Goal: Task Accomplishment & Management: Manage account settings

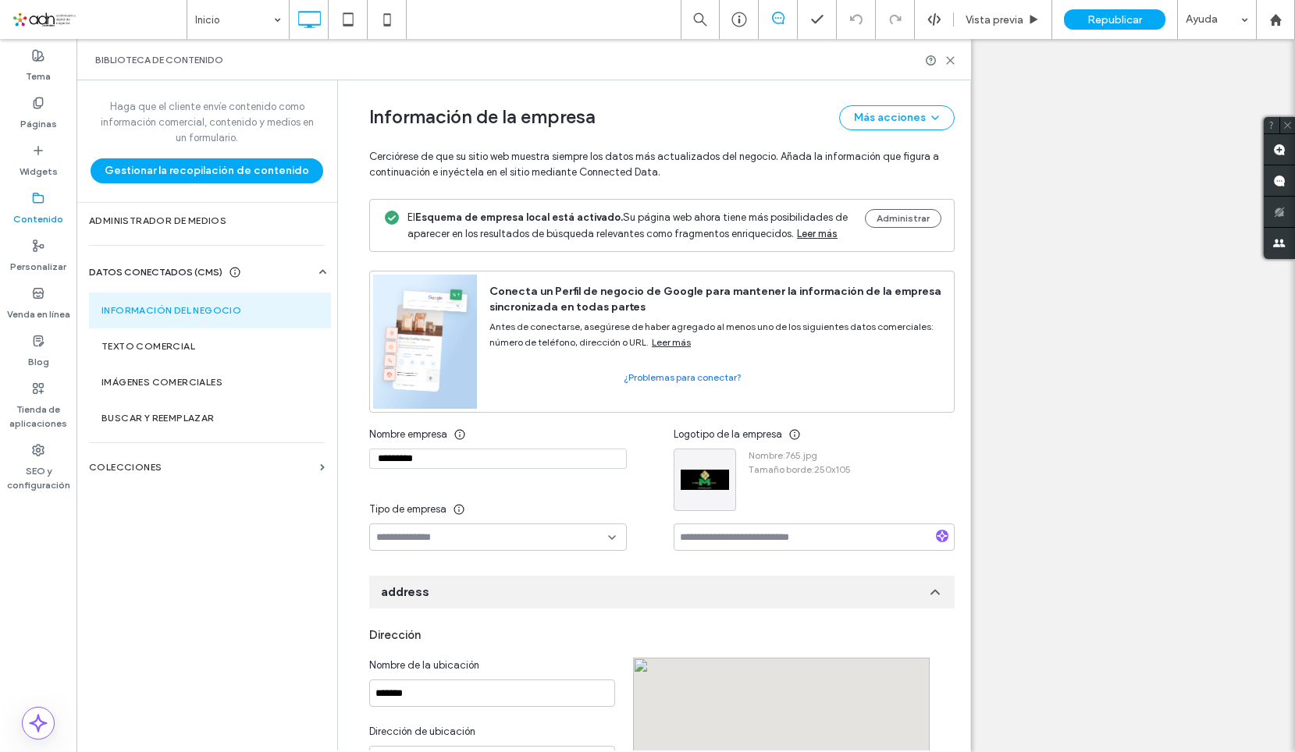
scroll to position [461, 0]
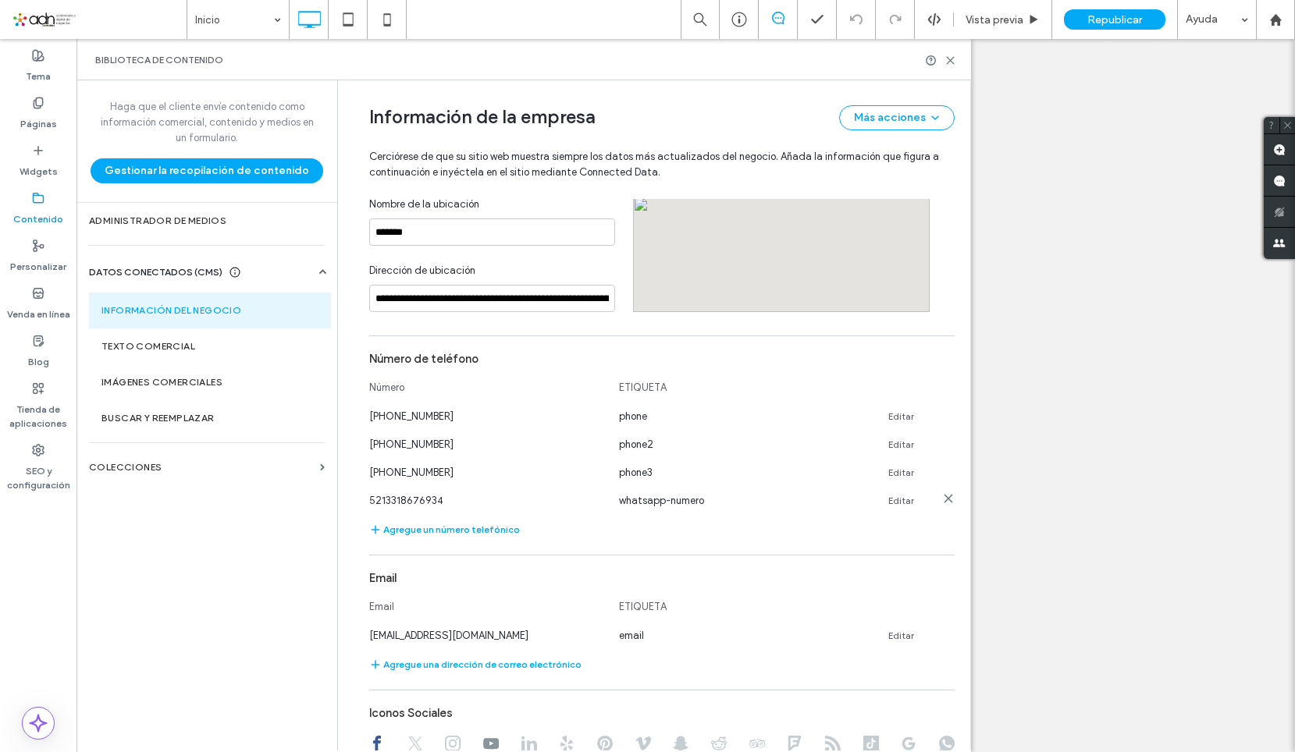
click at [894, 501] on link "Editar" at bounding box center [901, 501] width 26 height 12
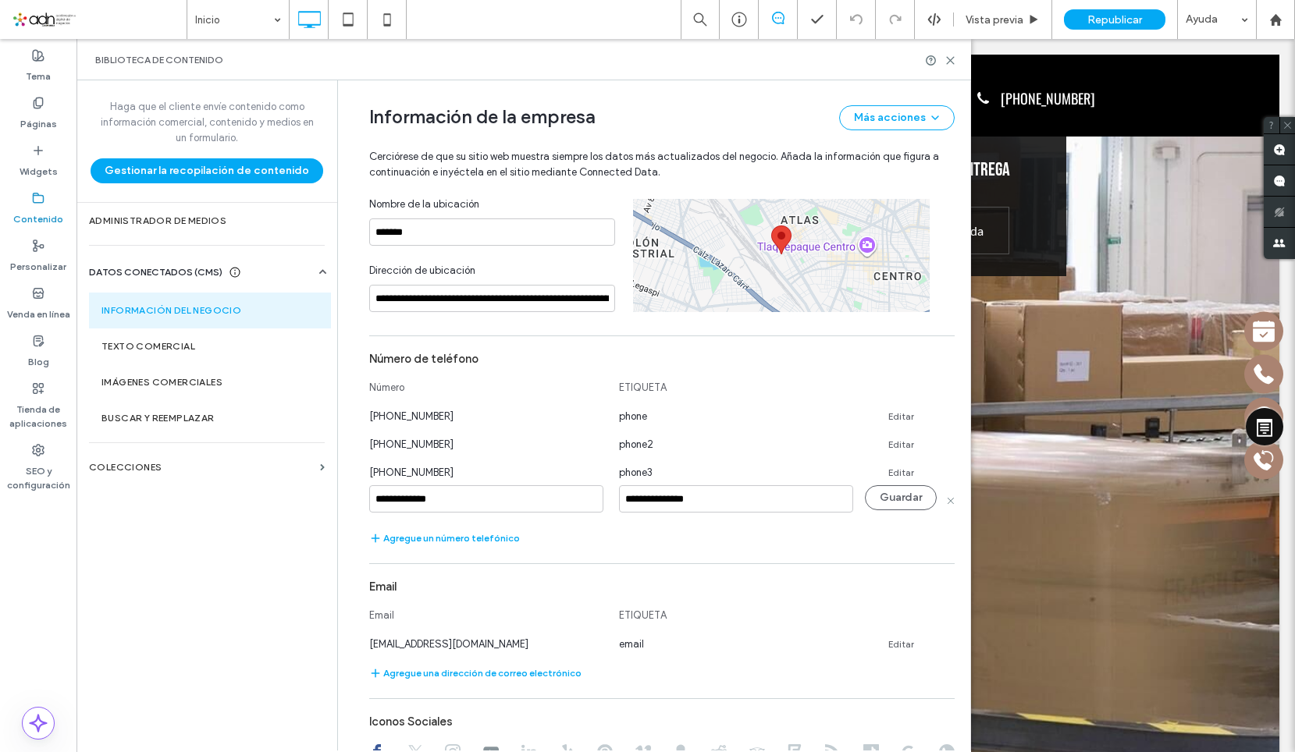
scroll to position [0, 0]
click at [522, 509] on input "**********" at bounding box center [486, 498] width 234 height 27
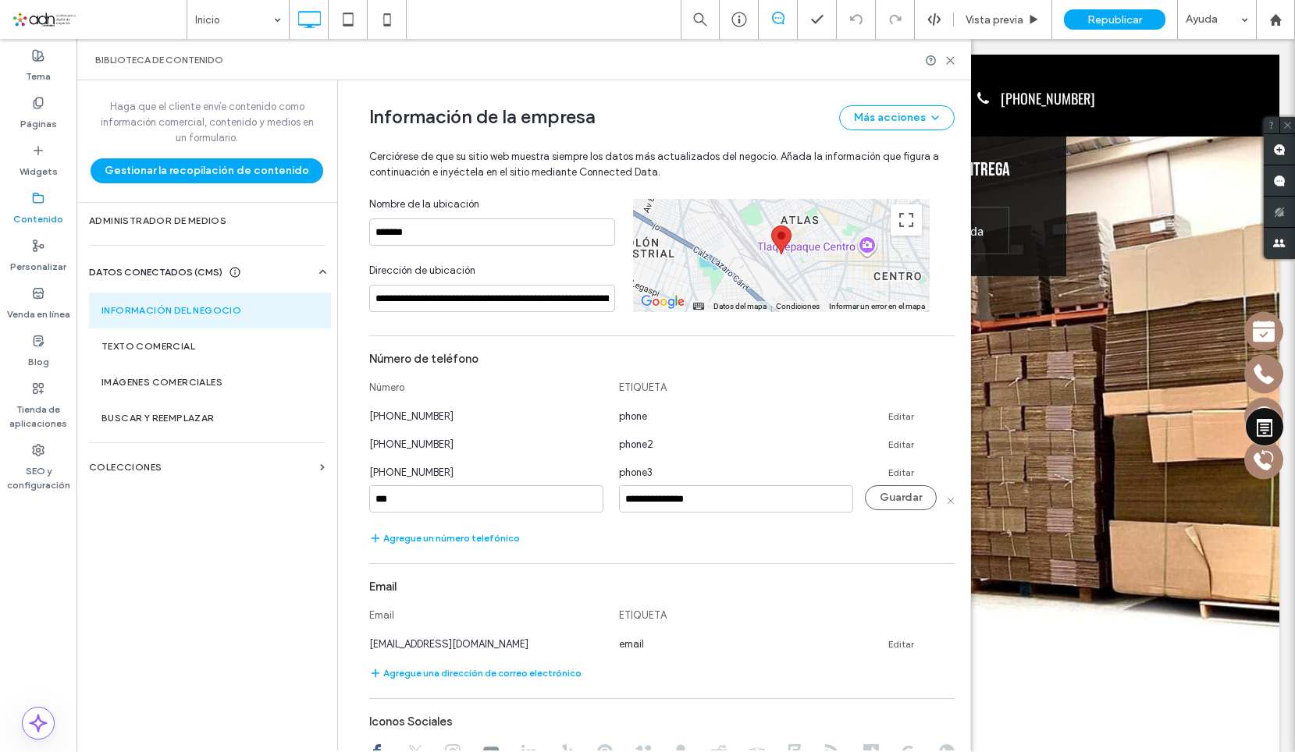
type input "**********"
click at [904, 496] on button "Guardar" at bounding box center [901, 497] width 72 height 25
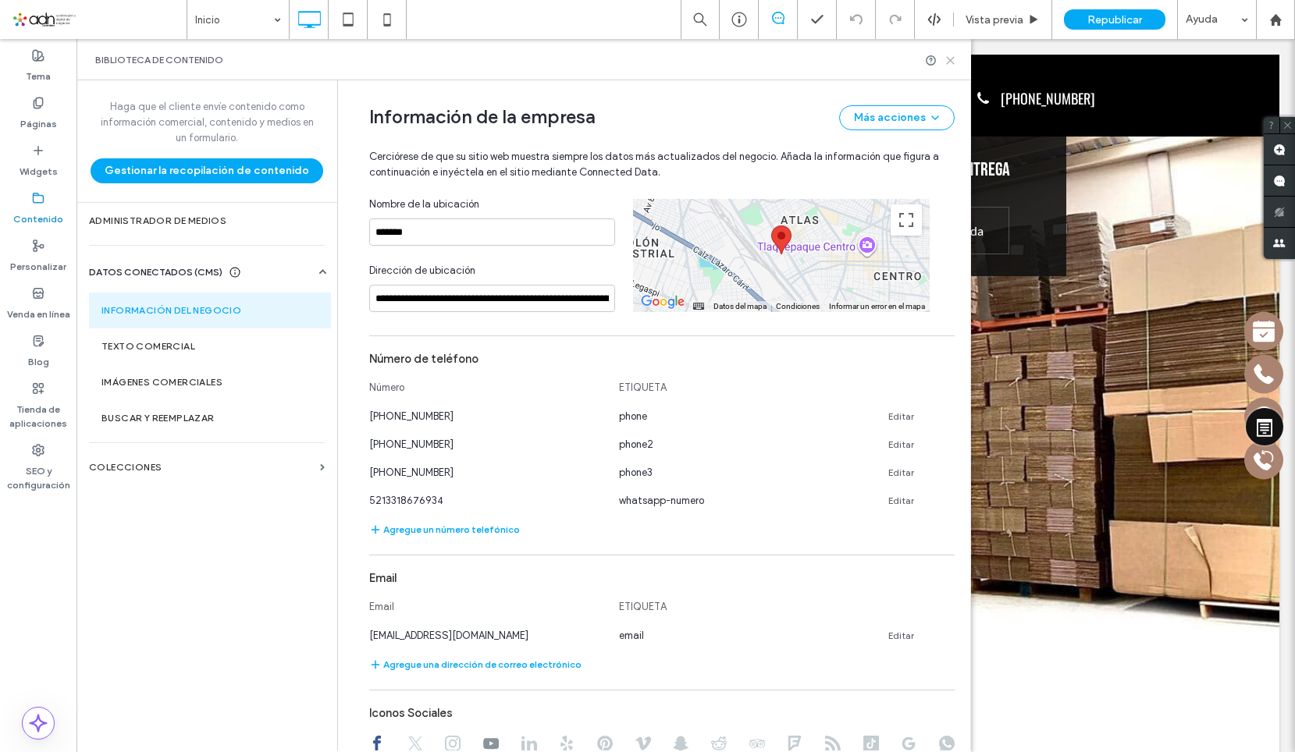
click at [947, 62] on icon at bounding box center [950, 61] width 12 height 12
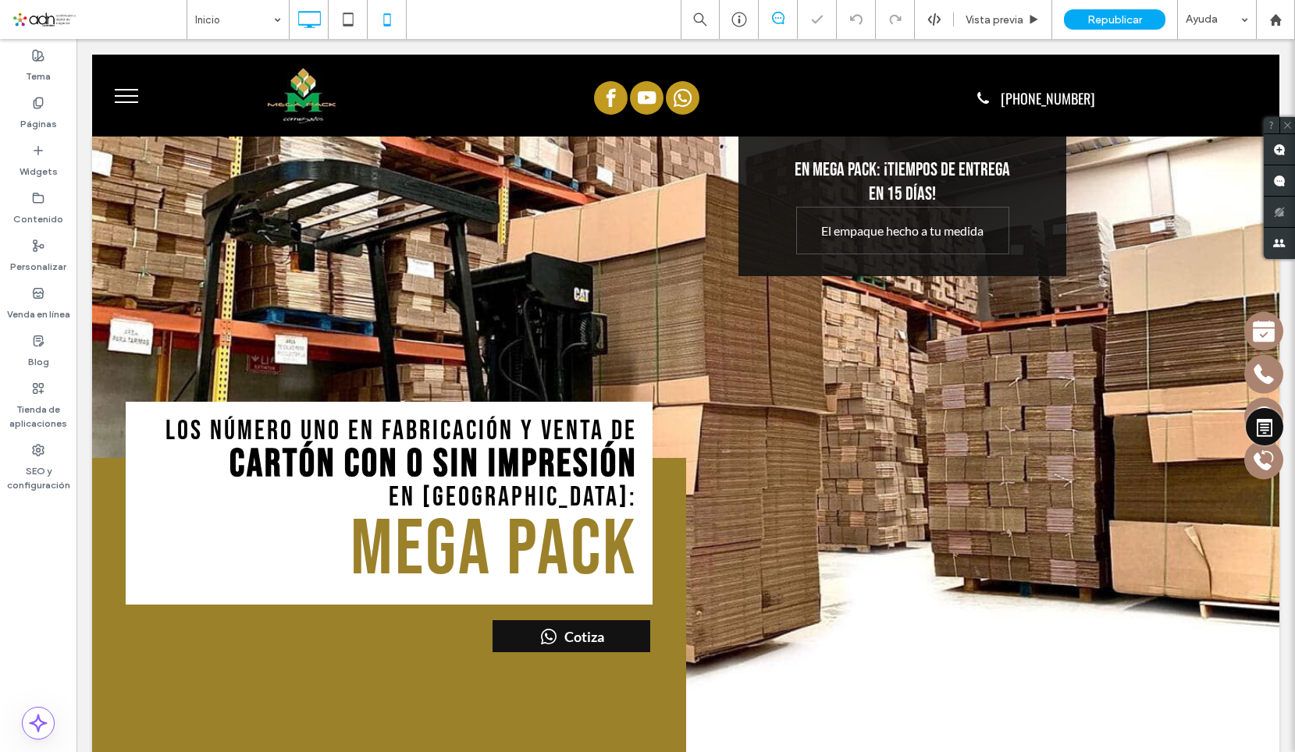
click at [386, 20] on icon at bounding box center [386, 19] width 31 height 31
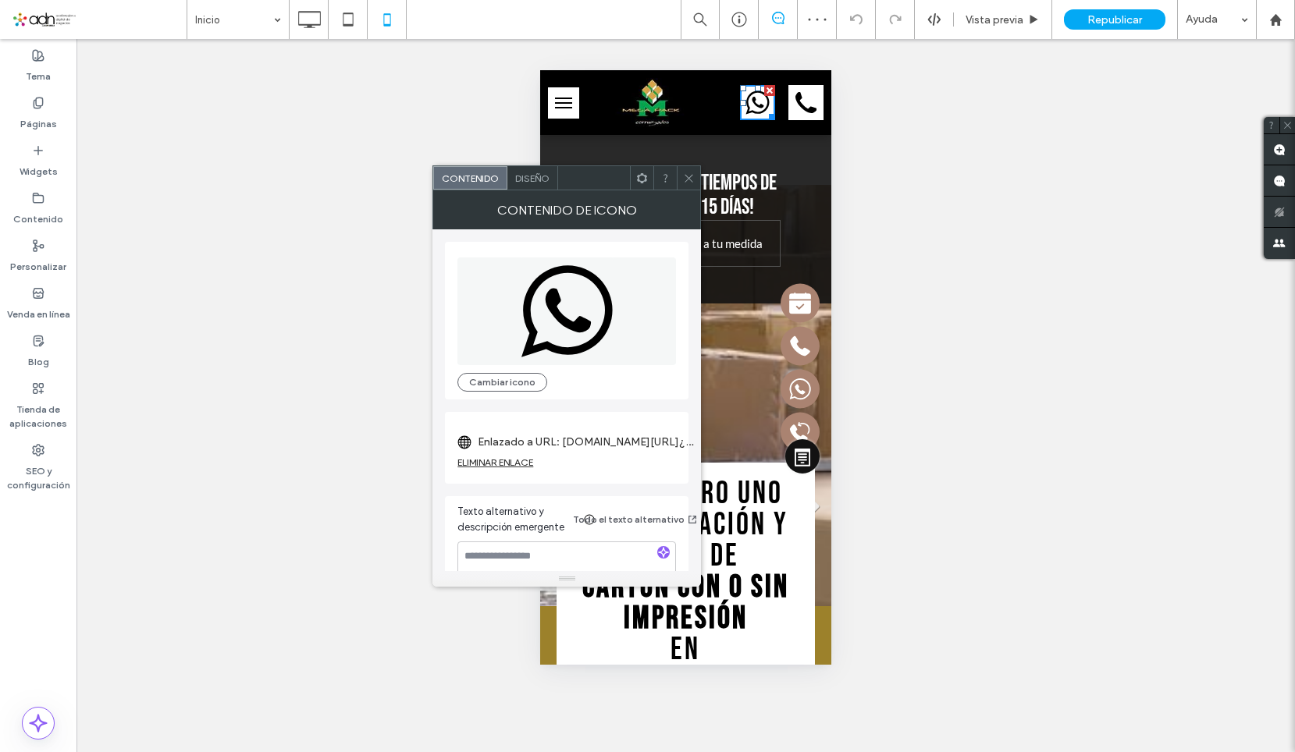
click at [587, 430] on label "Enlazado a URL: wa.me/5213339685854?text=Vi%20su%20sitio%20ADN,%20¿Me%20podrían…" at bounding box center [587, 442] width 219 height 29
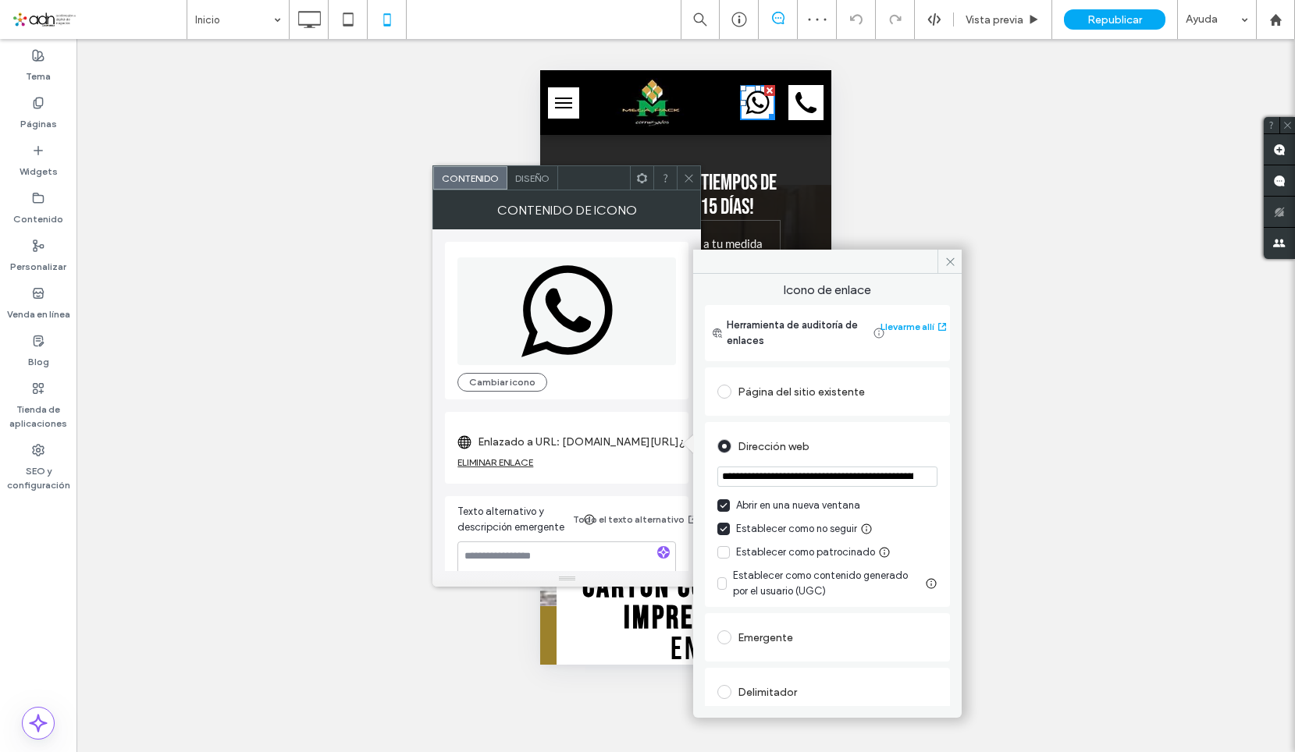
click at [855, 490] on section "**********" at bounding box center [827, 478] width 220 height 39
click at [844, 483] on input "**********" at bounding box center [827, 477] width 220 height 20
paste input "**********"
type input "**********"
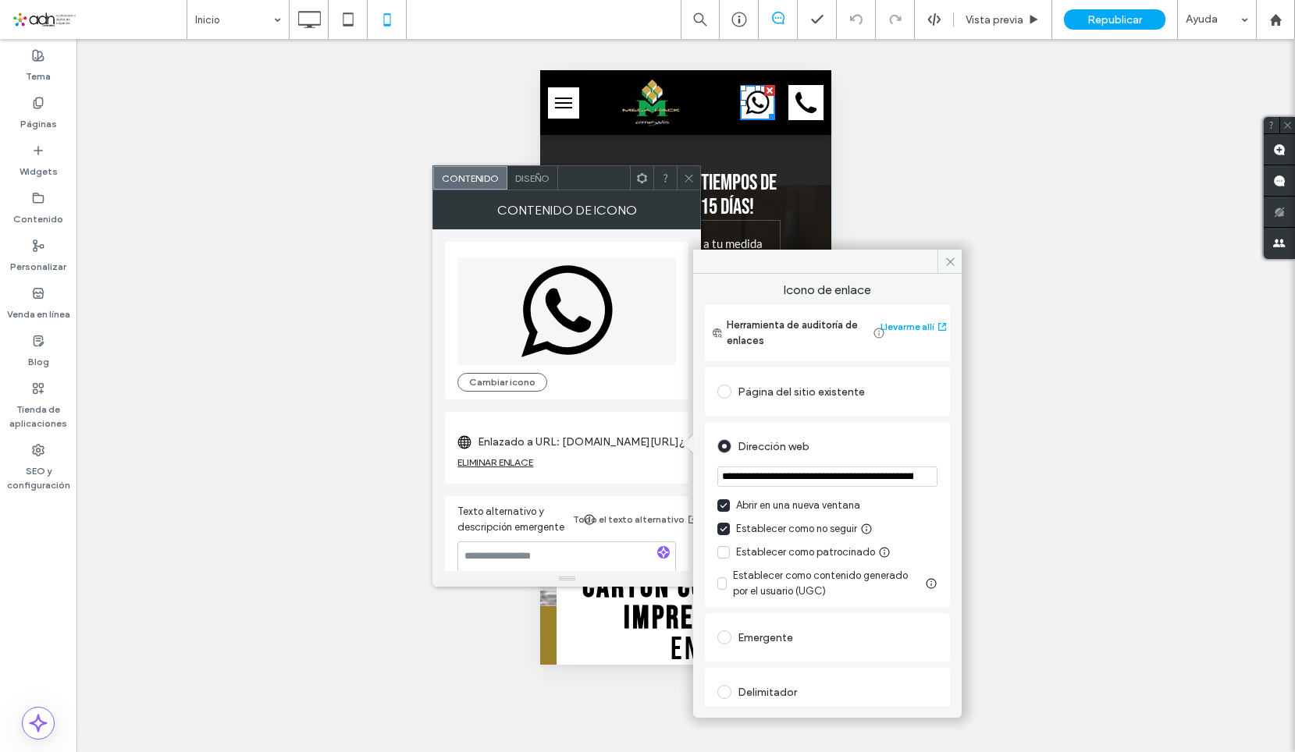
click at [946, 263] on icon at bounding box center [950, 262] width 12 height 12
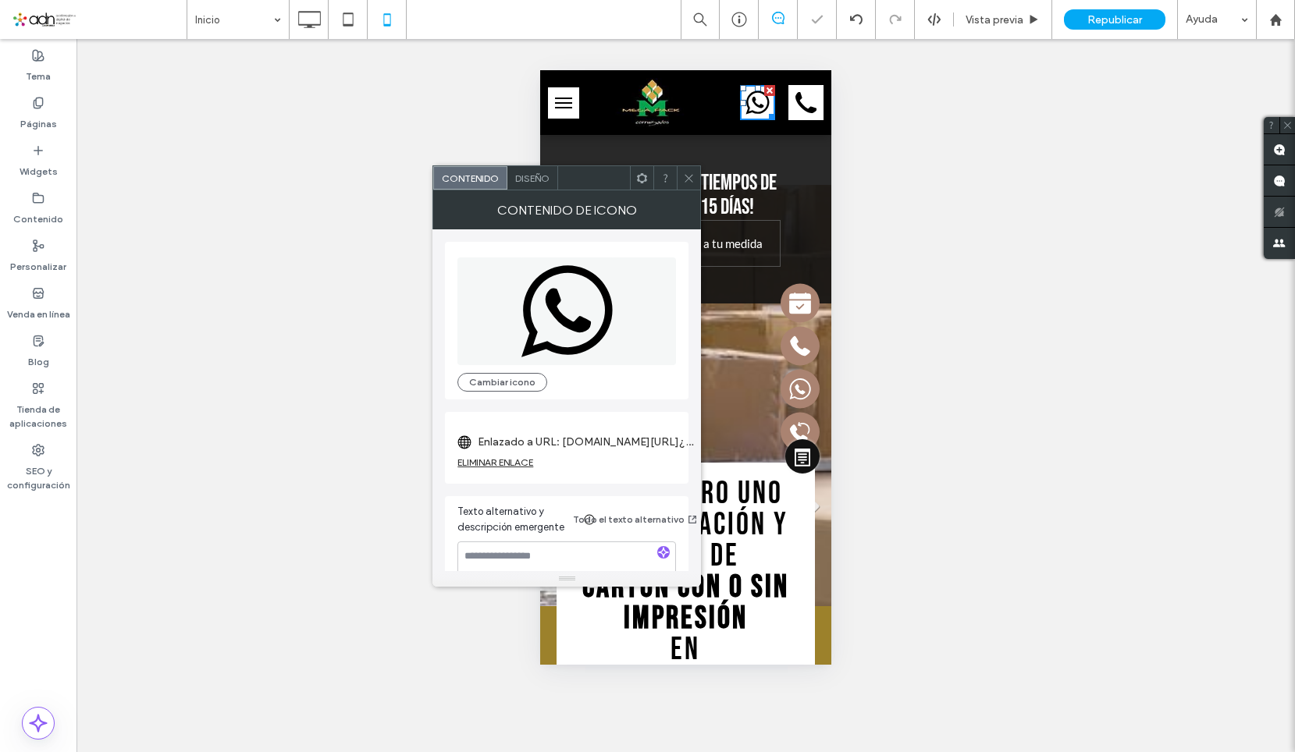
click at [694, 190] on div "Contenido Diseño" at bounding box center [566, 177] width 268 height 25
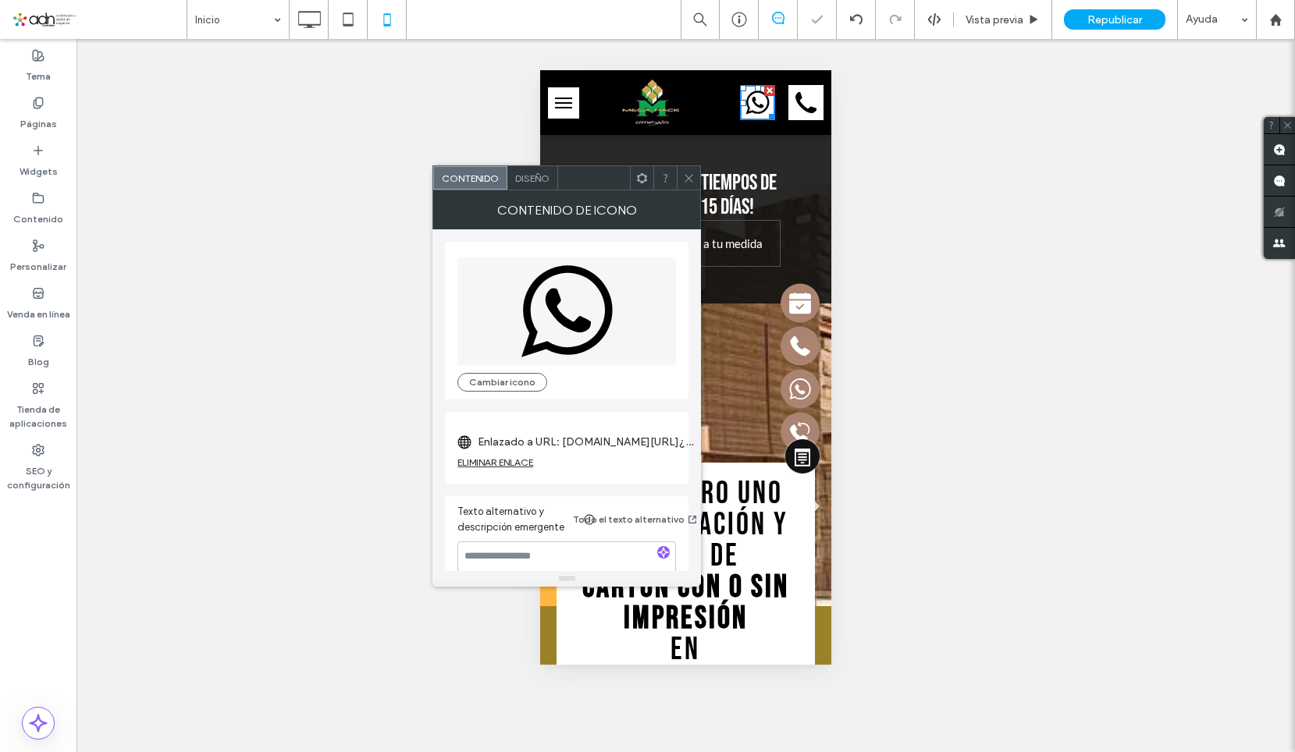
click at [684, 176] on icon at bounding box center [689, 178] width 12 height 12
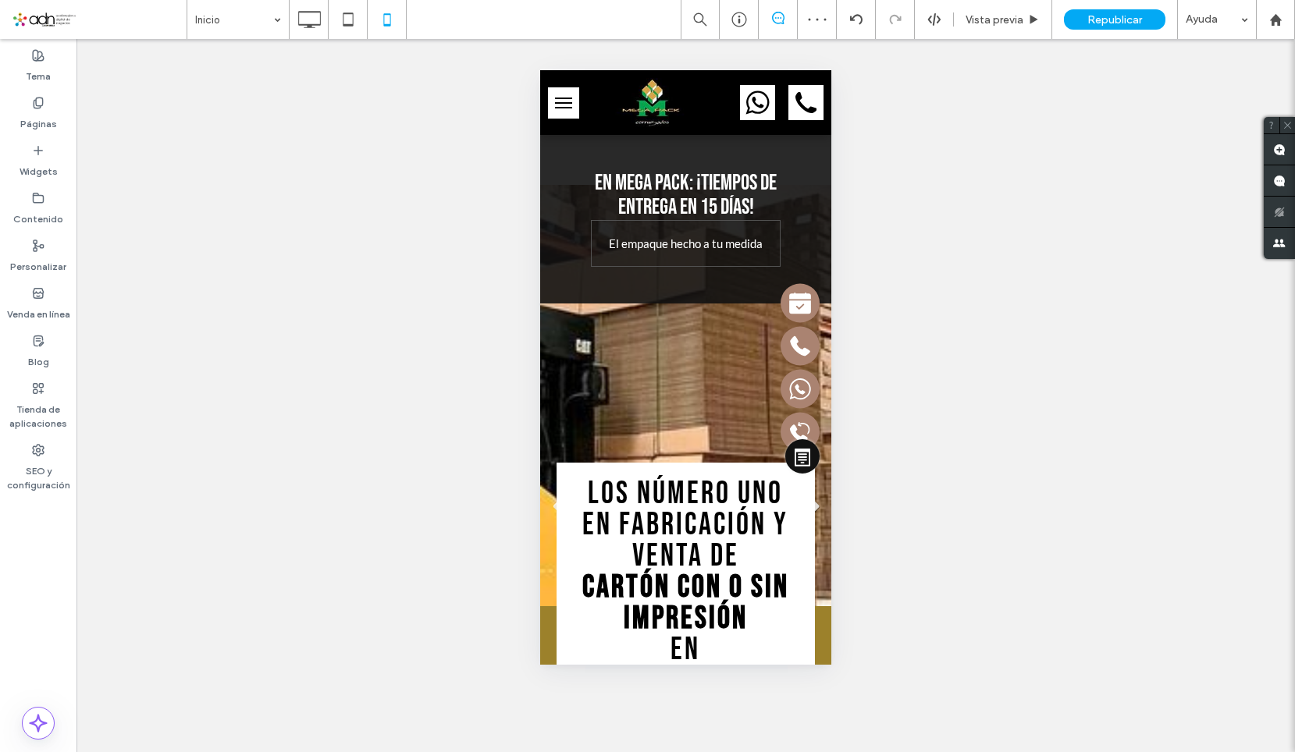
click at [562, 99] on button "menu" at bounding box center [563, 102] width 31 height 31
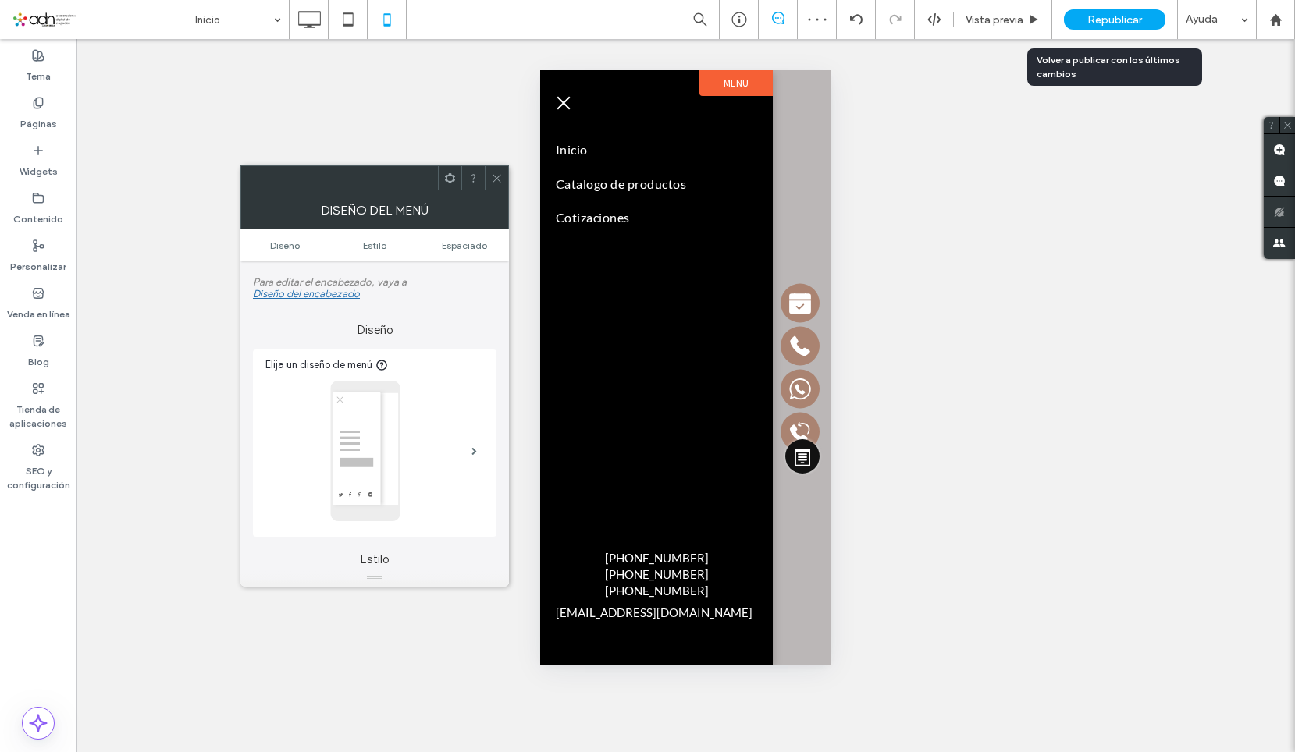
click at [1091, 13] on span "Republicar" at bounding box center [1114, 19] width 55 height 13
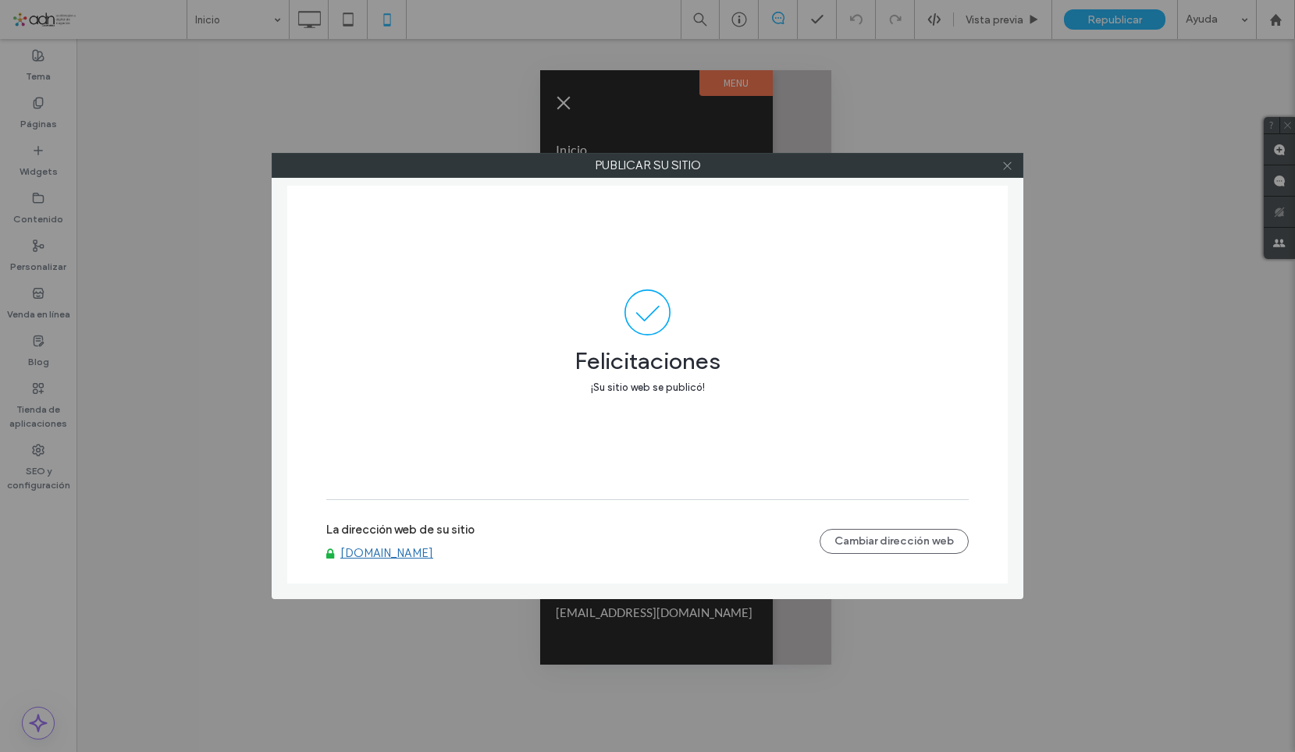
click at [1007, 176] on span at bounding box center [1007, 165] width 12 height 23
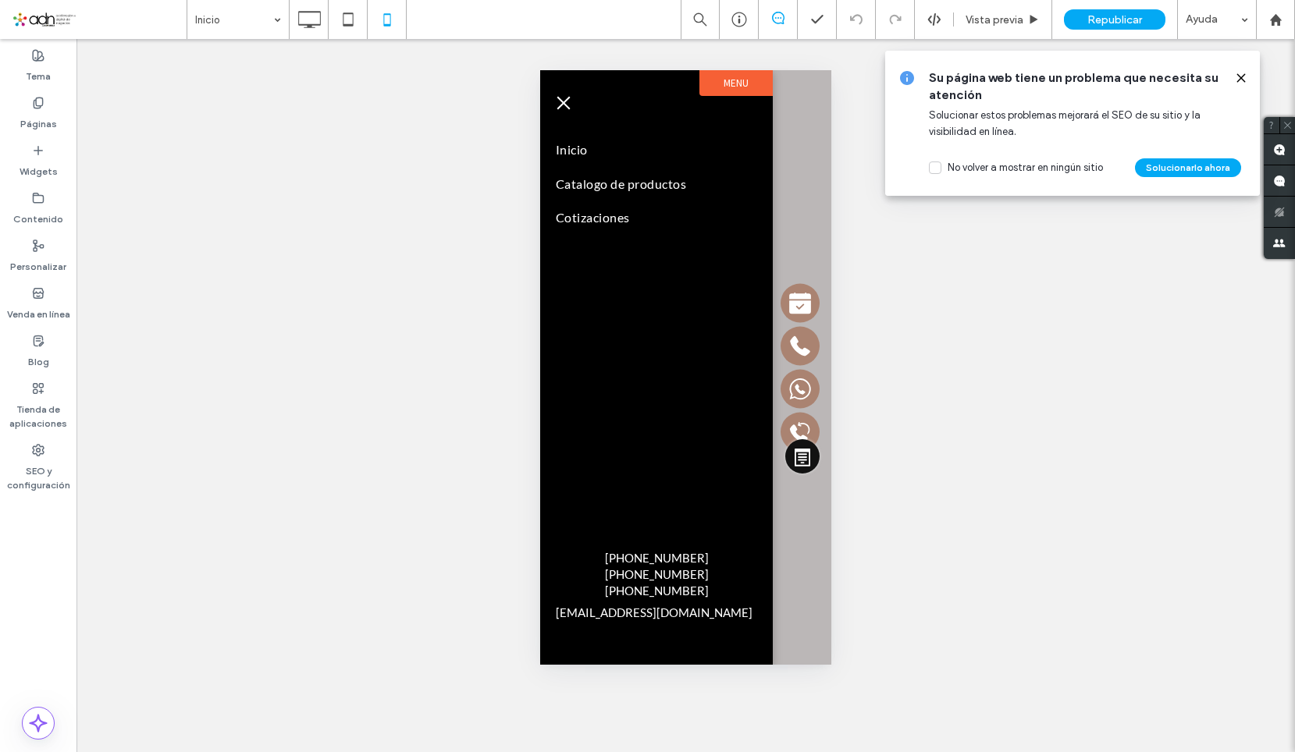
click at [125, 21] on span at bounding box center [99, 19] width 175 height 31
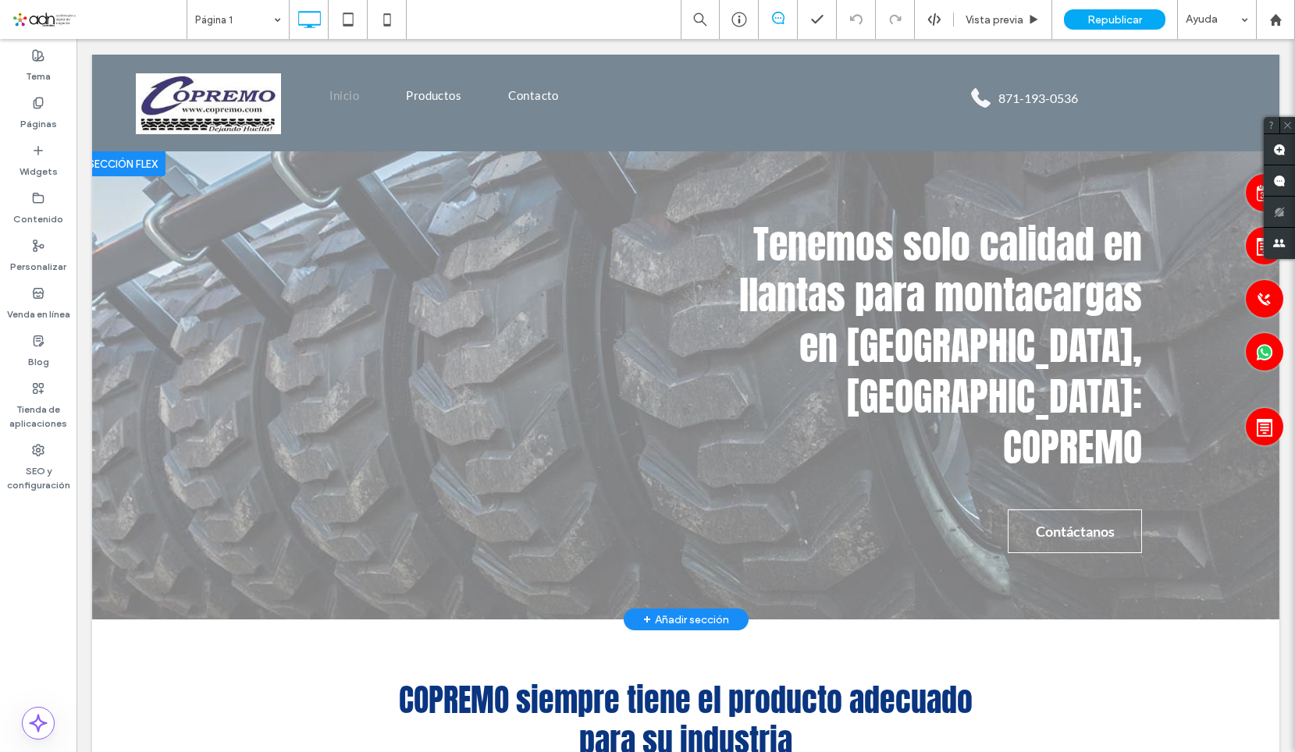
click at [670, 620] on div "+ Añadir sección" at bounding box center [686, 619] width 86 height 17
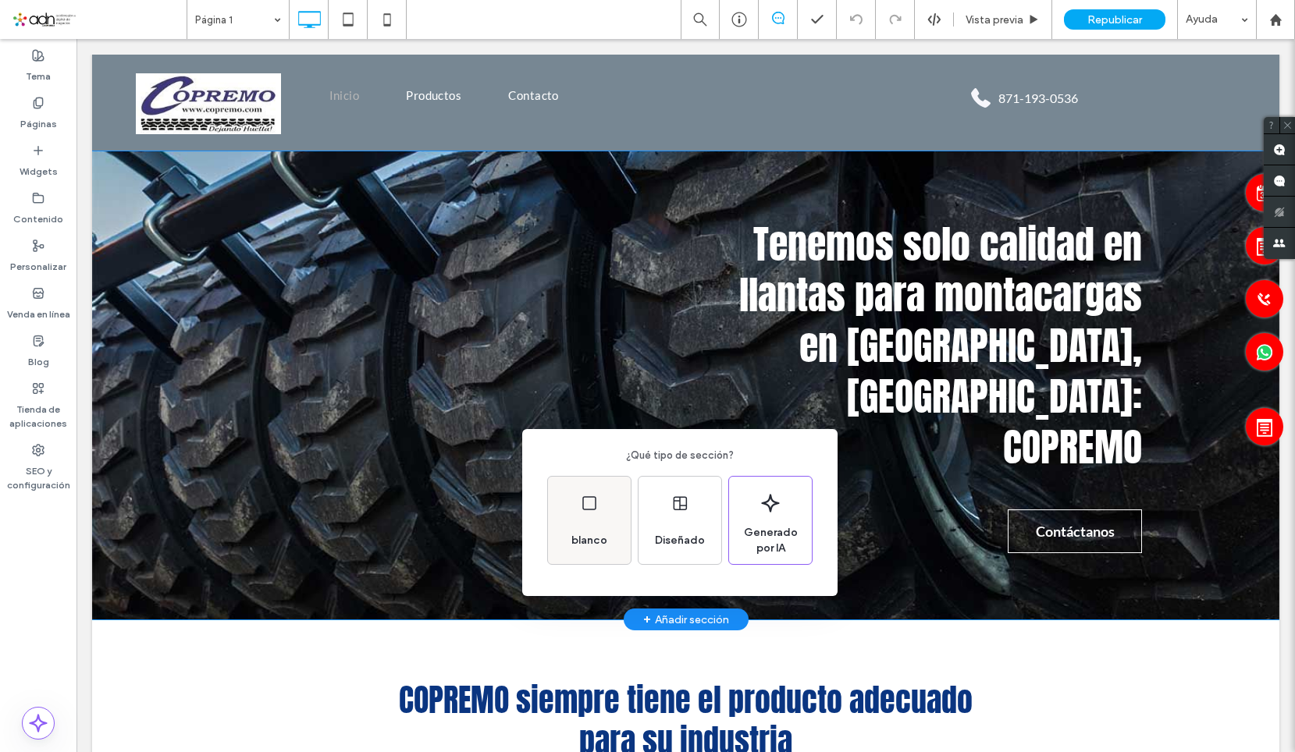
click at [592, 542] on span "blanco" at bounding box center [589, 541] width 48 height 16
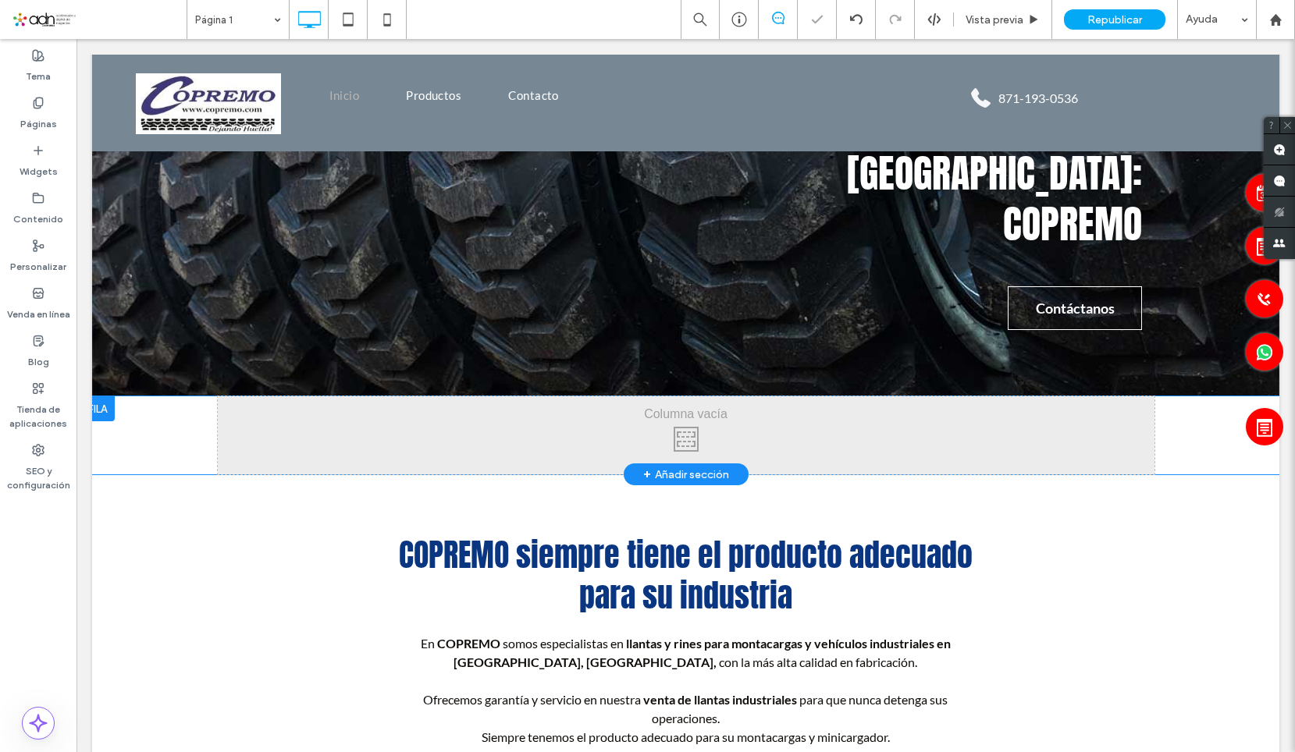
scroll to position [234, 0]
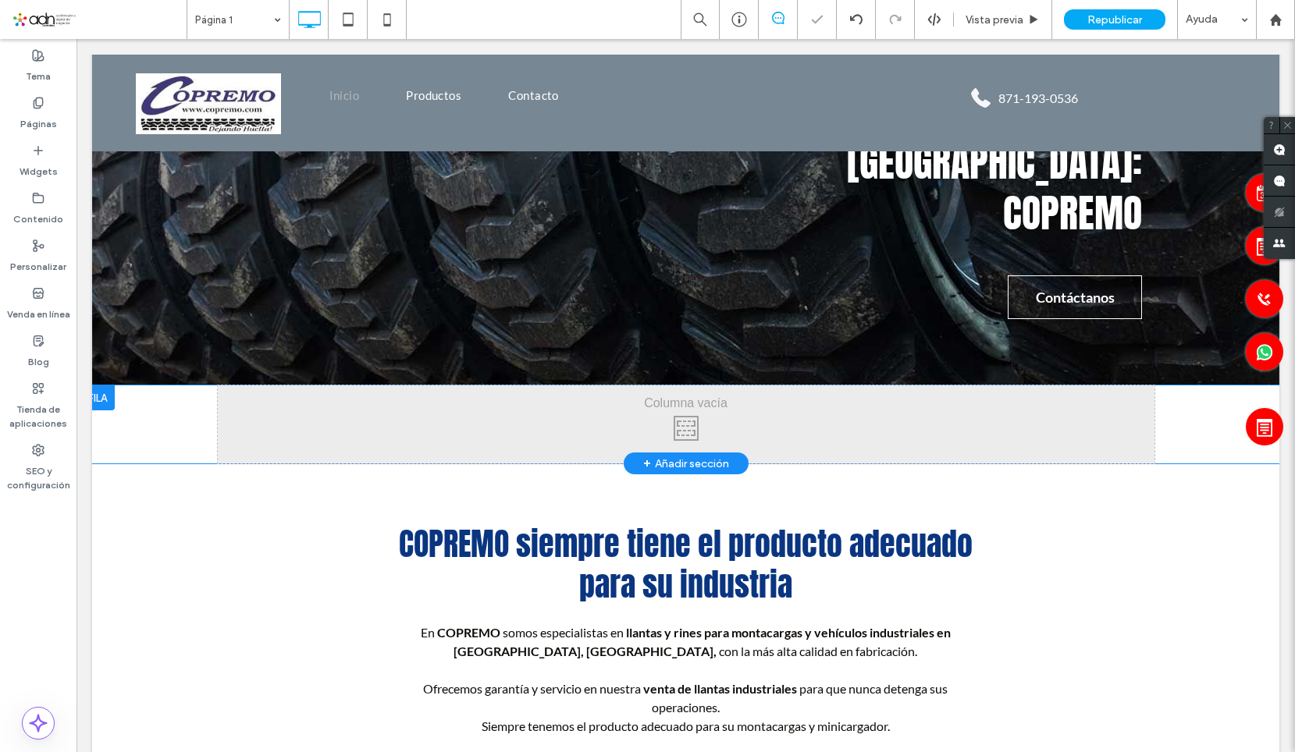
click at [96, 392] on div at bounding box center [97, 398] width 34 height 25
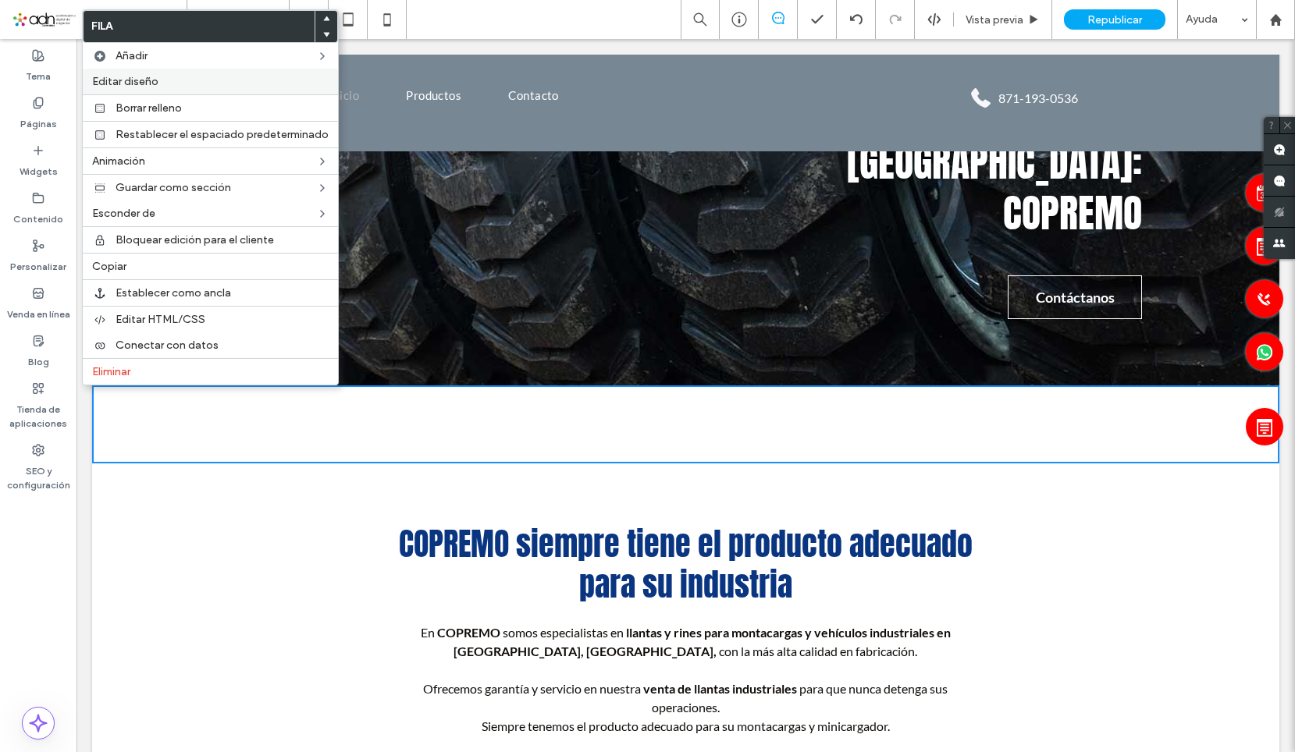
click at [179, 73] on div "Editar diseño" at bounding box center [210, 82] width 255 height 26
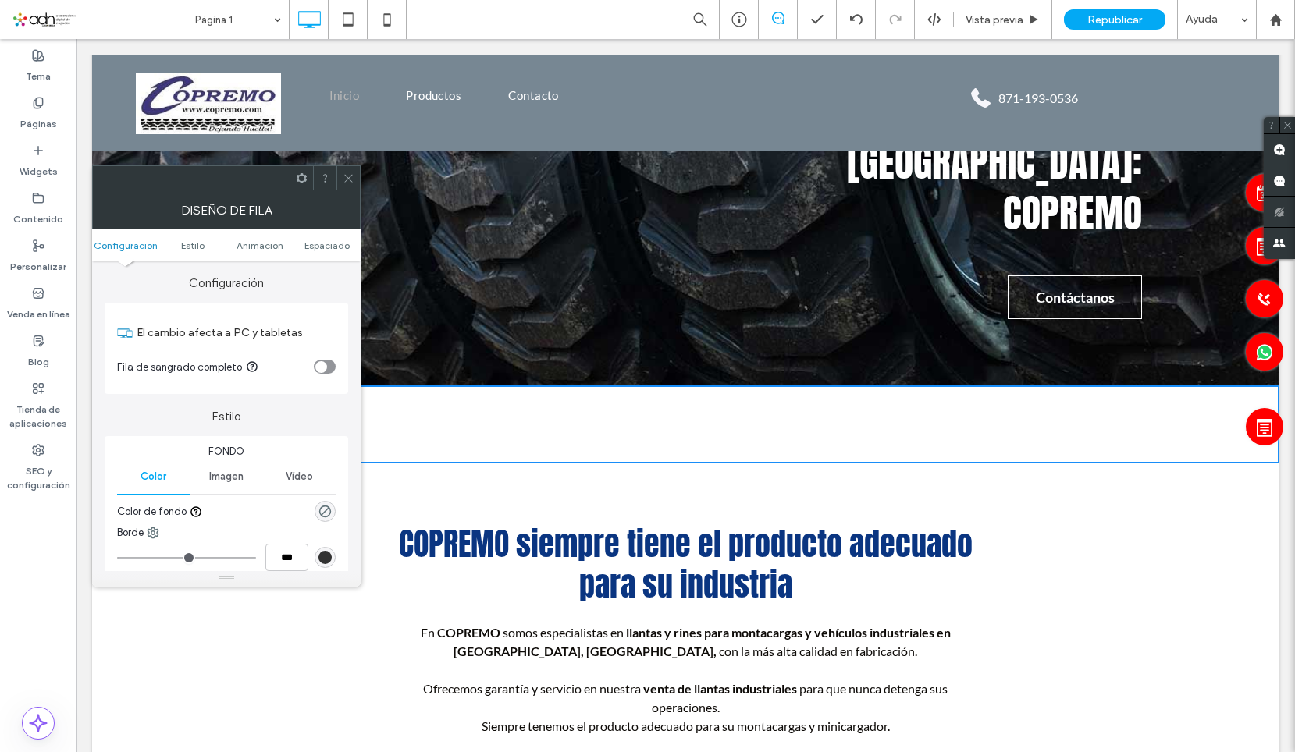
click at [243, 481] on span "Imagen" at bounding box center [226, 477] width 34 height 12
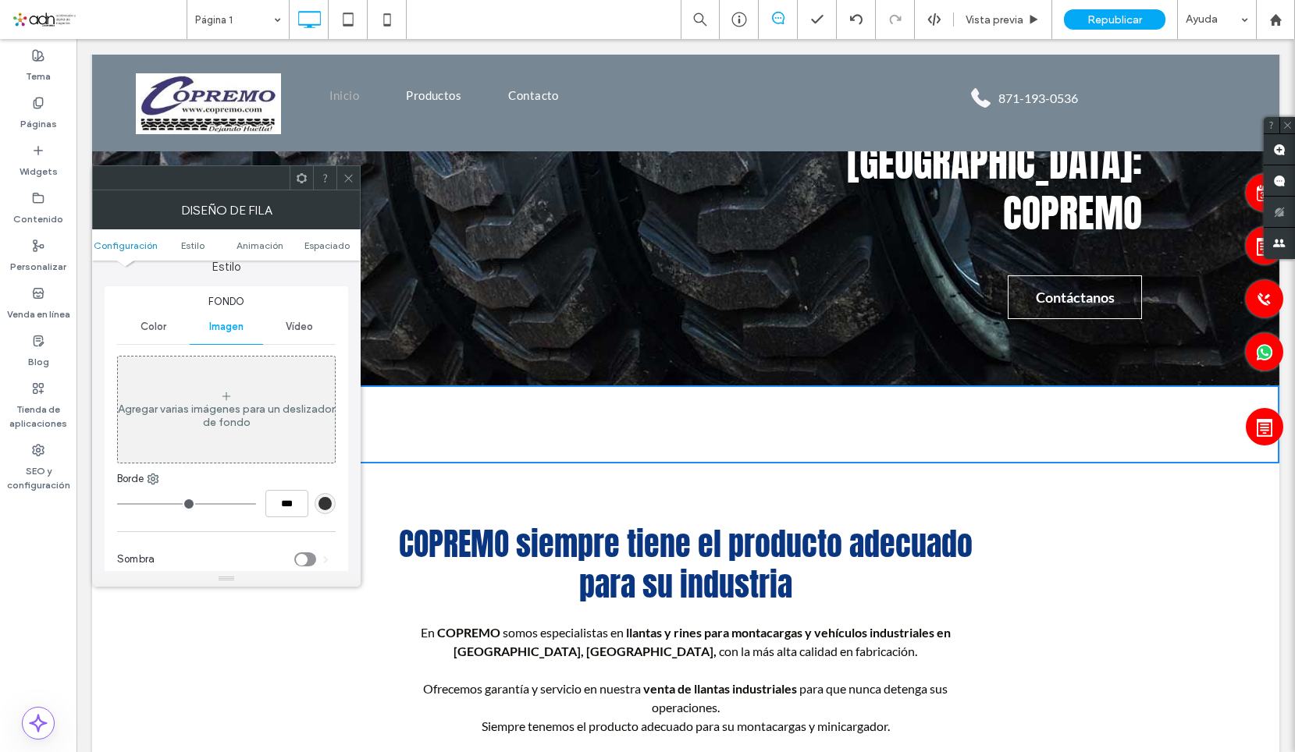
scroll to position [156, 0]
click at [229, 457] on figure "Agregar varias imágenes para un deslizador de fondo" at bounding box center [226, 404] width 219 height 108
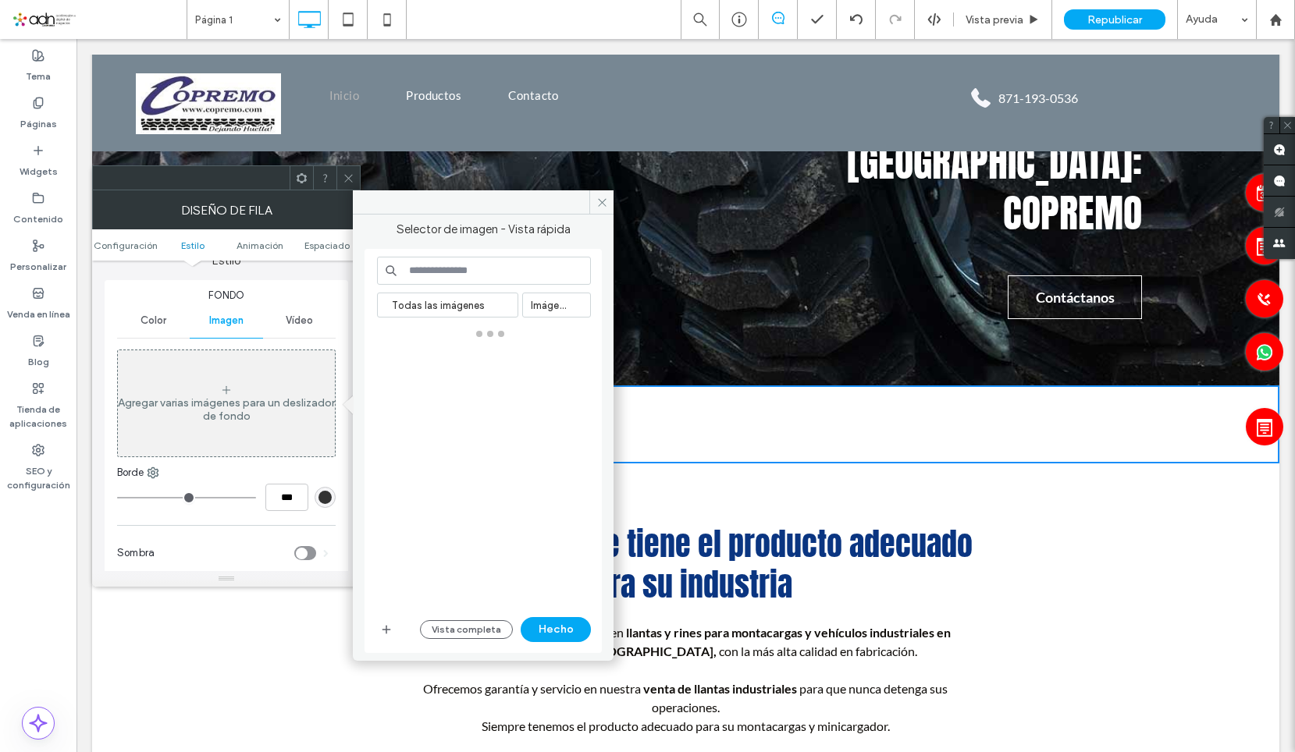
click at [249, 425] on div "Agregar varias imágenes para un deslizador de fondo" at bounding box center [226, 403] width 217 height 103
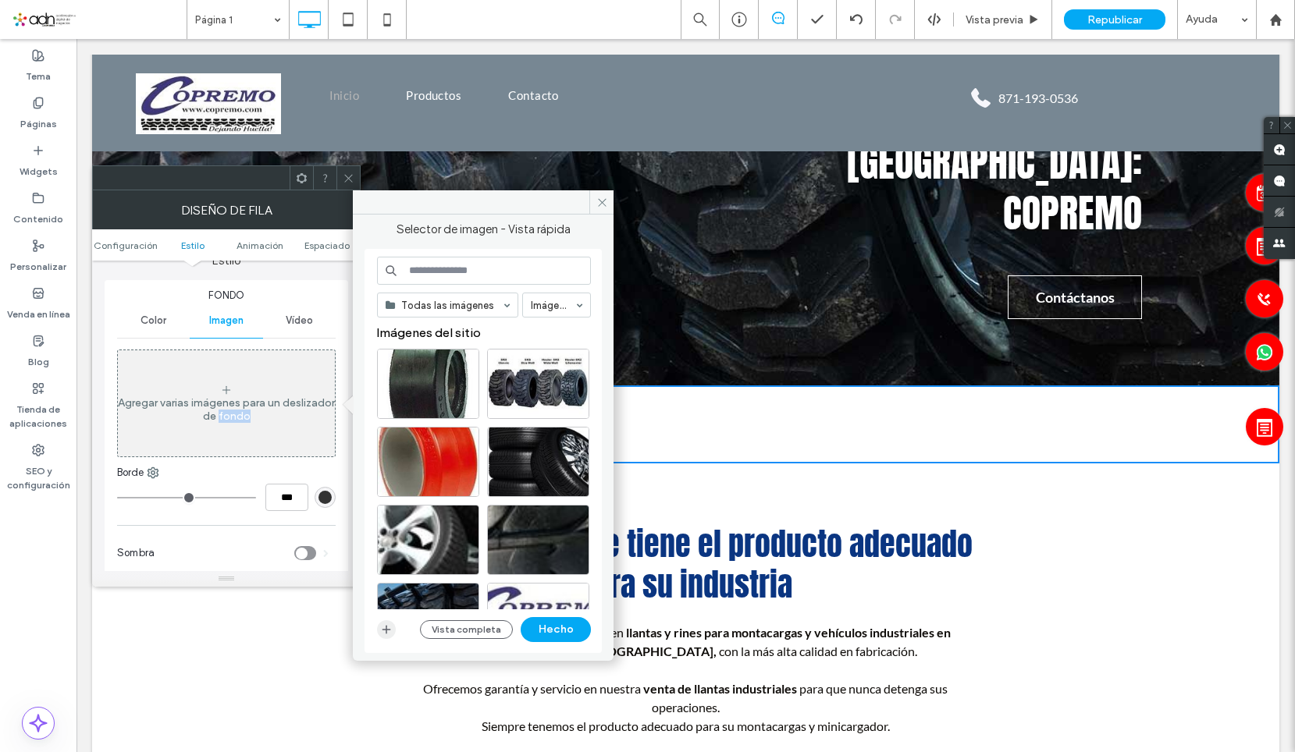
click at [383, 627] on icon "button" at bounding box center [386, 630] width 12 height 12
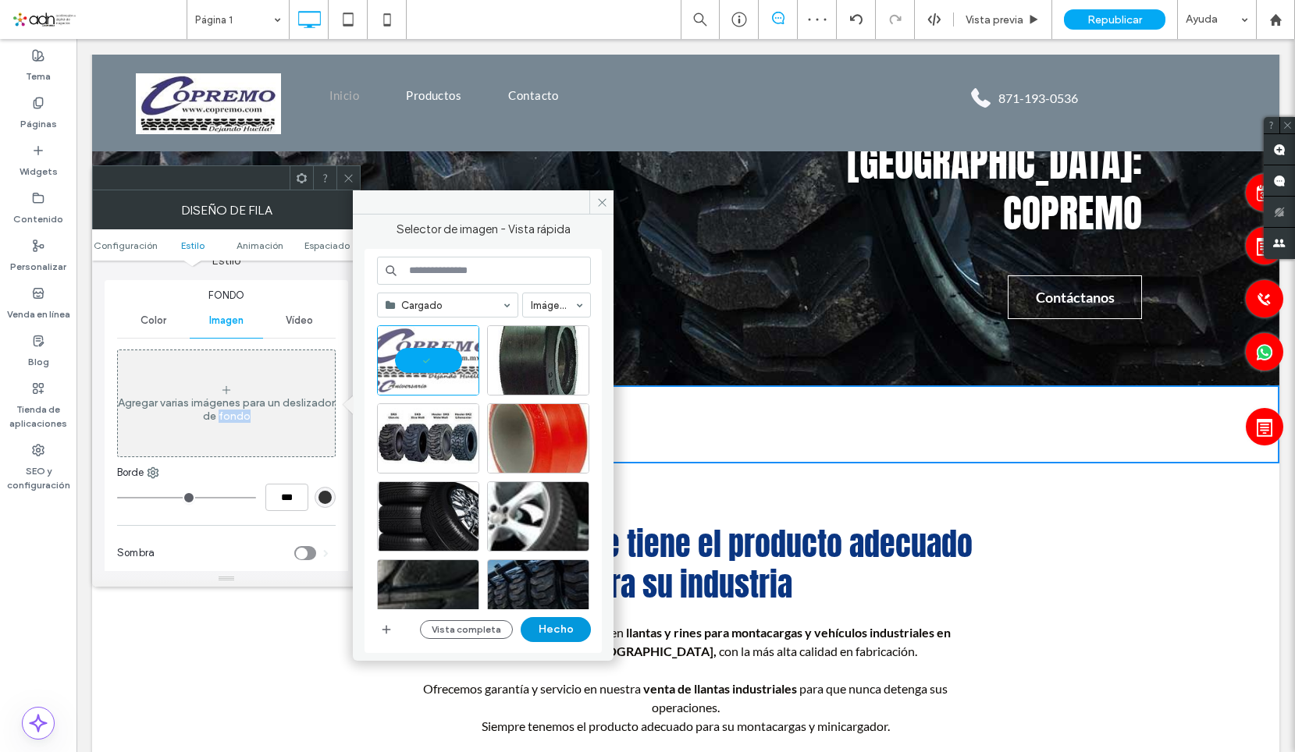
click at [570, 628] on button "Hecho" at bounding box center [556, 629] width 70 height 25
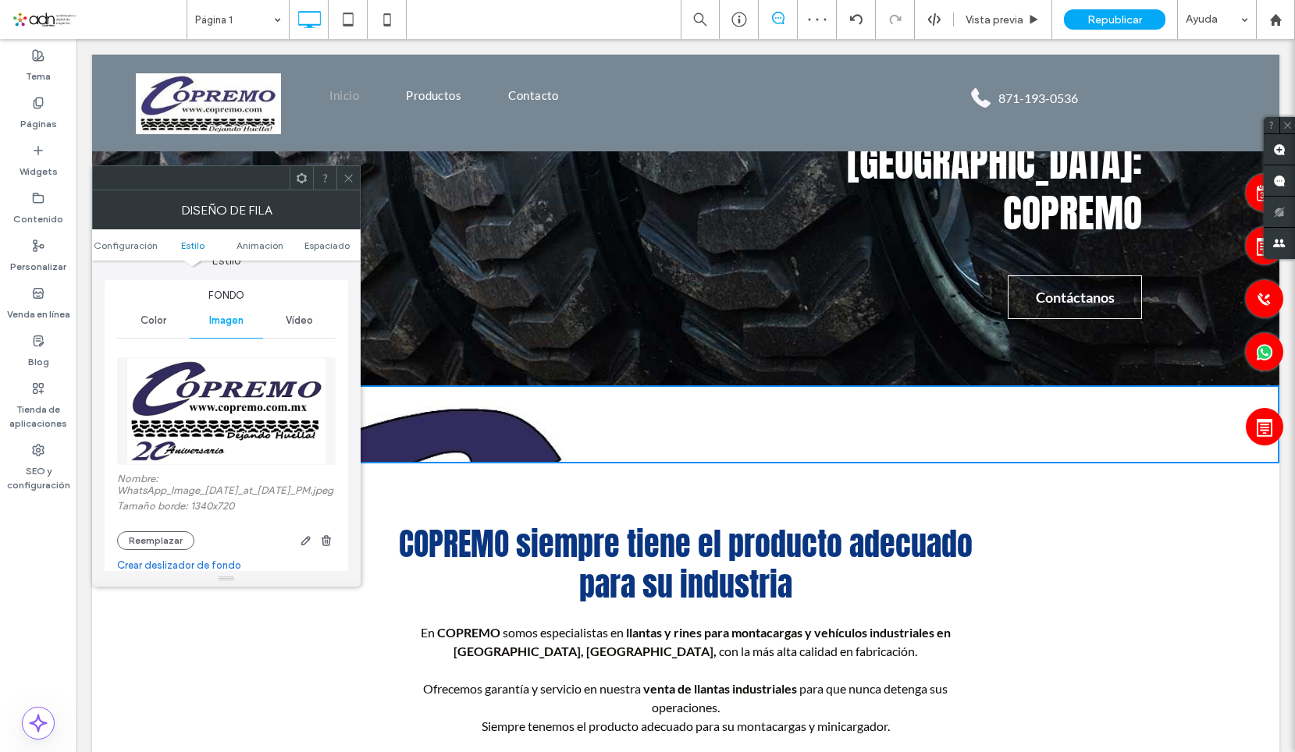
click at [351, 176] on icon at bounding box center [349, 178] width 12 height 12
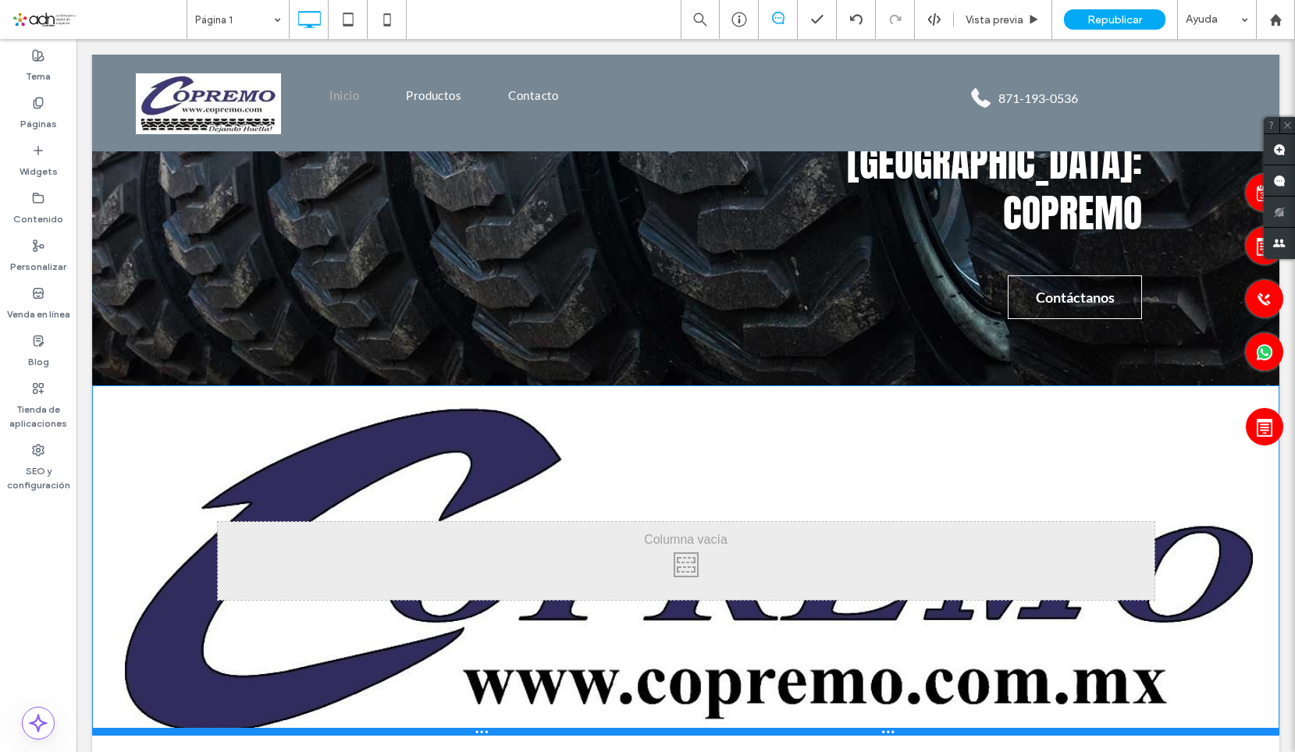
drag, startPoint x: 452, startPoint y: 463, endPoint x: 535, endPoint y: 755, distance: 304.3
click at [449, 736] on div at bounding box center [685, 732] width 1187 height 8
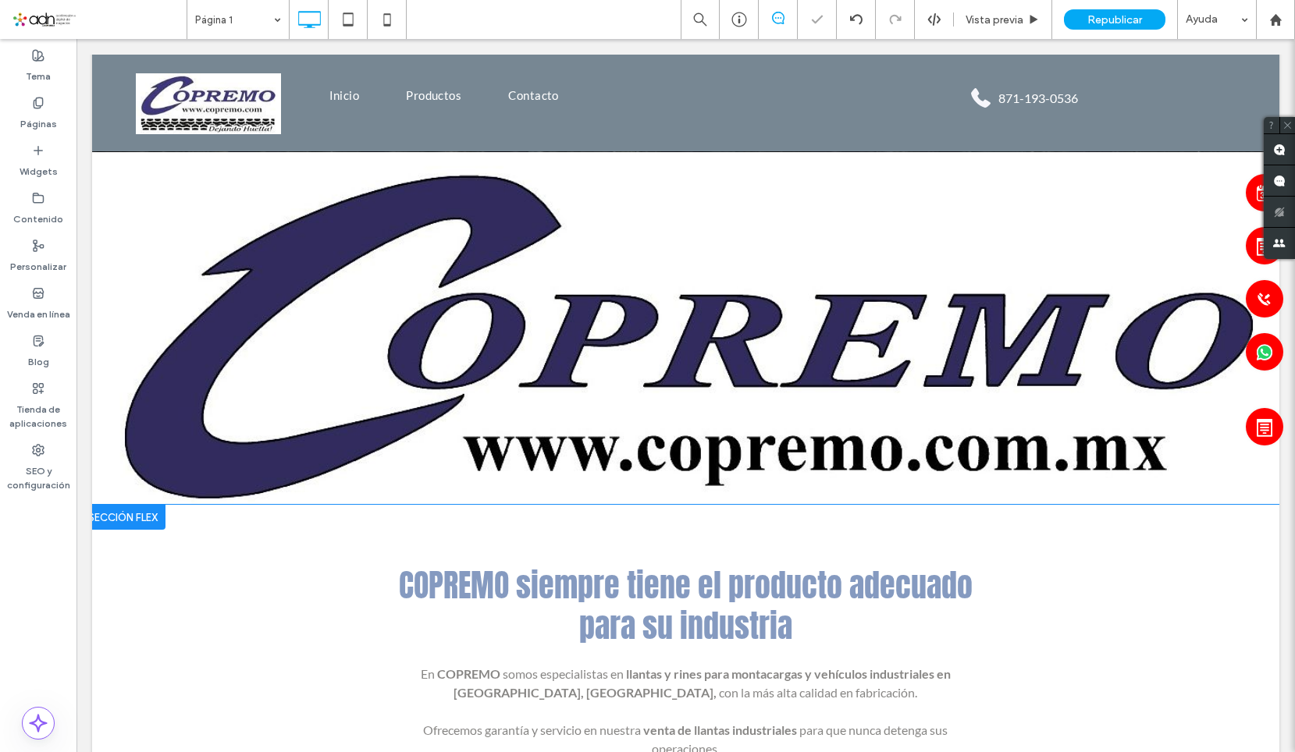
scroll to position [468, 0]
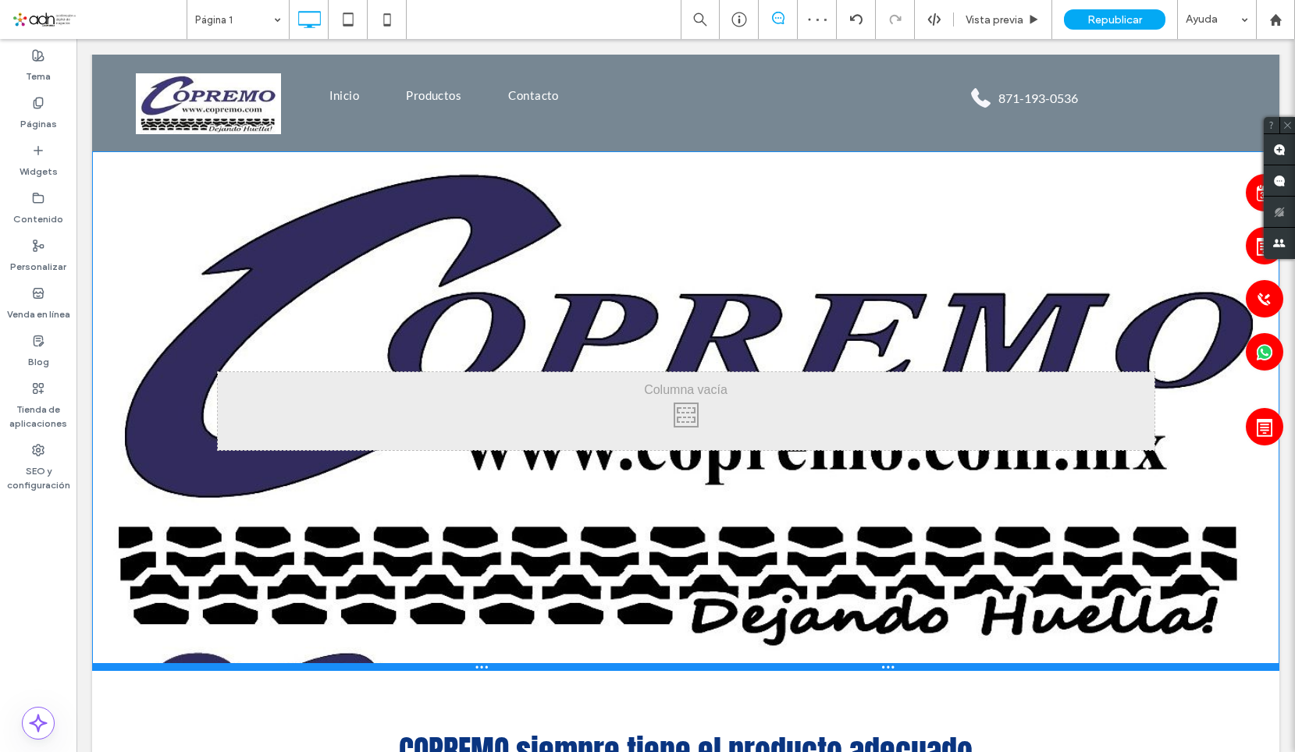
drag, startPoint x: 413, startPoint y: 500, endPoint x: 536, endPoint y: 703, distance: 237.4
click at [457, 667] on div at bounding box center [685, 667] width 1187 height 8
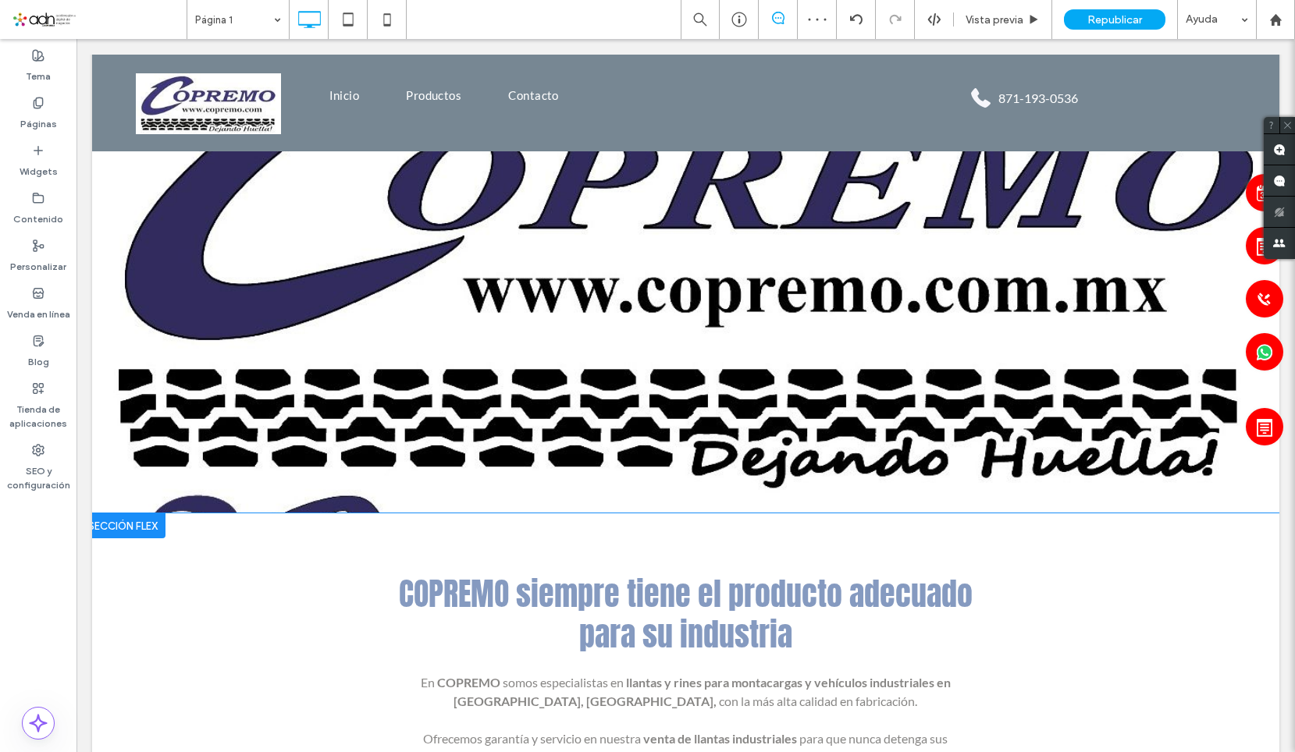
scroll to position [702, 0]
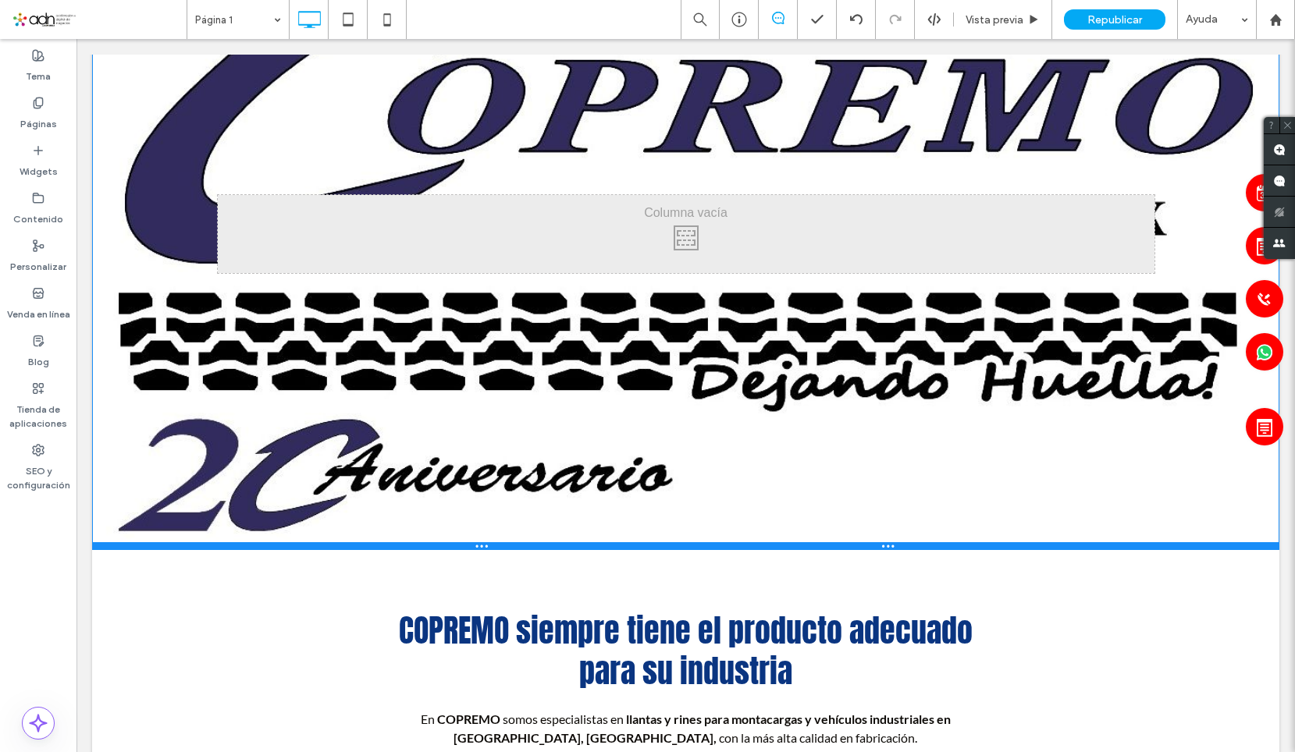
drag, startPoint x: 468, startPoint y: 433, endPoint x: 470, endPoint y: 546, distance: 113.2
click at [470, 546] on div at bounding box center [685, 546] width 1187 height 8
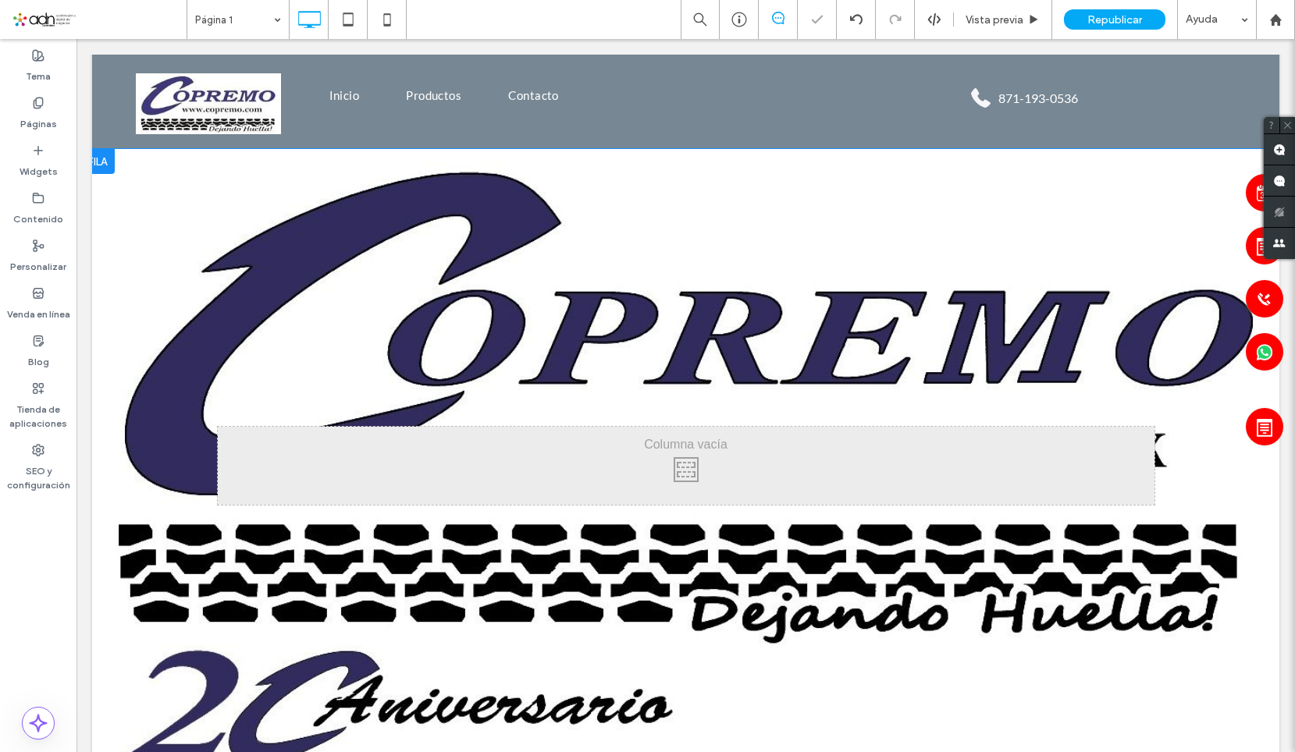
scroll to position [312, 0]
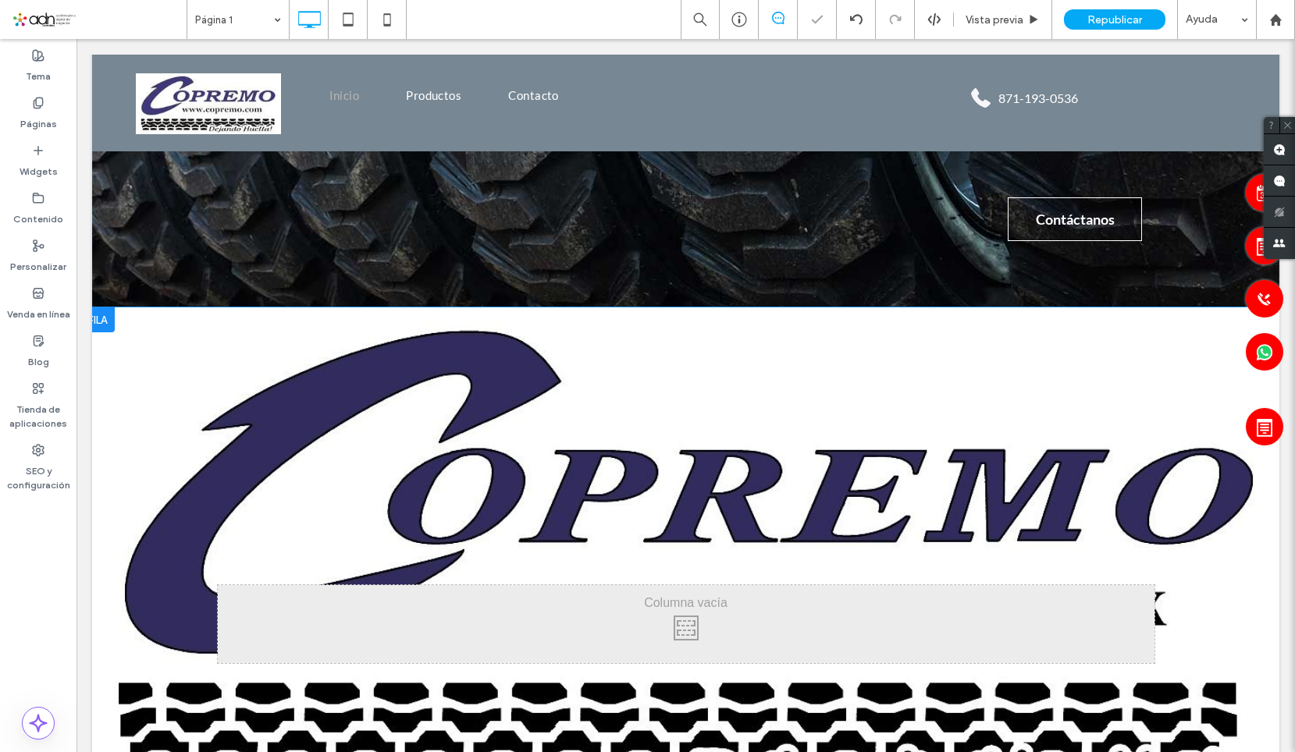
click at [118, 326] on div "Click To Paste Click To Paste Fila + Añadir sección" at bounding box center [685, 623] width 1187 height 633
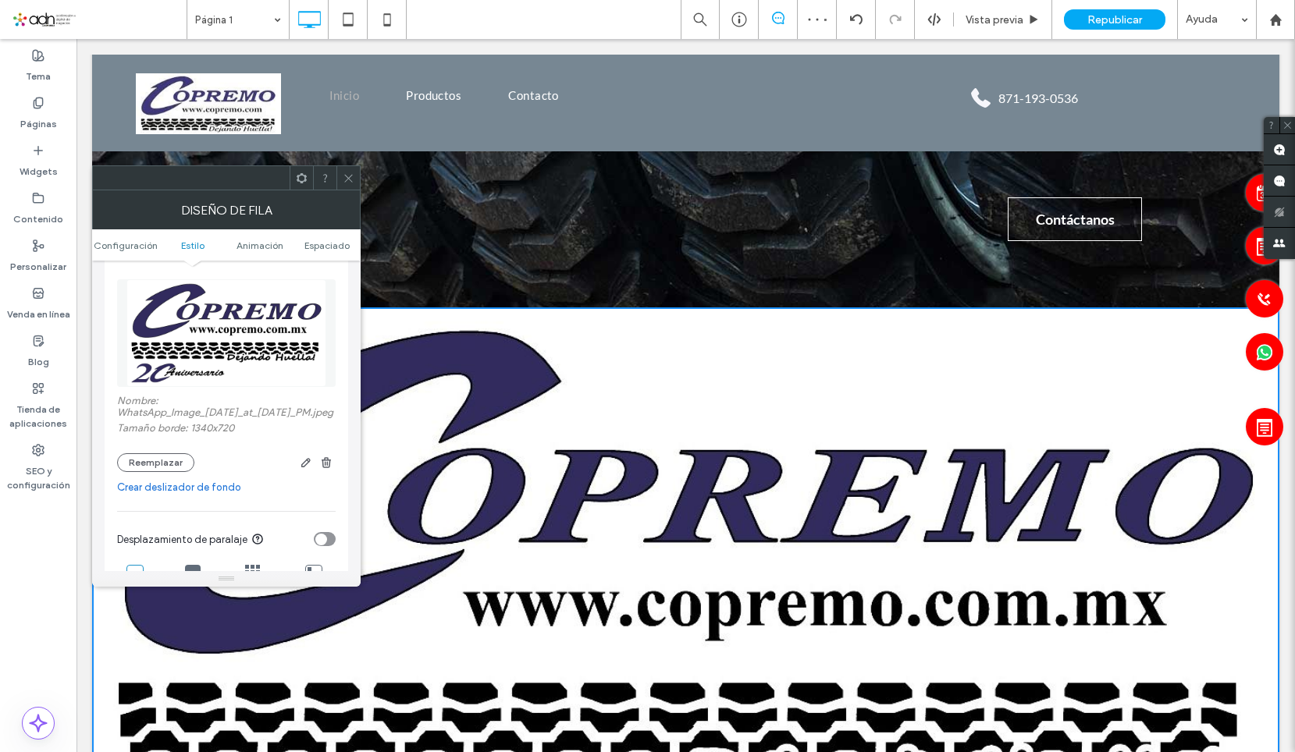
scroll to position [390, 0]
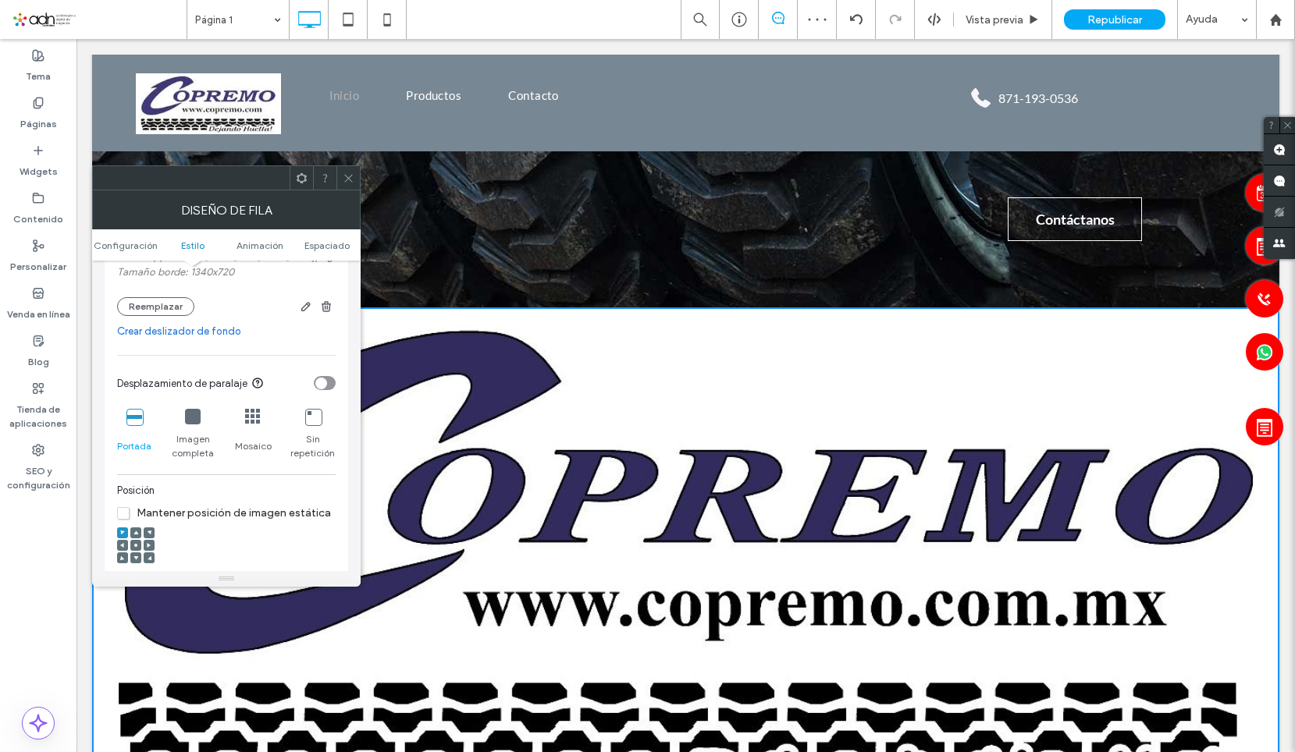
click at [194, 410] on icon at bounding box center [193, 417] width 16 height 16
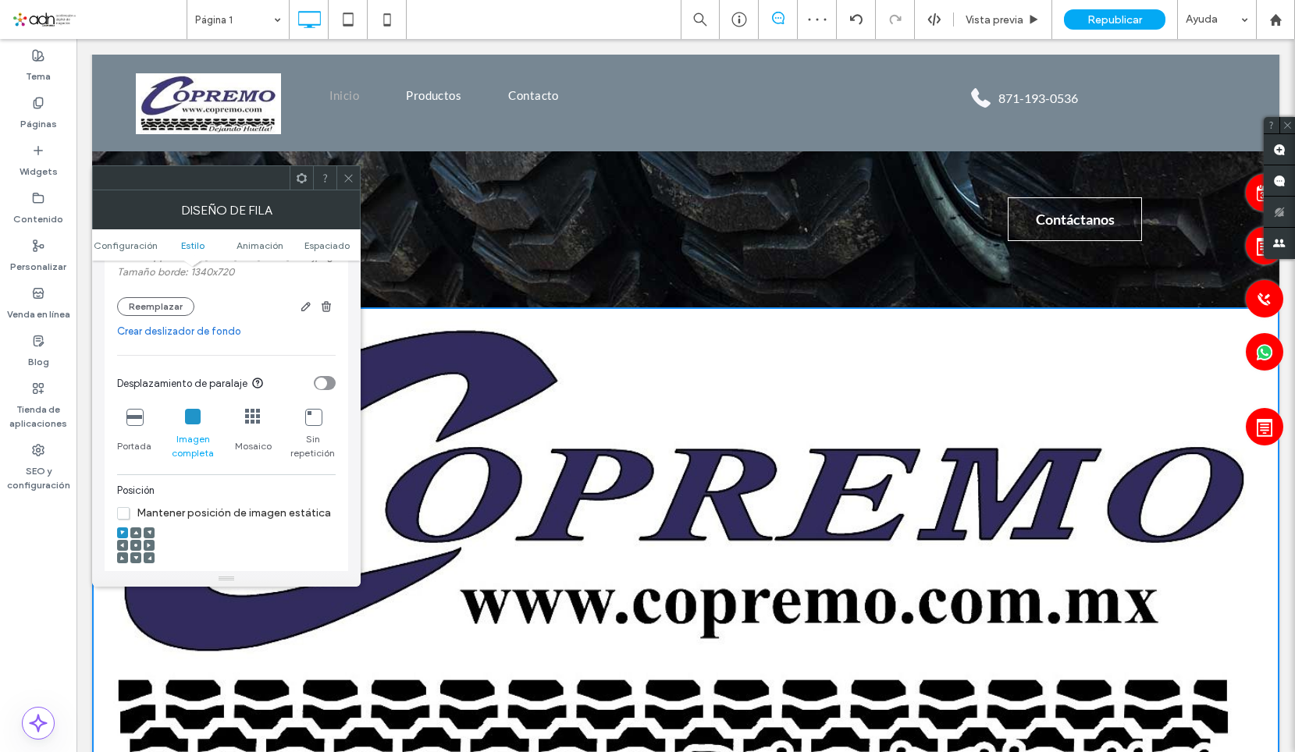
click at [347, 181] on icon at bounding box center [349, 178] width 12 height 12
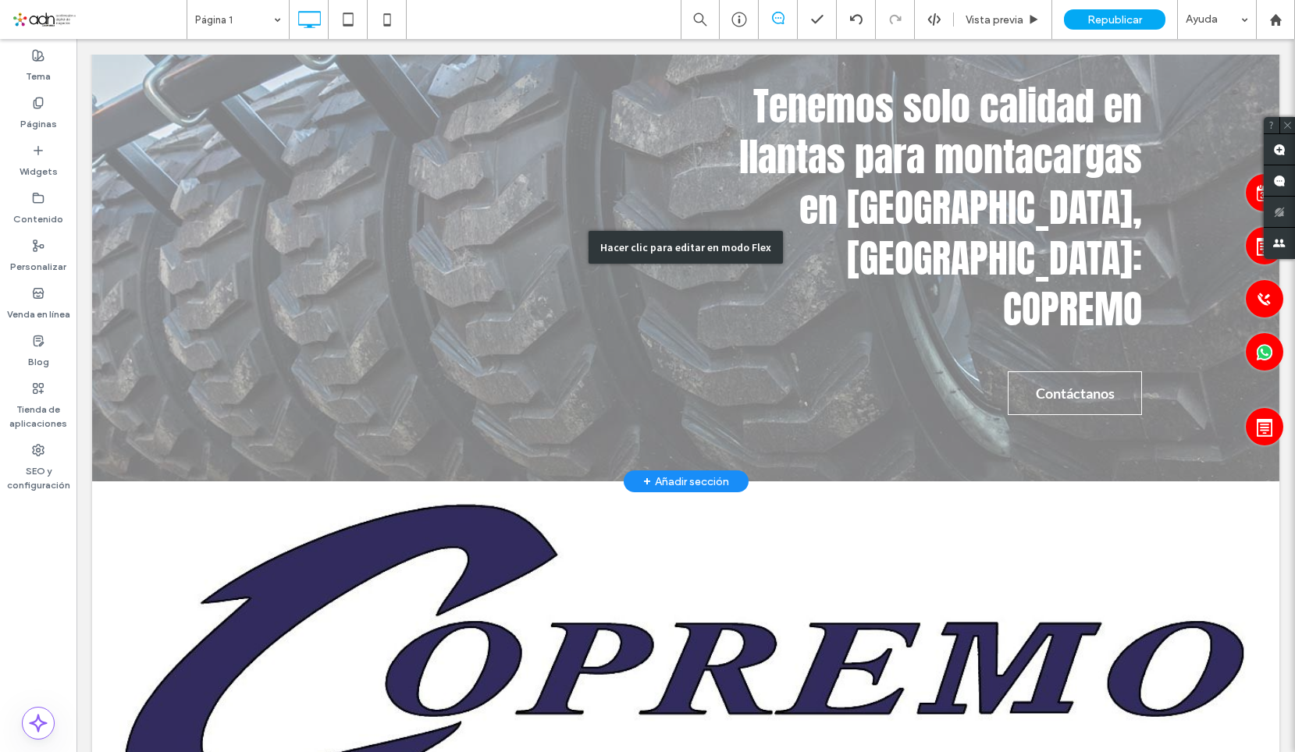
scroll to position [0, 0]
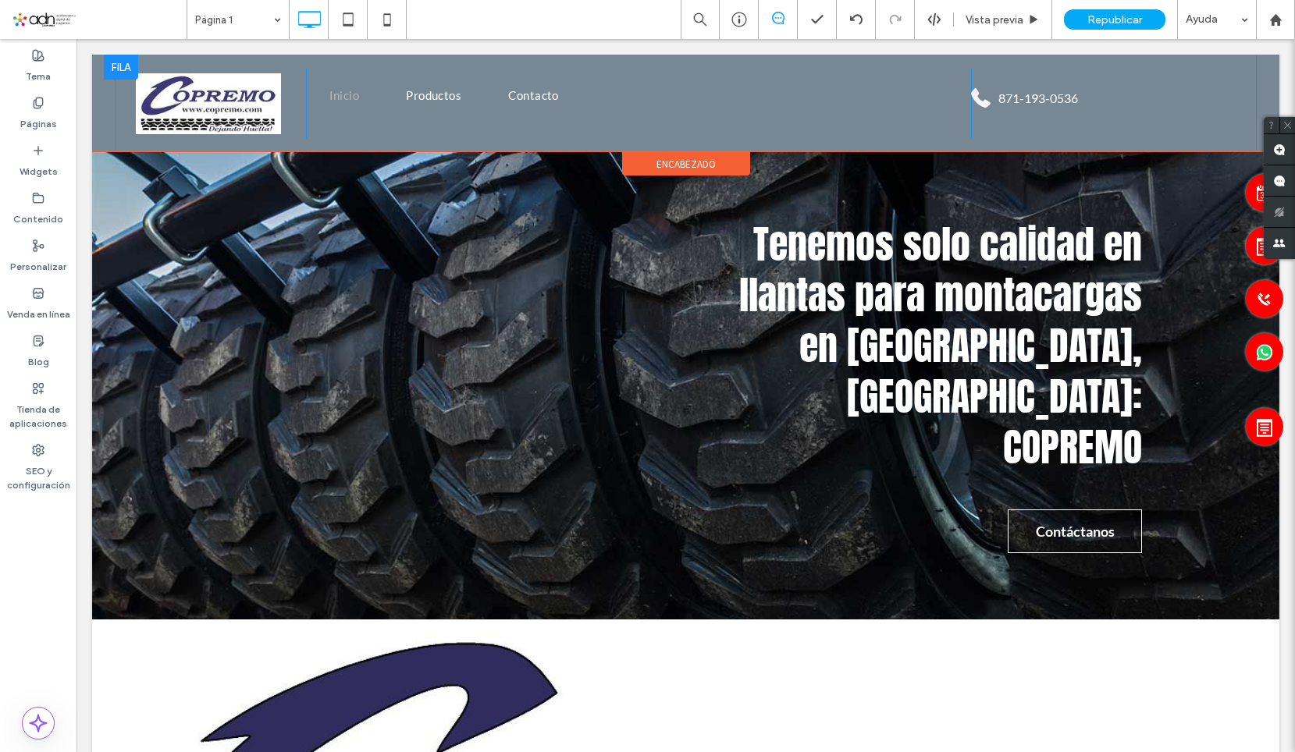
click at [852, 80] on div "Inicio Productos Contacto Click To Paste" at bounding box center [638, 103] width 665 height 69
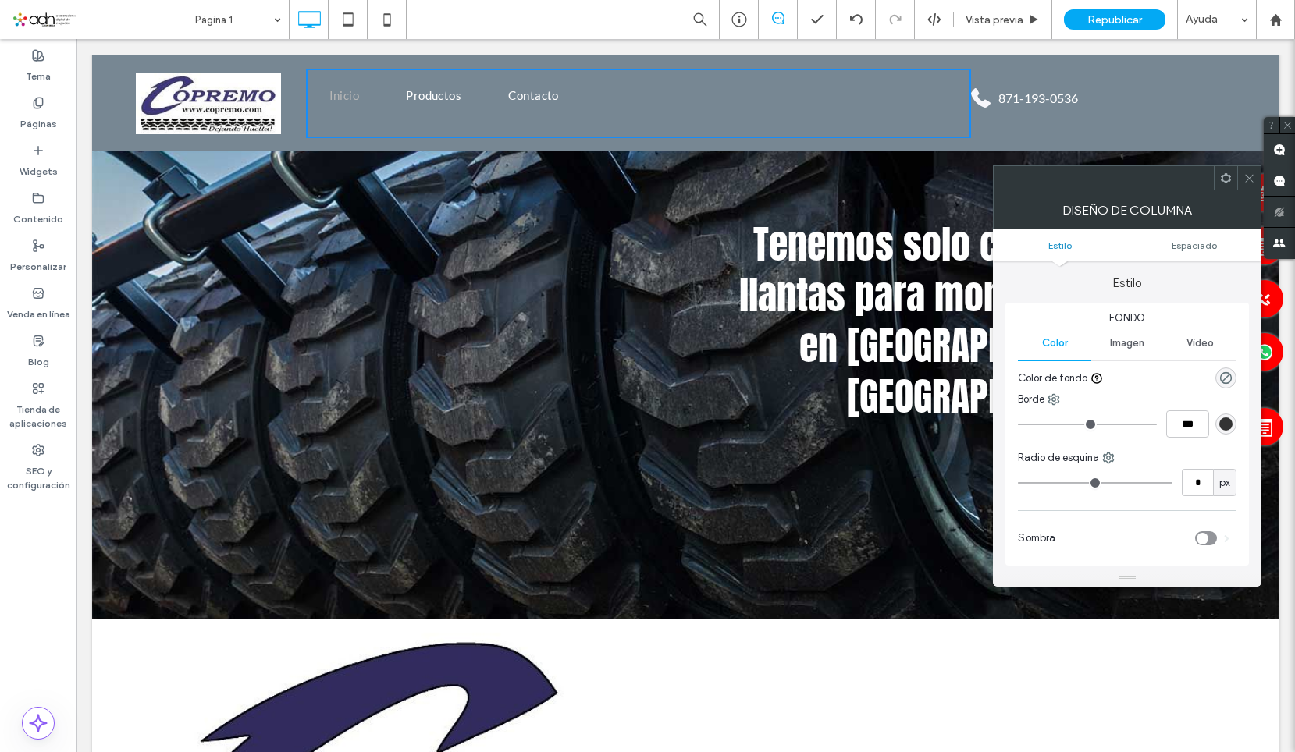
click at [1244, 182] on icon at bounding box center [1249, 178] width 12 height 12
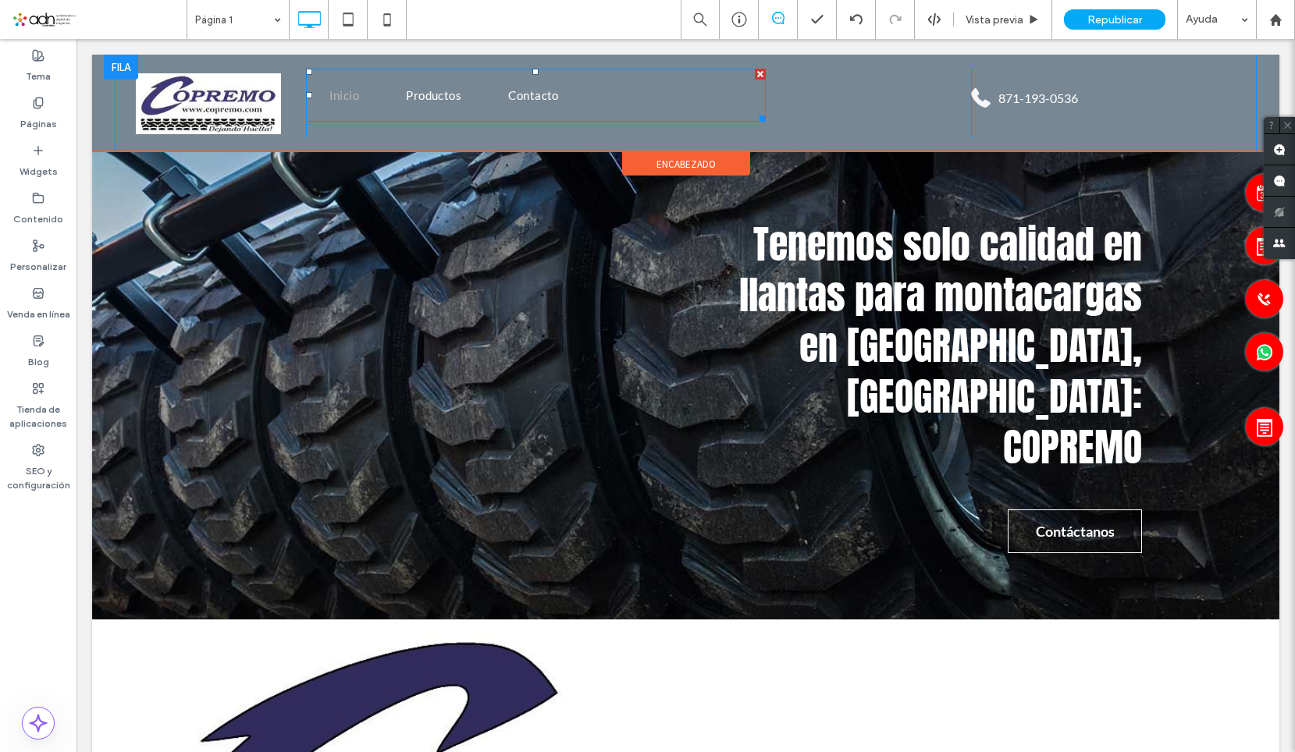
click at [754, 115] on div at bounding box center [760, 116] width 12 height 12
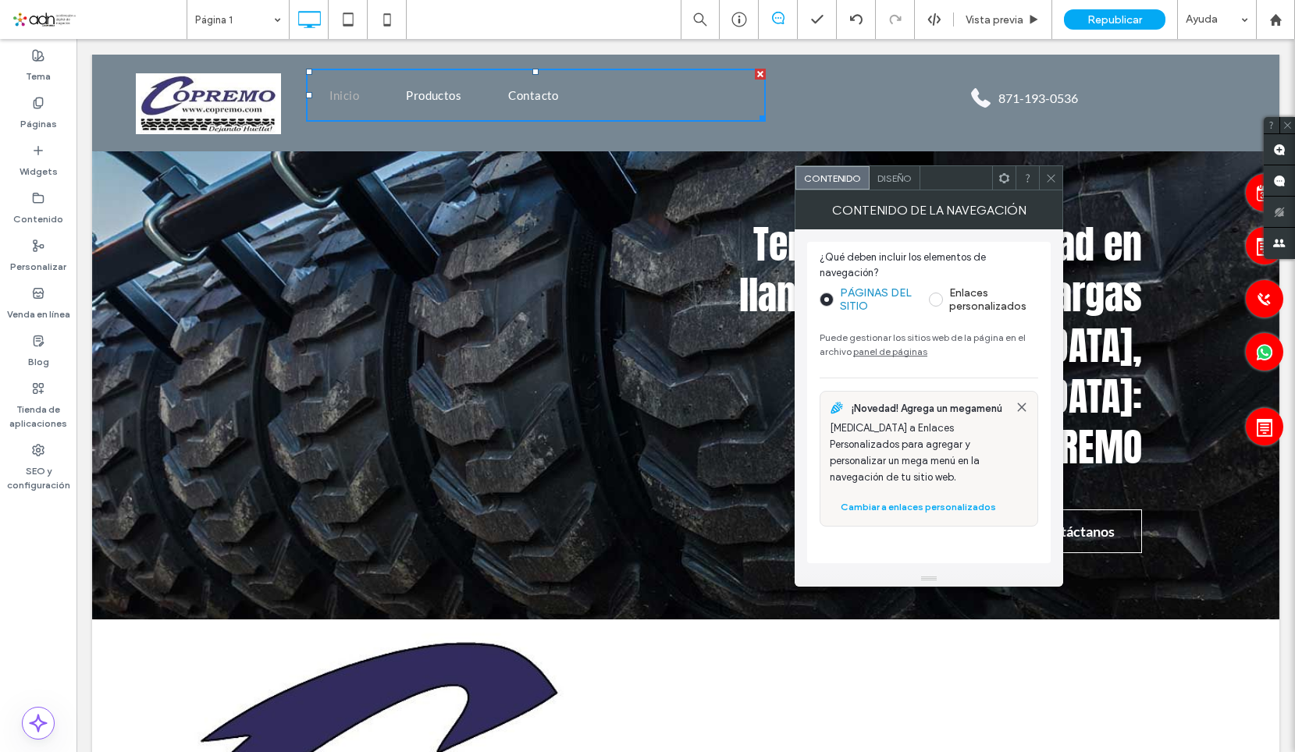
click at [885, 104] on div "Inicio Productos Contacto Click To Paste" at bounding box center [638, 103] width 665 height 69
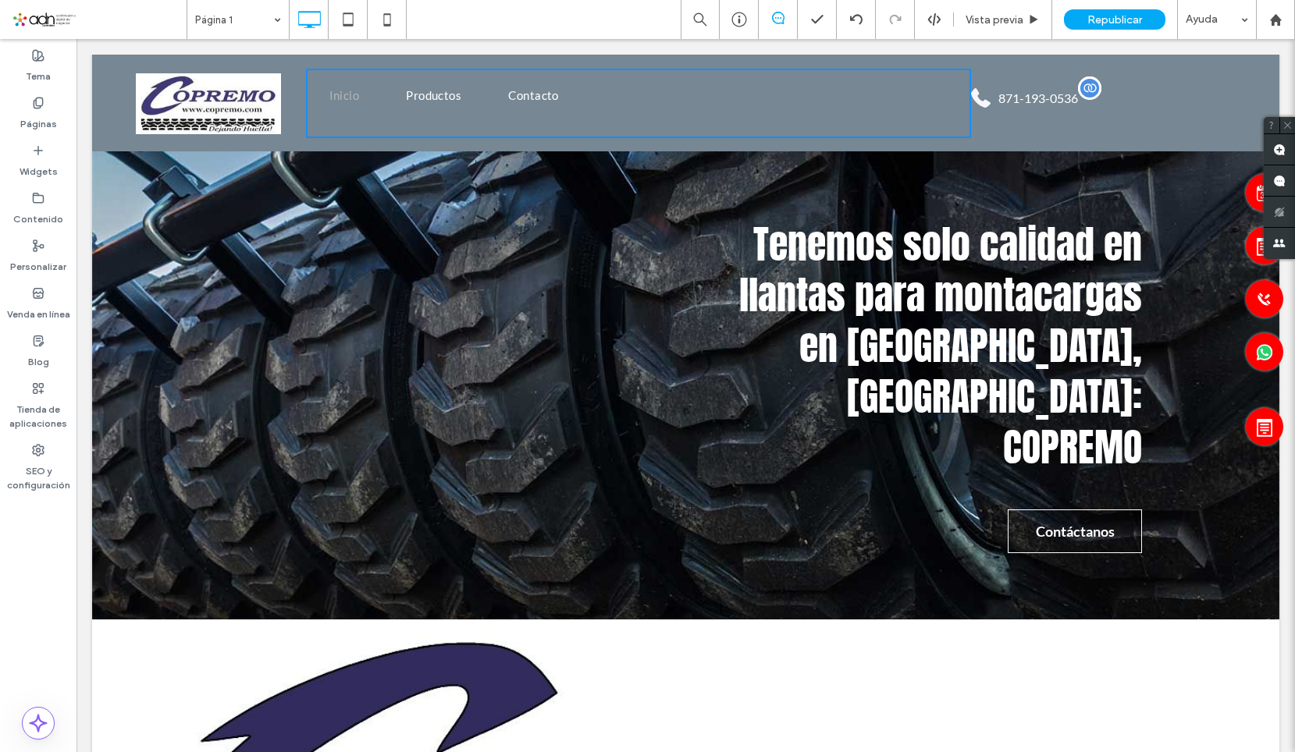
click at [1032, 99] on label "871-193-0536" at bounding box center [1038, 98] width 80 height 15
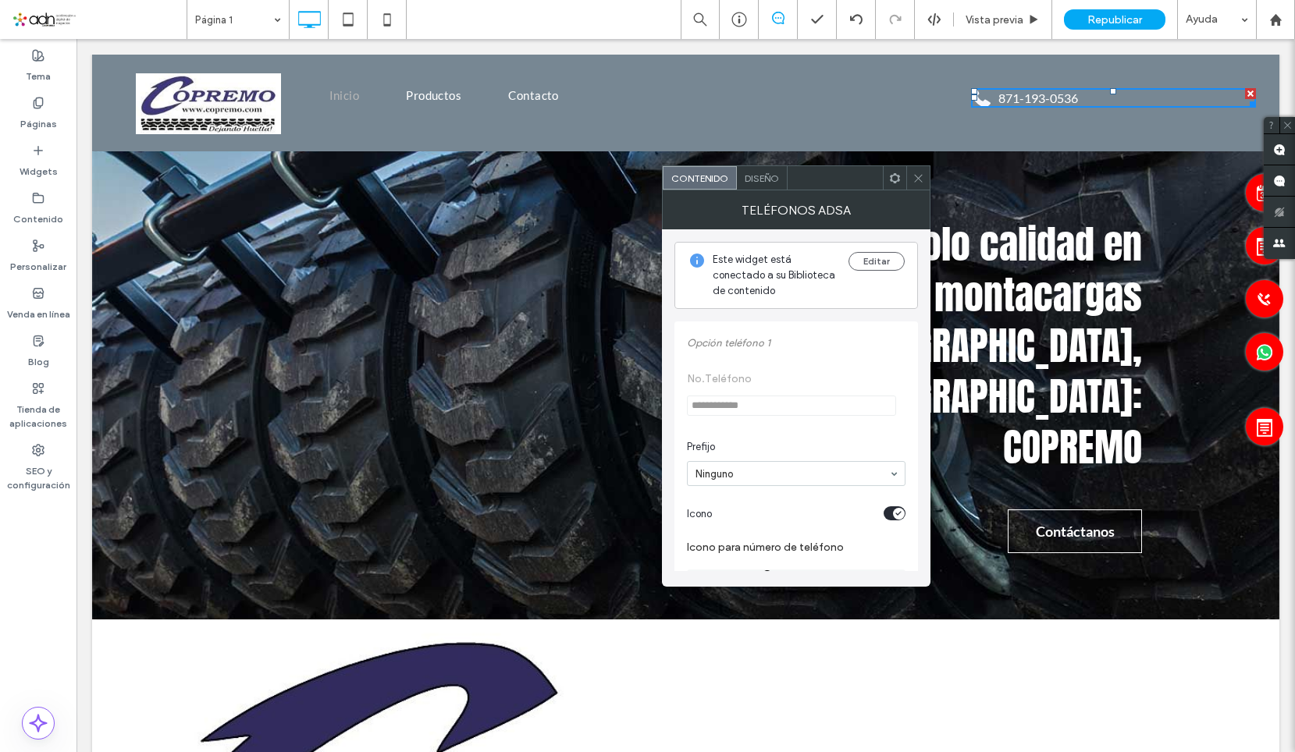
click at [910, 177] on div at bounding box center [917, 177] width 23 height 23
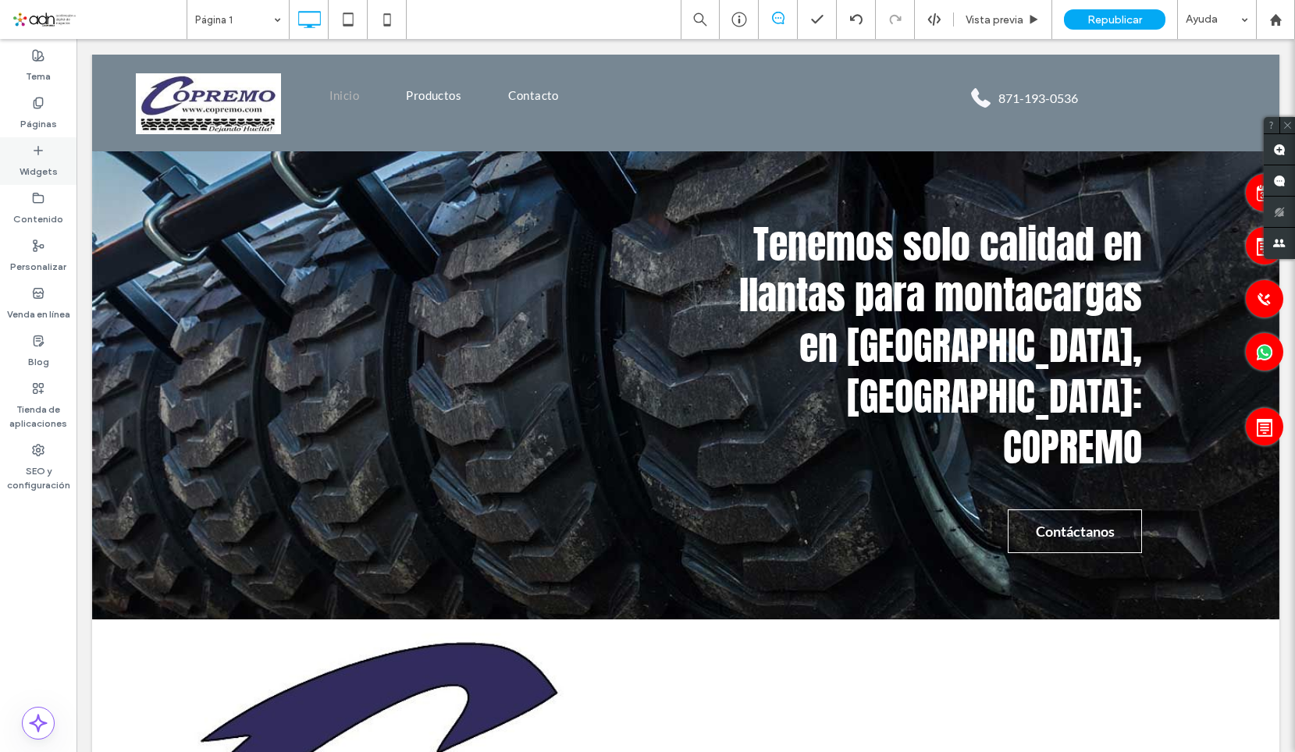
click at [27, 159] on label "Widgets" at bounding box center [39, 168] width 38 height 22
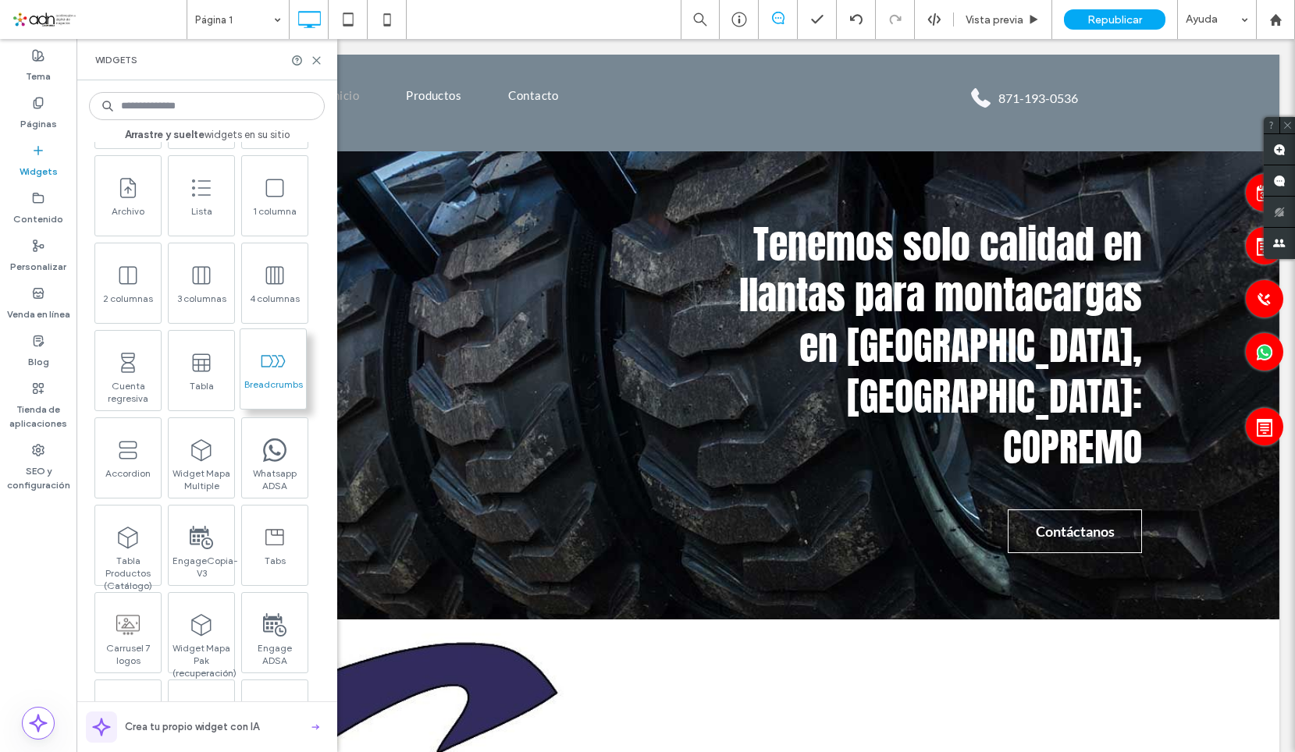
scroll to position [702, 0]
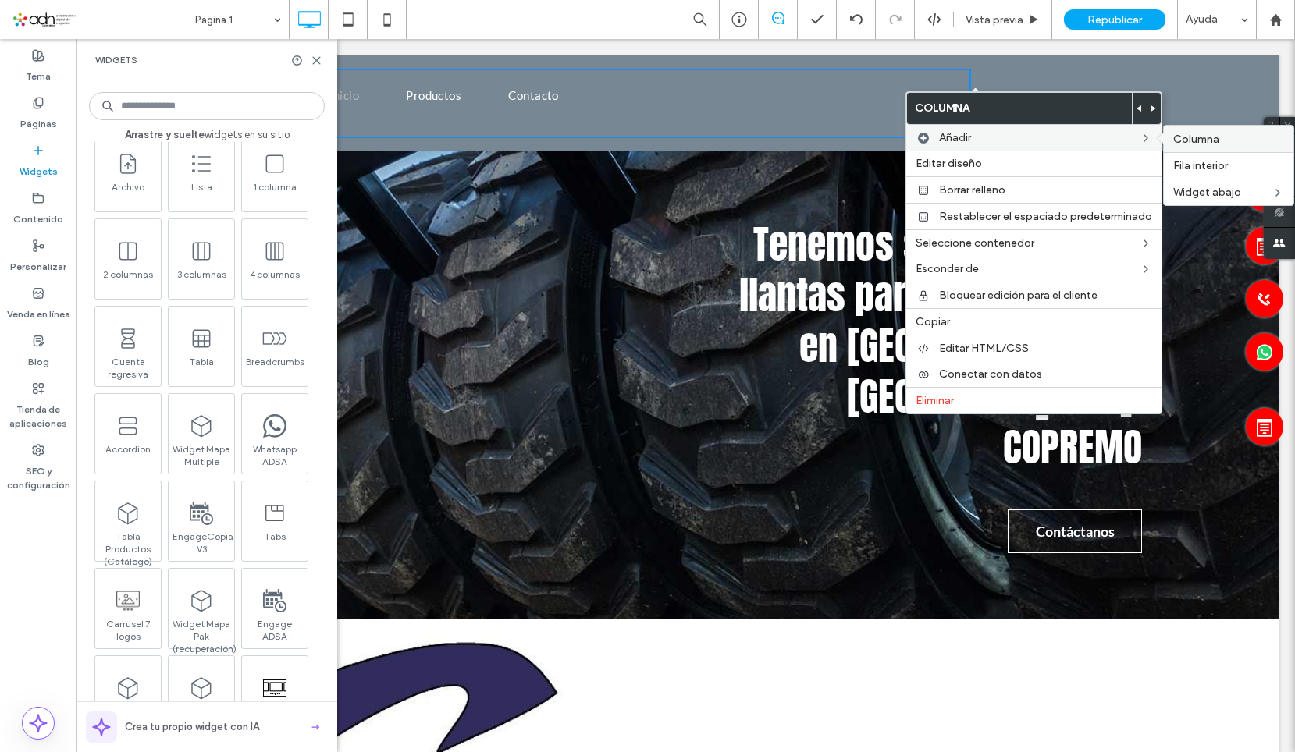
click at [1226, 140] on label "Columna" at bounding box center [1228, 139] width 111 height 13
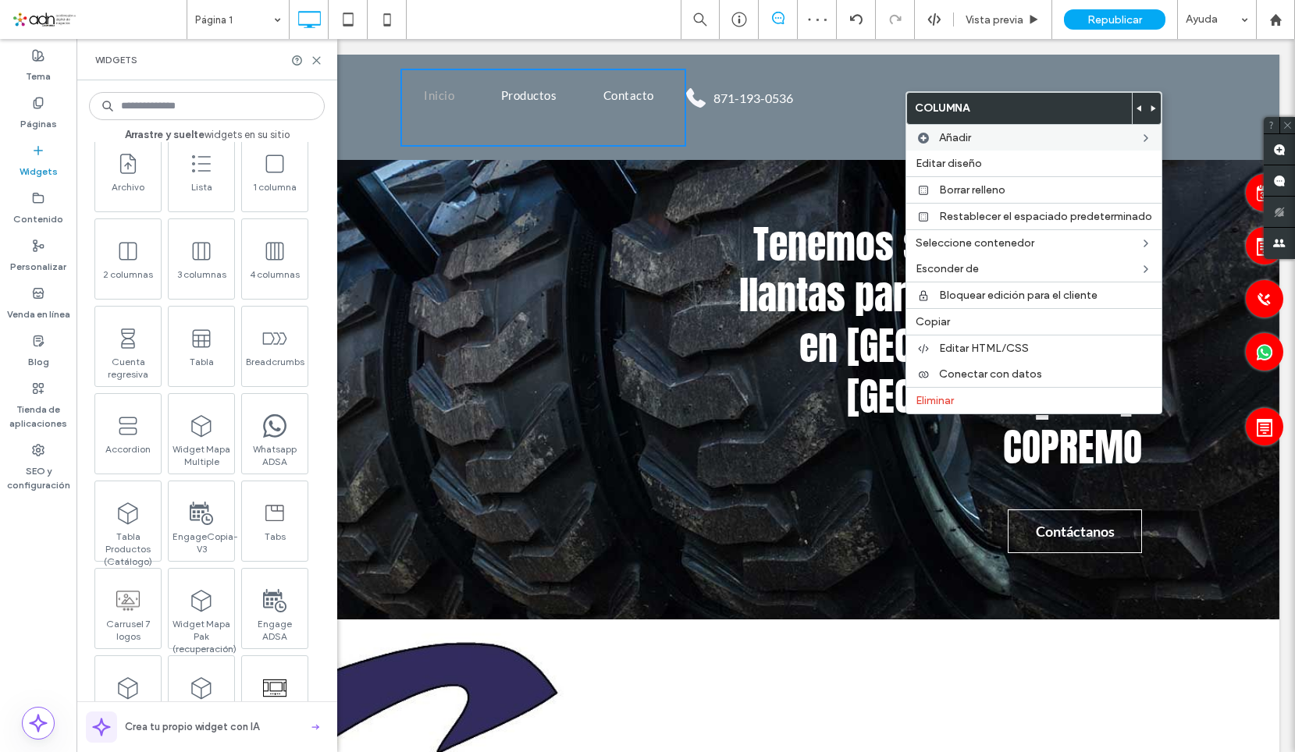
click at [322, 56] on div "Widgets" at bounding box center [206, 59] width 261 height 41
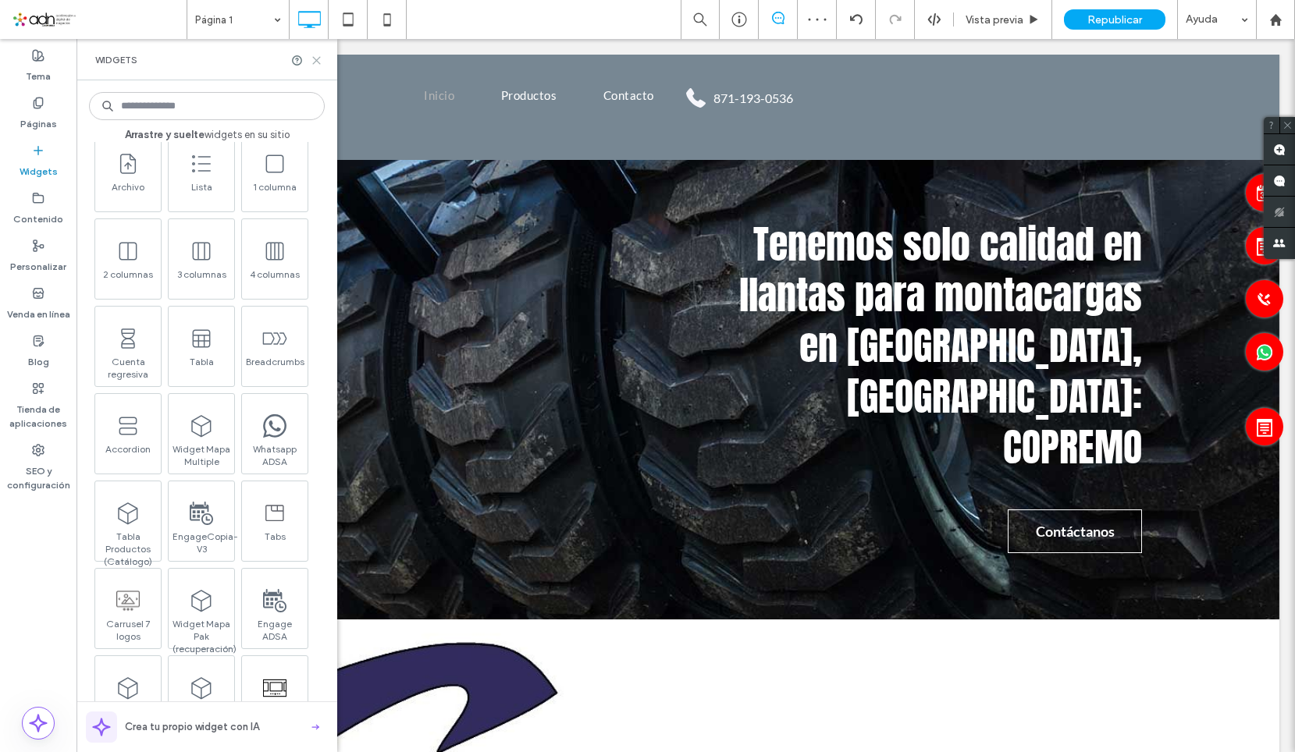
click at [317, 57] on icon at bounding box center [317, 61] width 12 height 12
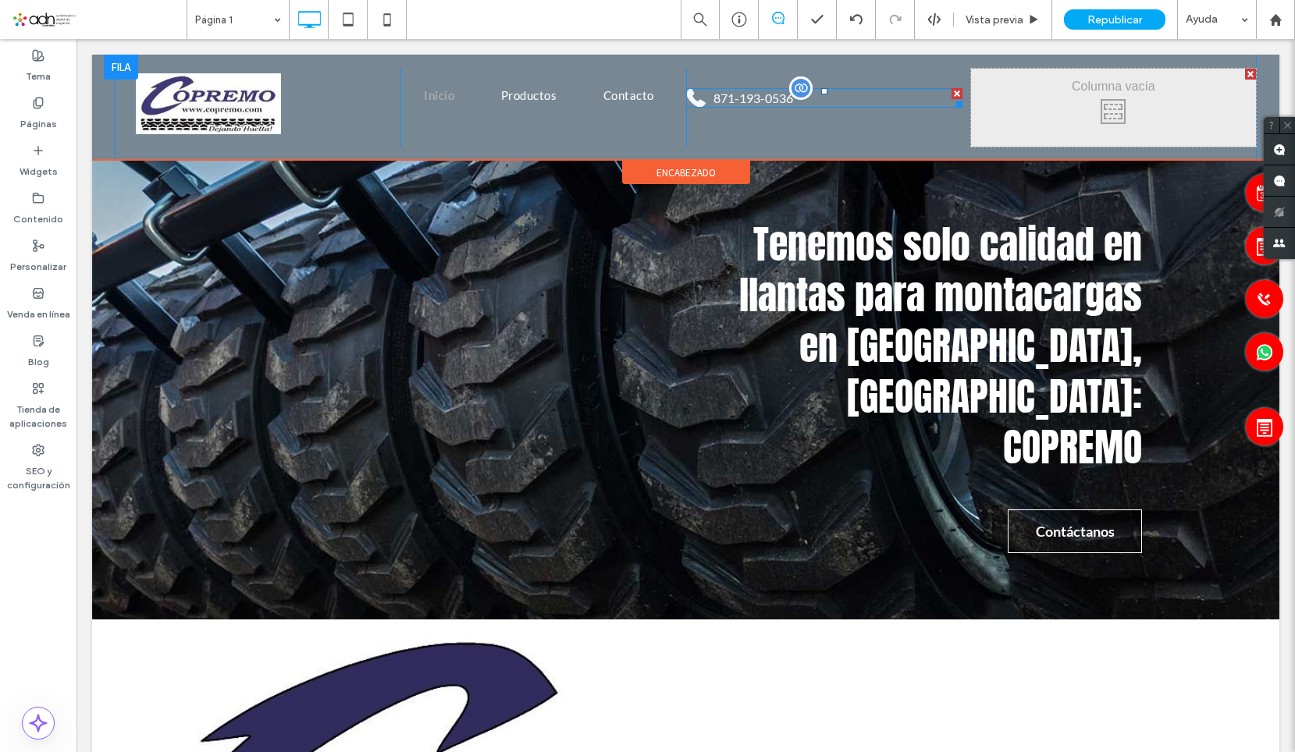
drag, startPoint x: 1092, startPoint y: 98, endPoint x: 932, endPoint y: 106, distance: 160.2
click at [932, 106] on div "Click To Paste Inicio Productos Contacto Click To Paste 871-193-0536 Click To P…" at bounding box center [686, 108] width 1140 height 78
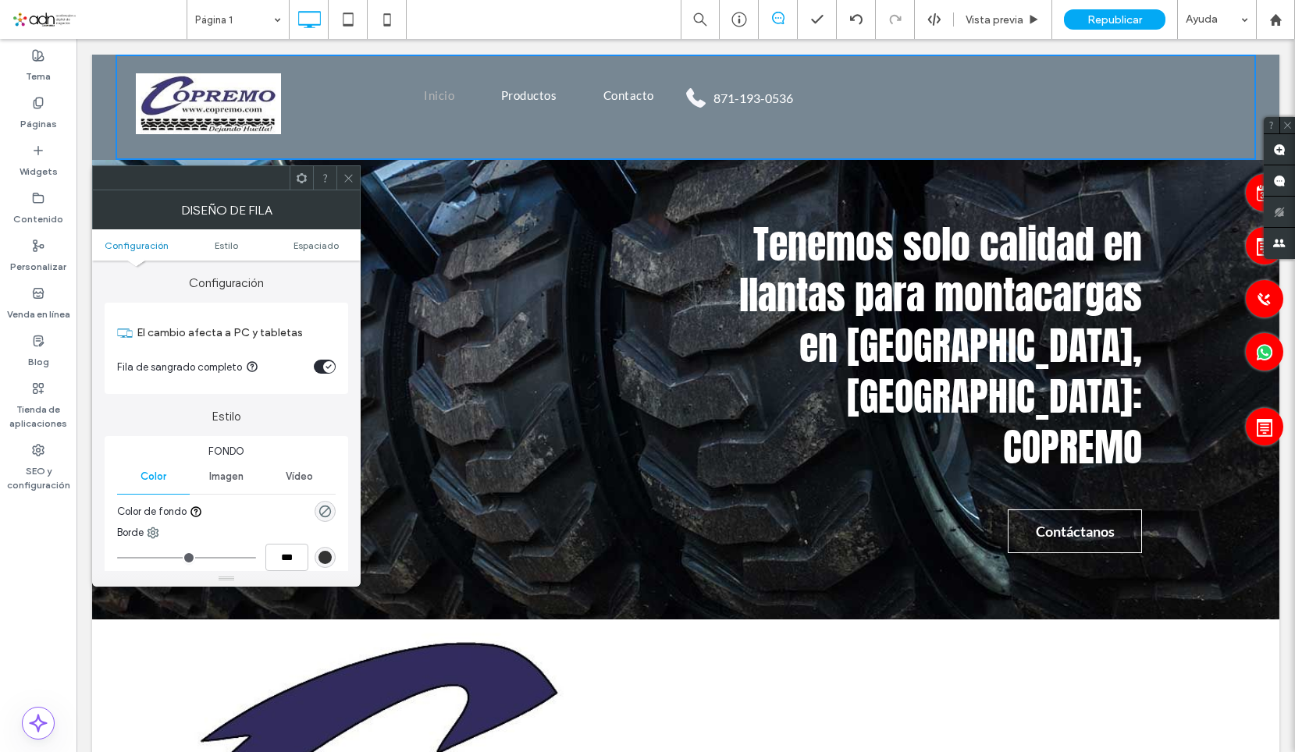
click at [347, 175] on icon at bounding box center [349, 178] width 12 height 12
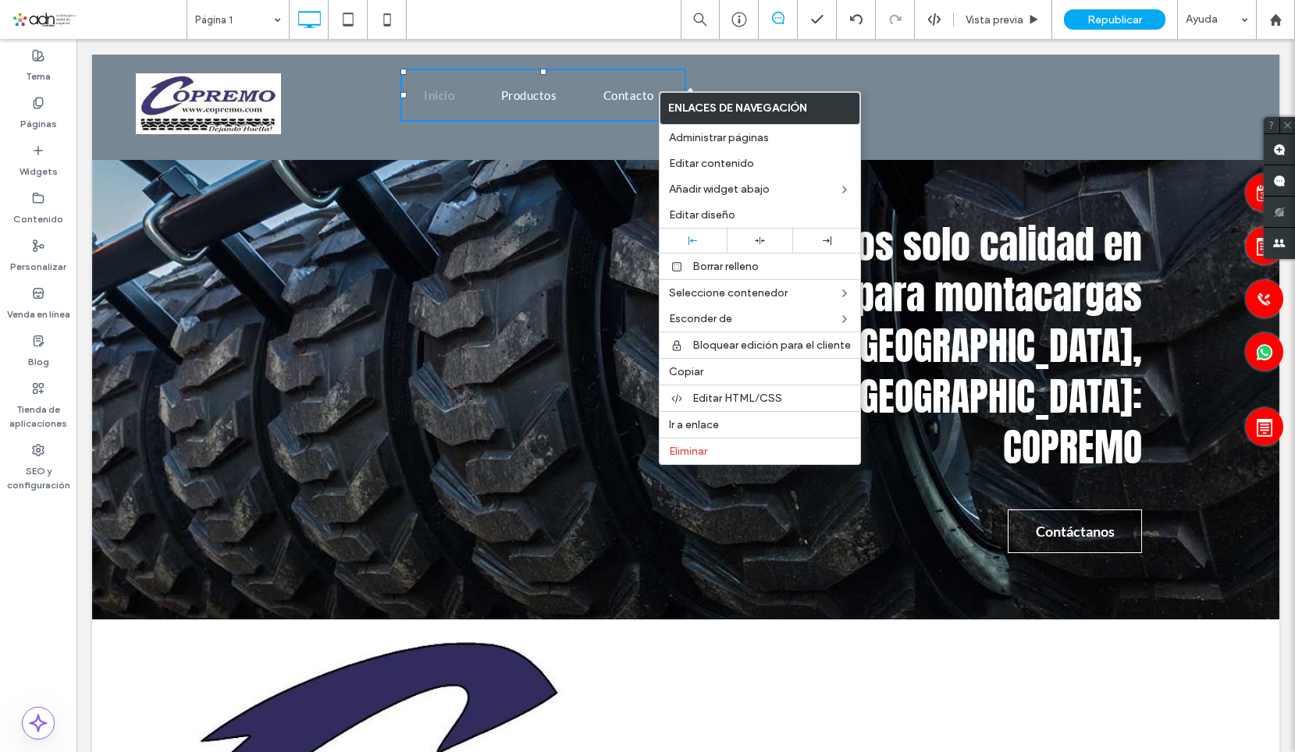
click at [1015, 98] on div "Click To Paste Click To Paste" at bounding box center [1113, 108] width 285 height 78
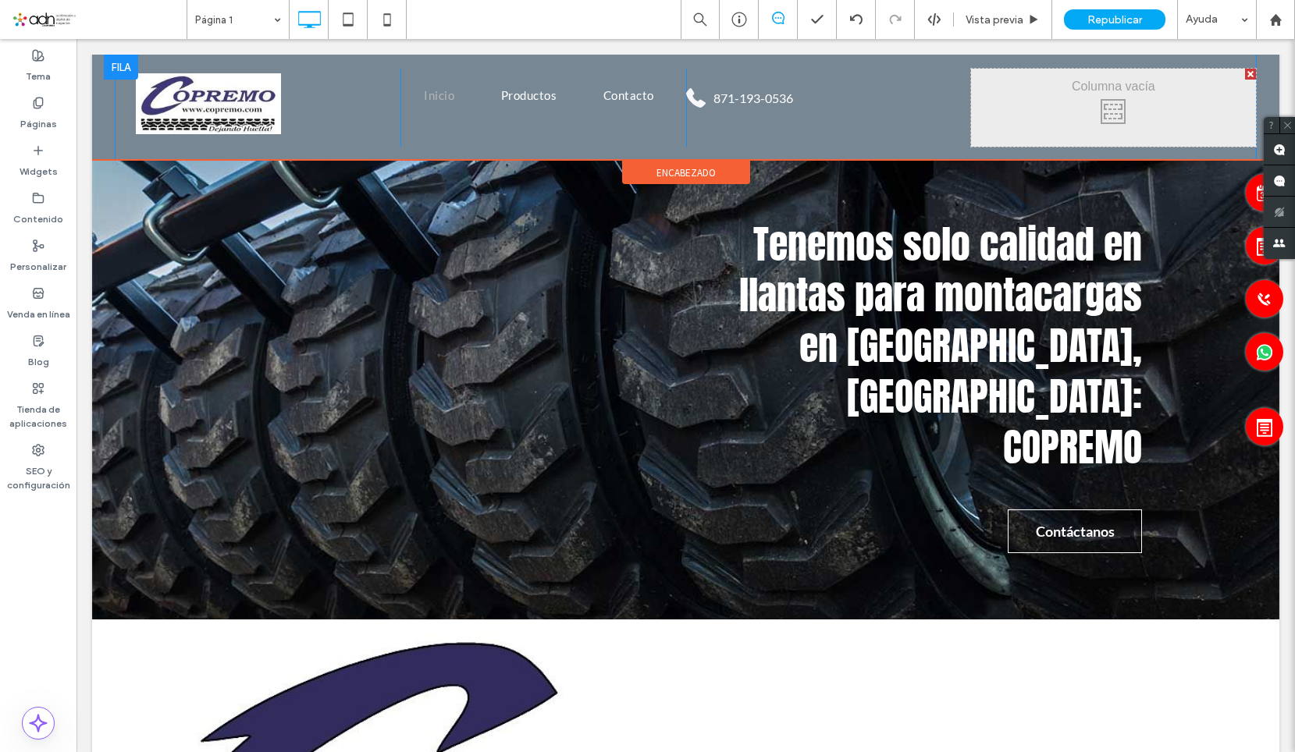
click at [1234, 80] on div "Click To Paste Click To Paste" at bounding box center [1113, 108] width 285 height 78
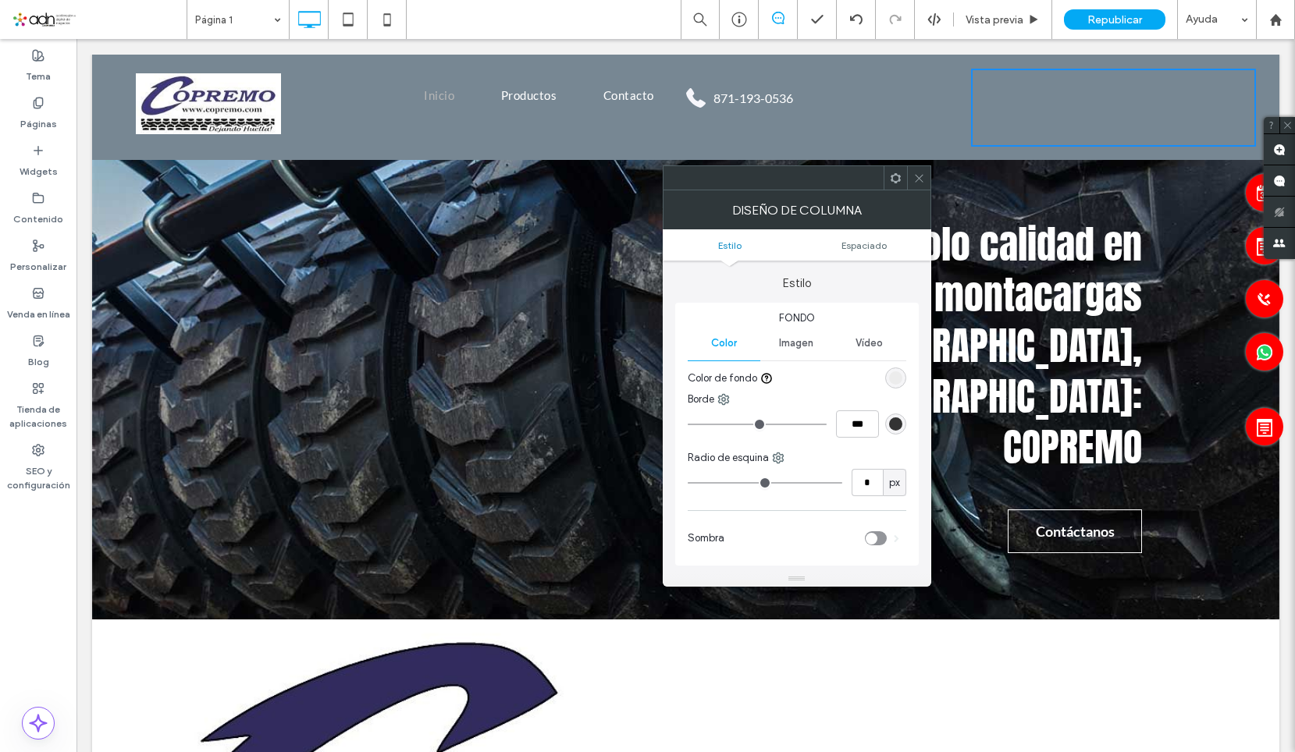
click at [908, 173] on div at bounding box center [918, 177] width 23 height 23
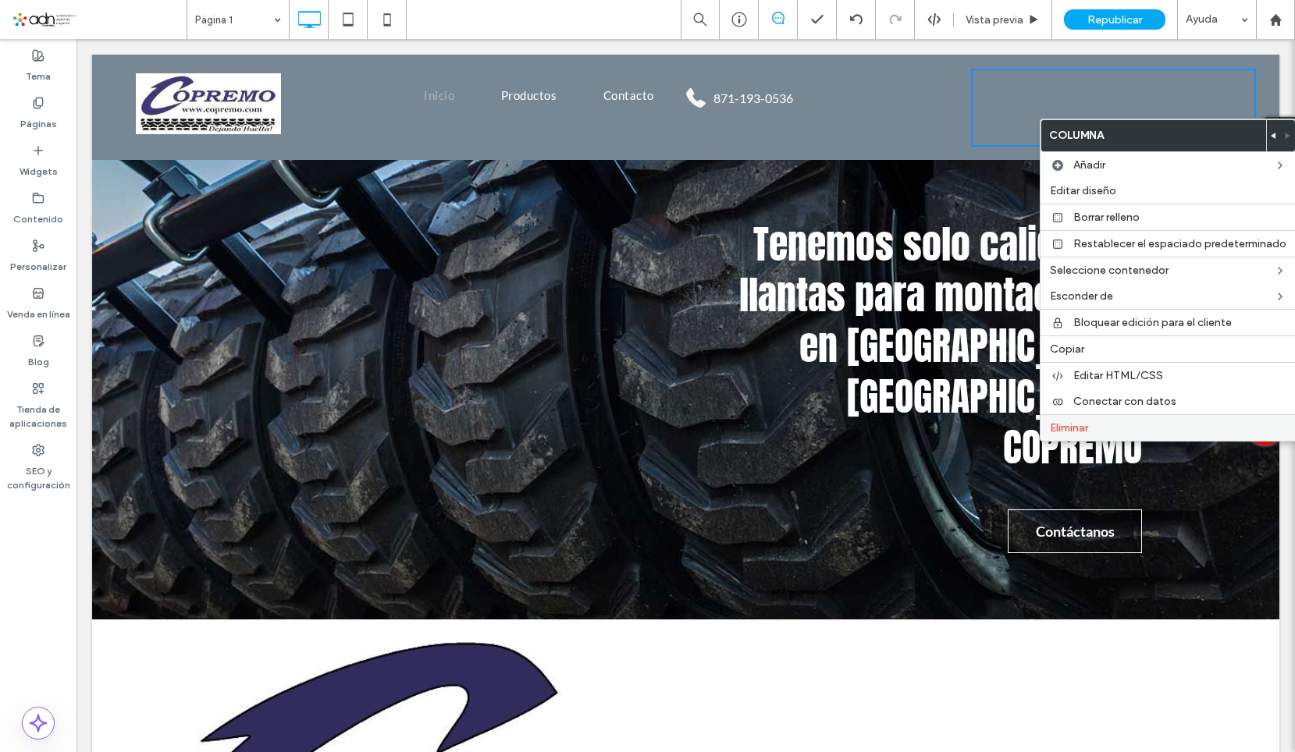
click at [1115, 425] on label "Eliminar" at bounding box center [1168, 427] width 236 height 13
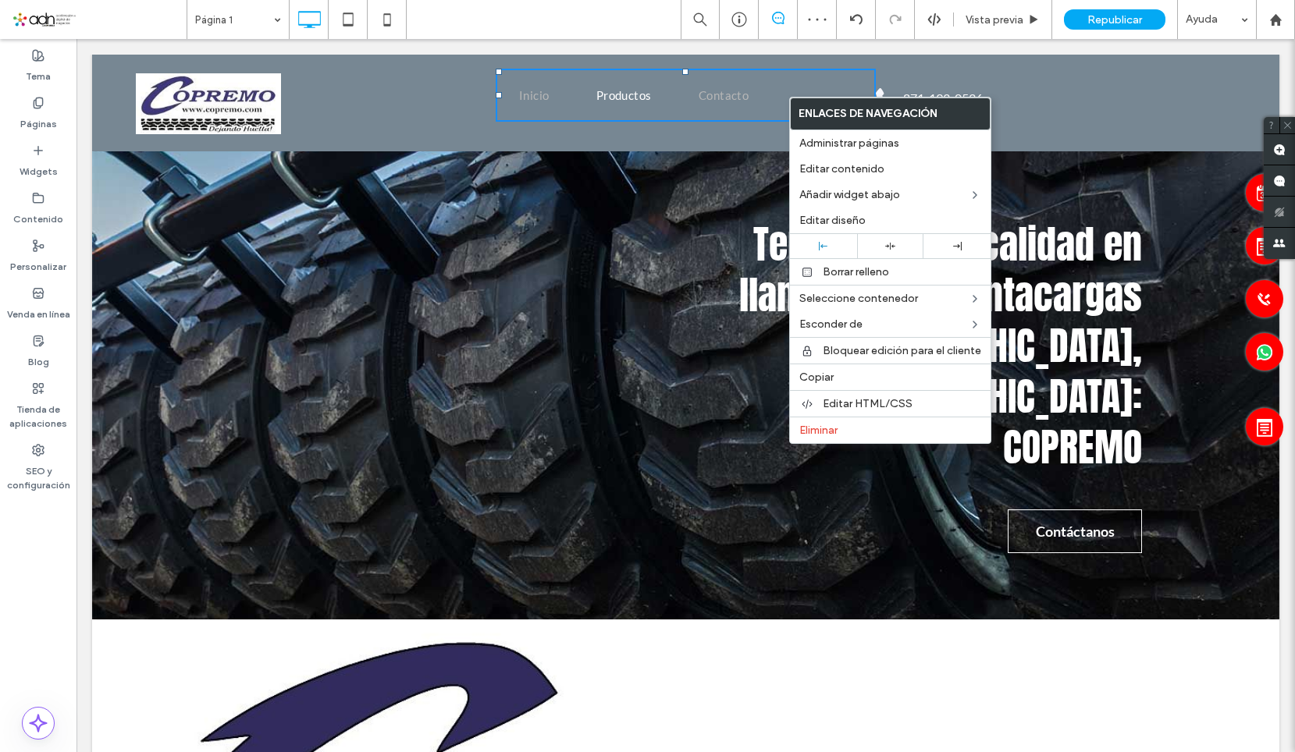
click at [742, 118] on link "Contacto" at bounding box center [724, 95] width 98 height 53
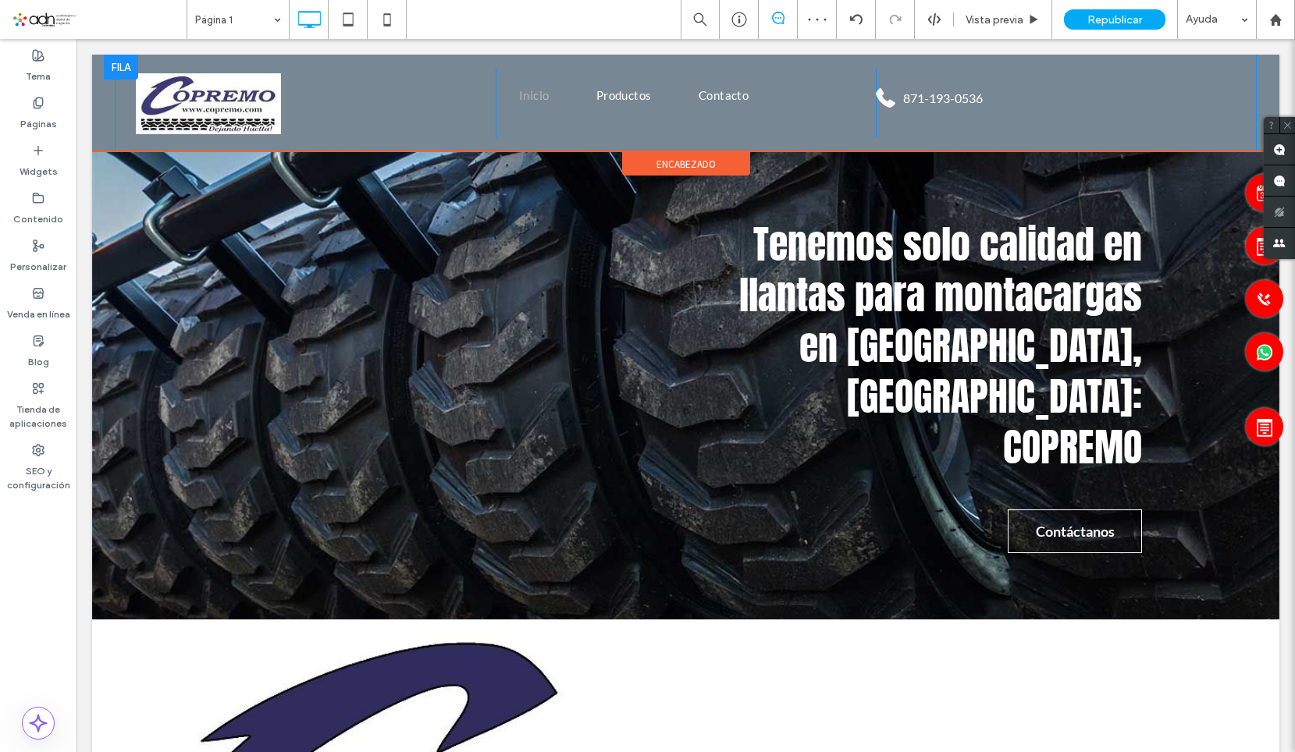
click at [852, 129] on div "Inicio Productos Contacto Click To Paste" at bounding box center [686, 103] width 380 height 69
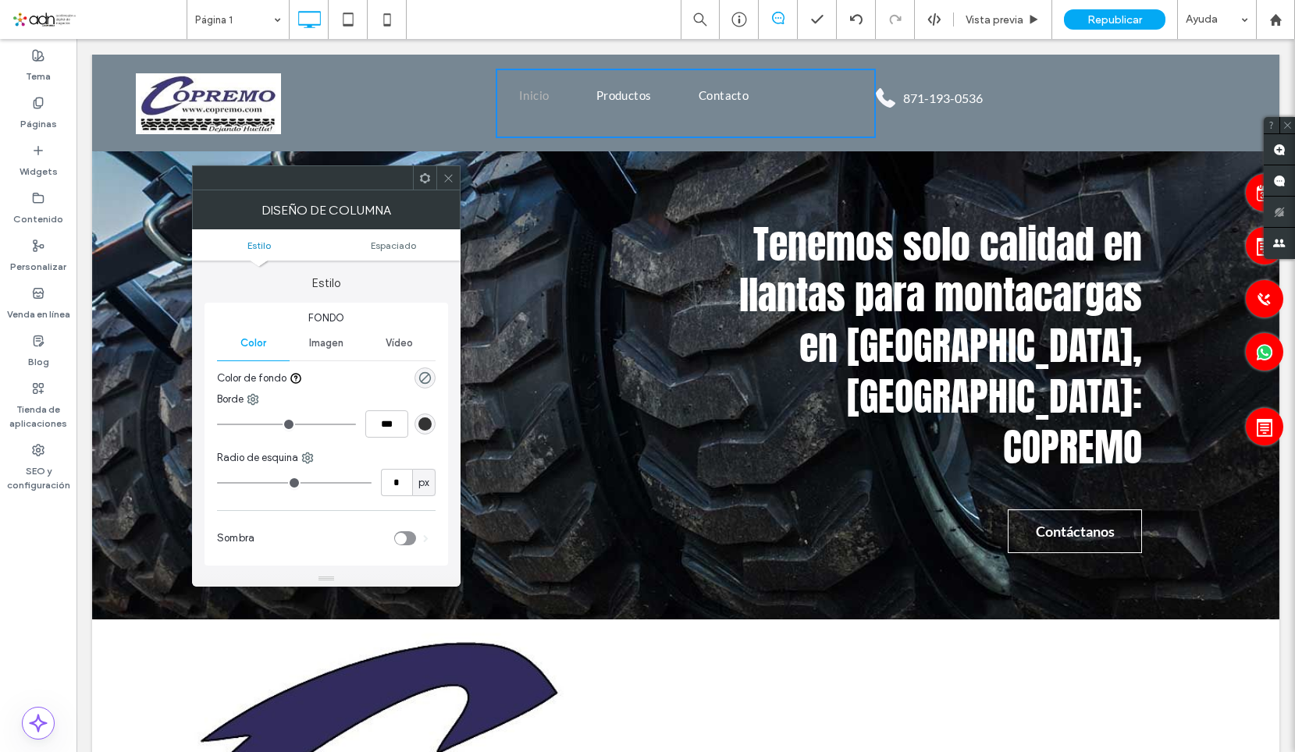
click at [452, 183] on icon at bounding box center [448, 178] width 12 height 12
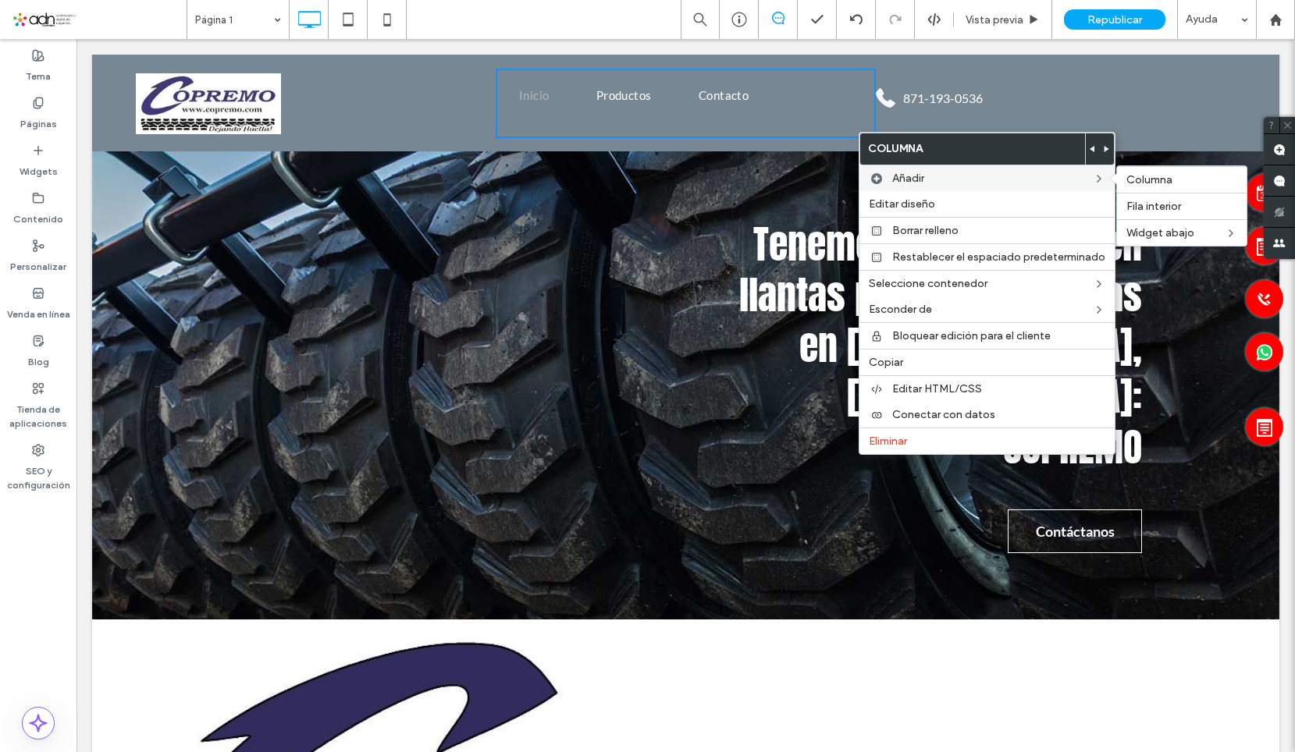
click at [902, 178] on span "Añadir" at bounding box center [908, 178] width 32 height 13
click at [1139, 169] on div "Columna" at bounding box center [1182, 179] width 130 height 27
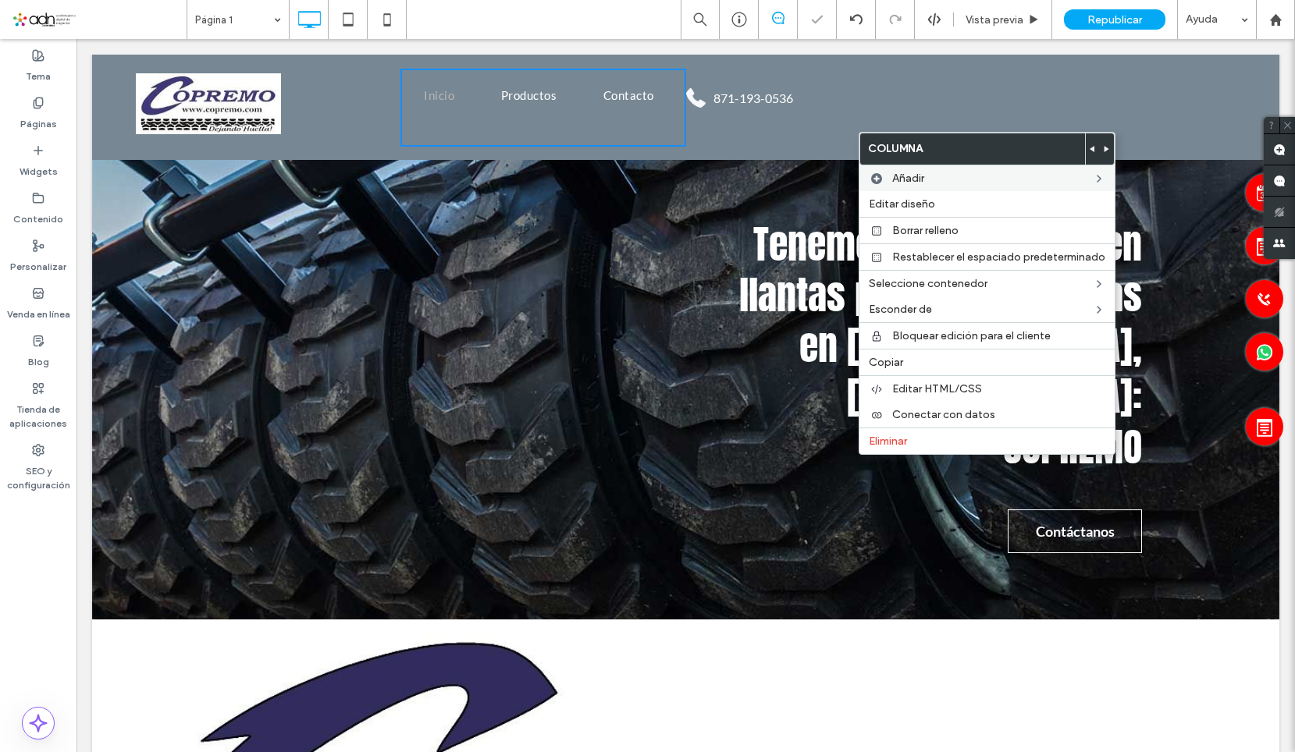
click at [1040, 89] on div "Click To Paste Click To Paste" at bounding box center [1113, 108] width 285 height 78
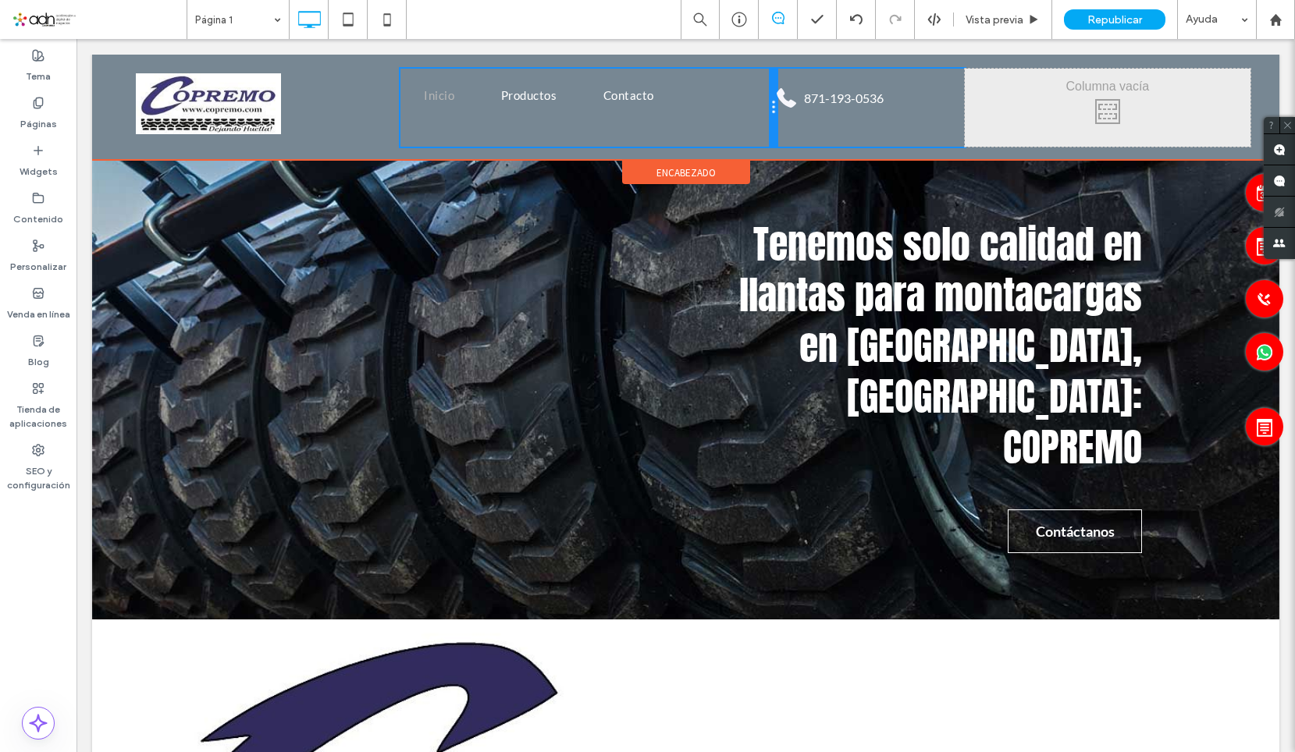
drag, startPoint x: 680, startPoint y: 101, endPoint x: 783, endPoint y: 110, distance: 103.4
click at [783, 110] on div "Click To Paste Inicio Productos Contacto Click To Paste 871-193-0536 Click To P…" at bounding box center [686, 108] width 1140 height 78
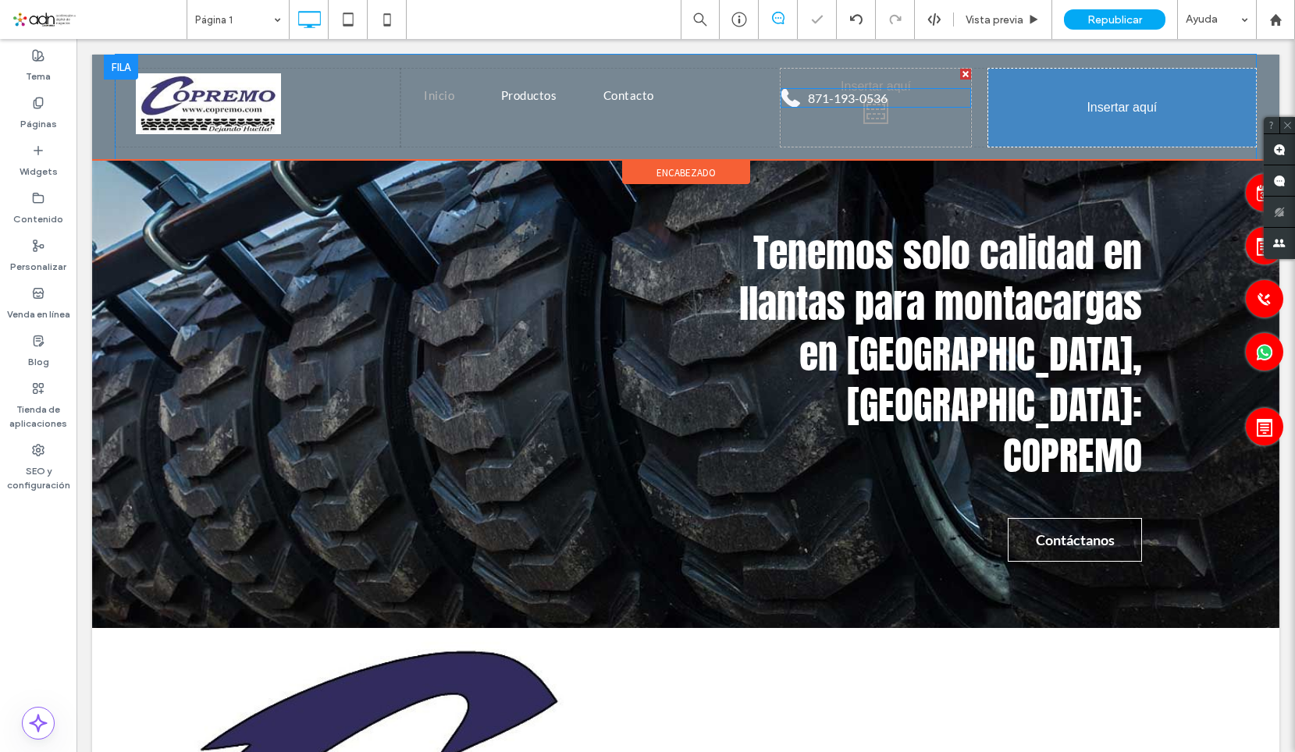
drag, startPoint x: 838, startPoint y: 102, endPoint x: 1140, endPoint y: 159, distance: 307.3
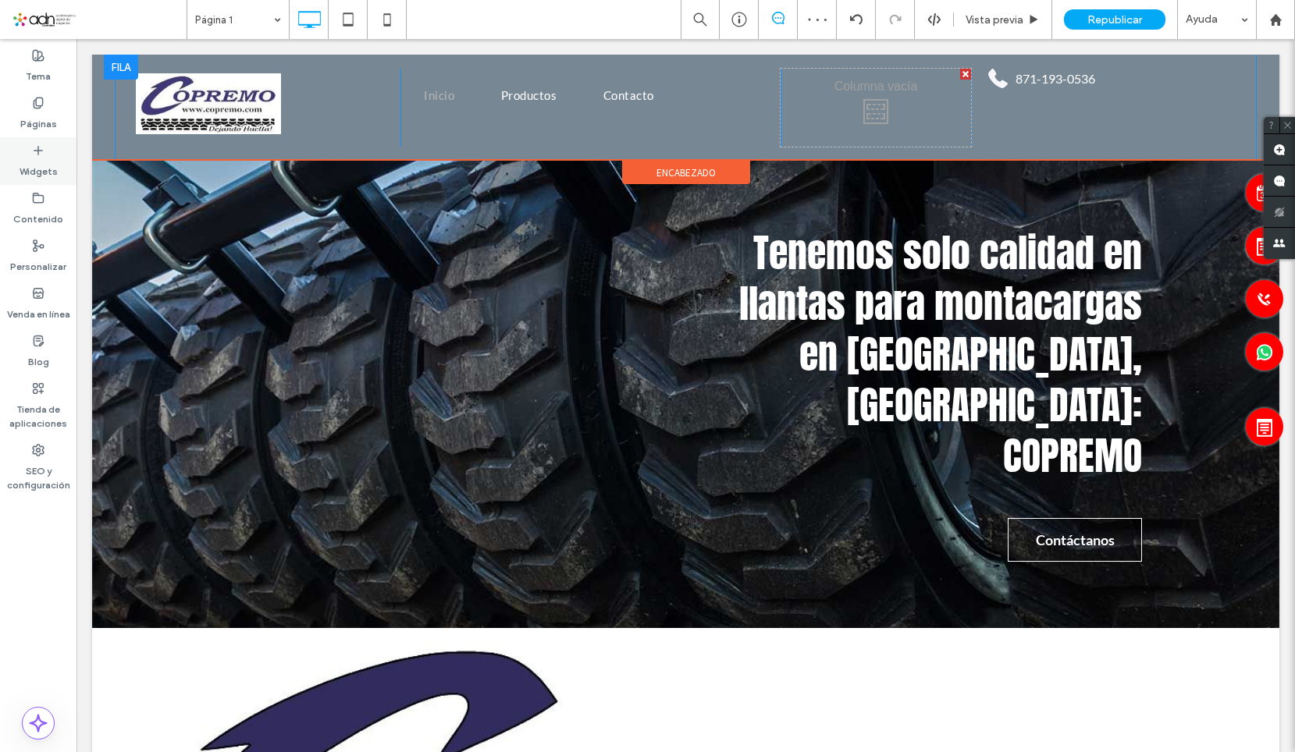
click at [50, 182] on div "Widgets" at bounding box center [38, 161] width 76 height 48
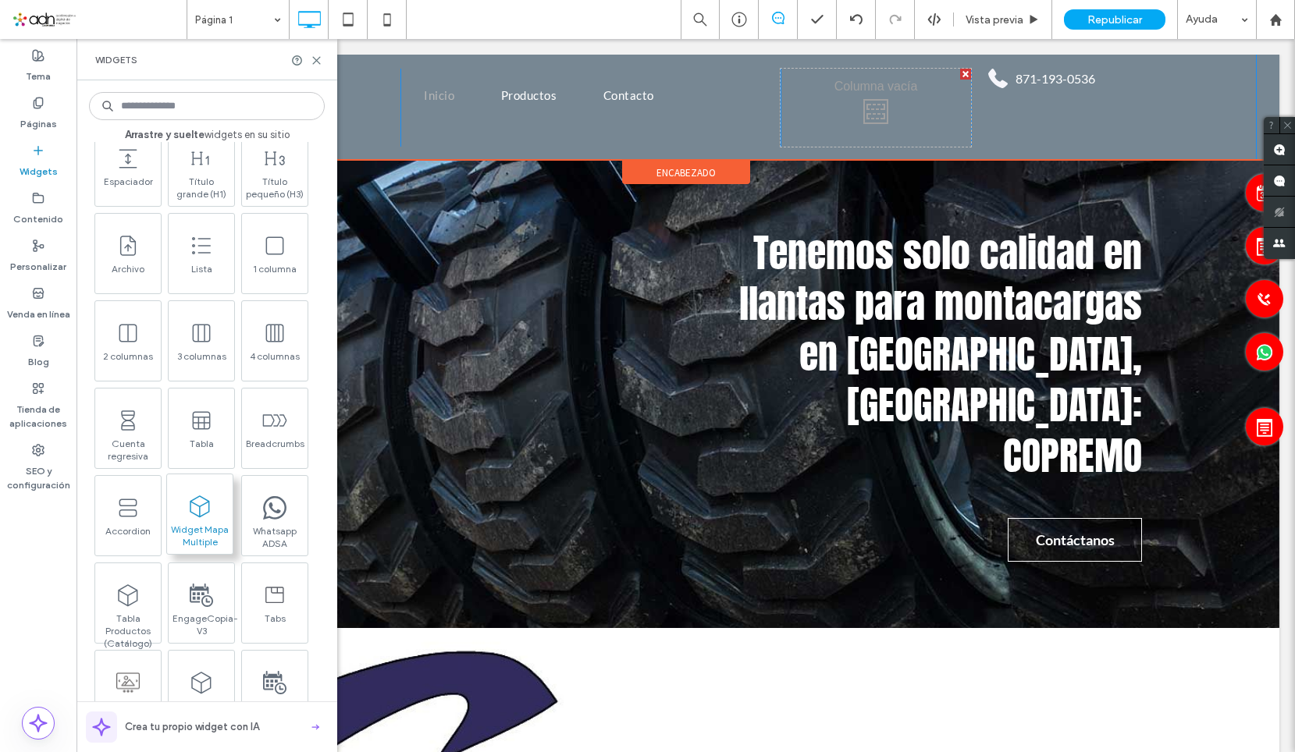
scroll to position [624, 0]
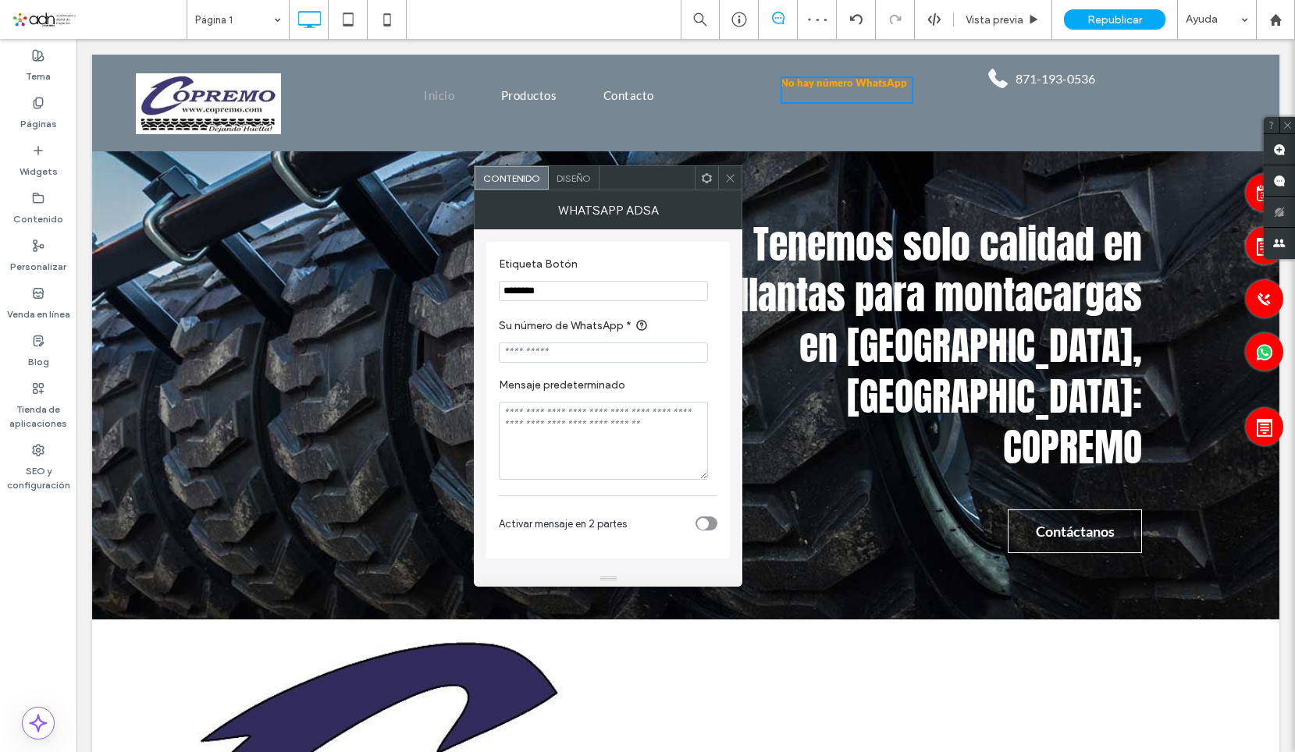
click at [562, 173] on span "Diseño" at bounding box center [573, 178] width 34 height 12
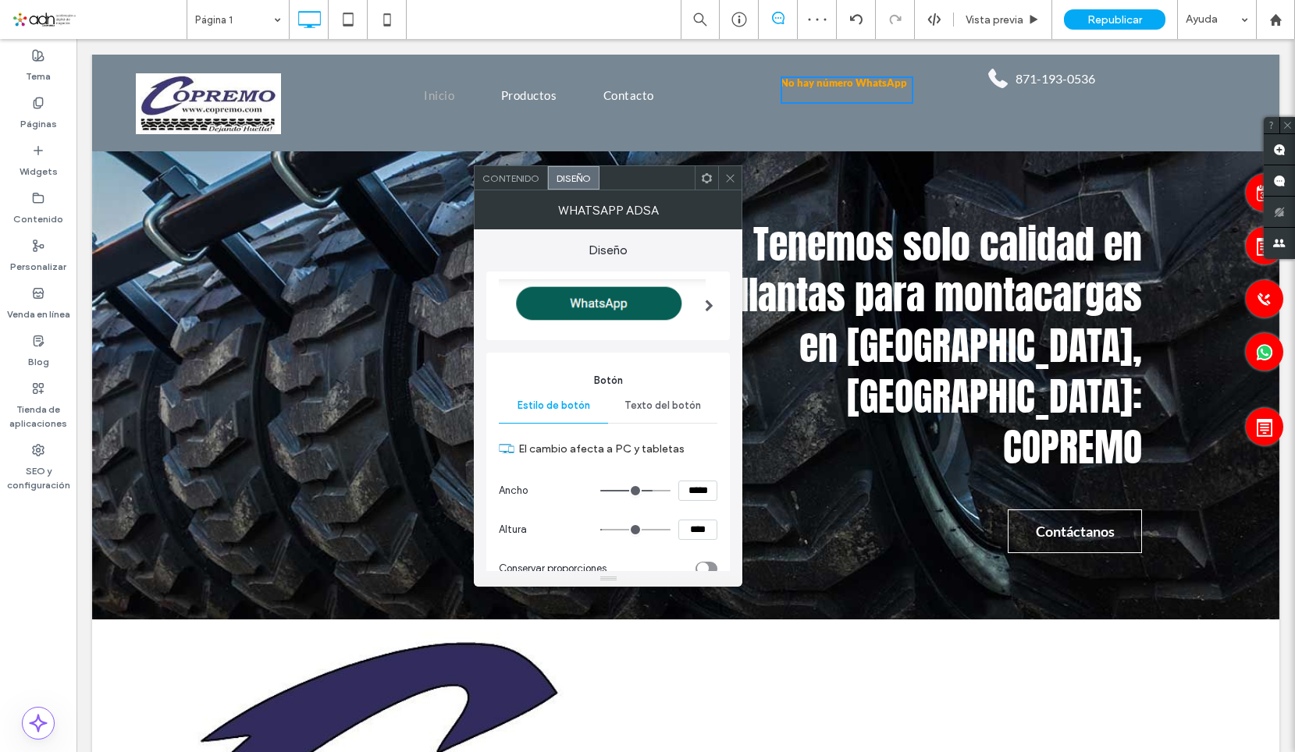
click at [595, 312] on img at bounding box center [602, 304] width 207 height 50
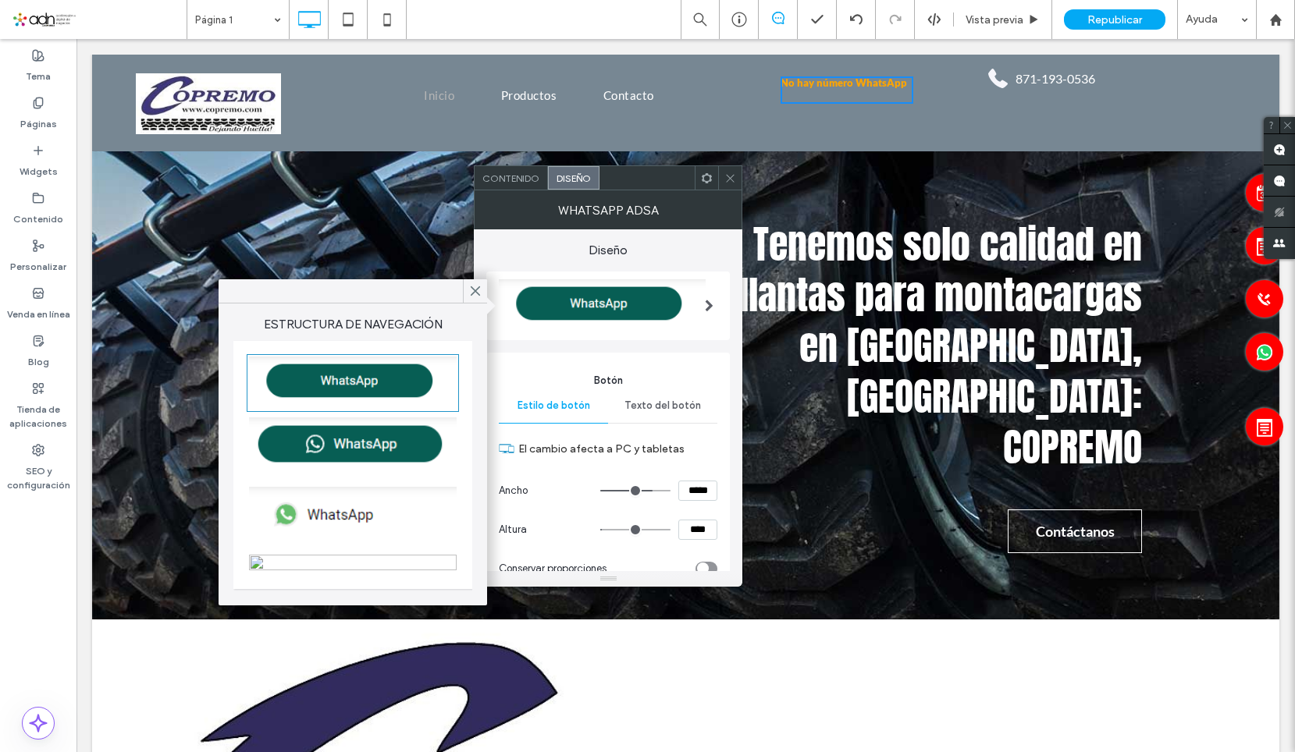
click at [397, 429] on img at bounding box center [353, 447] width 208 height 59
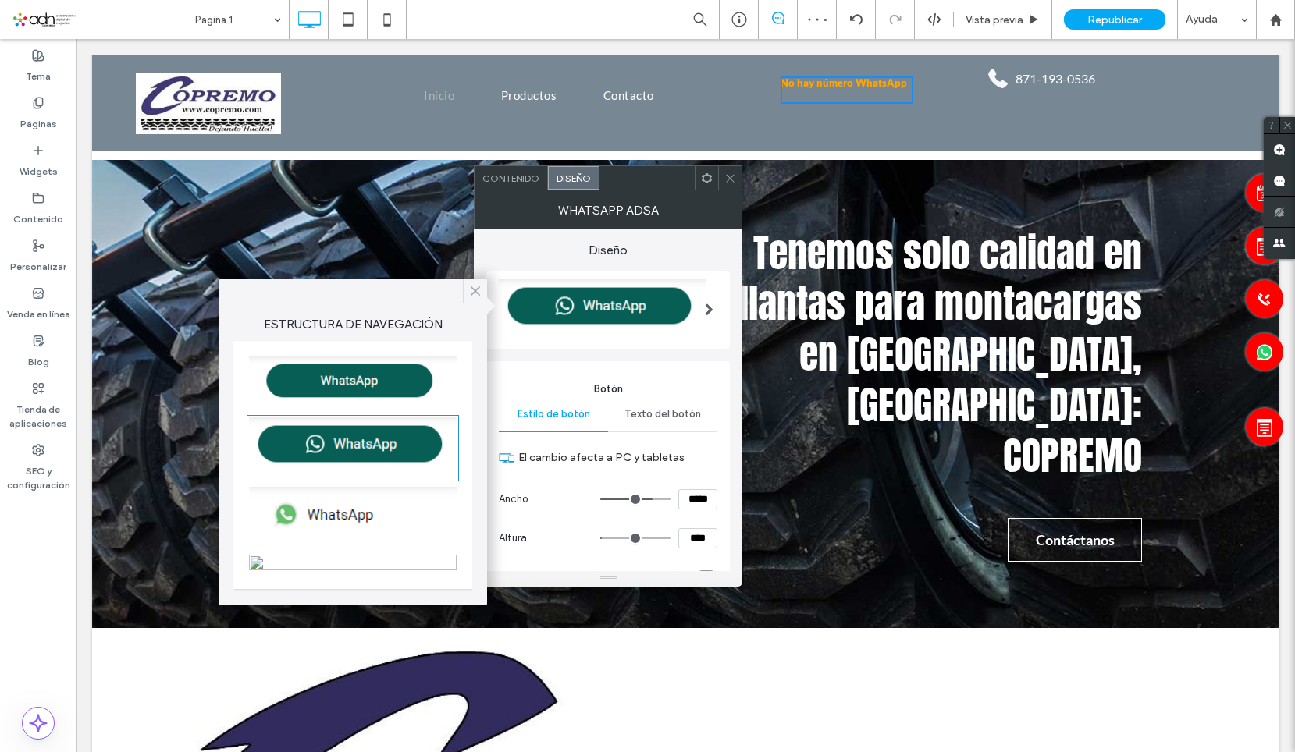
click at [475, 293] on icon at bounding box center [475, 291] width 14 height 14
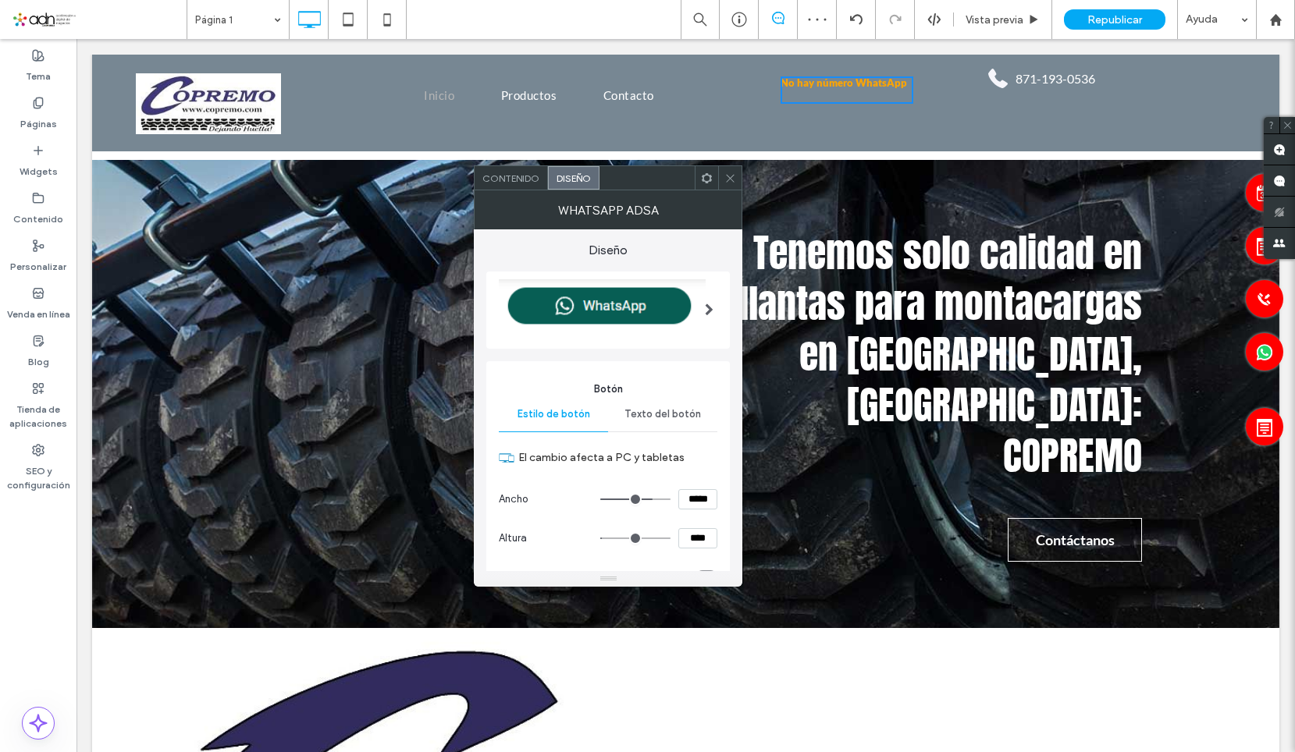
click at [511, 185] on div "Contenido" at bounding box center [510, 177] width 73 height 23
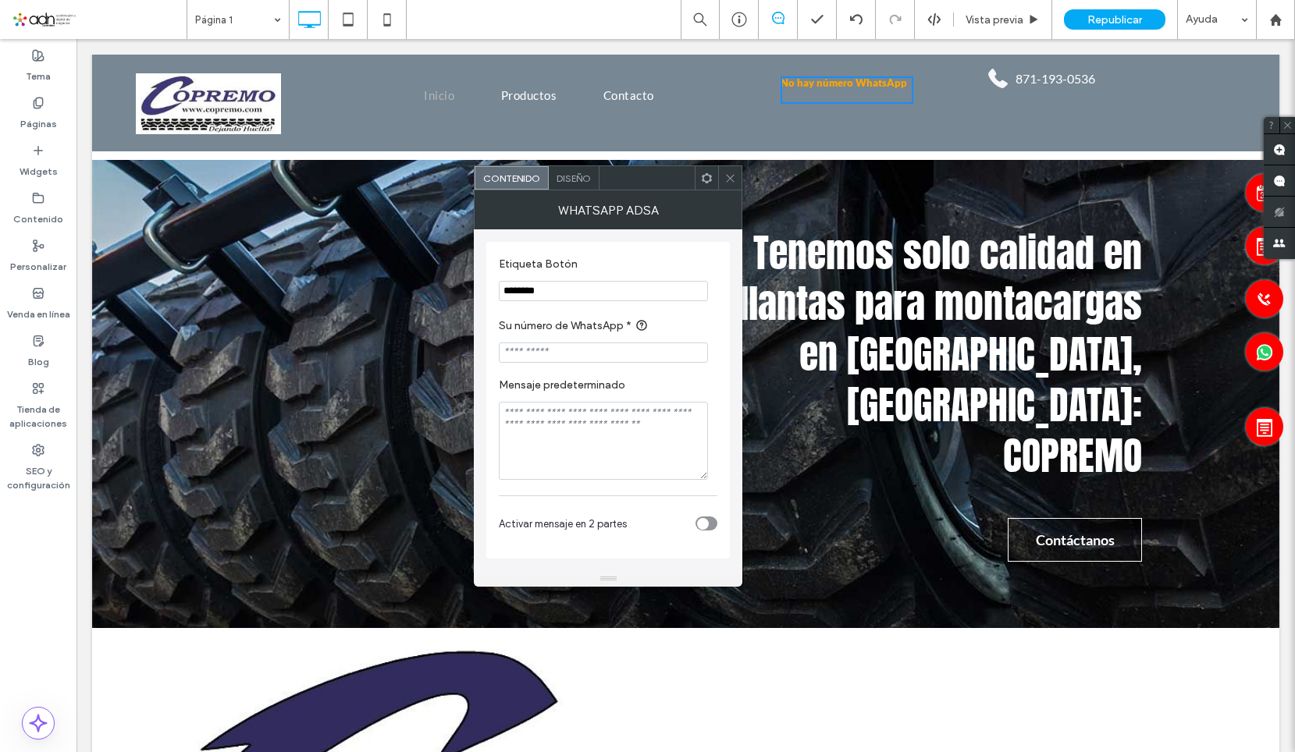
click at [600, 348] on input "Su número de WhatsApp *" at bounding box center [603, 353] width 209 height 20
paste input "**********"
click at [541, 355] on input "**********" at bounding box center [603, 353] width 209 height 20
click at [524, 356] on input "**********" at bounding box center [603, 353] width 209 height 20
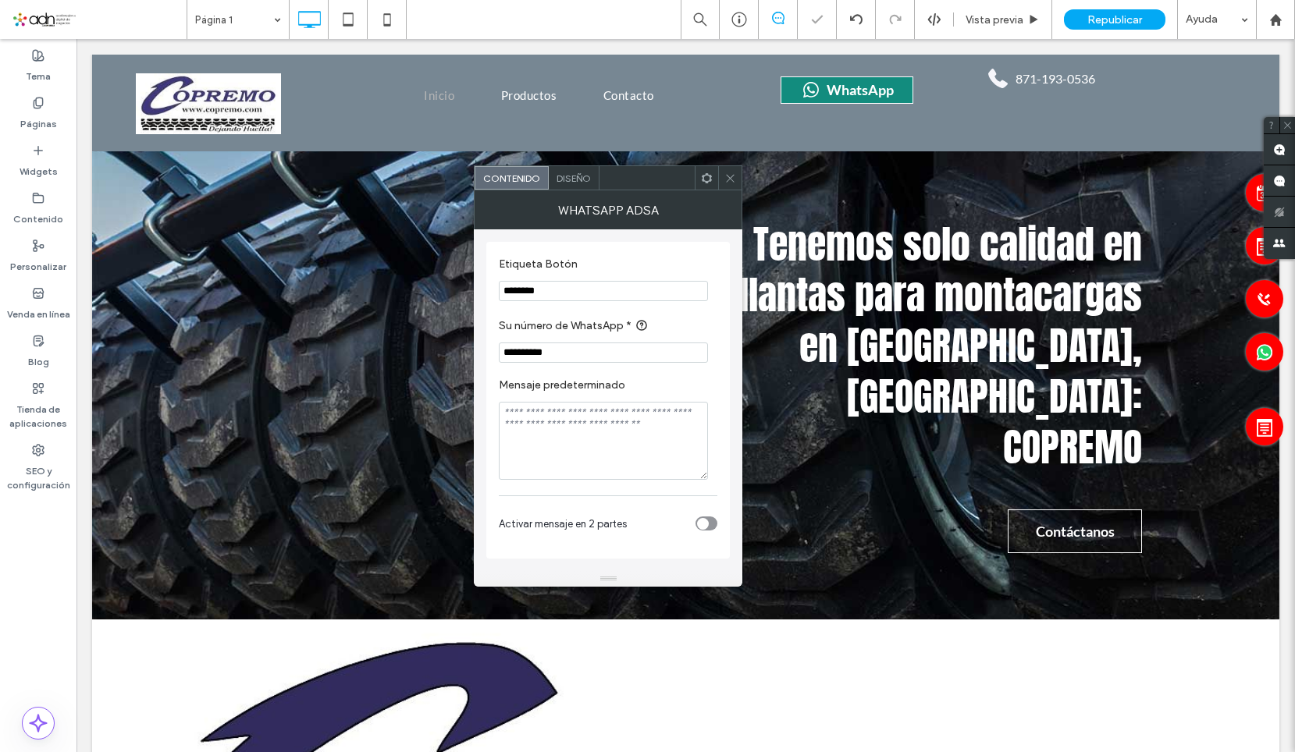
click at [506, 353] on input "**********" at bounding box center [603, 353] width 209 height 20
type input "**********"
click at [592, 437] on textarea "Mensaje predeterminado" at bounding box center [603, 441] width 209 height 78
paste textarea "**********"
type textarea "**********"
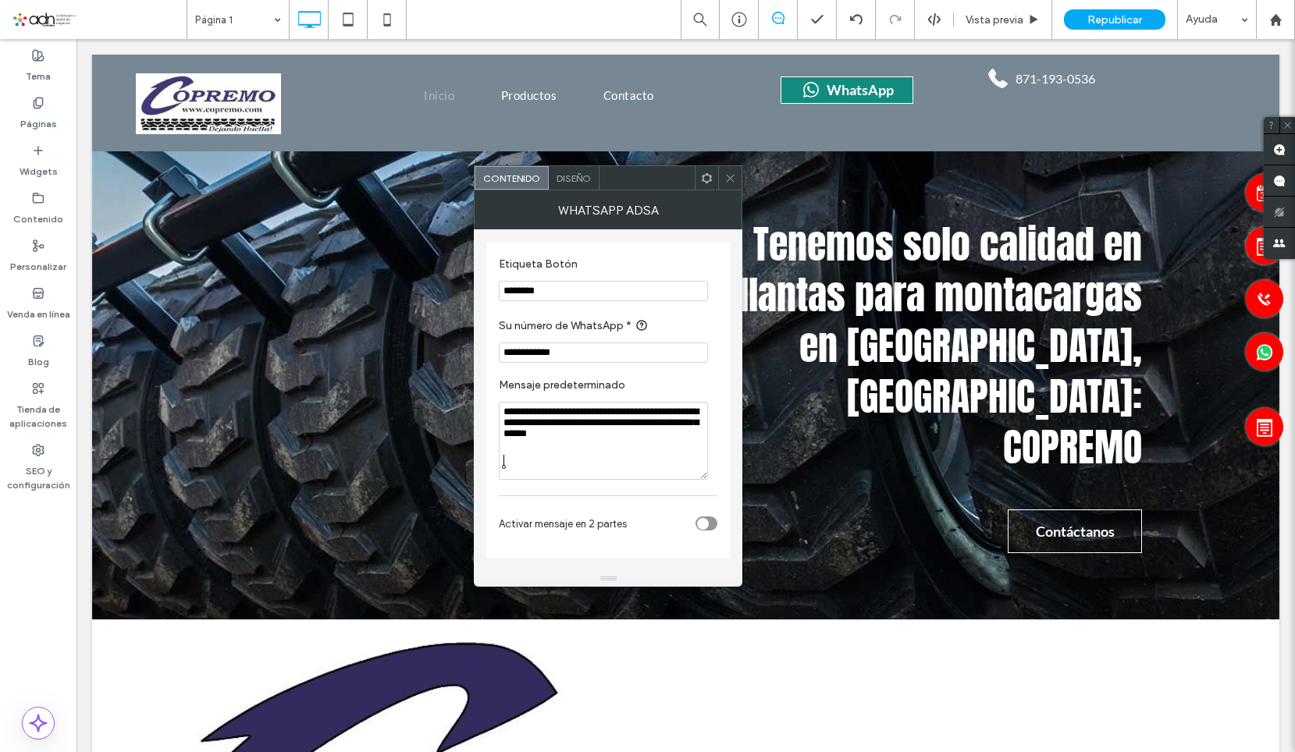
click at [730, 176] on icon at bounding box center [730, 178] width 12 height 12
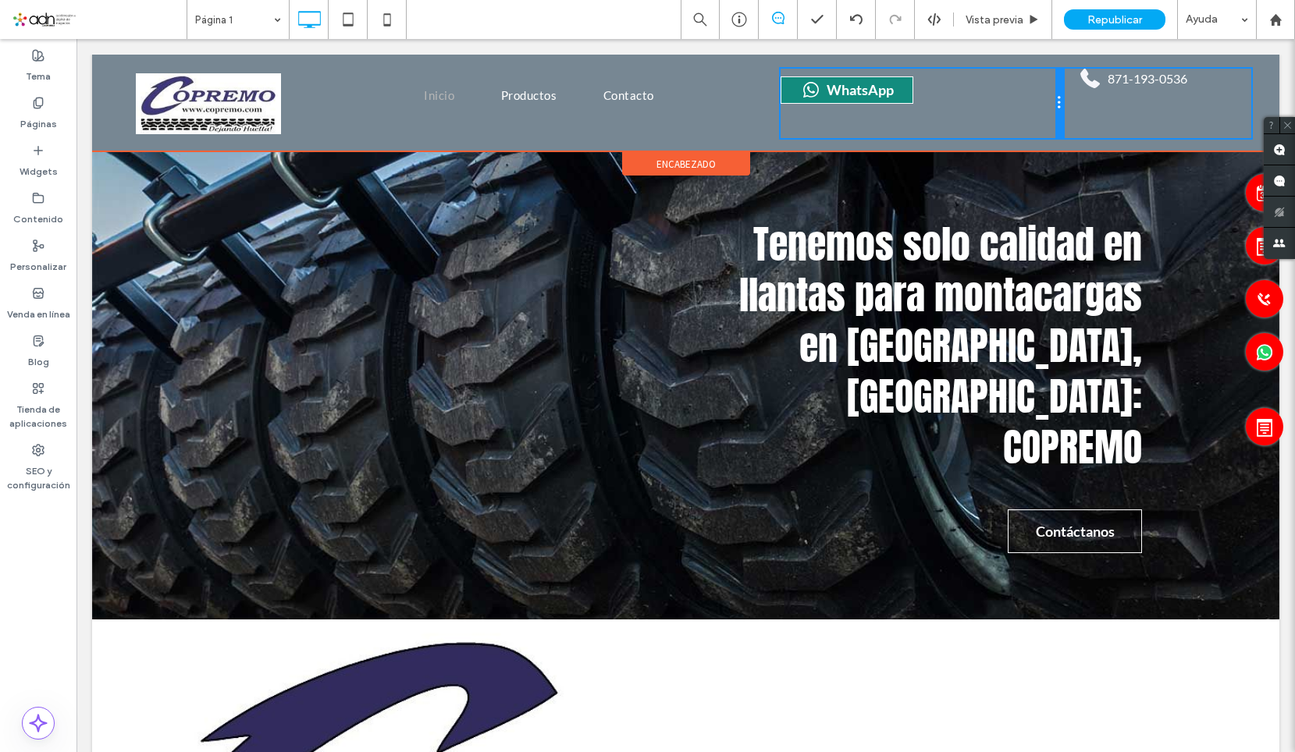
drag, startPoint x: 961, startPoint y: 107, endPoint x: 954, endPoint y: 141, distance: 35.2
click at [1055, 102] on div at bounding box center [1059, 103] width 8 height 69
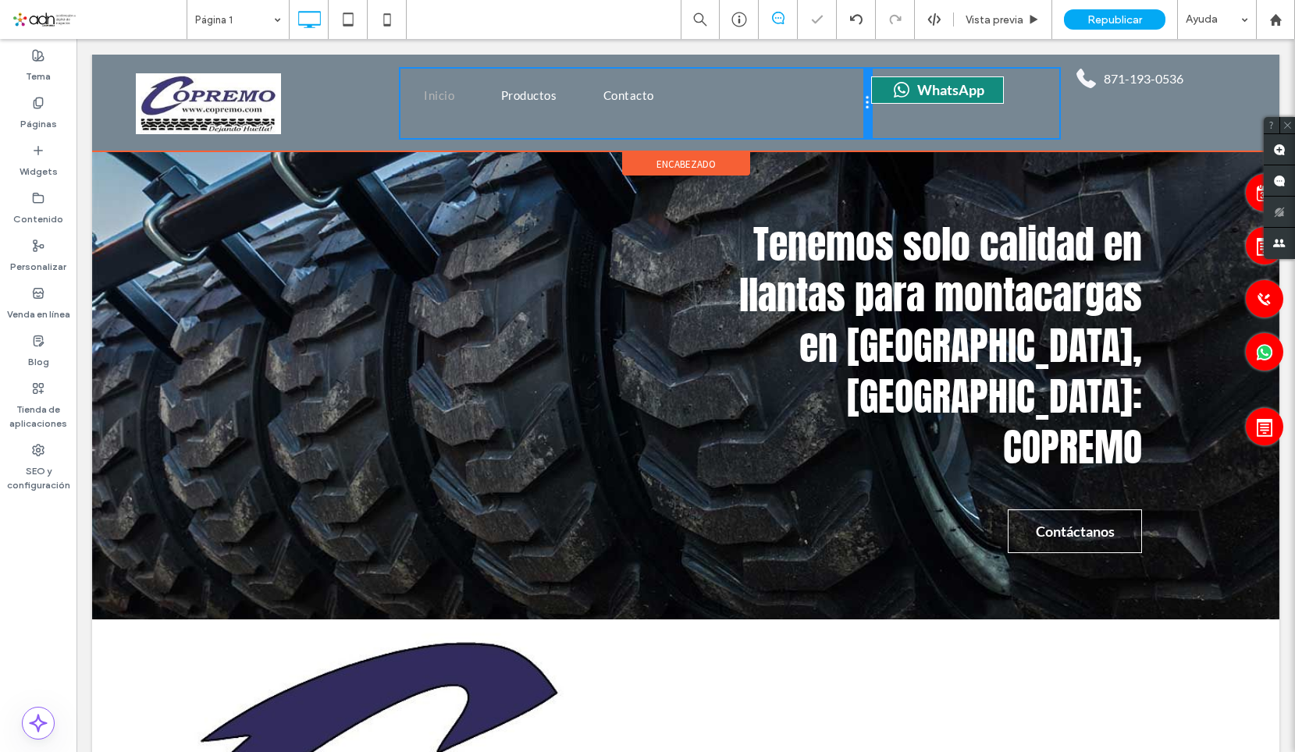
drag, startPoint x: 773, startPoint y: 108, endPoint x: 869, endPoint y: 115, distance: 97.0
click at [869, 115] on div "Click To Paste Inicio Productos Contacto Click To Paste Click To Paste WhatsApp…" at bounding box center [686, 103] width 1140 height 69
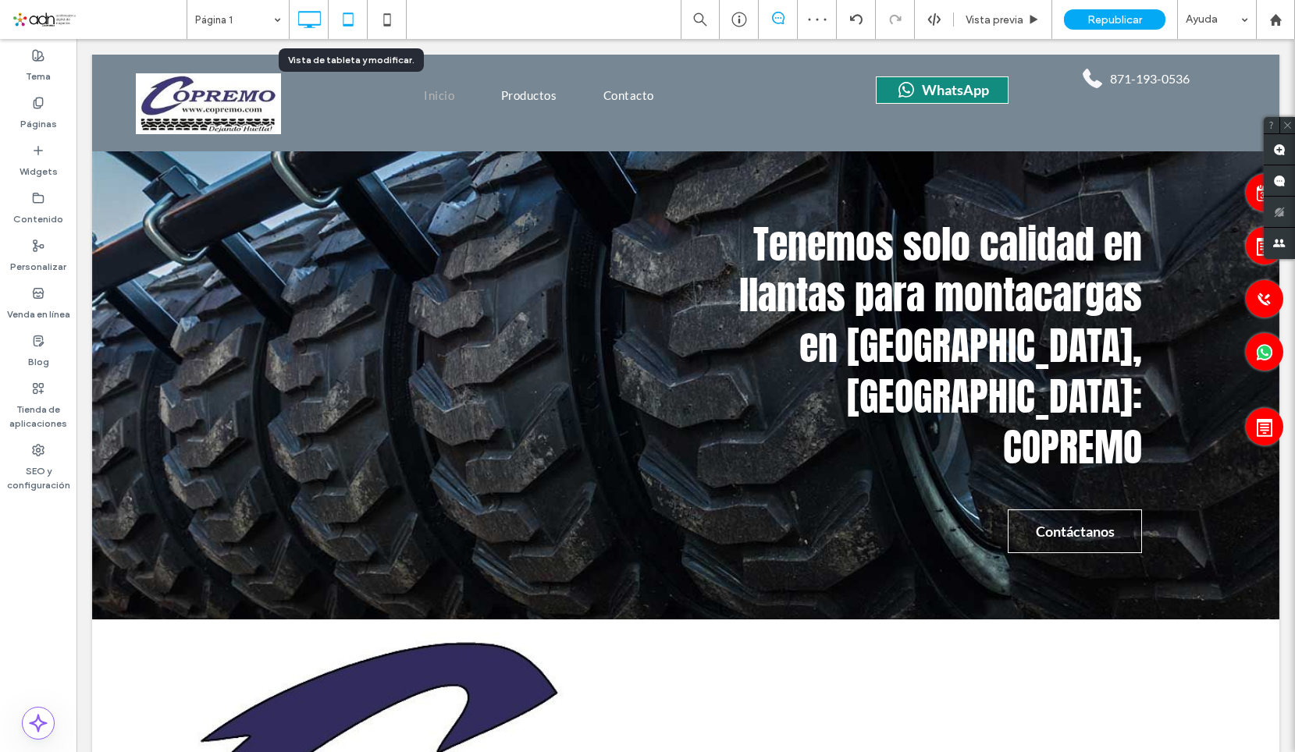
click at [341, 20] on icon at bounding box center [347, 19] width 31 height 31
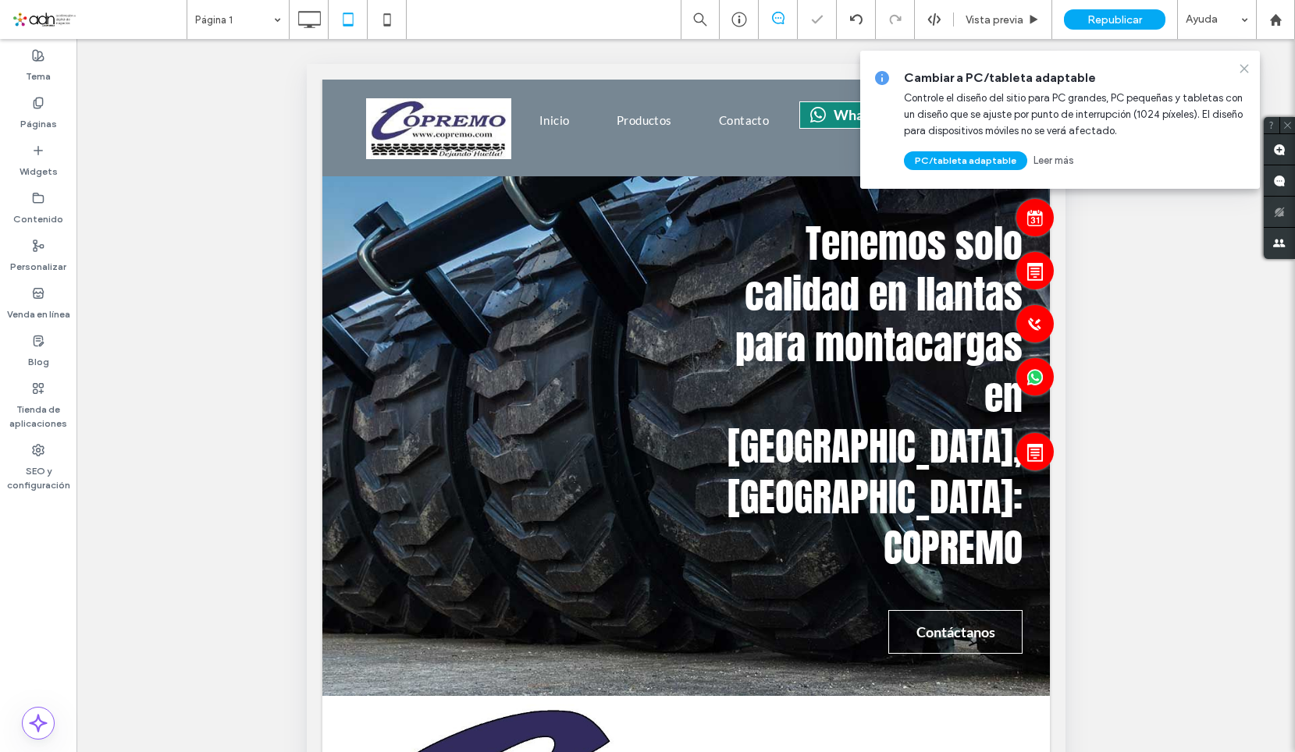
click at [1244, 74] on icon at bounding box center [1244, 68] width 12 height 12
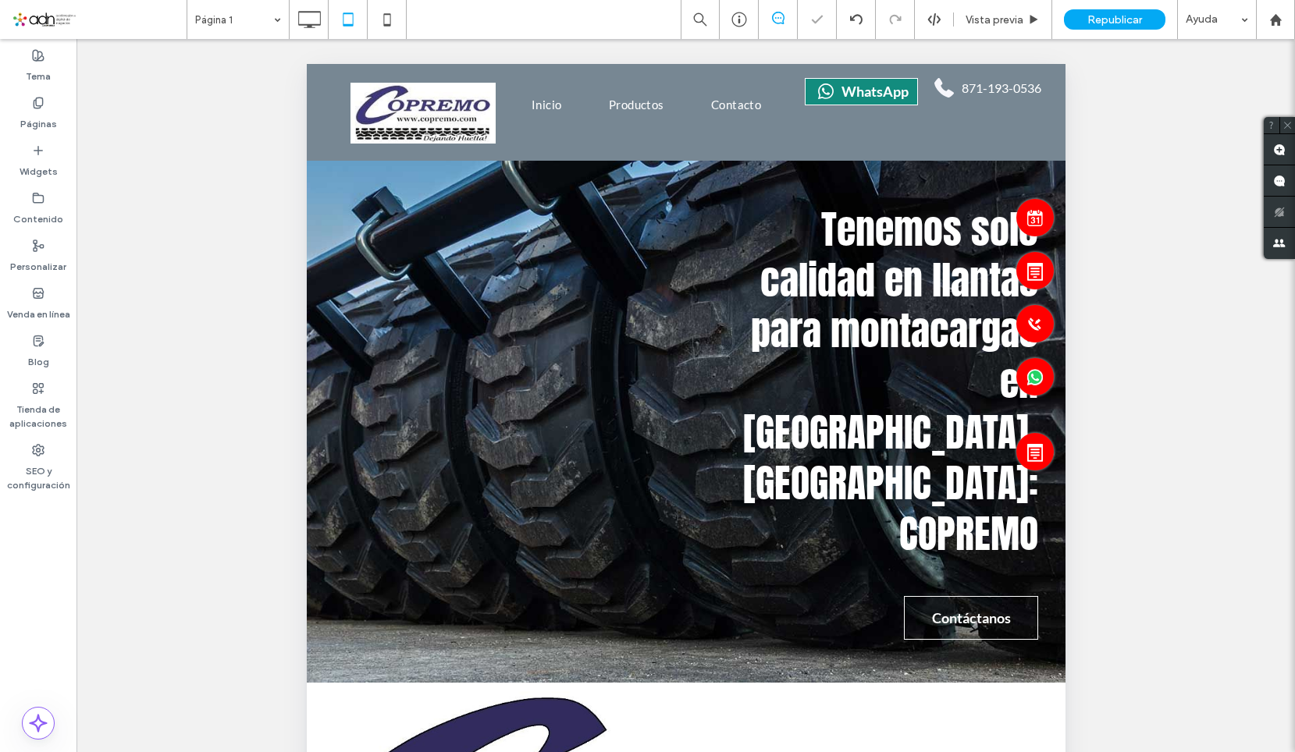
scroll to position [0, 0]
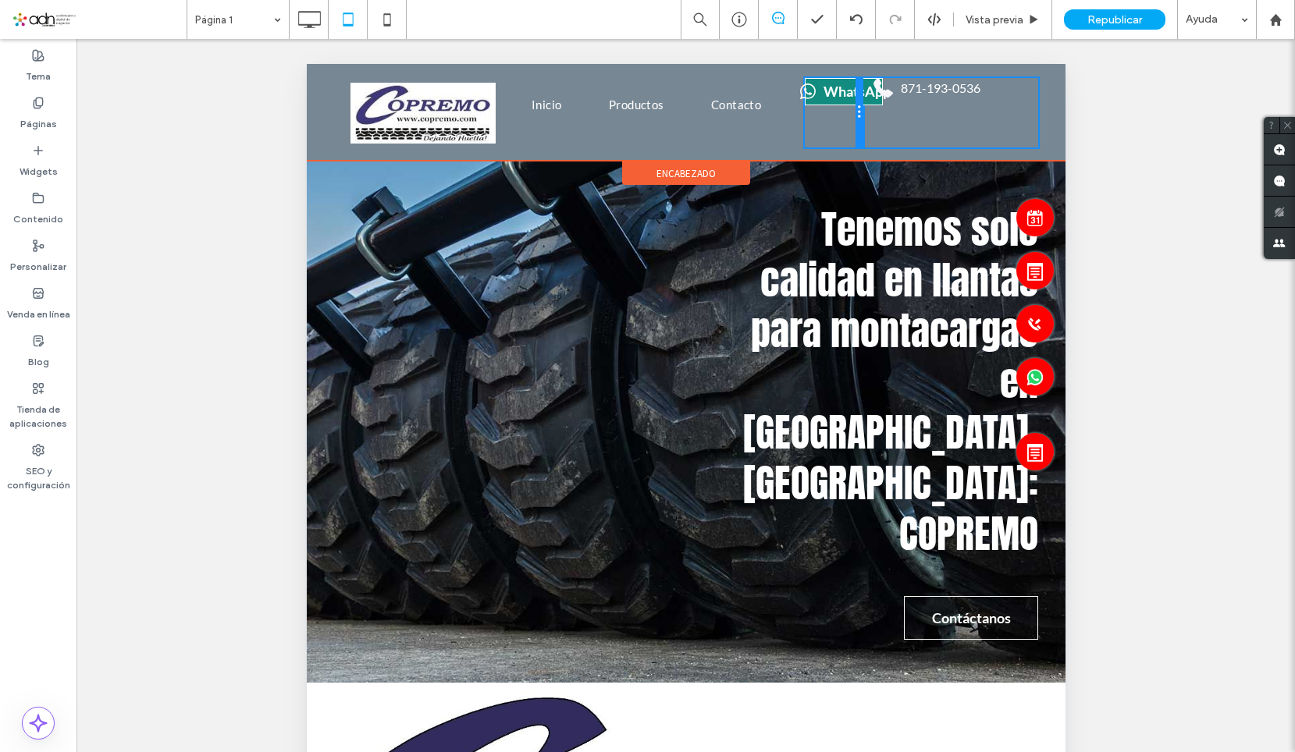
drag, startPoint x: 913, startPoint y: 119, endPoint x: 872, endPoint y: 117, distance: 40.6
click at [872, 117] on div "Click To Paste Inicio Productos Contacto Click To Paste WhatsApp Click To Paste…" at bounding box center [685, 112] width 712 height 69
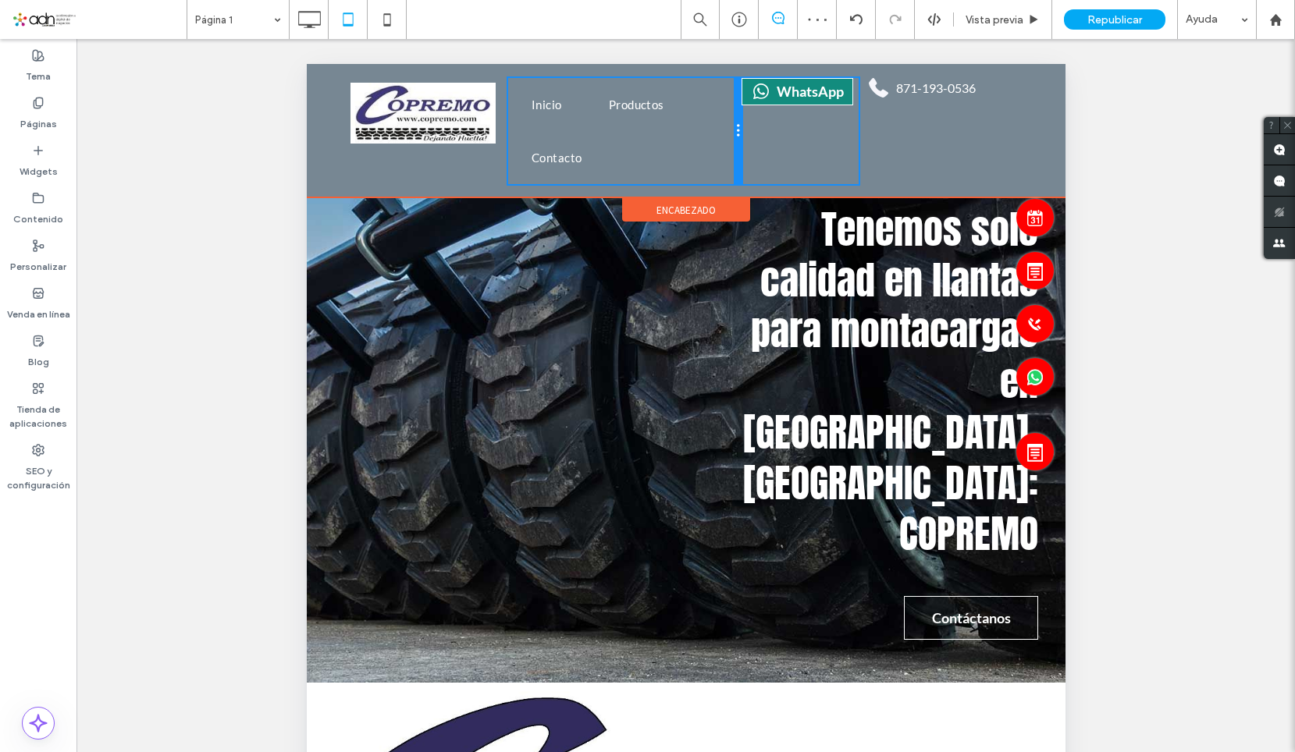
drag, startPoint x: 791, startPoint y: 114, endPoint x: 862, endPoint y: 187, distance: 102.1
click at [751, 112] on div "Click To Paste Inicio Productos Contacto Click To Paste WhatsApp Click To Paste…" at bounding box center [685, 131] width 712 height 106
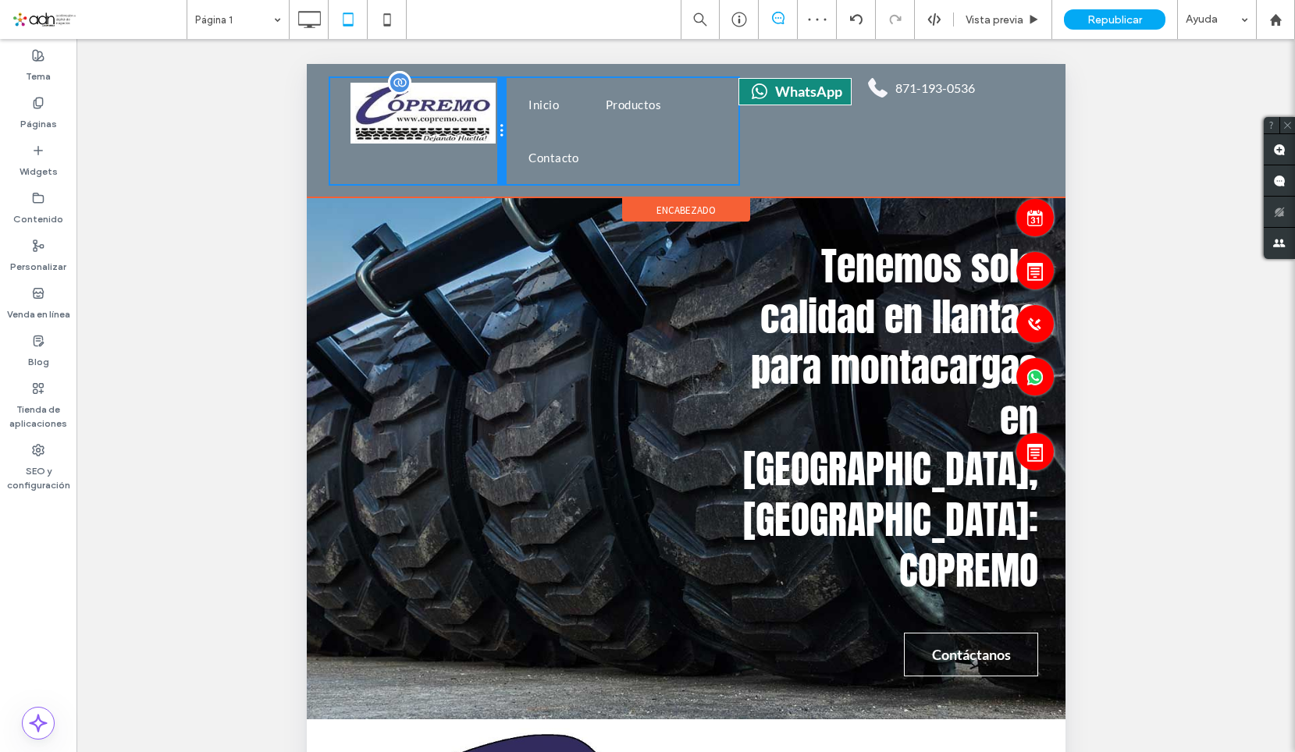
drag, startPoint x: 503, startPoint y: 120, endPoint x: 858, endPoint y: 181, distance: 359.5
click at [476, 120] on div "Click To Paste" at bounding box center [416, 131] width 175 height 106
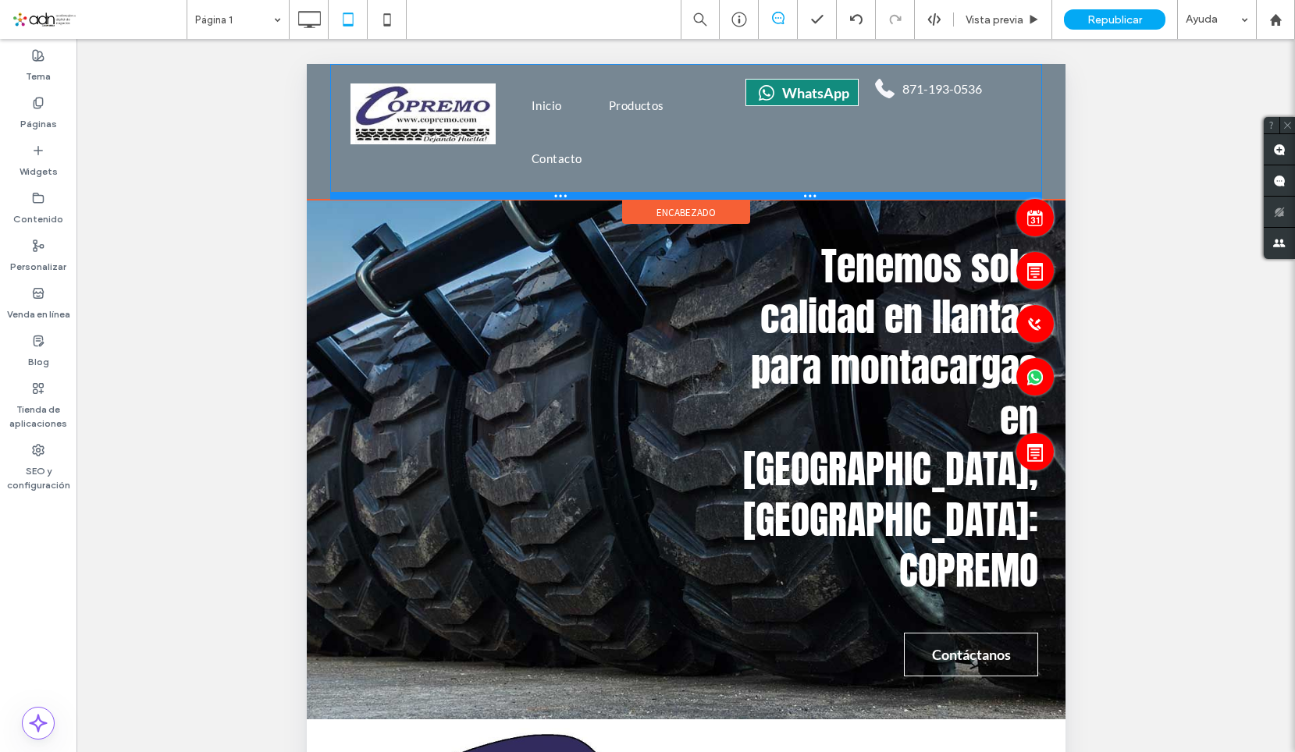
drag, startPoint x: 785, startPoint y: 195, endPoint x: 794, endPoint y: 198, distance: 9.1
click at [794, 198] on div at bounding box center [685, 196] width 712 height 8
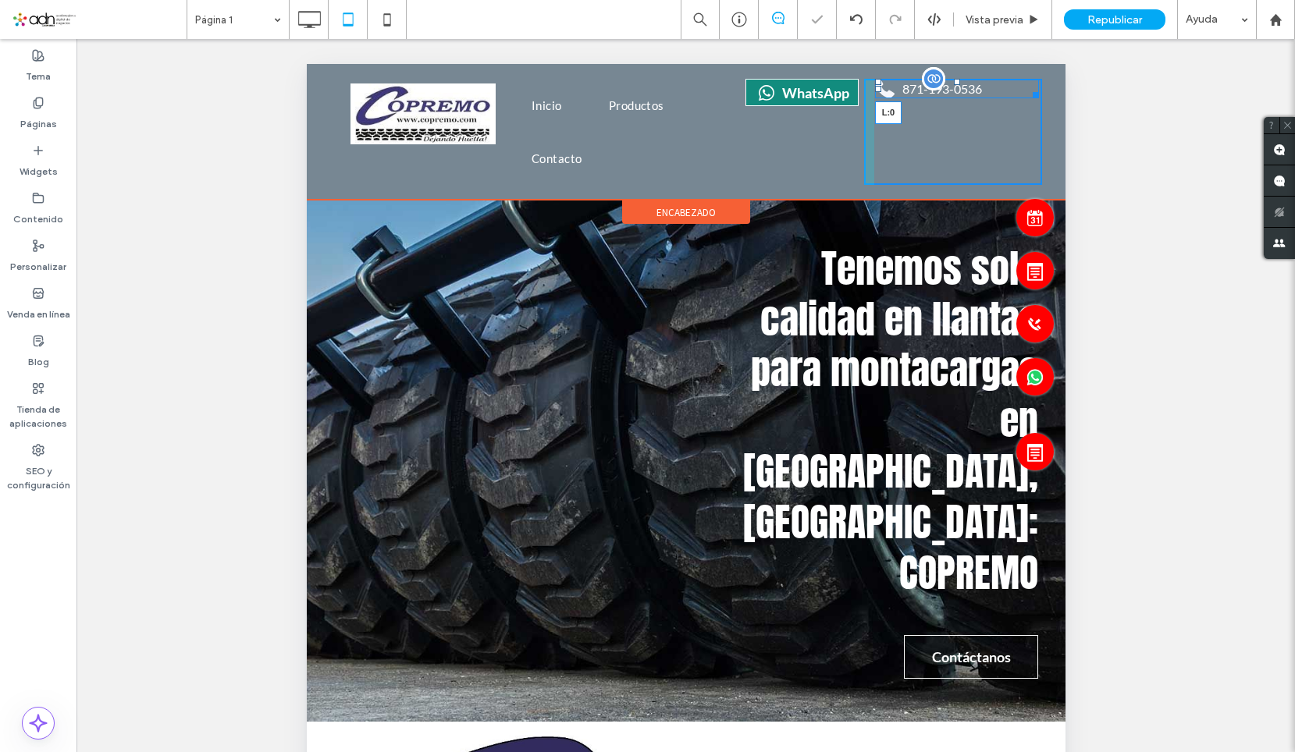
drag, startPoint x: 865, startPoint y: 87, endPoint x: 893, endPoint y: 85, distance: 28.1
click at [893, 85] on div "871-193-0536 L:0" at bounding box center [956, 89] width 165 height 20
drag, startPoint x: 1024, startPoint y: 93, endPoint x: 975, endPoint y: 91, distance: 49.2
click at [1026, 91] on div at bounding box center [1032, 93] width 12 height 12
drag, startPoint x: 852, startPoint y: 137, endPoint x: 881, endPoint y: 126, distance: 30.6
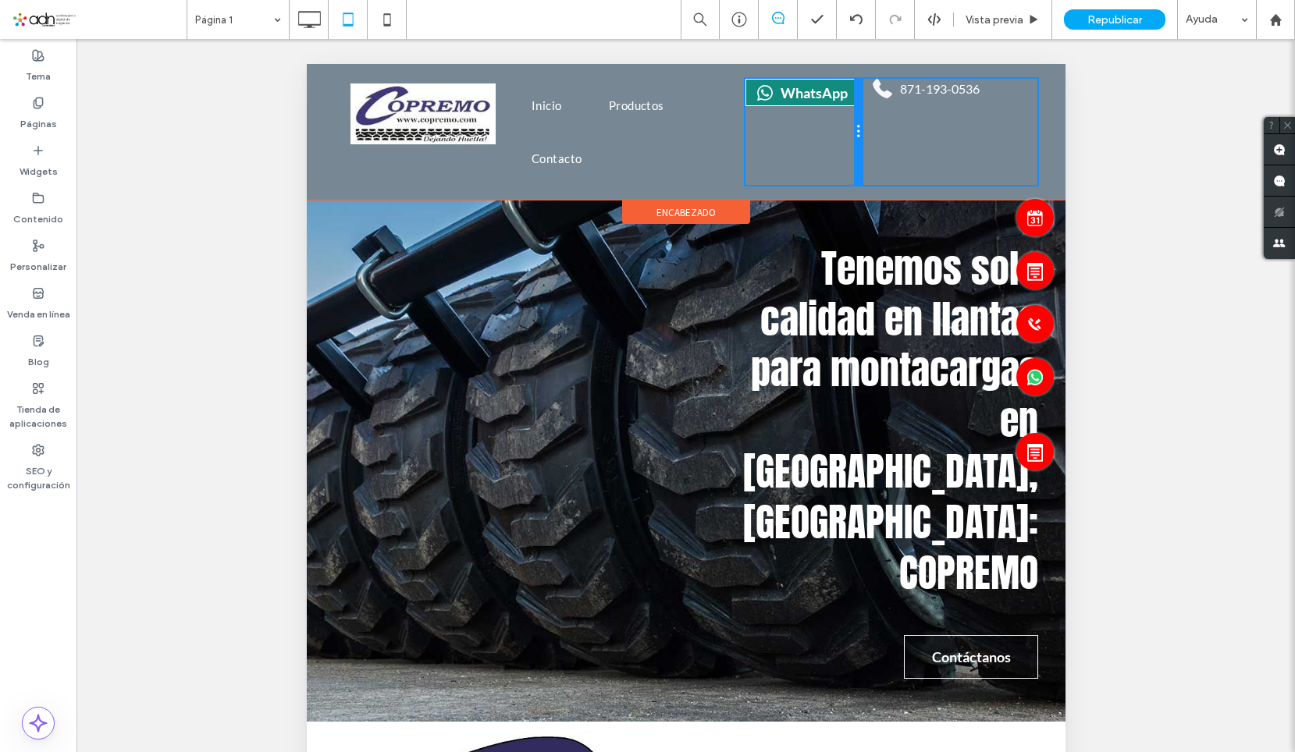
click at [881, 126] on div "Click To Paste Inicio Productos Contacto Click To Paste WhatsApp Click To Paste…" at bounding box center [685, 132] width 712 height 106
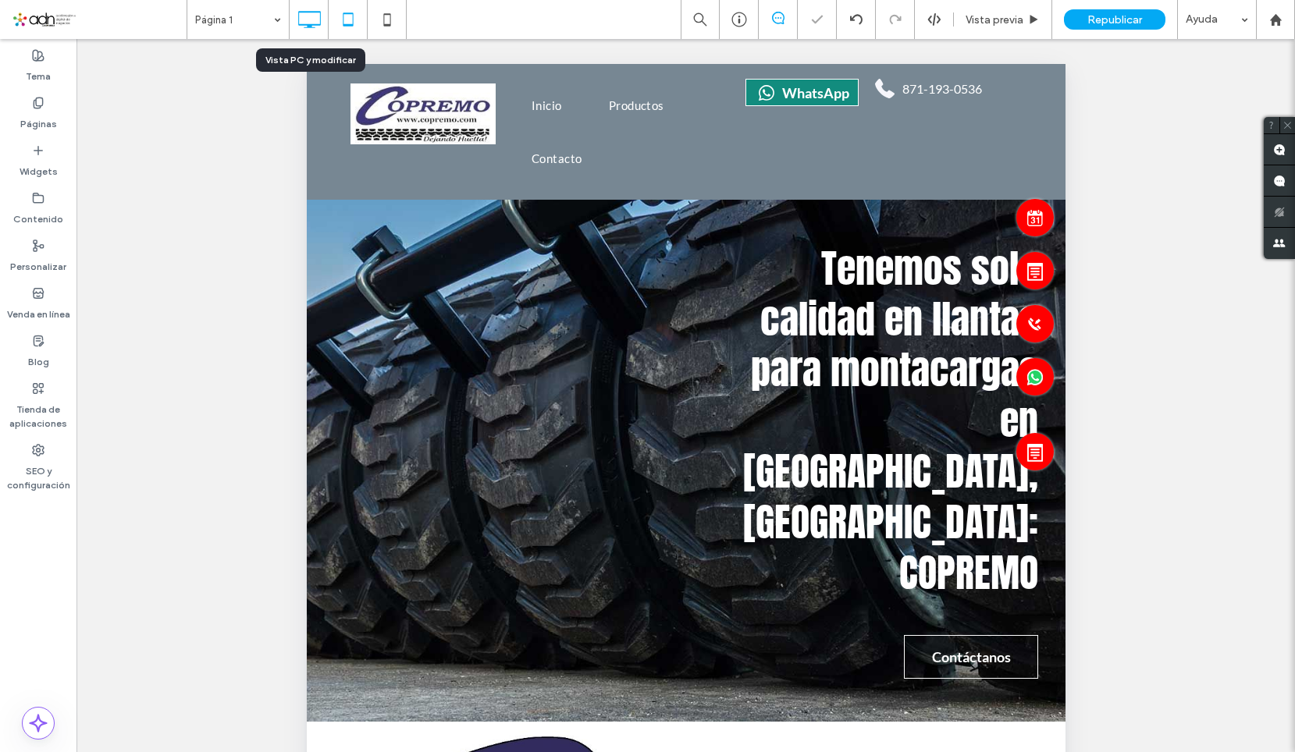
click at [322, 31] on icon at bounding box center [308, 19] width 31 height 31
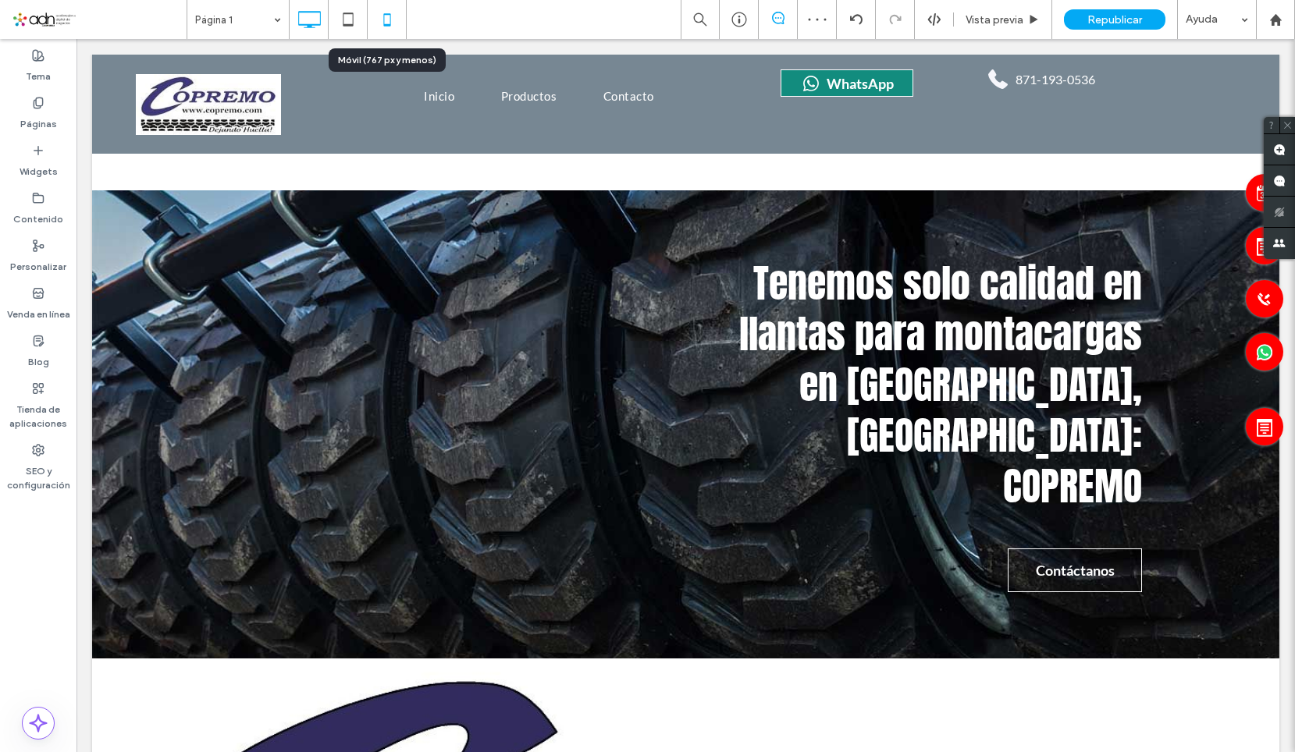
click at [386, 16] on icon at bounding box center [386, 19] width 31 height 31
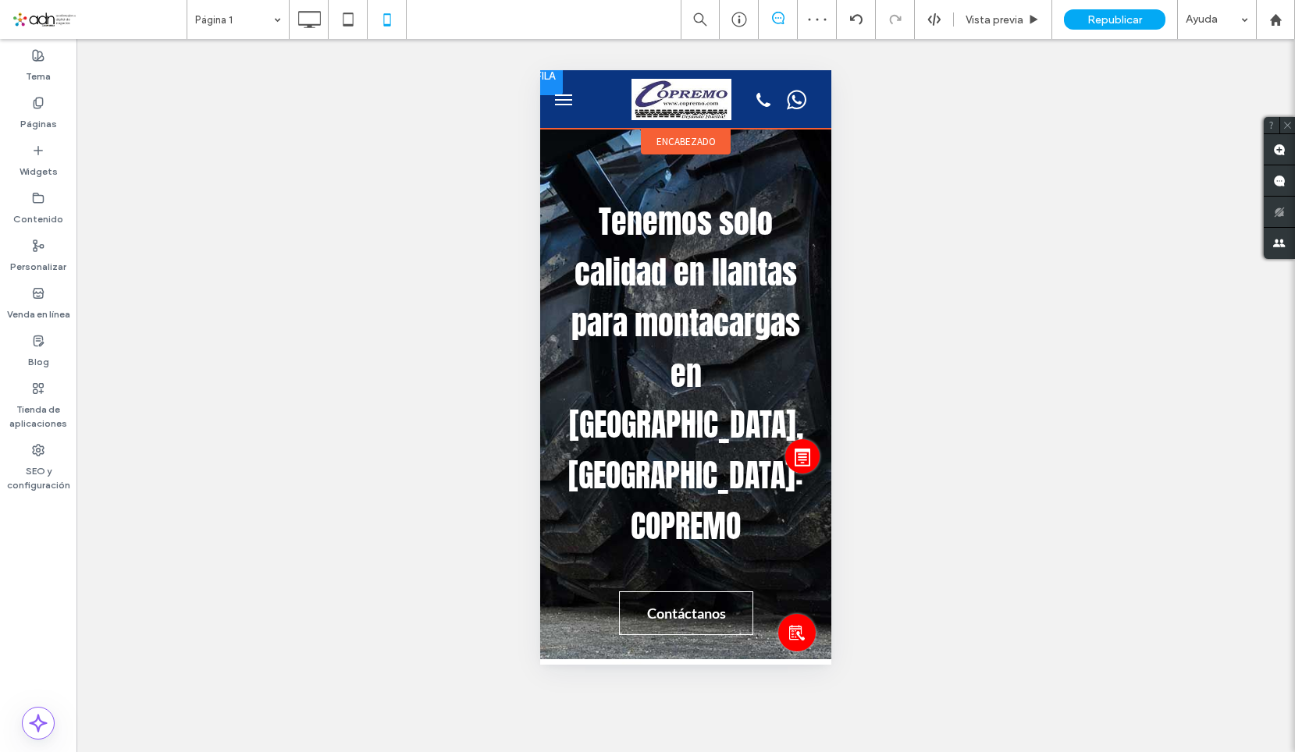
click at [784, 115] on div at bounding box center [800, 99] width 46 height 43
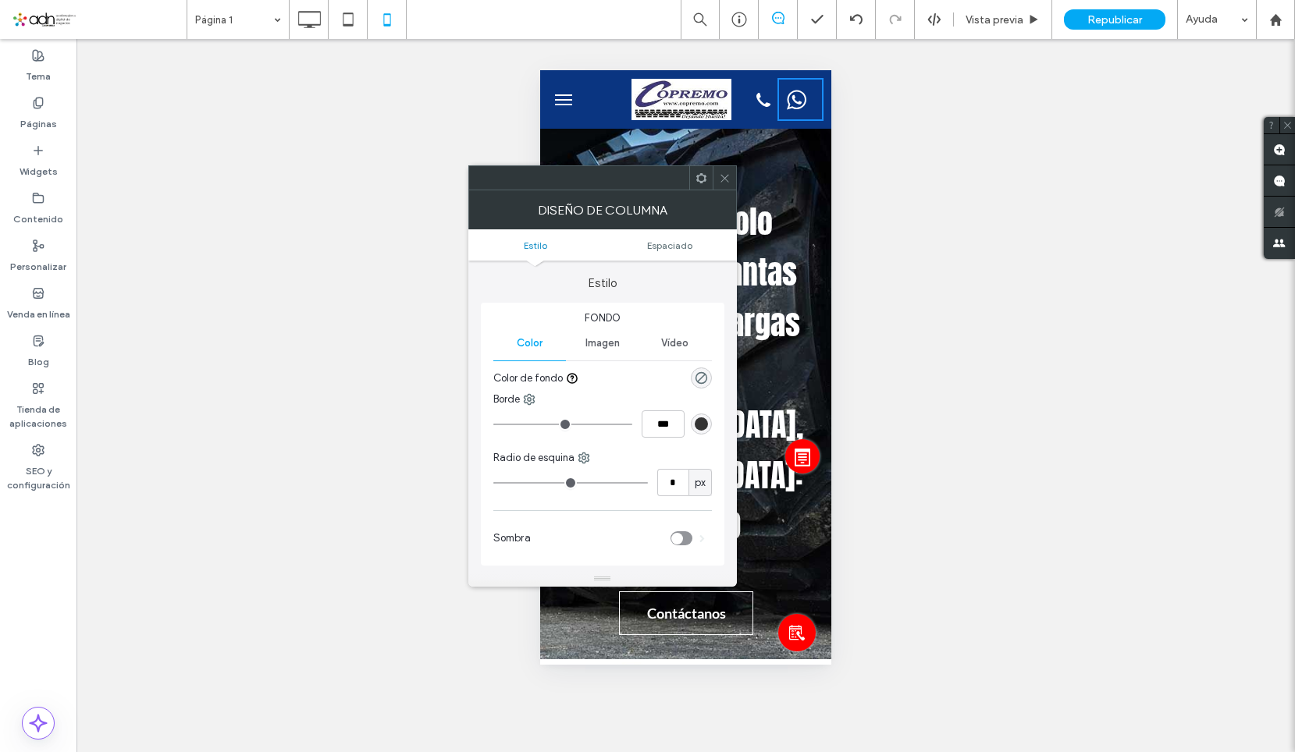
click at [721, 182] on icon at bounding box center [725, 178] width 12 height 12
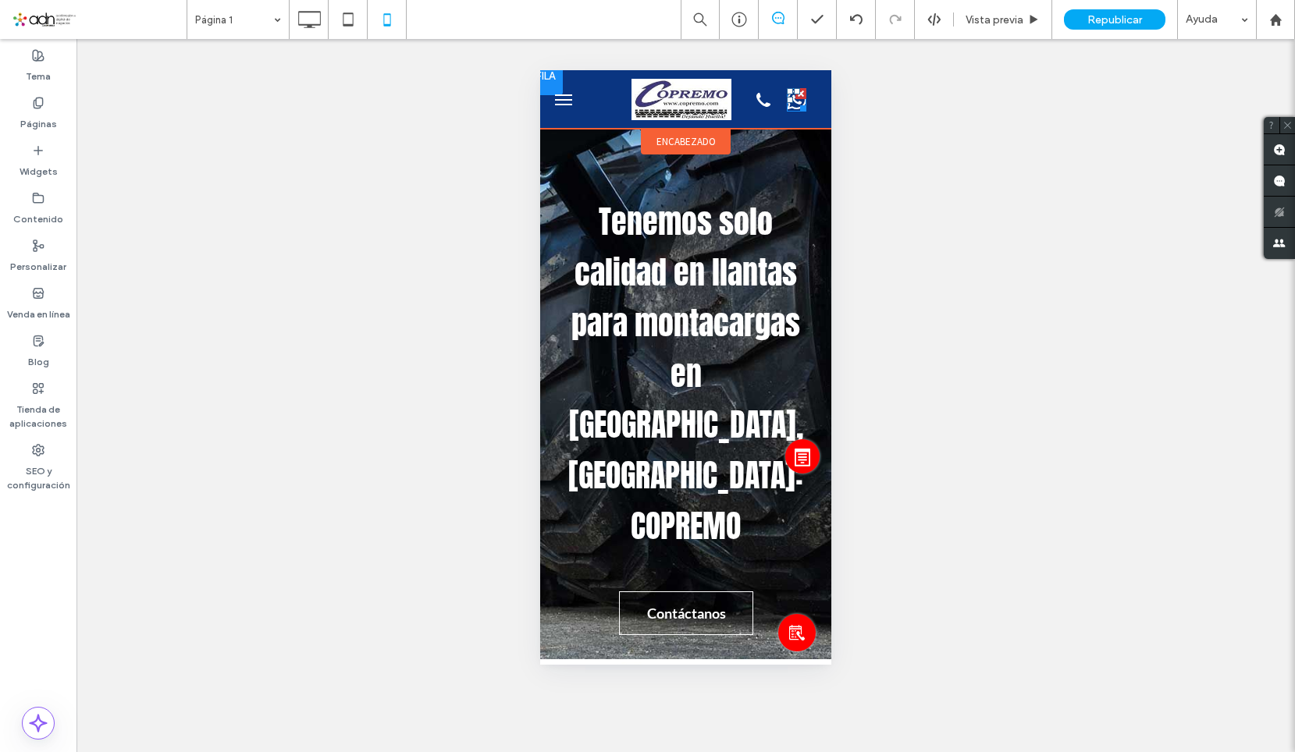
click at [787, 109] on icon at bounding box center [797, 100] width 20 height 20
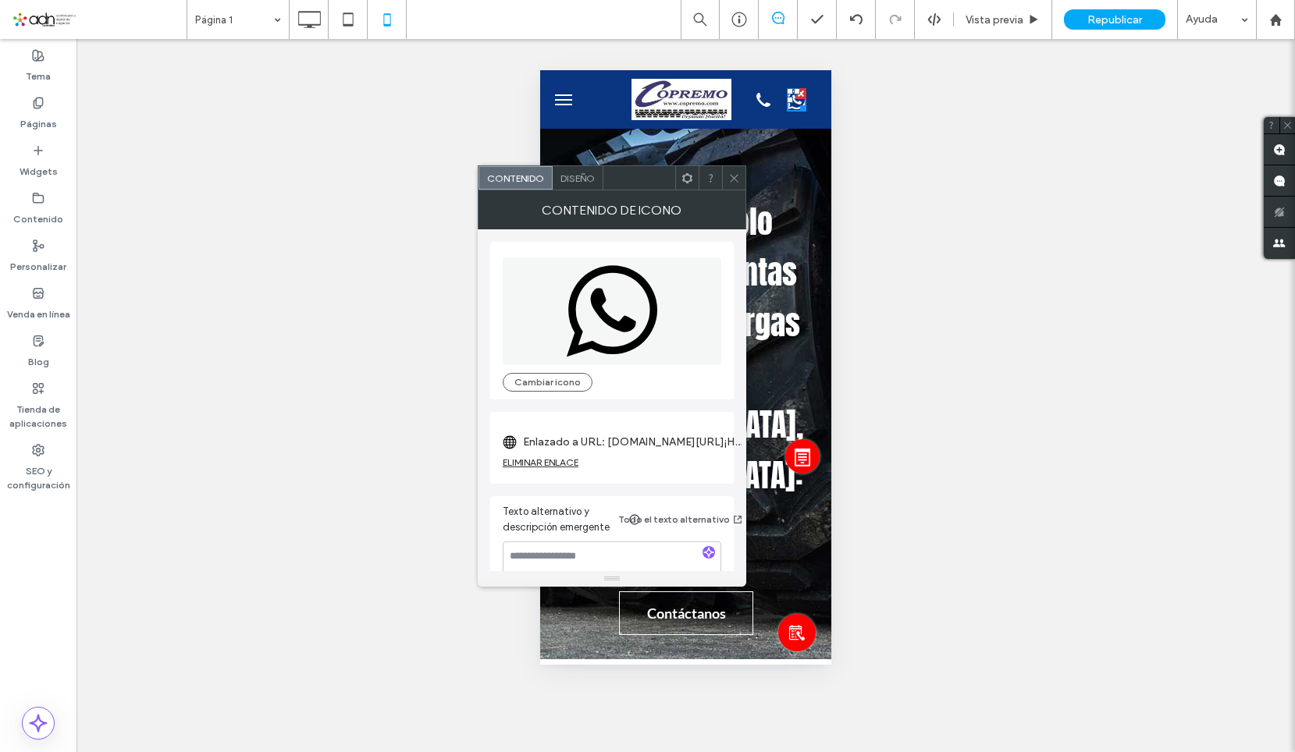
drag, startPoint x: 734, startPoint y: 181, endPoint x: 196, endPoint y: 94, distance: 545.4
click at [734, 181] on icon at bounding box center [734, 178] width 12 height 12
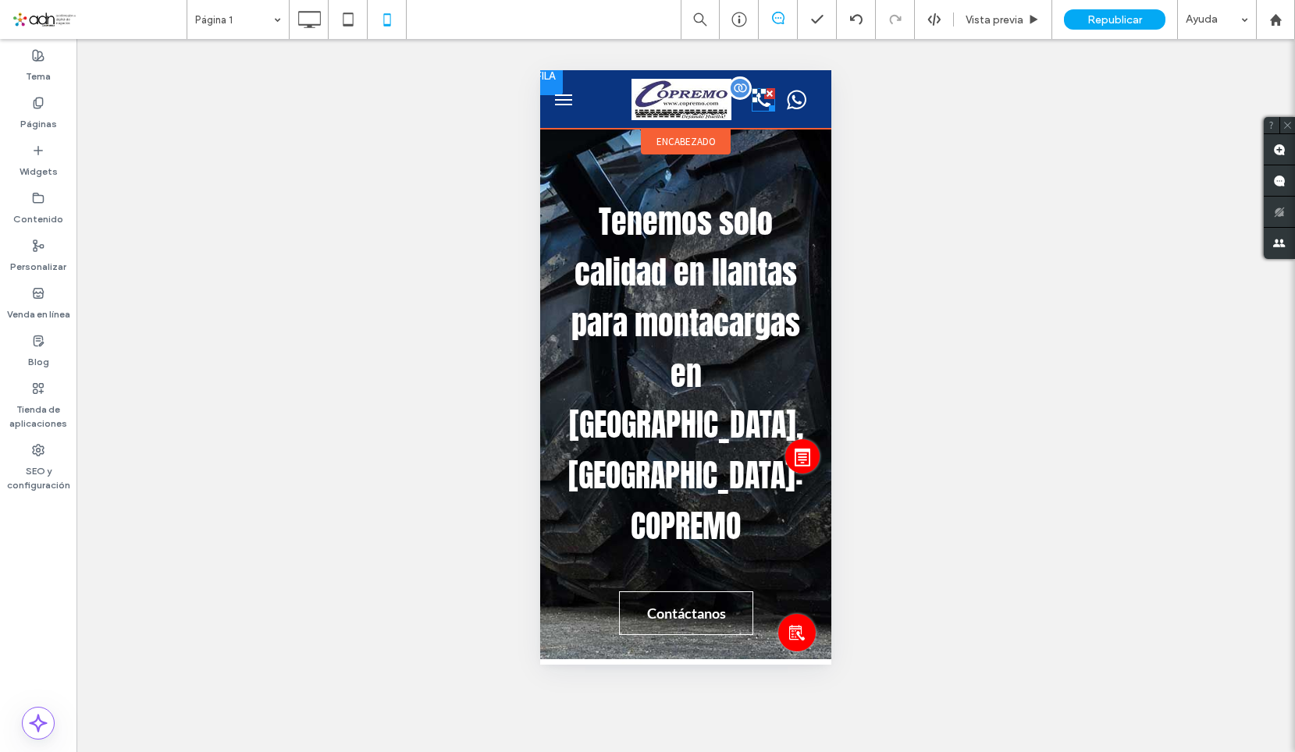
click at [752, 103] on icon at bounding box center [763, 99] width 23 height 23
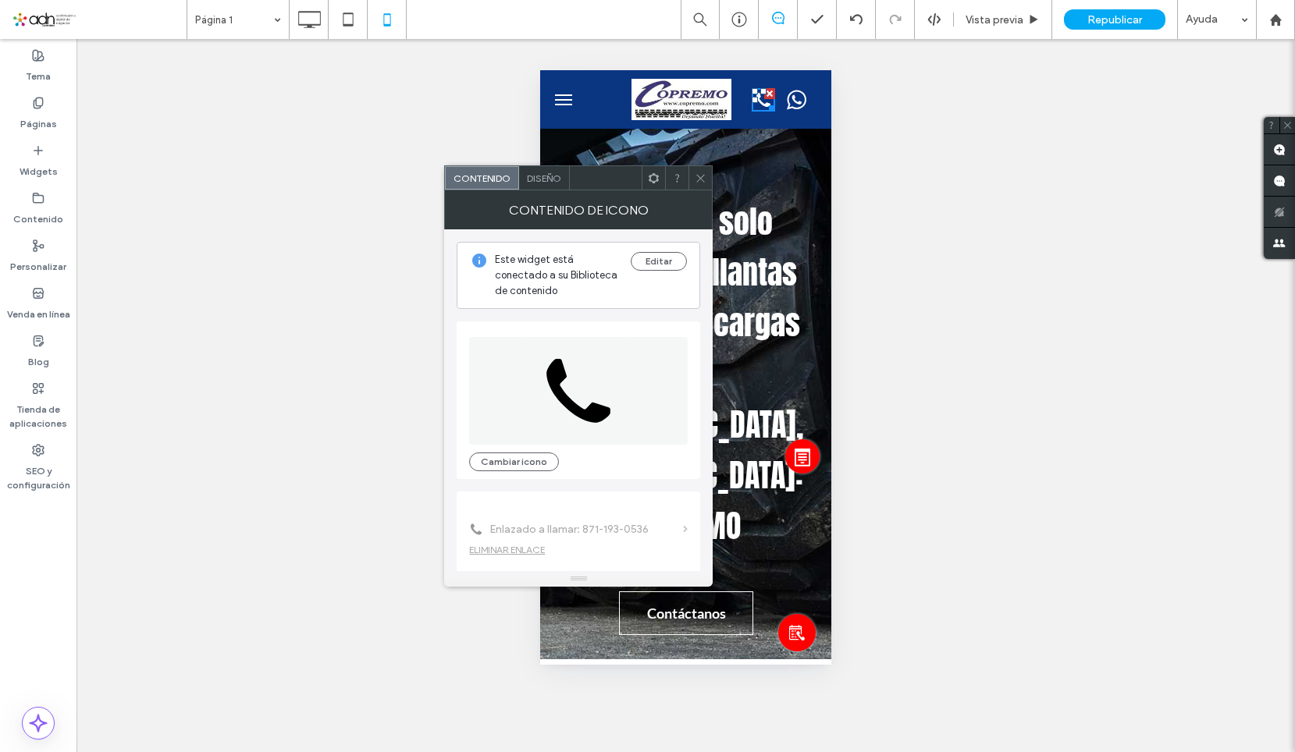
click at [698, 179] on icon at bounding box center [701, 178] width 12 height 12
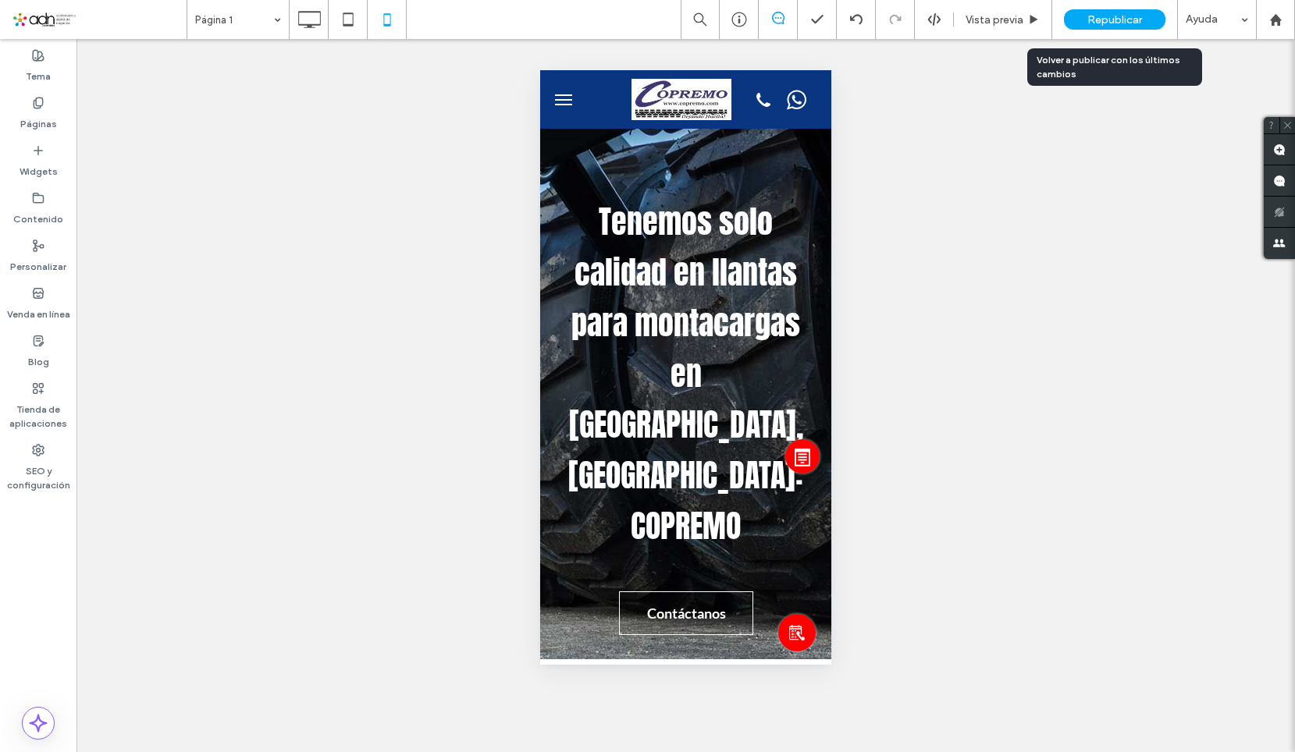
click at [1078, 13] on div "Republicar" at bounding box center [1114, 19] width 101 height 20
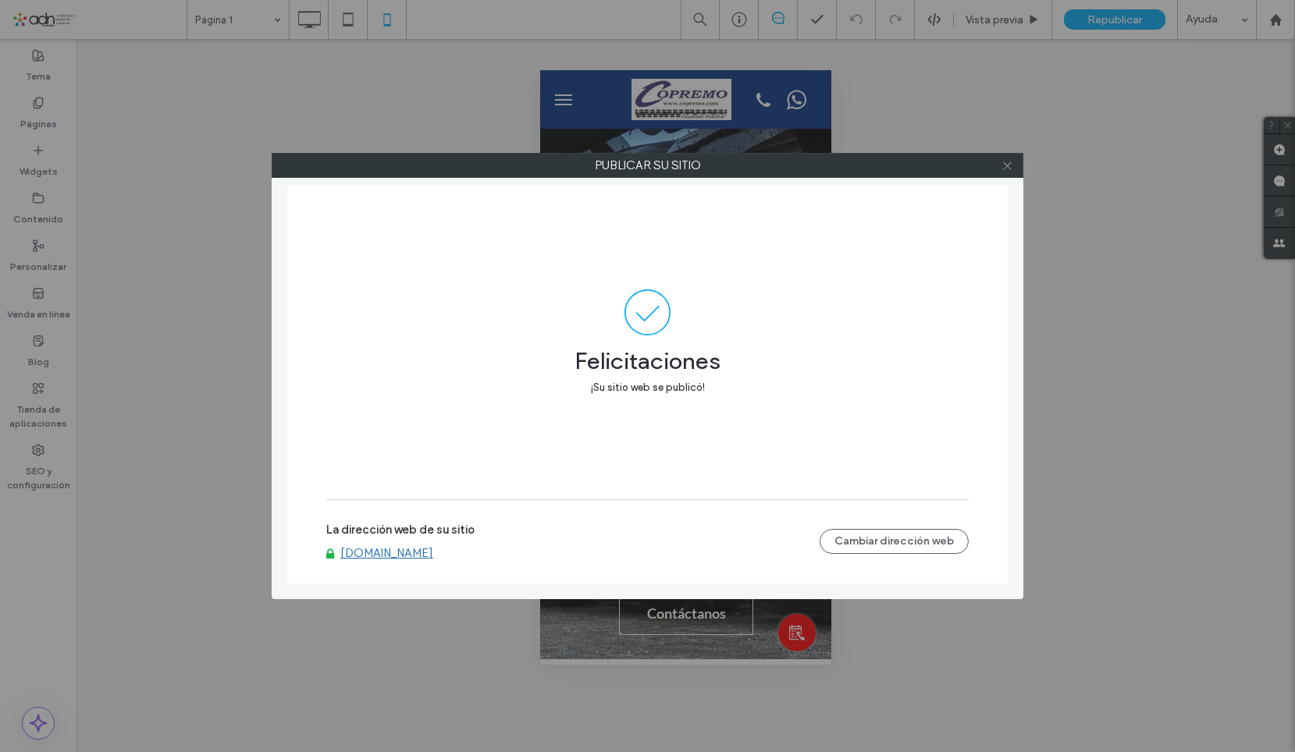
click at [1006, 155] on span at bounding box center [1007, 165] width 12 height 23
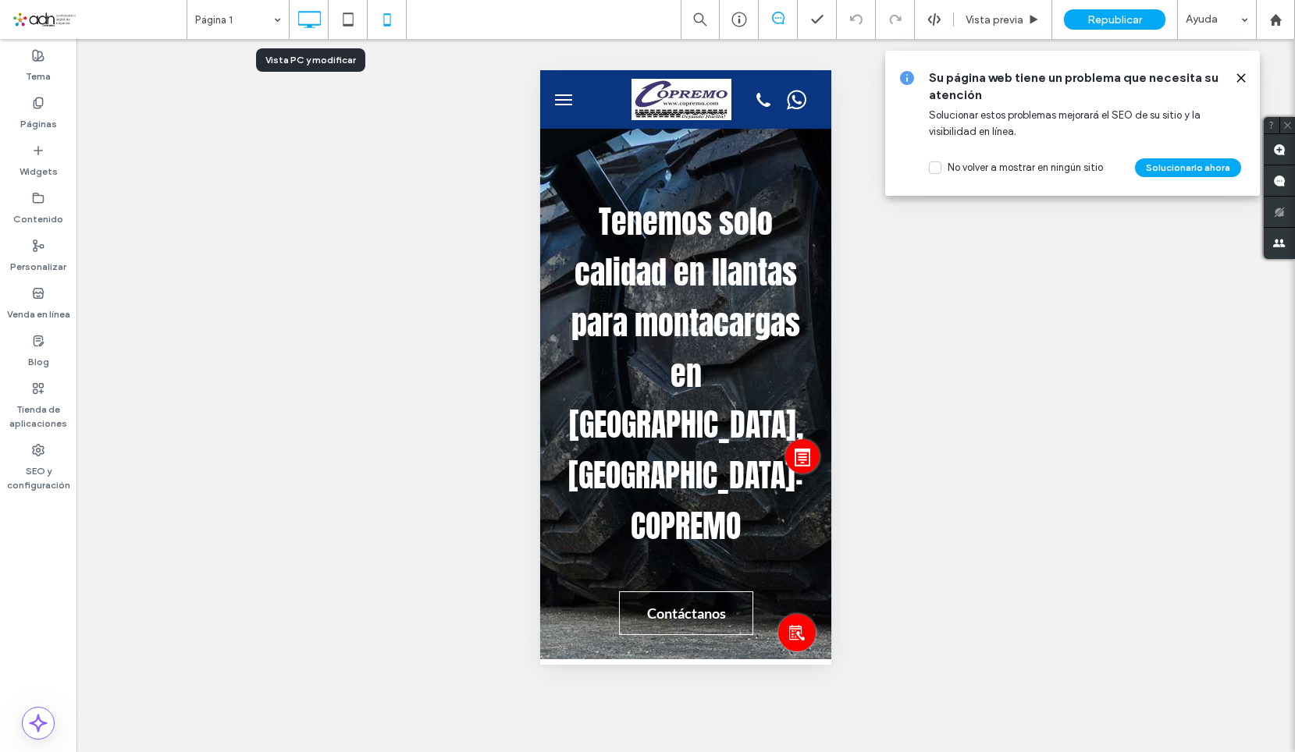
click at [314, 23] on icon at bounding box center [308, 19] width 31 height 31
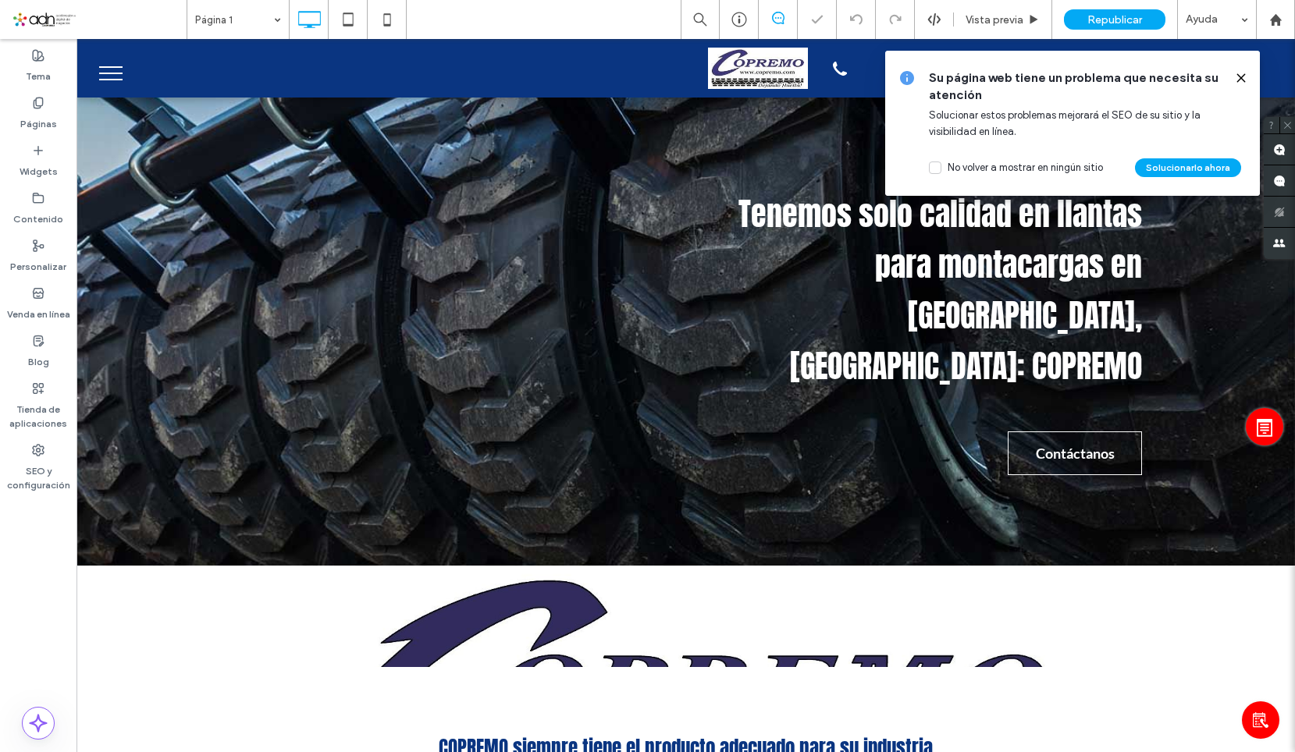
click at [1243, 78] on icon at bounding box center [1241, 78] width 12 height 12
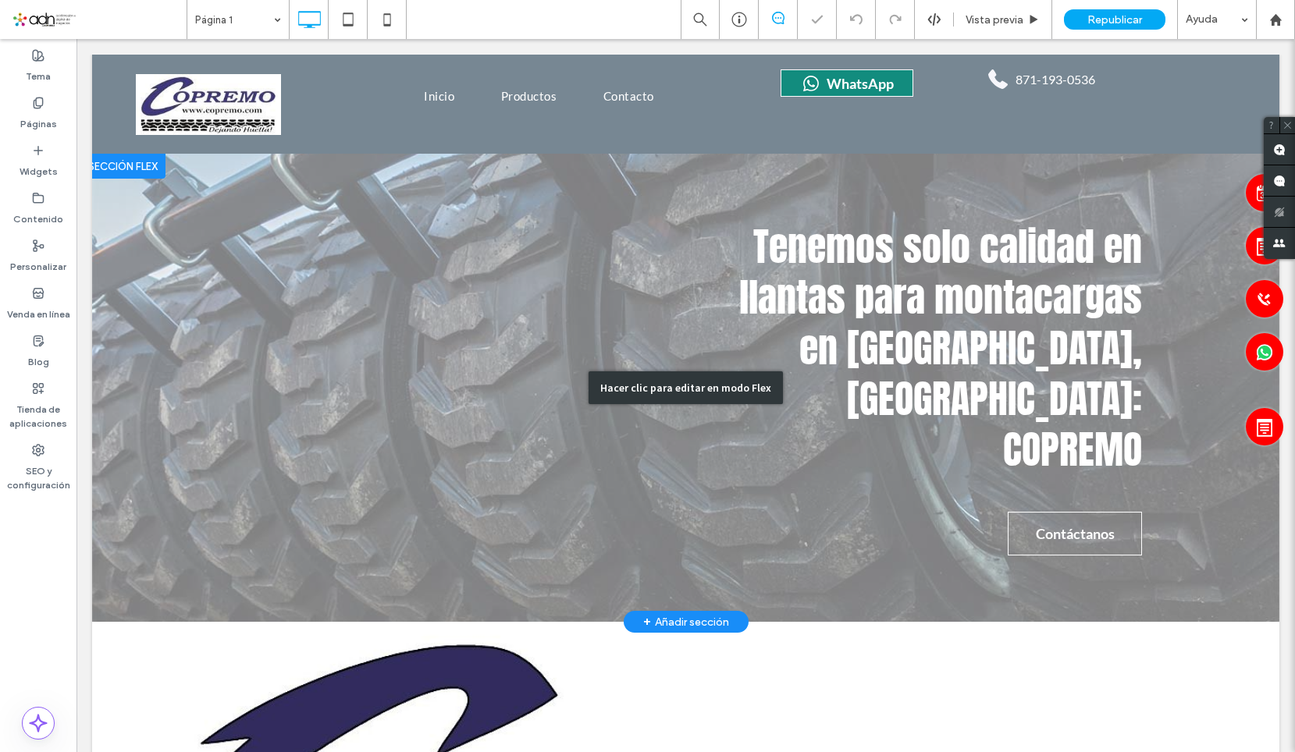
click at [1031, 370] on div "Hacer clic para editar en modo Flex" at bounding box center [685, 388] width 1187 height 468
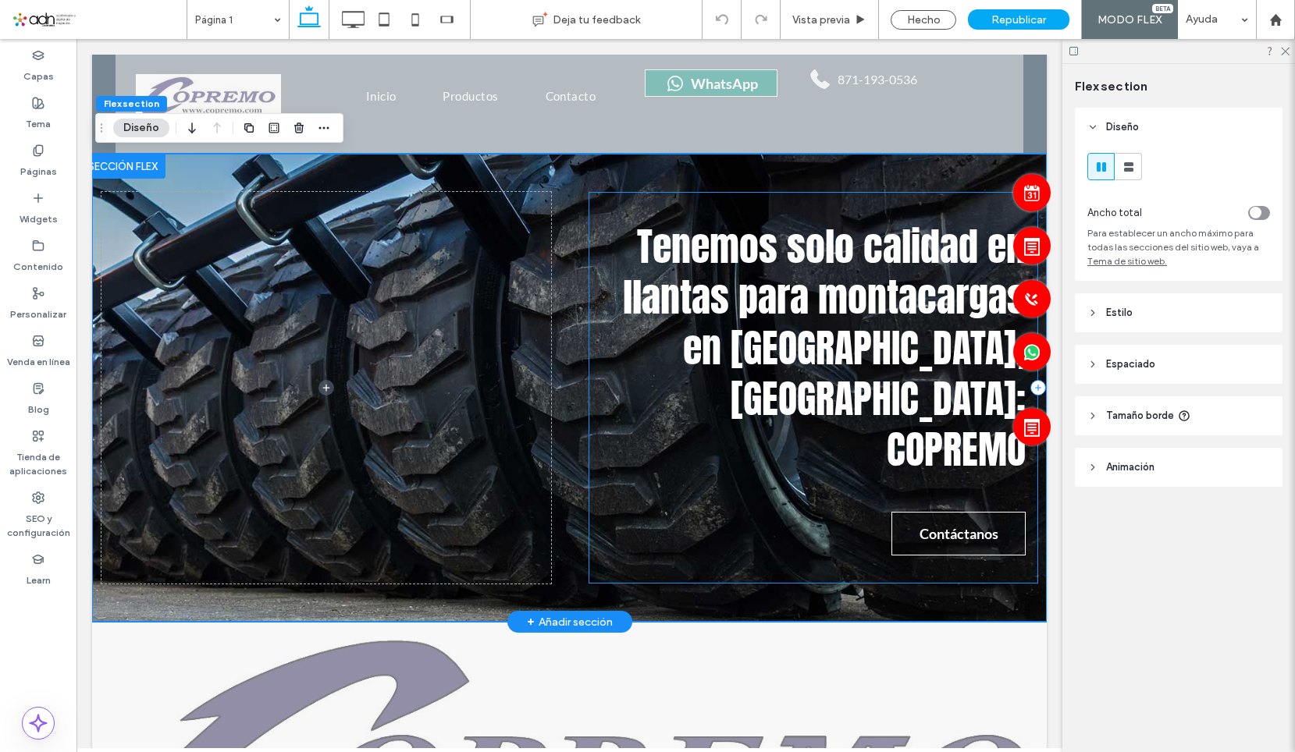
click at [588, 332] on div "Tenemos solo calidad en llantas para montacargas en Torreón, Coahuila: COPREMO …" at bounding box center [813, 388] width 450 height 392
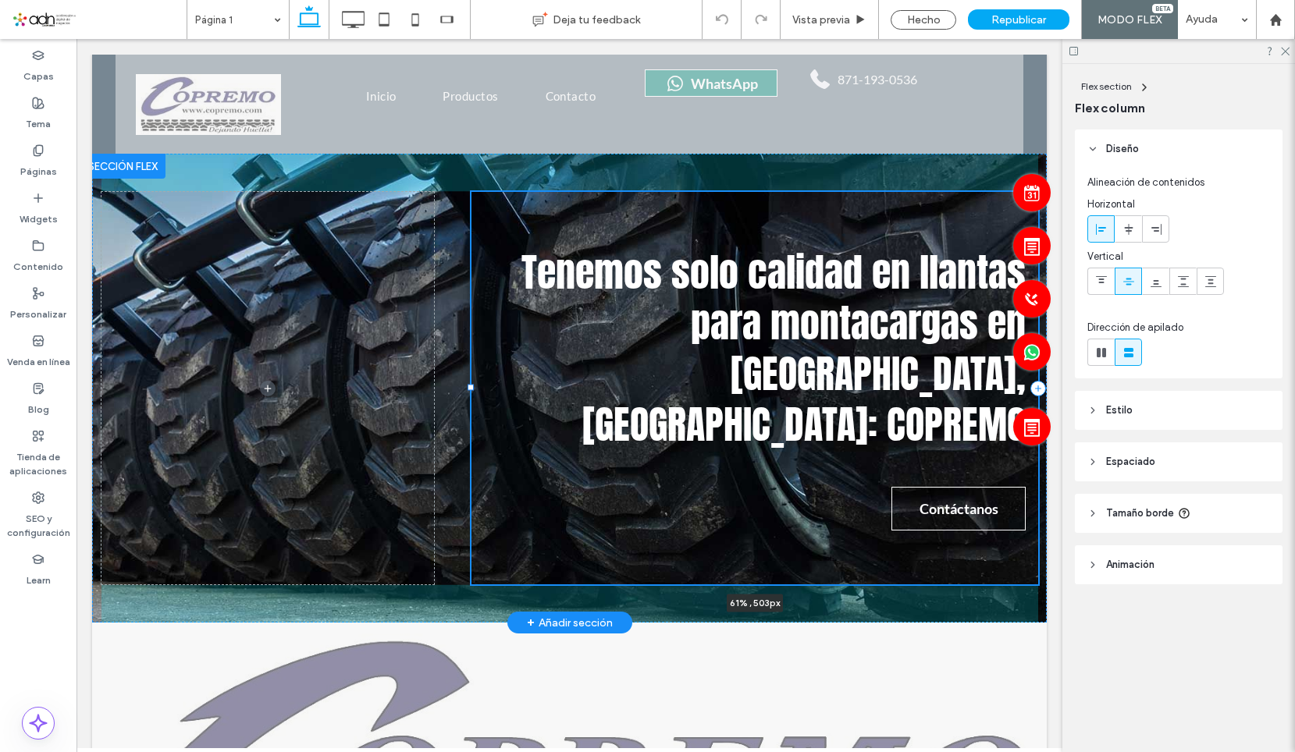
drag, startPoint x: 581, startPoint y: 385, endPoint x: 464, endPoint y: 388, distance: 117.1
click at [467, 388] on div at bounding box center [470, 388] width 6 height 6
type input "**"
type input "*****"
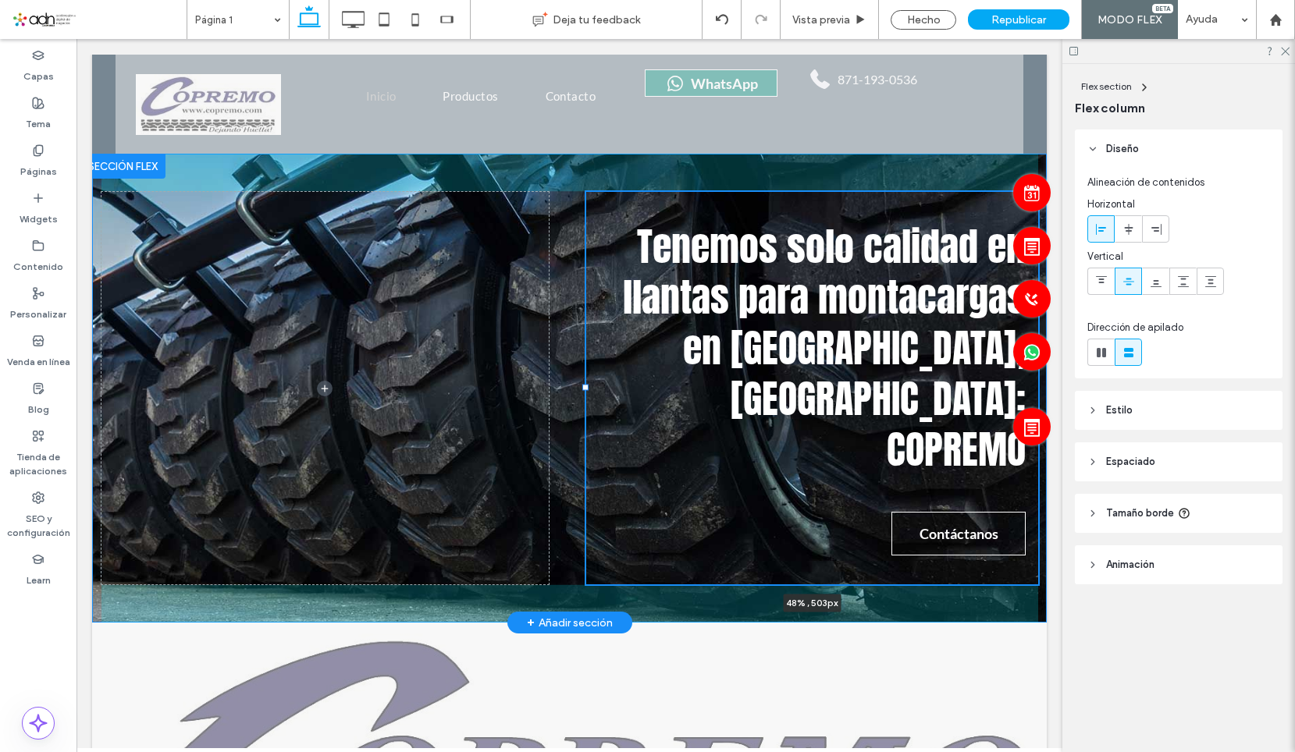
drag, startPoint x: 462, startPoint y: 389, endPoint x: 577, endPoint y: 396, distance: 115.0
click at [577, 396] on div "Tenemos solo calidad en llantas para montacargas en Torreón, Coahuila: COPREMO …" at bounding box center [569, 388] width 936 height 469
type input "**"
type input "*****"
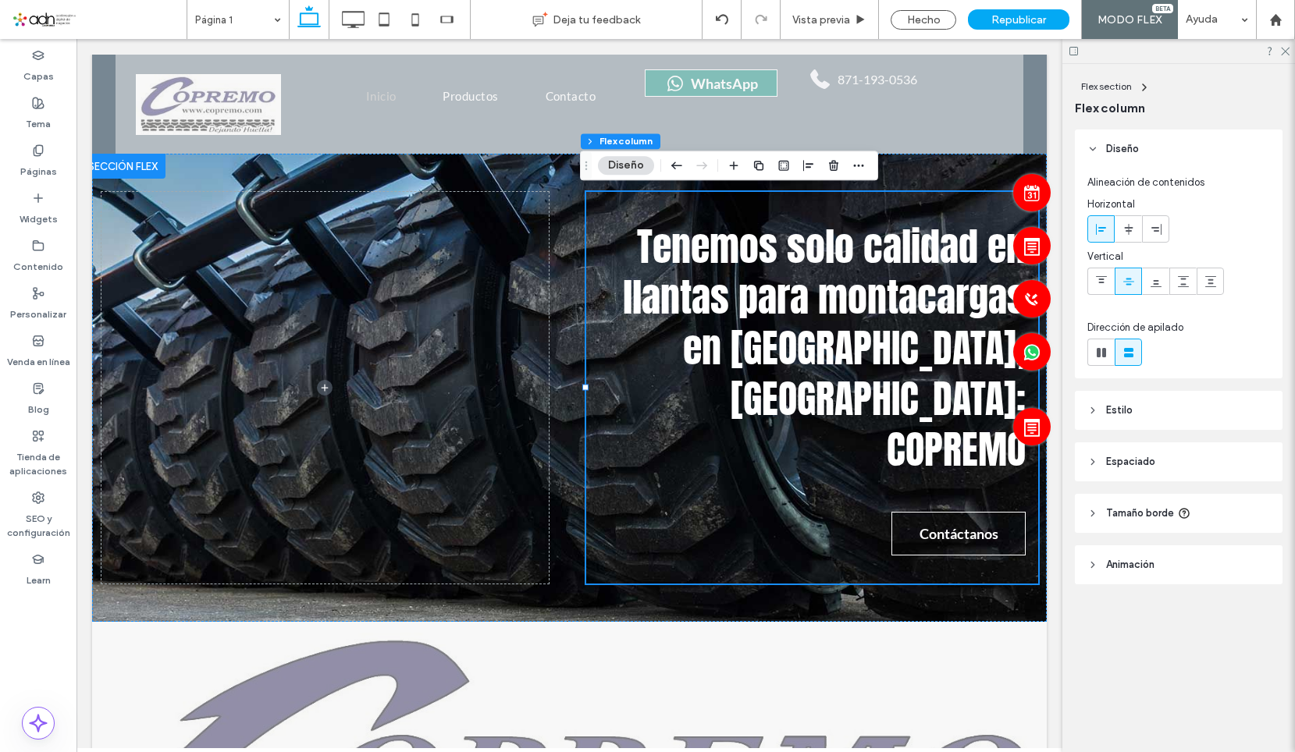
click at [1125, 465] on span "Espaciado" at bounding box center [1130, 462] width 49 height 16
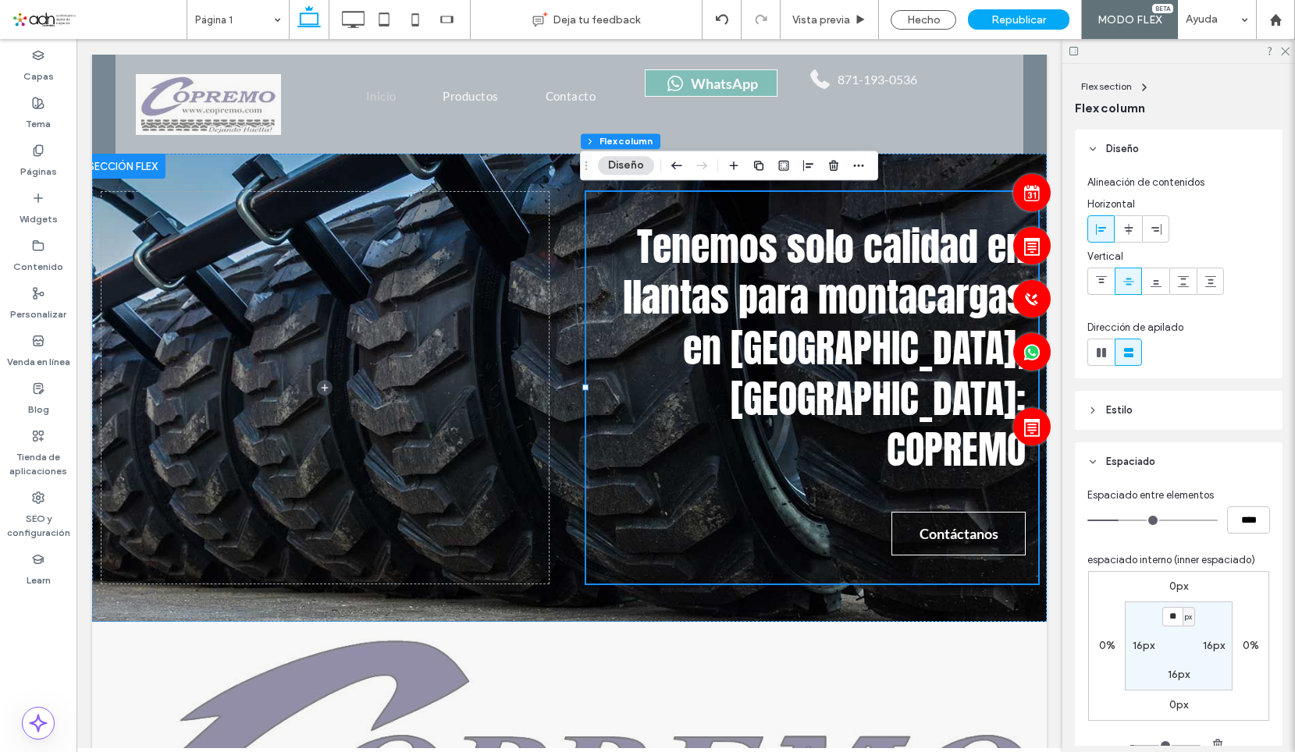
scroll to position [156, 0]
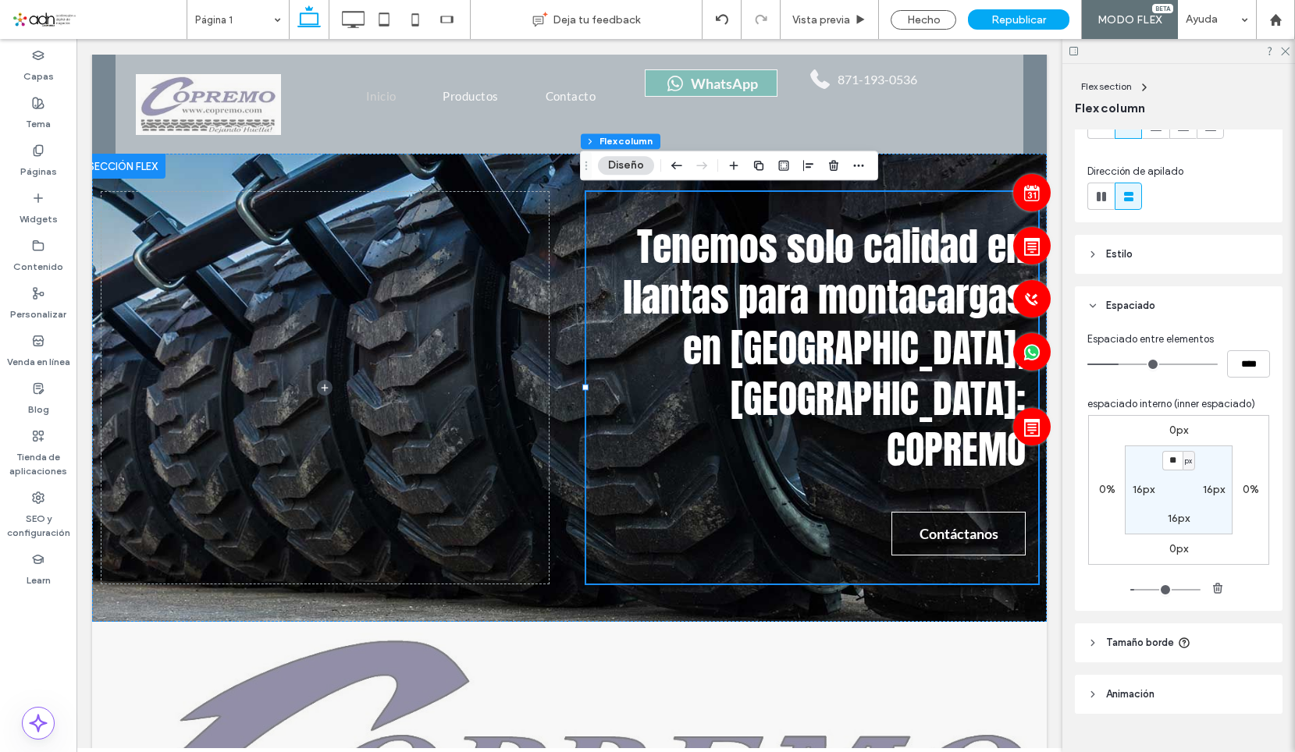
click at [1245, 499] on div "0px 0% 0px 0% ** px 16px 16px 16px" at bounding box center [1178, 490] width 181 height 150
click at [1250, 492] on label "0%" at bounding box center [1250, 489] width 16 height 13
type input "*"
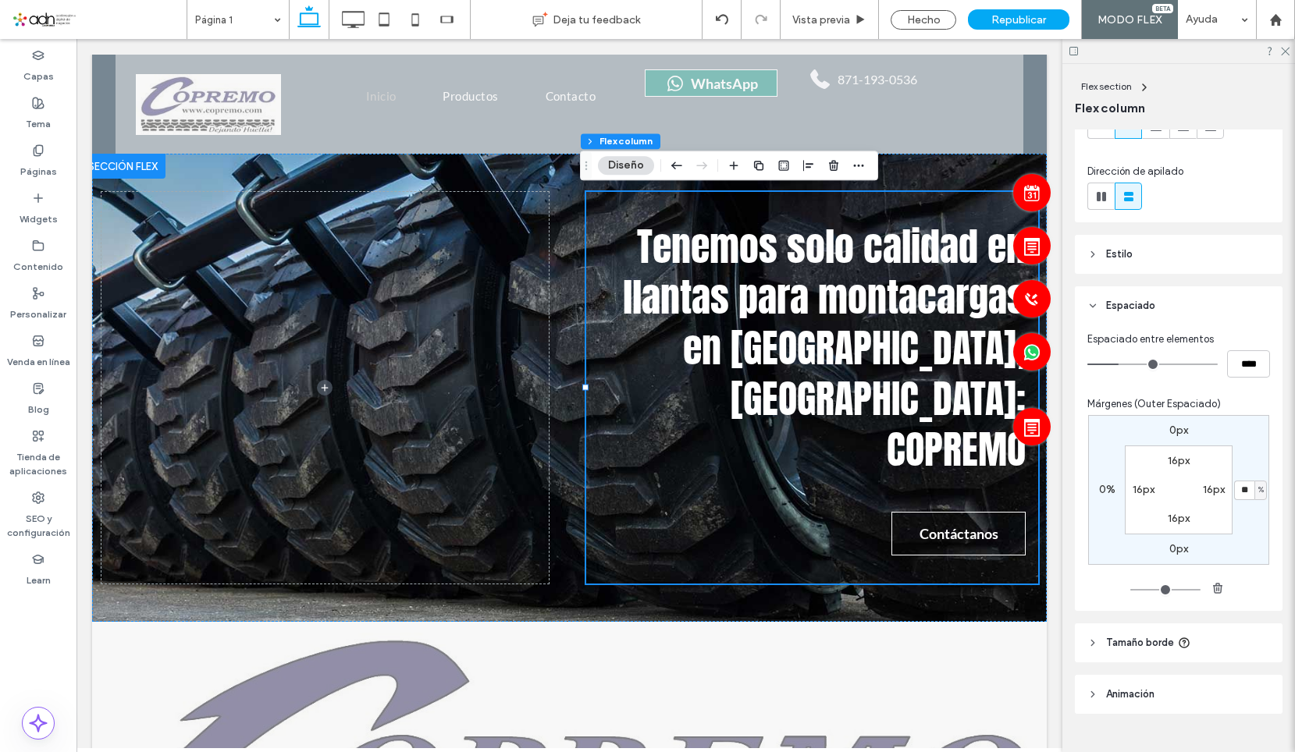
type input "**"
type input "*"
type input "****"
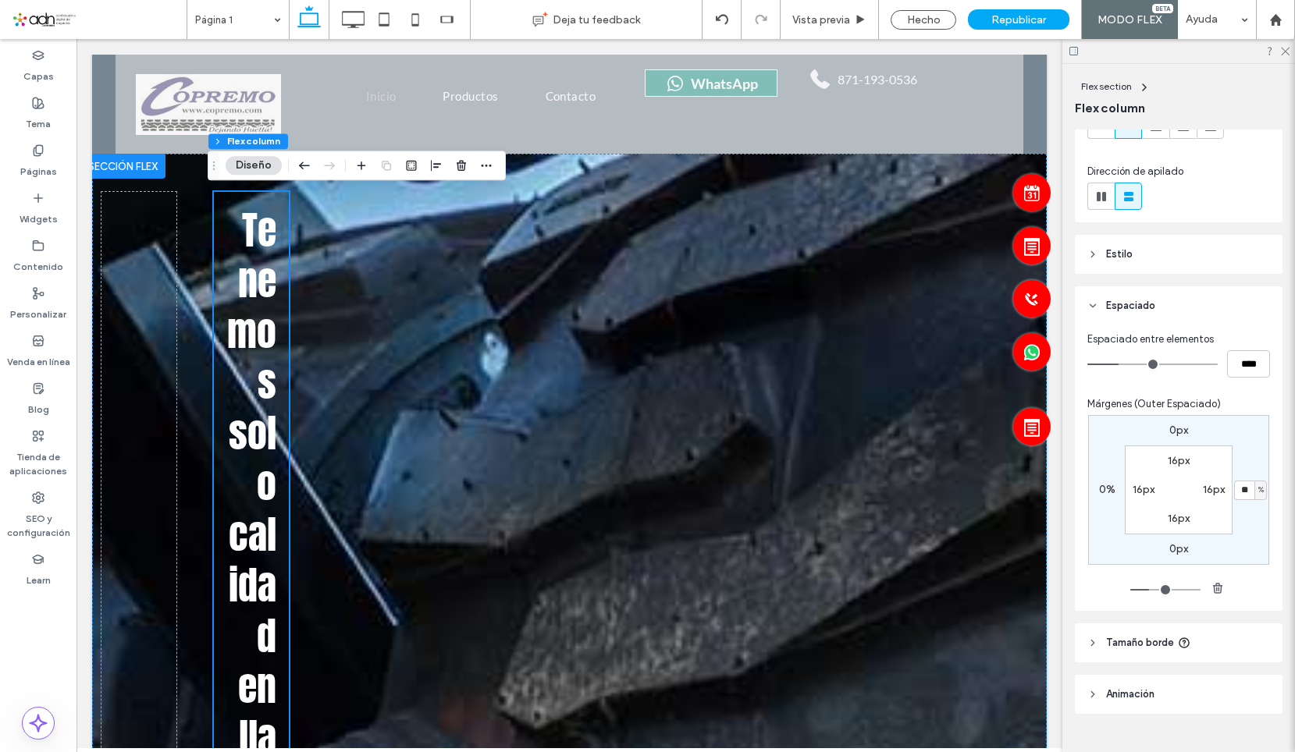
click at [1246, 488] on input "**" at bounding box center [1244, 491] width 20 height 20
type input "**"
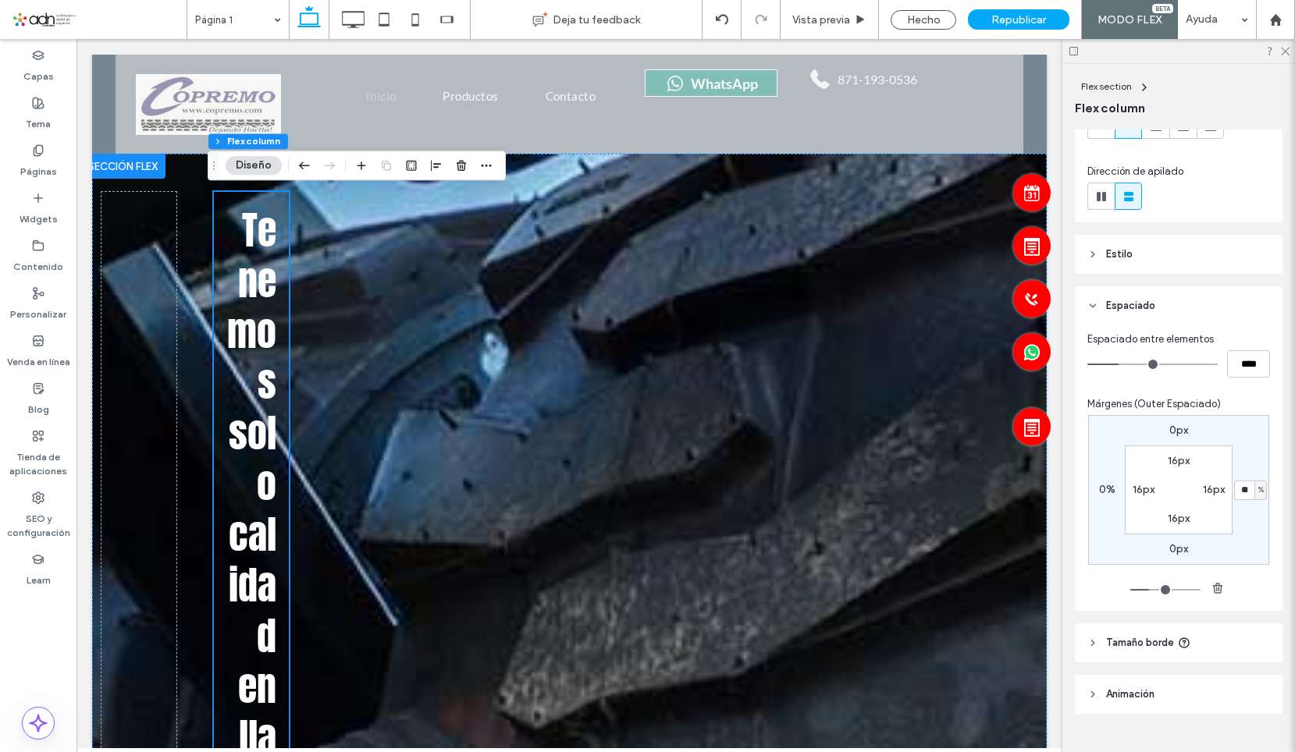
type input "*****"
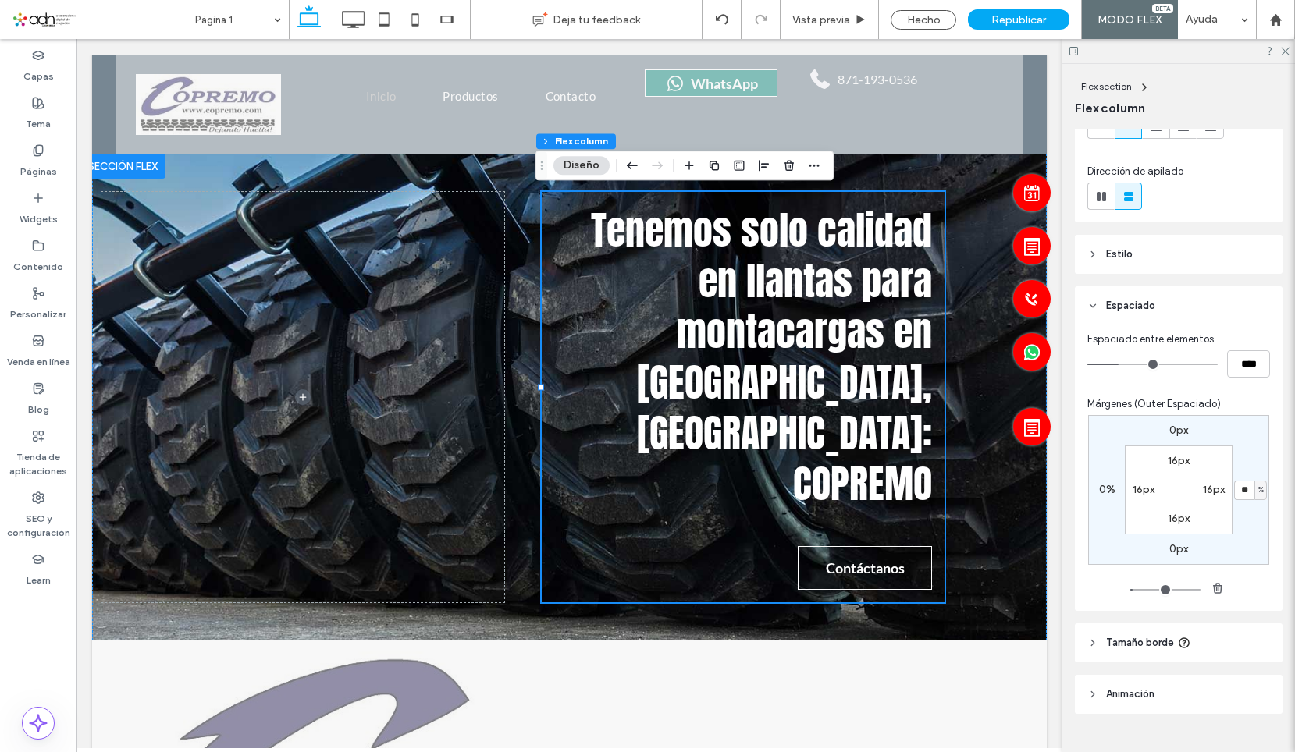
click at [1243, 488] on input "**" at bounding box center [1244, 491] width 20 height 20
type input "**"
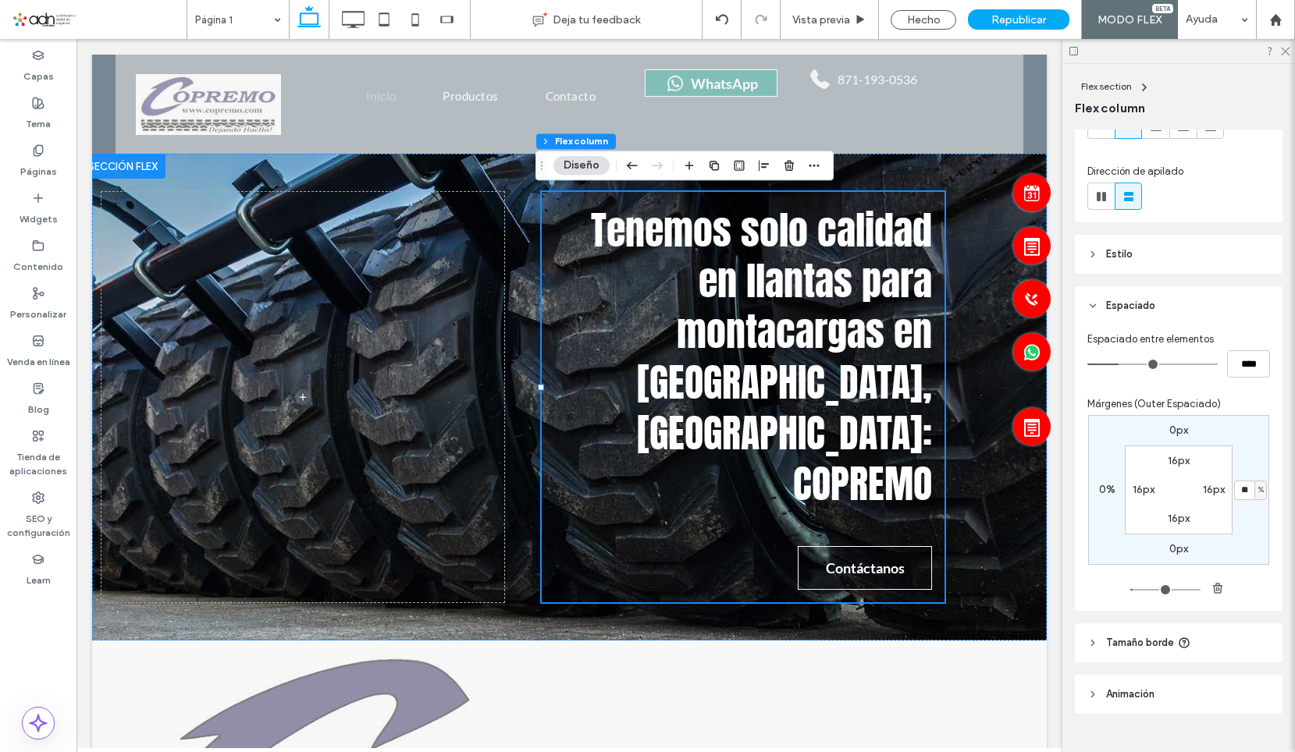
type input "*****"
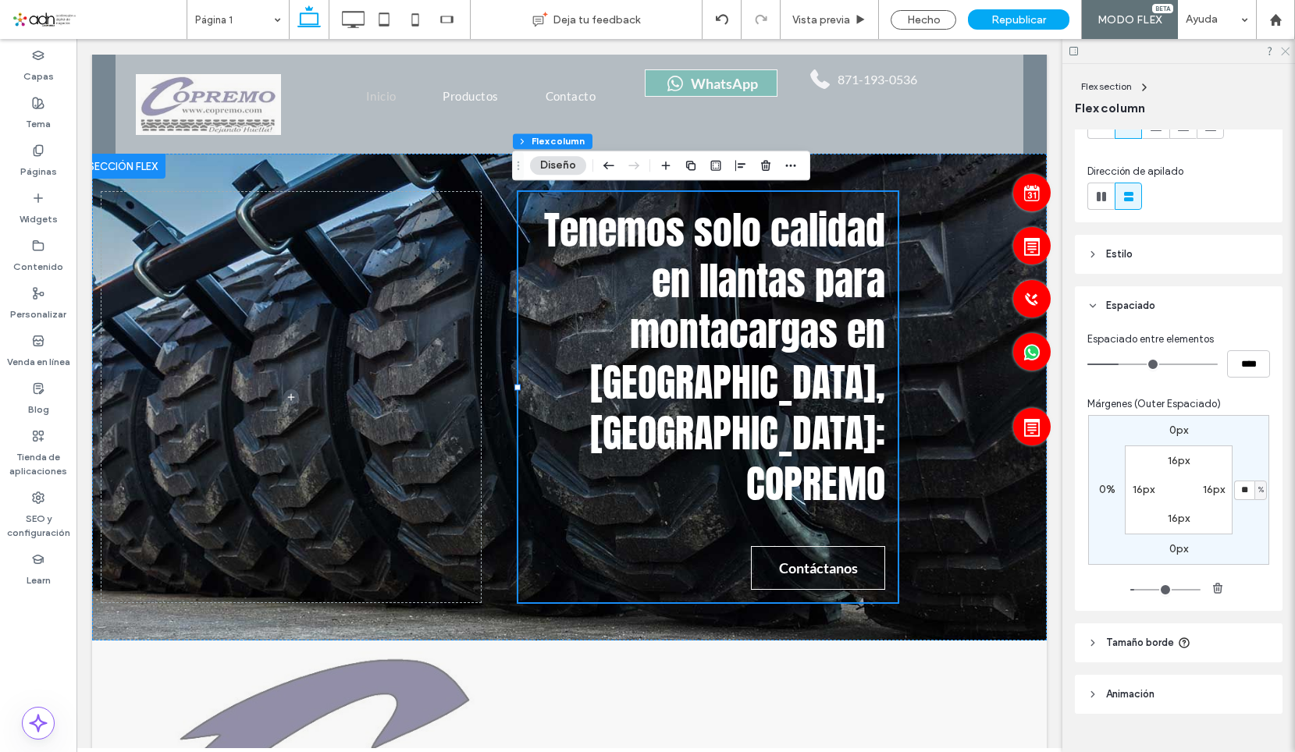
click at [1286, 55] on icon at bounding box center [1284, 50] width 10 height 10
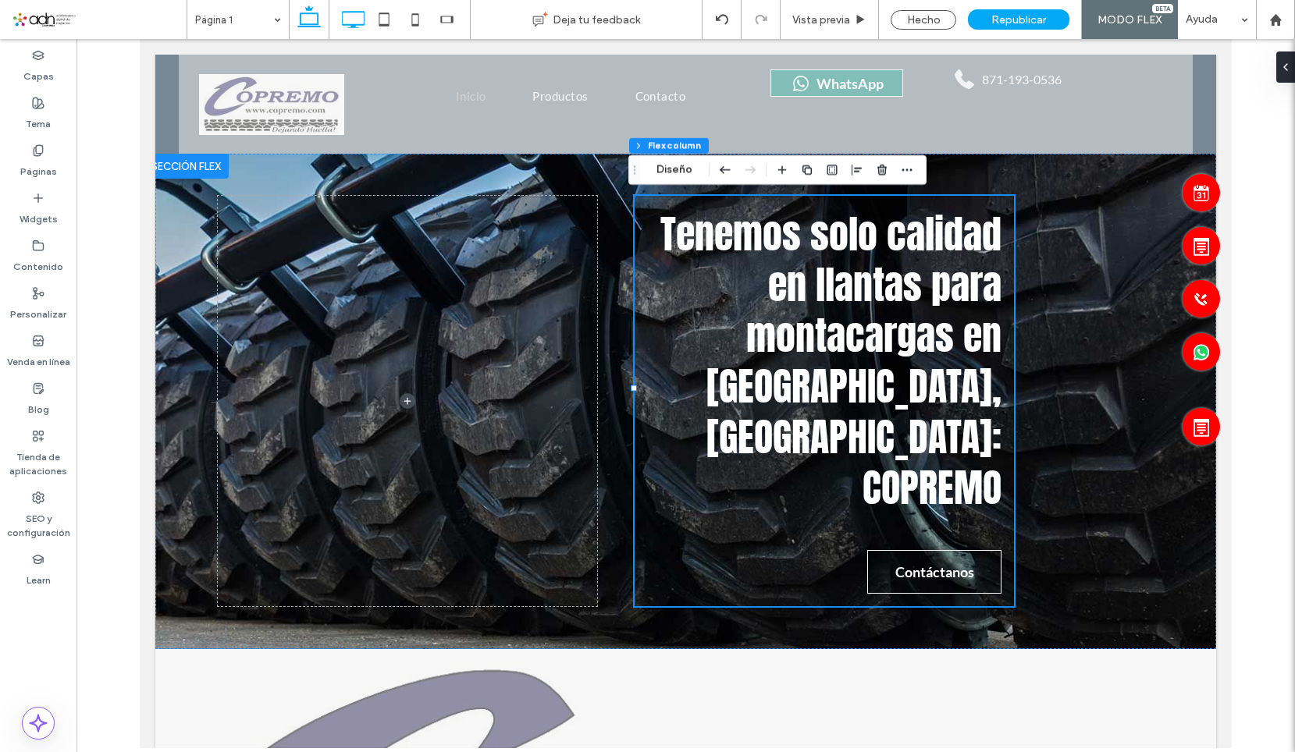
click at [367, 20] on icon at bounding box center [352, 19] width 31 height 31
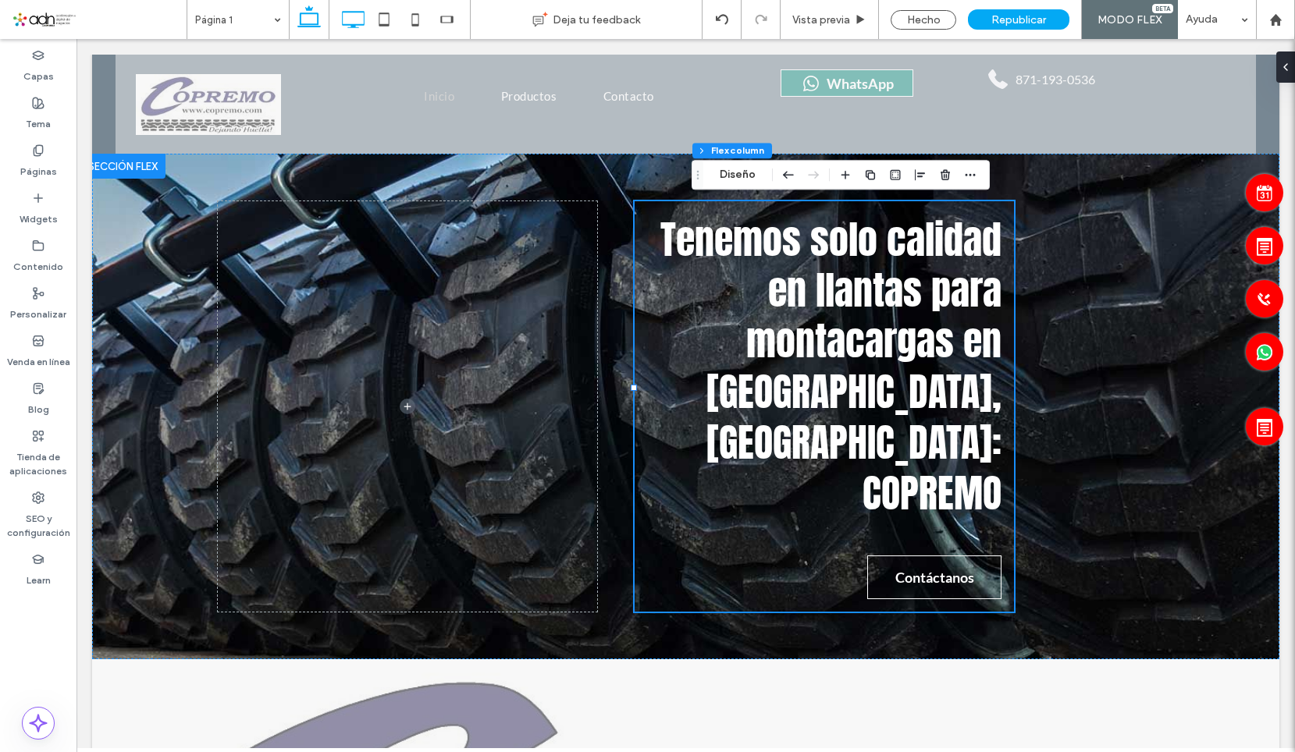
click at [302, 14] on use at bounding box center [308, 16] width 23 height 22
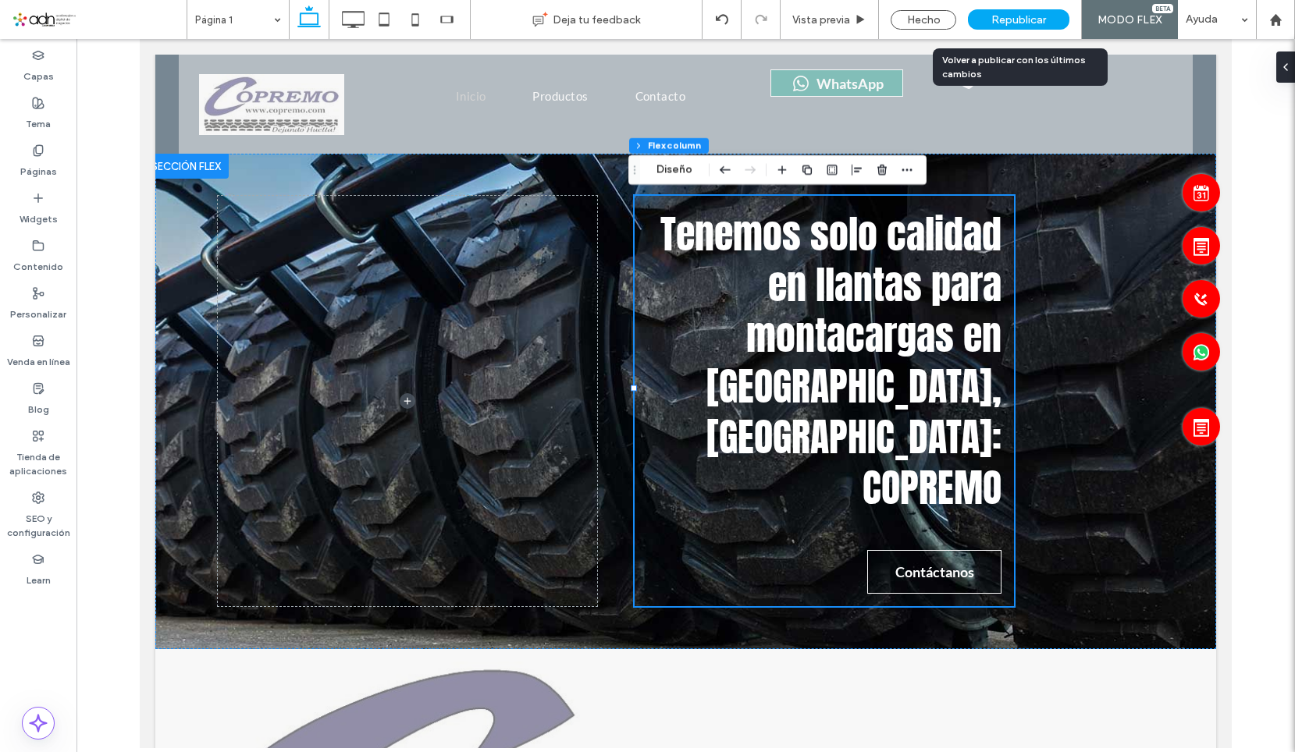
click at [1018, 13] on span "Republicar" at bounding box center [1018, 19] width 55 height 13
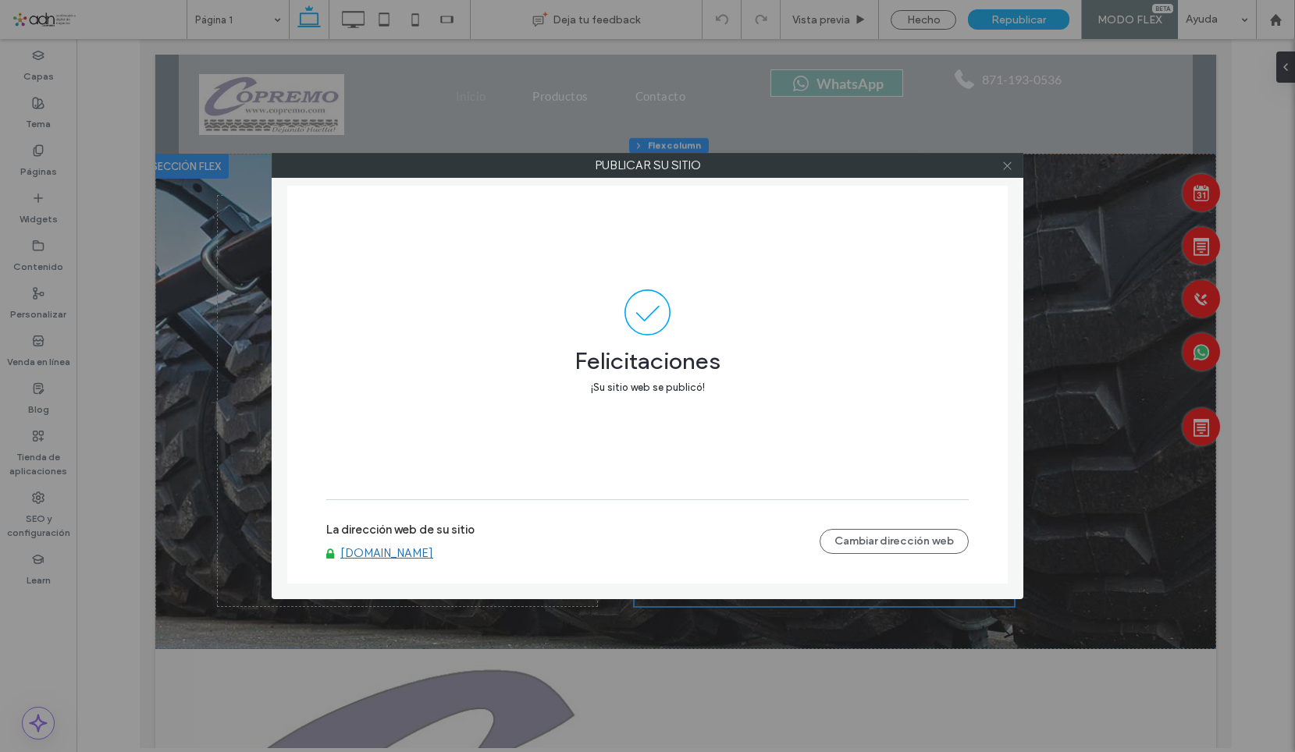
click at [1004, 164] on icon at bounding box center [1007, 166] width 12 height 12
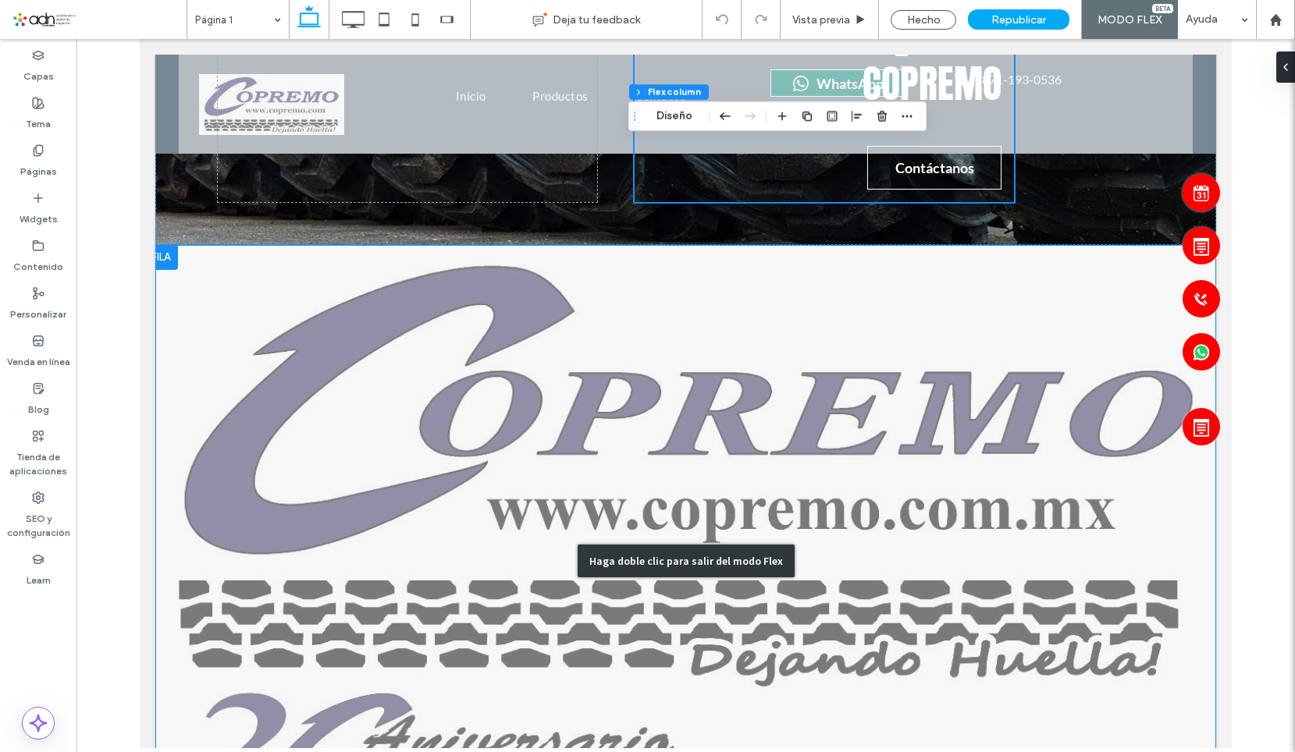
scroll to position [546, 0]
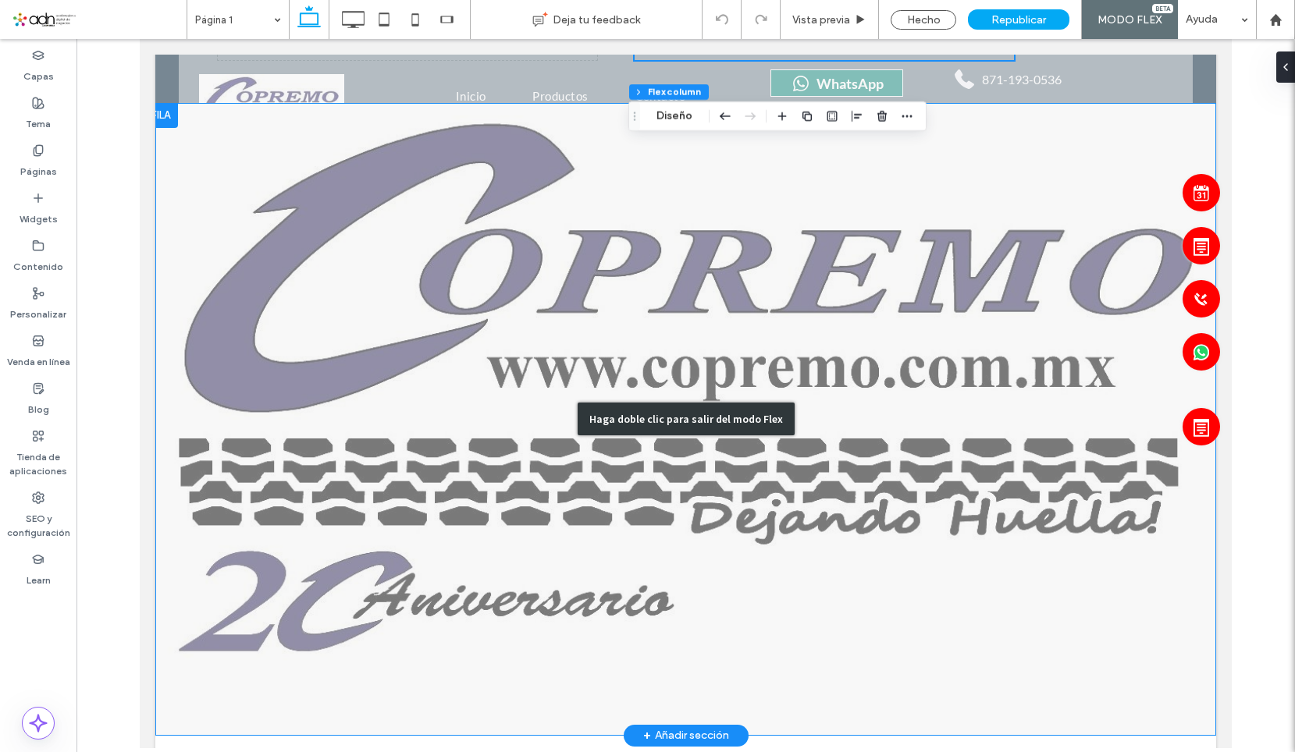
click at [450, 332] on div "Haga doble clic para salir del modo Flex" at bounding box center [685, 419] width 1061 height 633
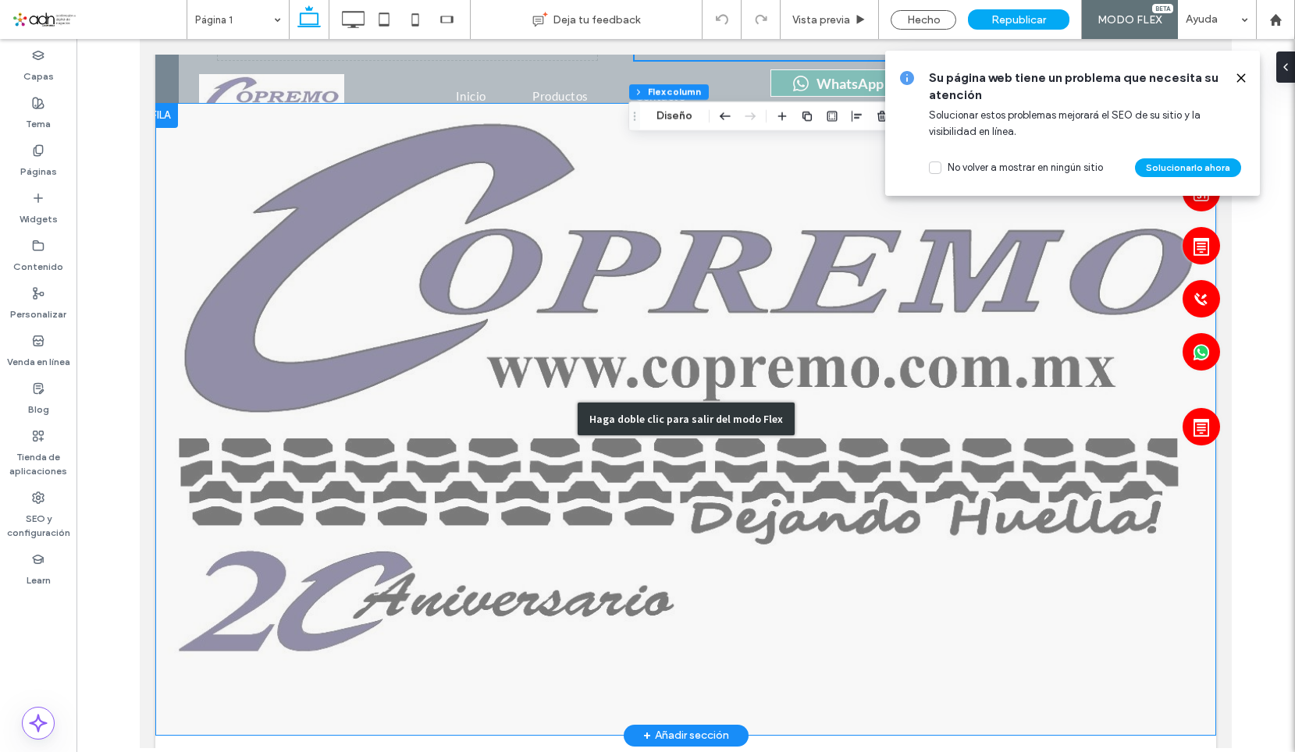
click at [381, 369] on div "Haga doble clic para salir del modo Flex" at bounding box center [685, 419] width 1061 height 633
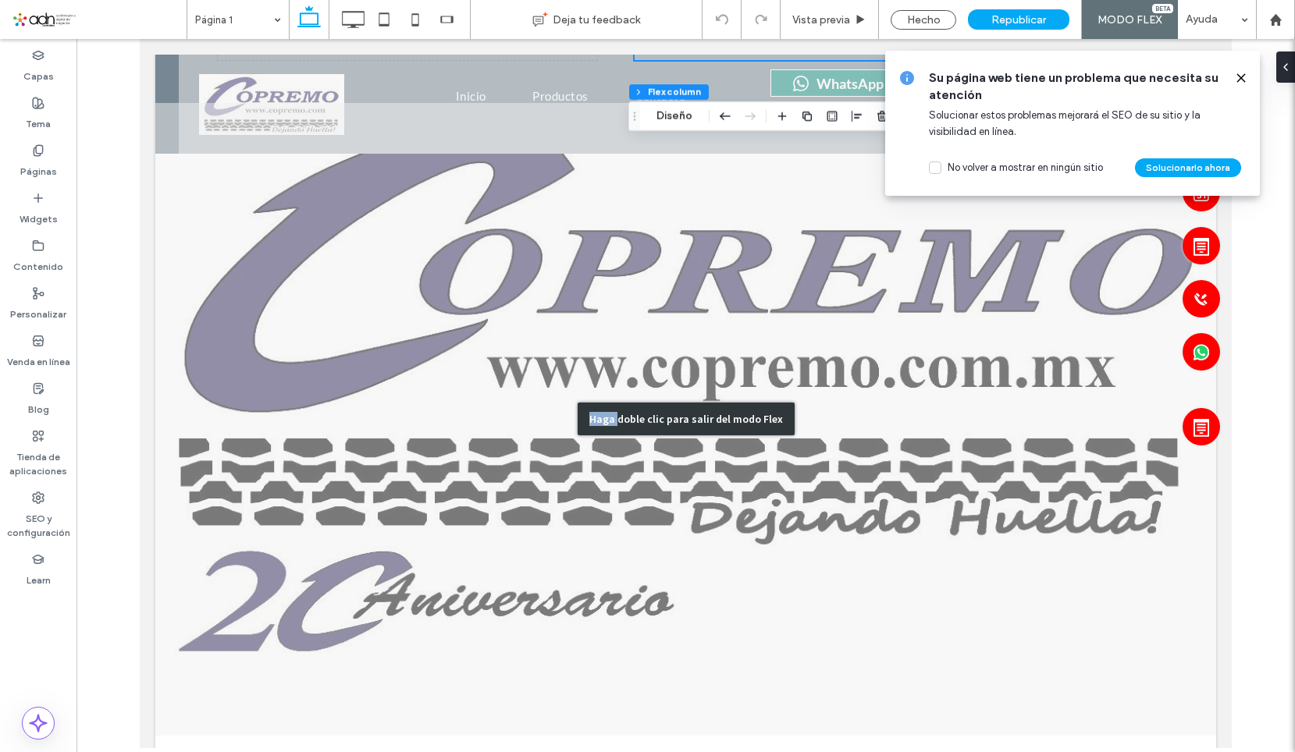
click at [458, 380] on div "Click To Paste" at bounding box center [686, 419] width 936 height 78
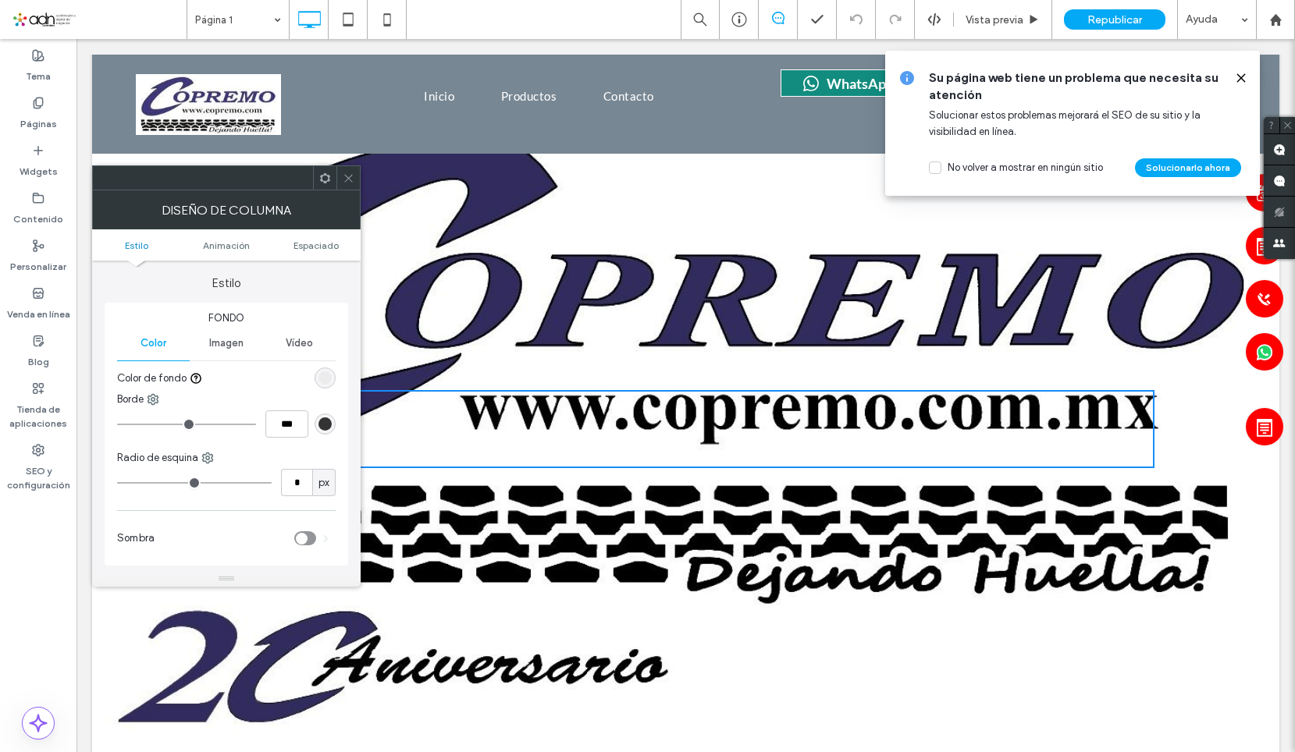
scroll to position [552, 0]
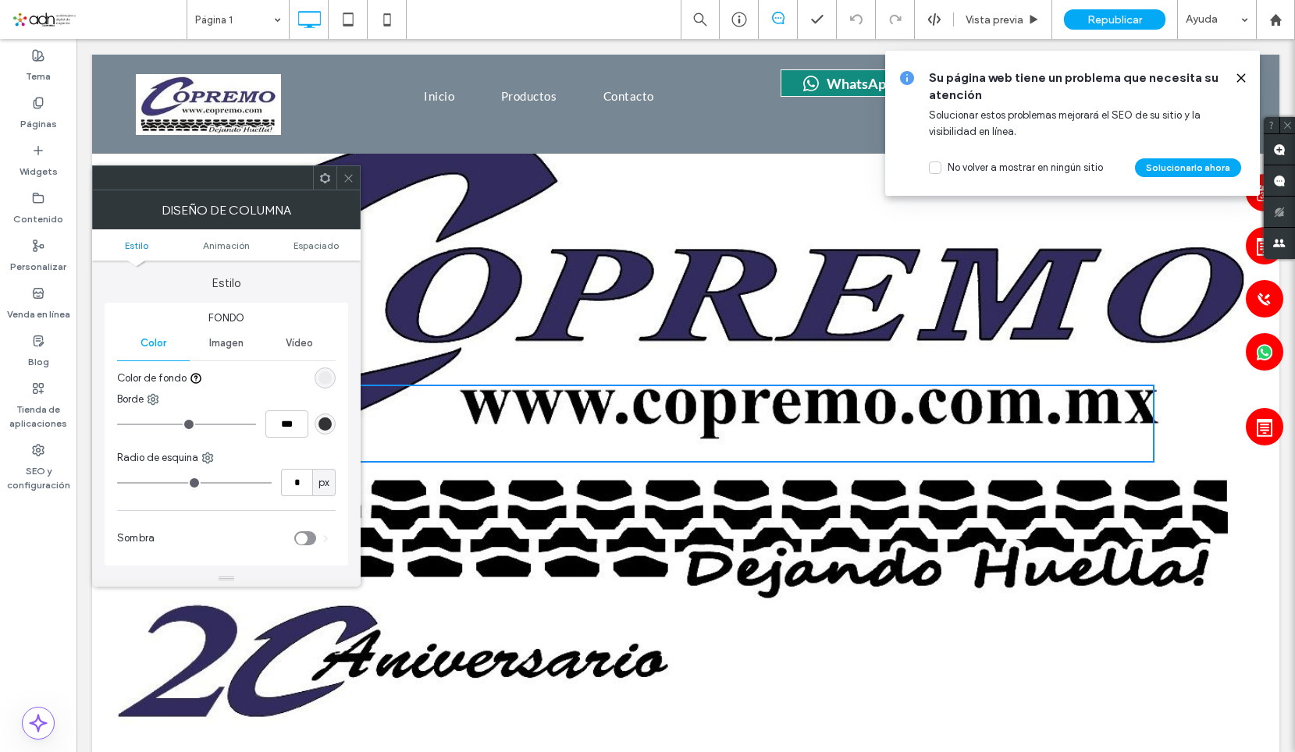
click at [1244, 76] on use at bounding box center [1240, 77] width 7 height 7
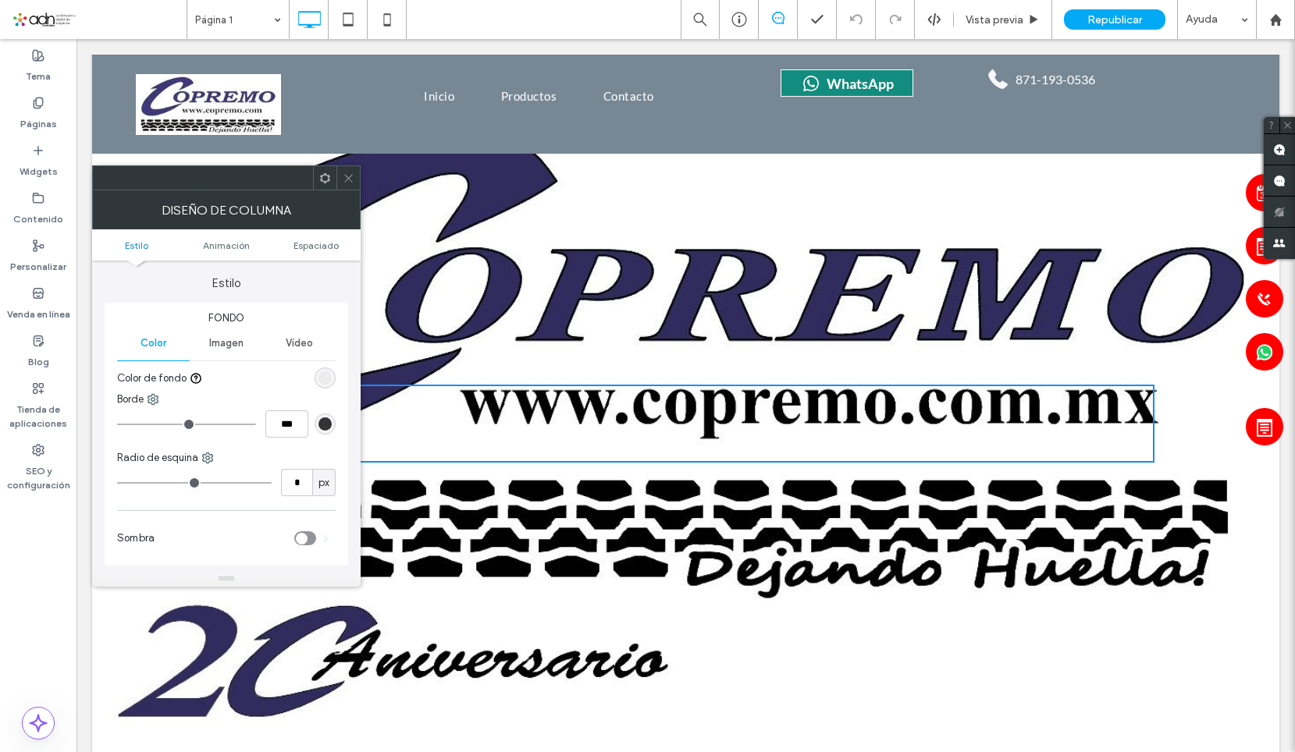
click at [347, 187] on span at bounding box center [349, 177] width 12 height 23
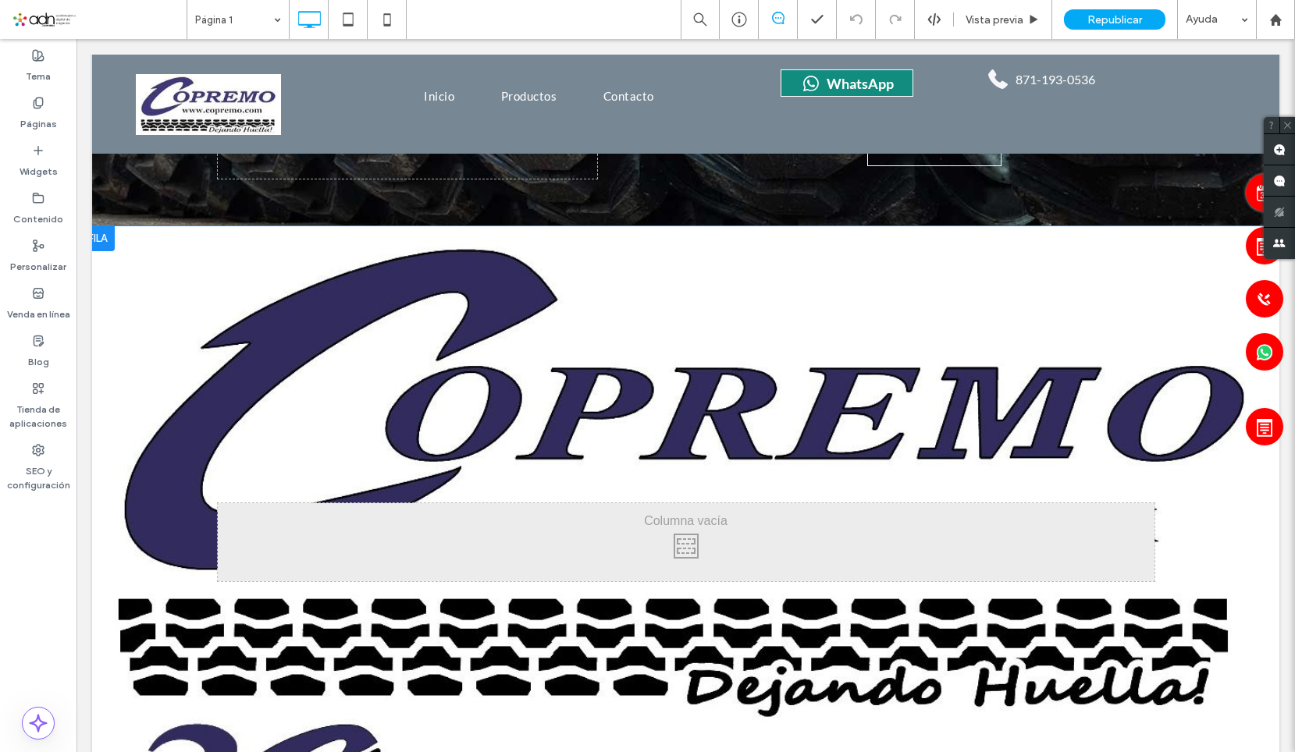
scroll to position [396, 0]
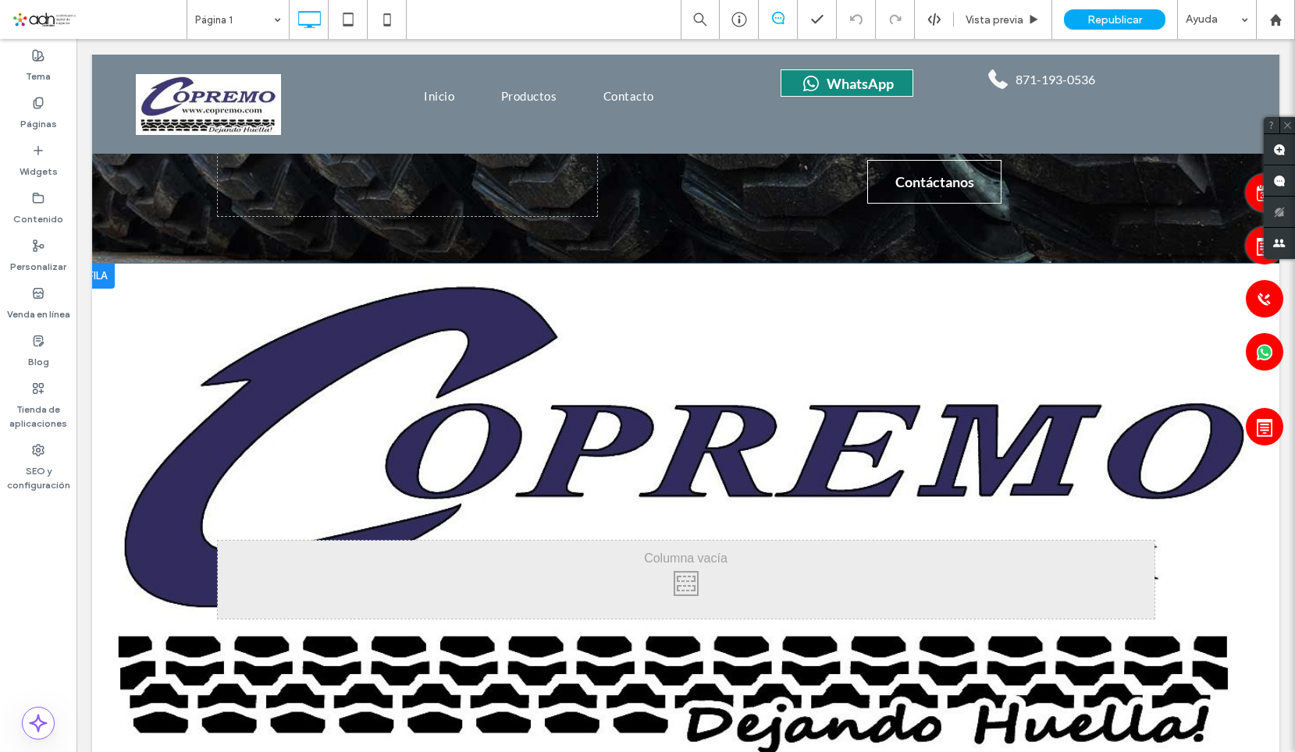
click at [108, 264] on div at bounding box center [97, 276] width 34 height 25
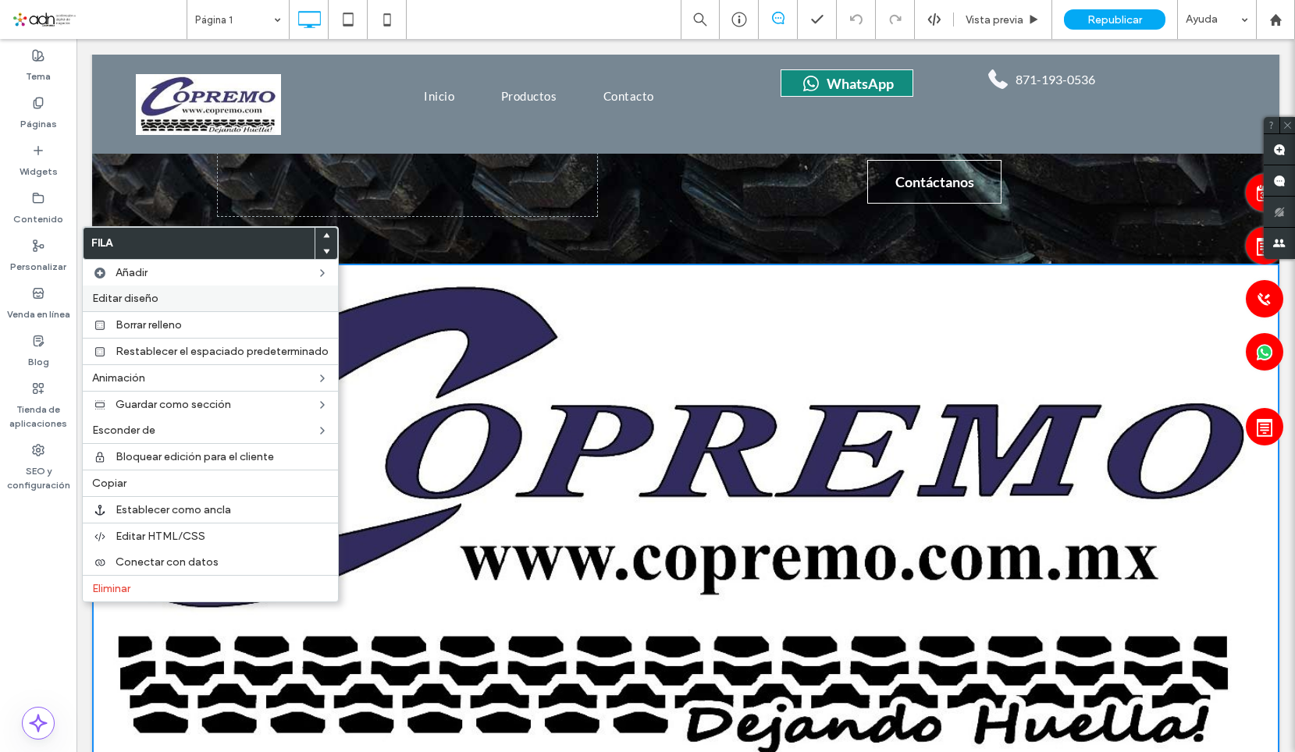
click at [179, 296] on label "Editar diseño" at bounding box center [210, 298] width 236 height 13
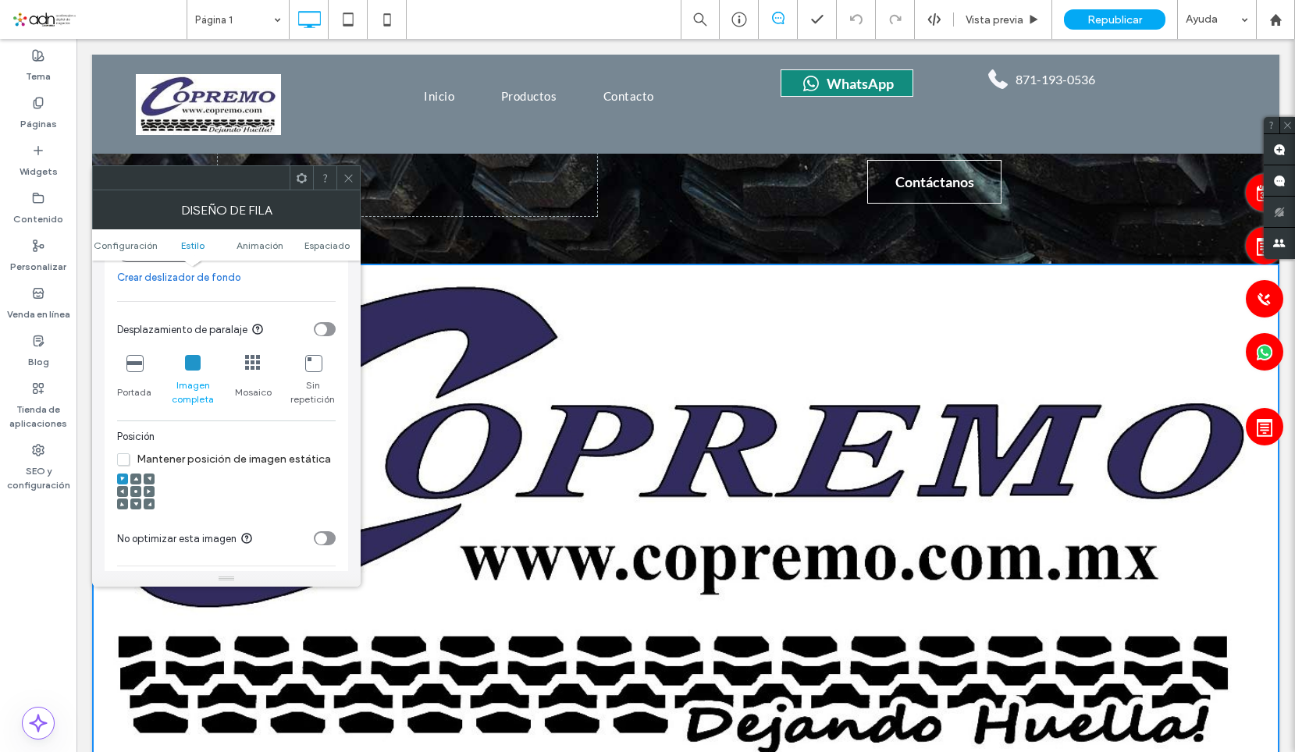
scroll to position [468, 0]
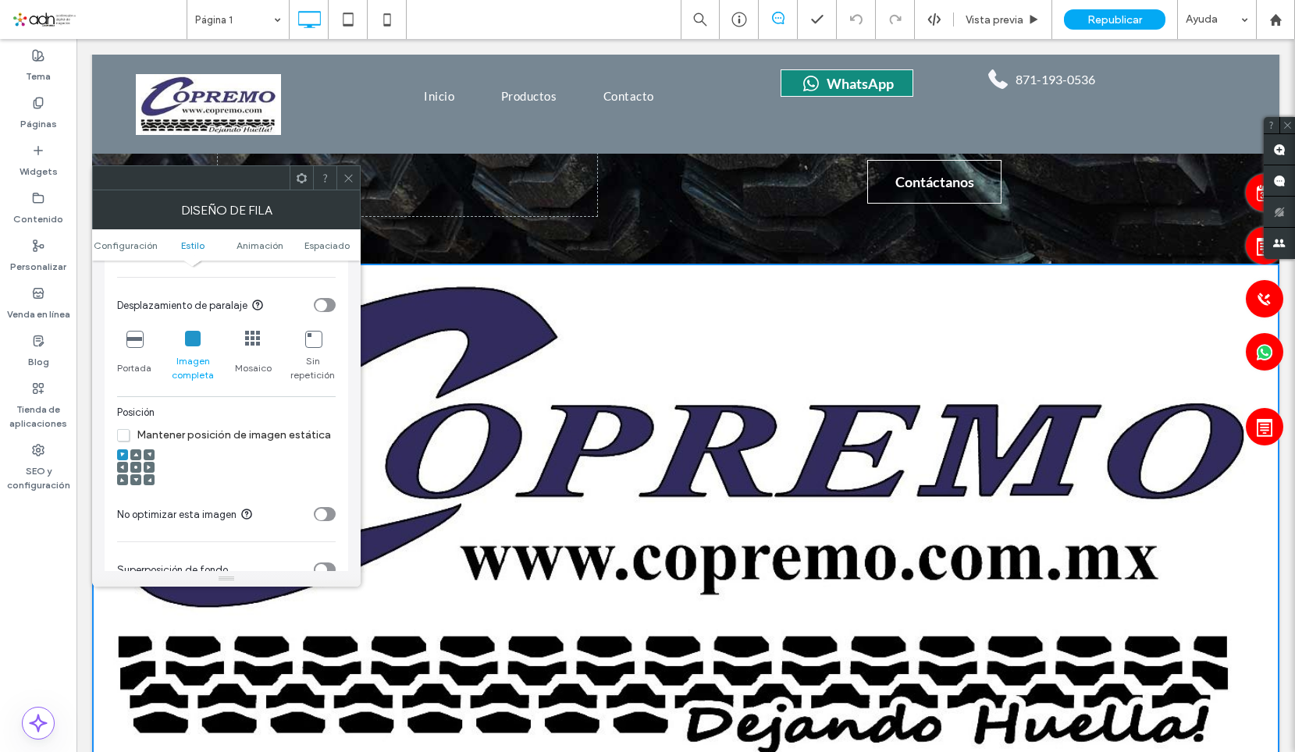
click at [135, 464] on span at bounding box center [135, 467] width 5 height 11
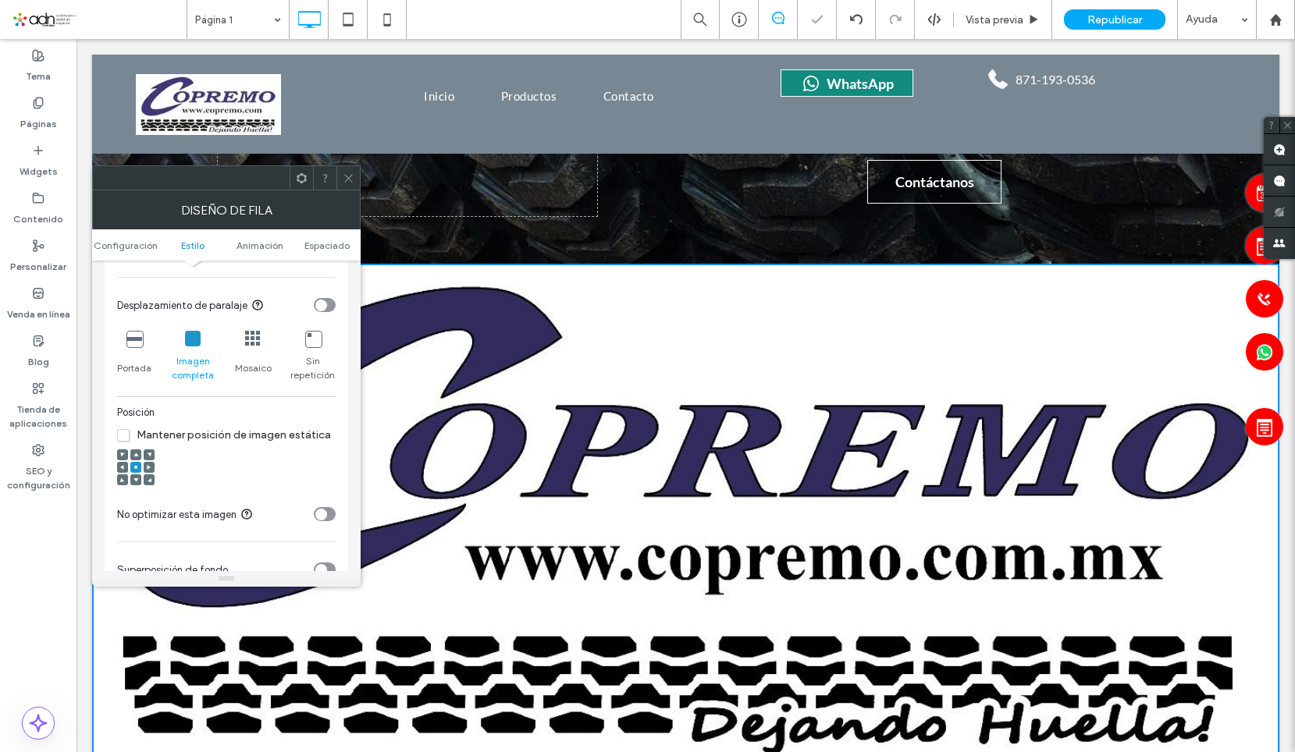
click at [345, 179] on icon at bounding box center [349, 178] width 12 height 12
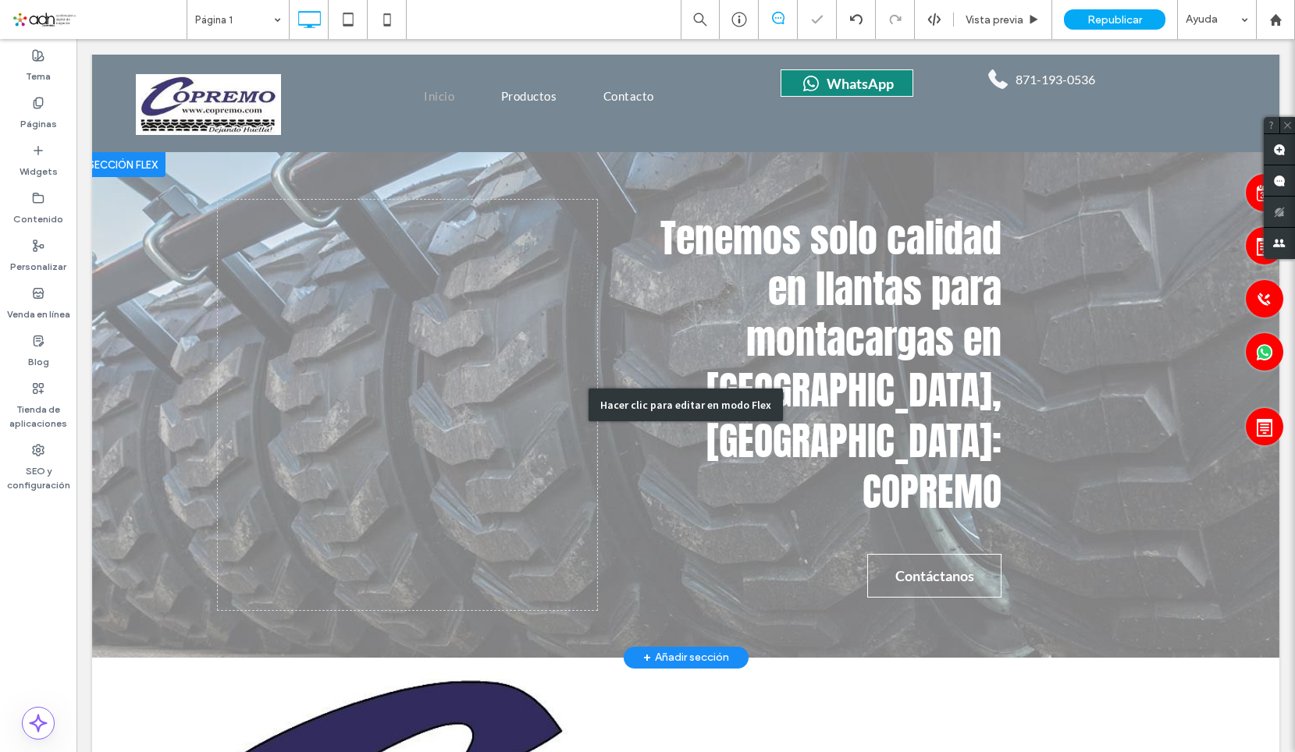
scroll to position [0, 0]
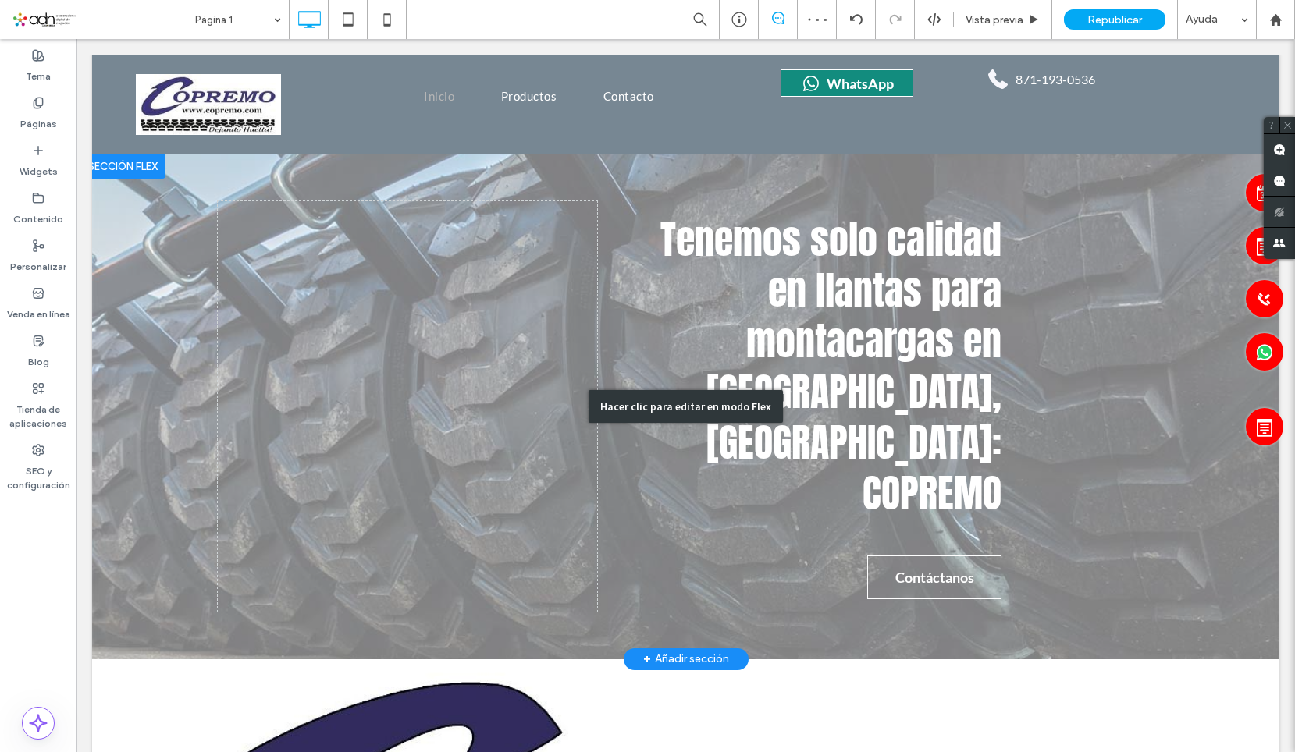
click at [961, 293] on div "Hacer clic para editar en modo Flex" at bounding box center [685, 407] width 1187 height 506
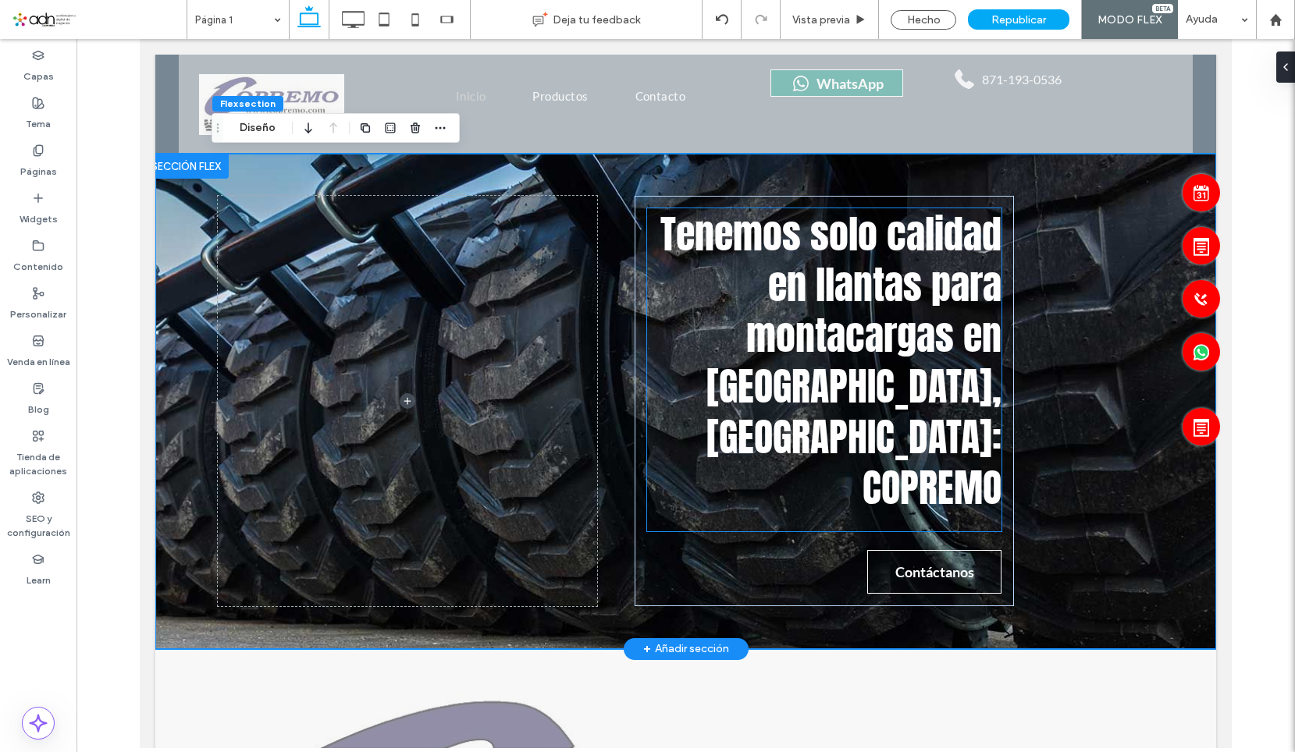
click at [900, 306] on span "Tenemos solo calidad en llantas para montacargas en Torreón, Coahuila: COPREMO" at bounding box center [830, 360] width 341 height 312
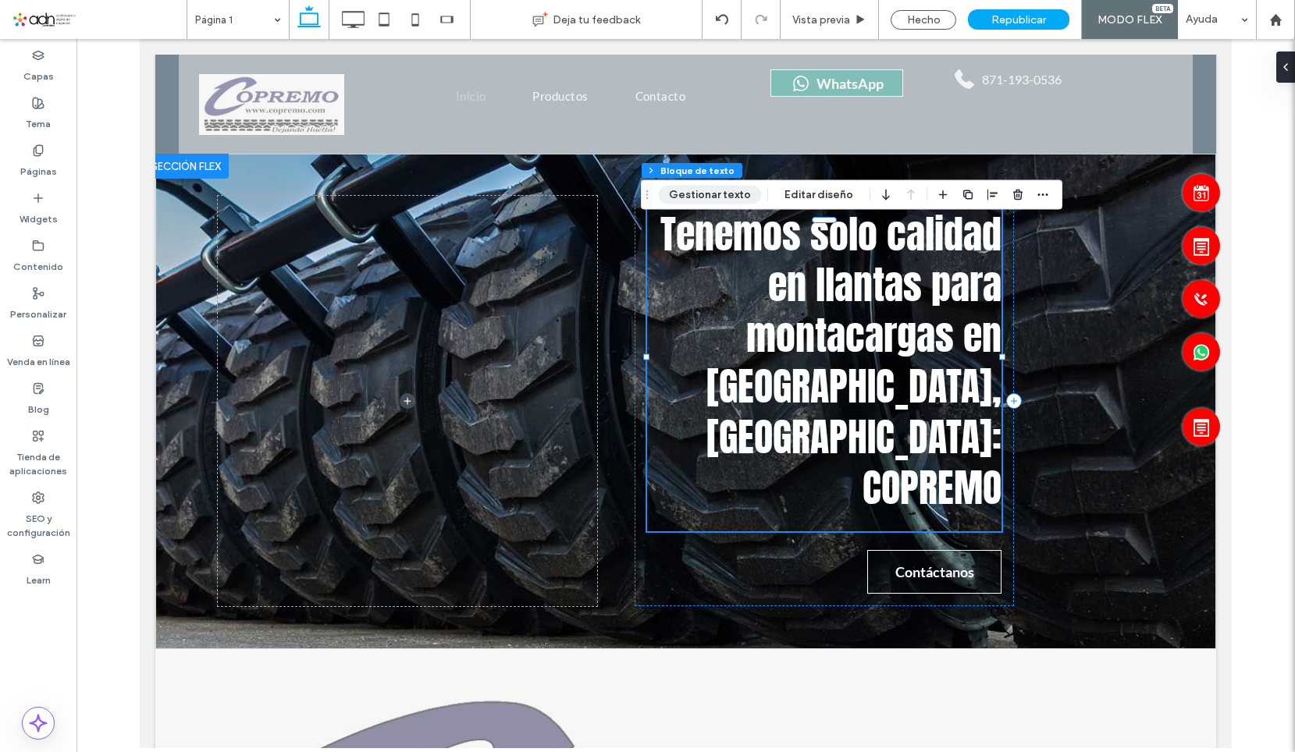
click at [717, 199] on button "Gestionar texto" at bounding box center [710, 195] width 102 height 19
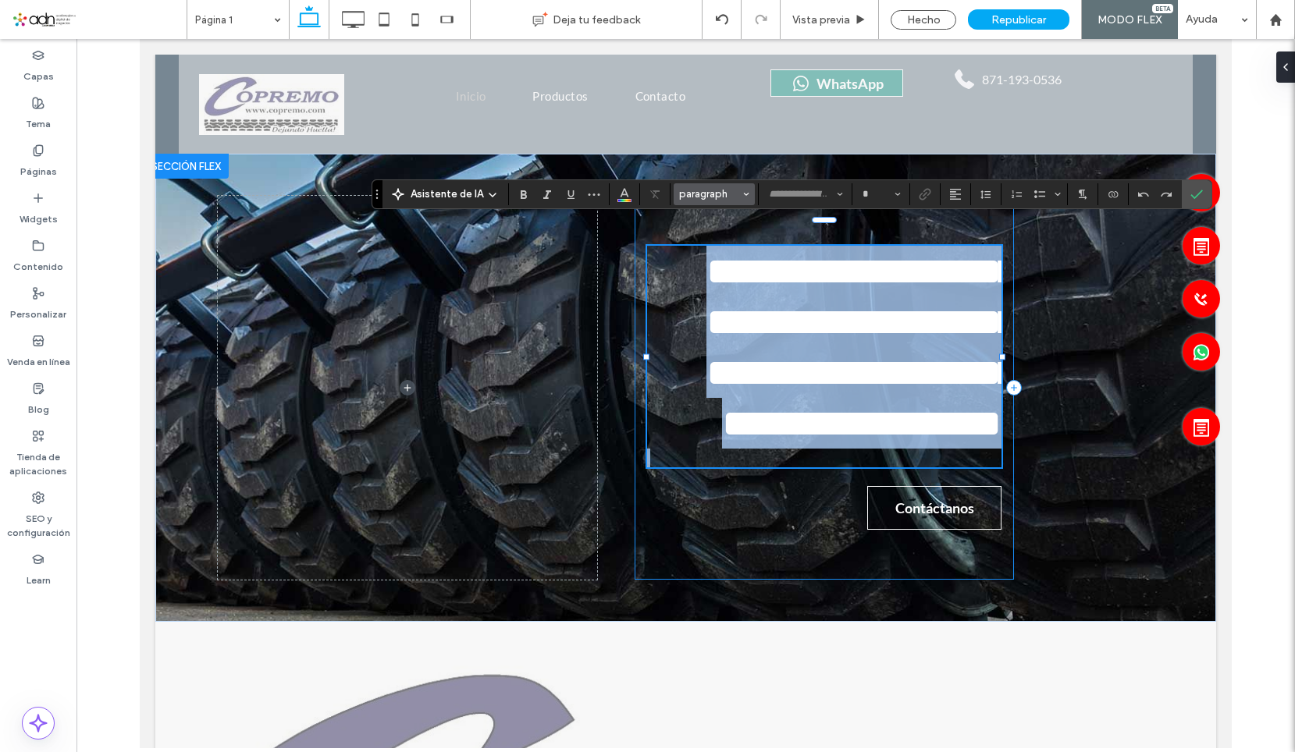
type input "*****"
type input "**"
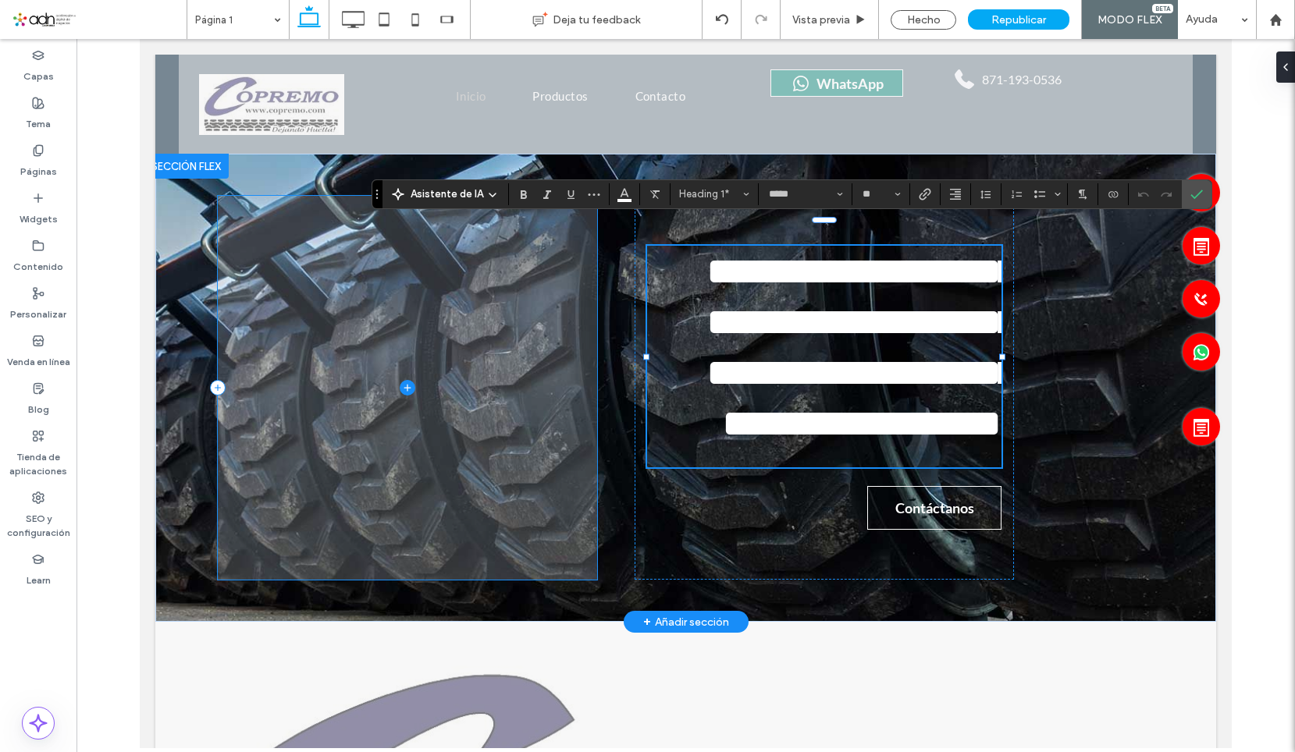
click at [565, 344] on span at bounding box center [407, 387] width 379 height 383
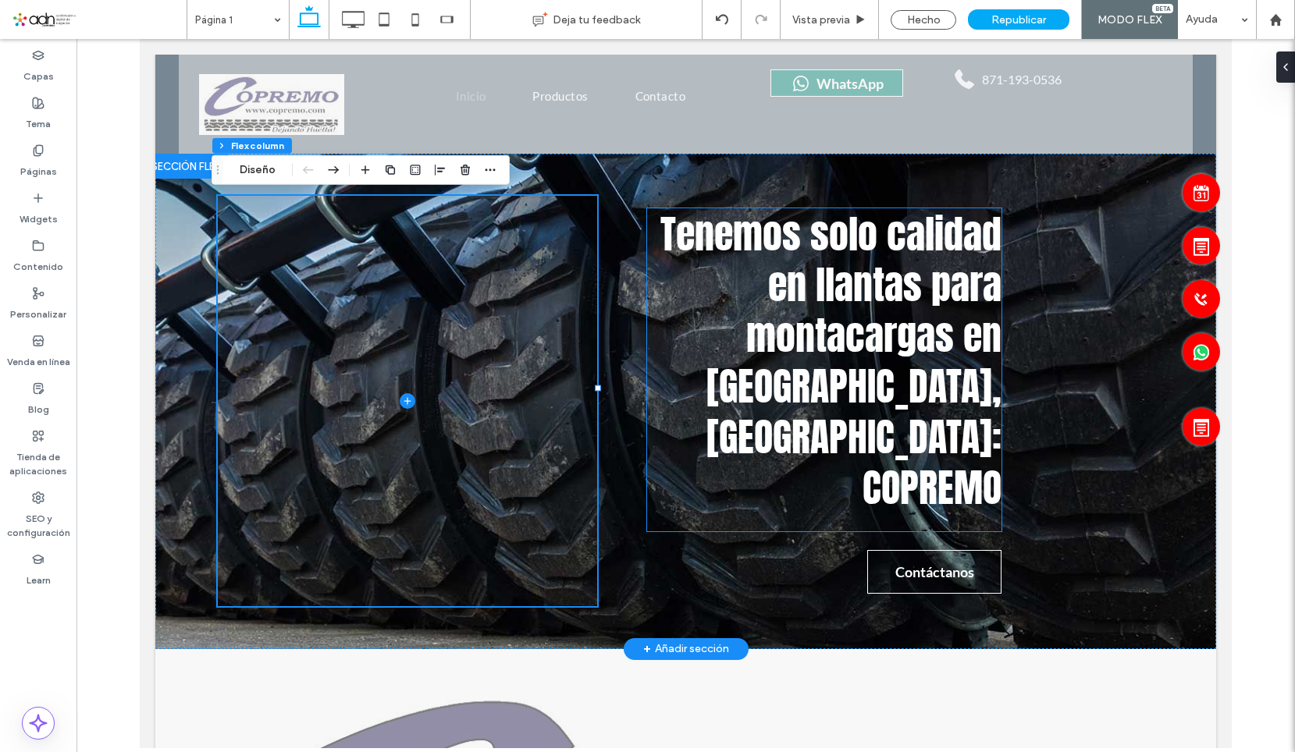
click at [708, 343] on h1 "Tenemos solo calidad en llantas para montacargas en Torreón, Coahuila: COPREMO" at bounding box center [824, 360] width 354 height 304
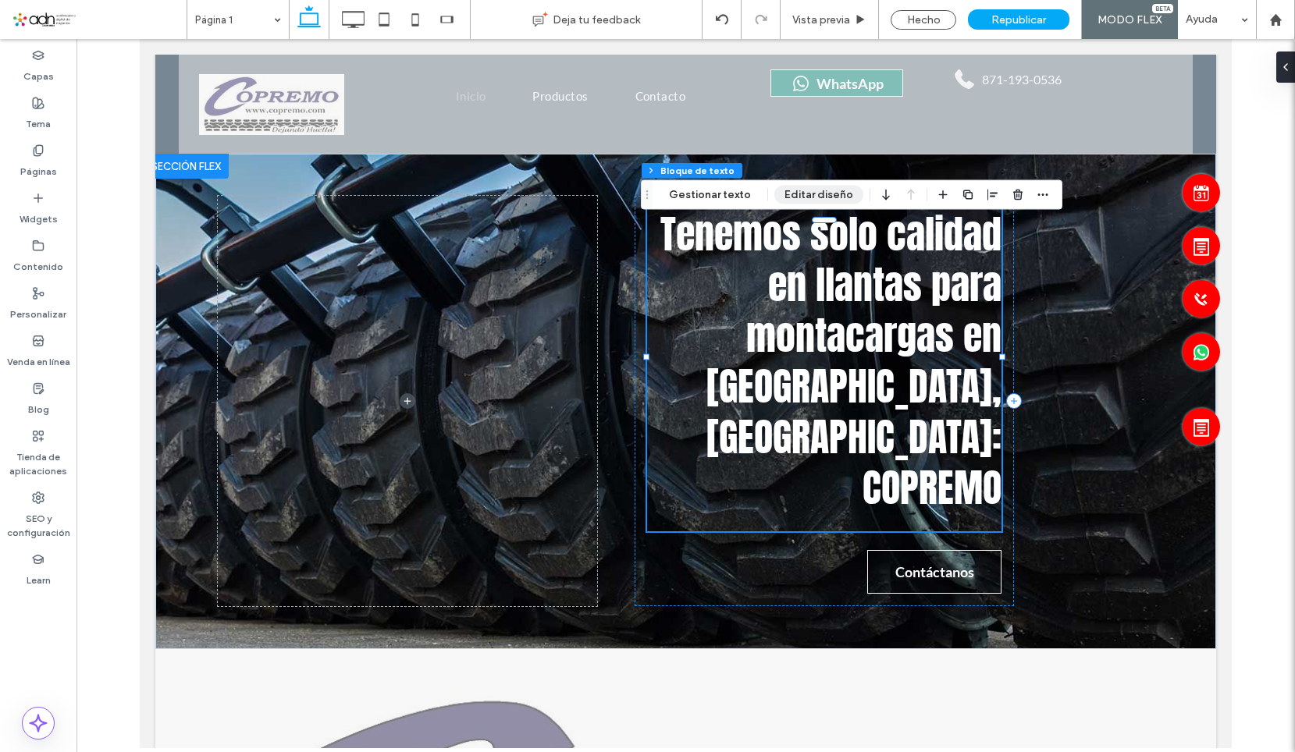
click at [822, 197] on button "Editar diseño" at bounding box center [818, 195] width 89 height 19
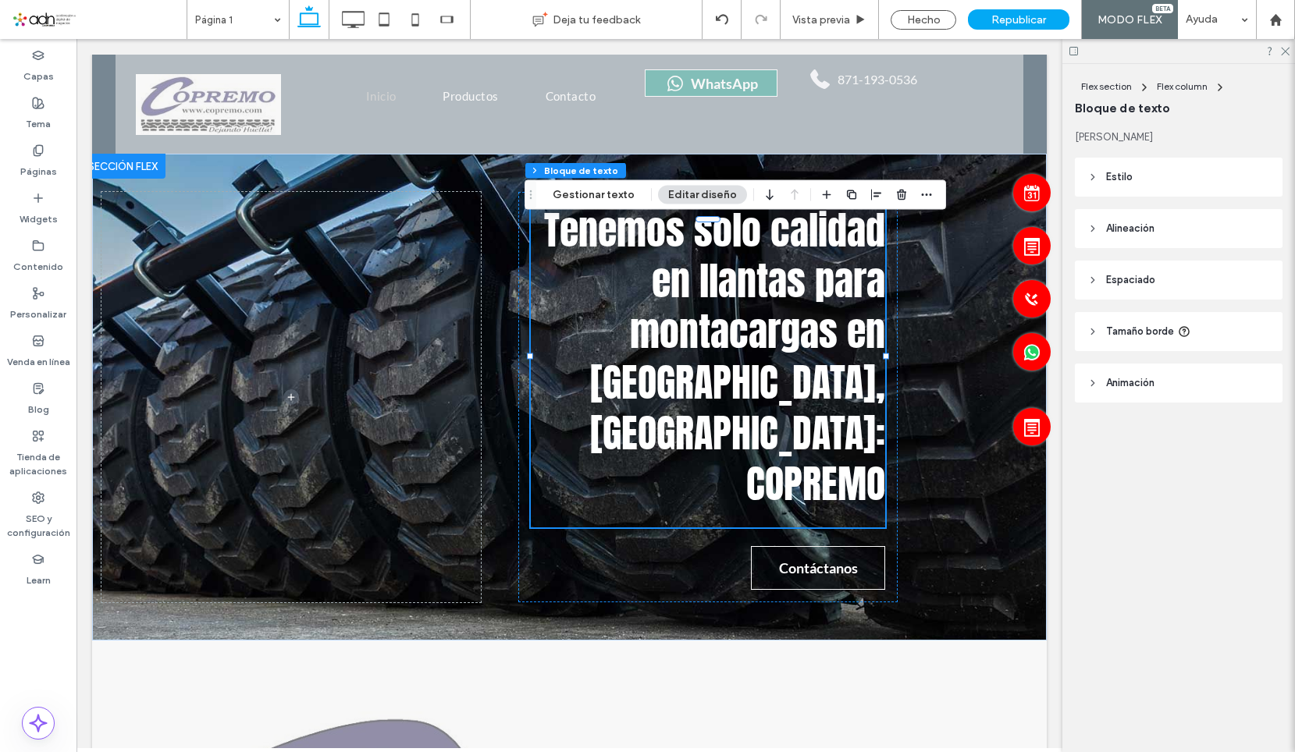
click at [1171, 286] on header "Espaciado" at bounding box center [1179, 280] width 208 height 39
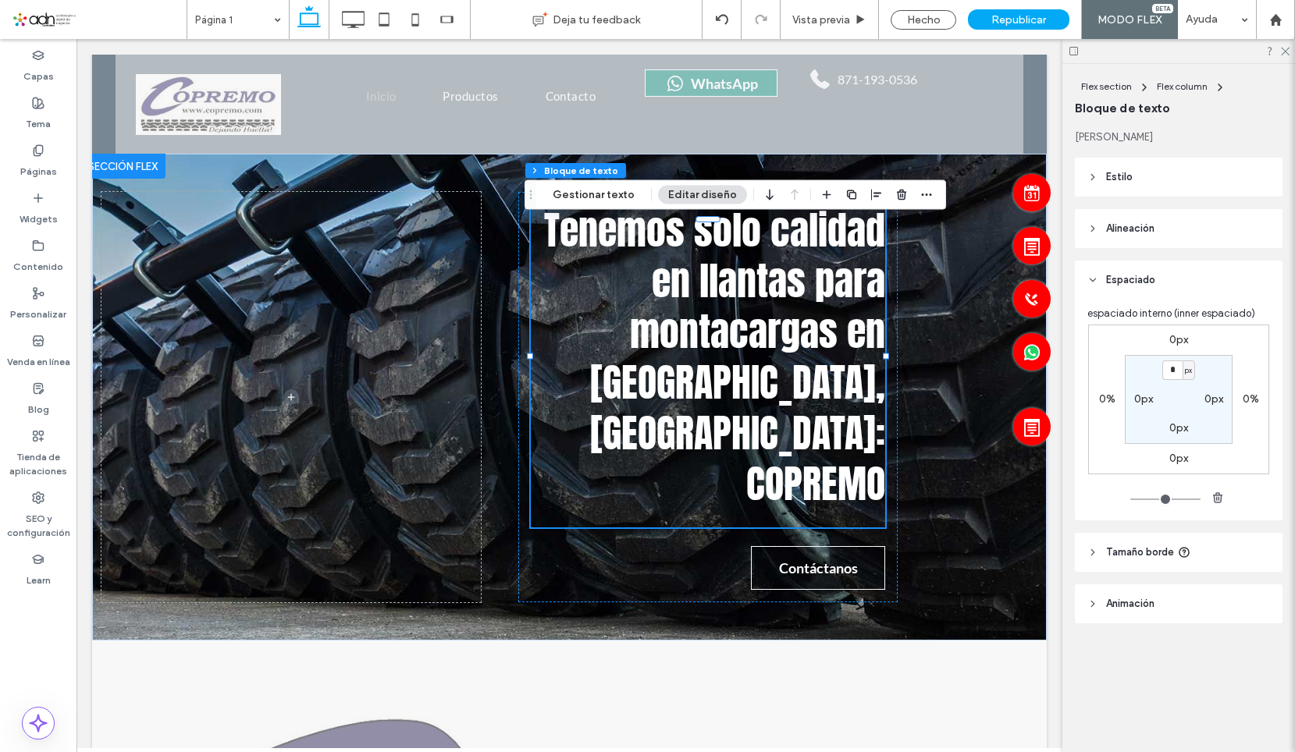
click at [1249, 400] on label "0%" at bounding box center [1250, 399] width 16 height 13
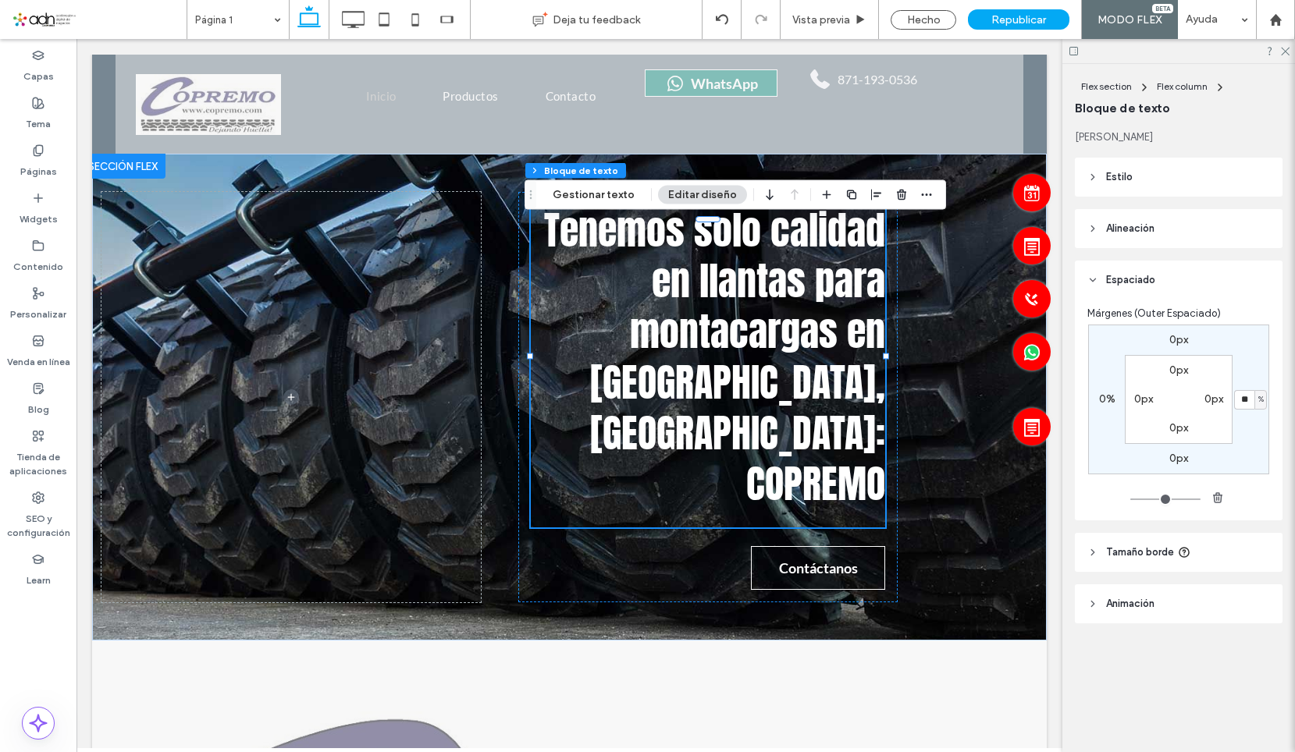
type input "**"
click at [1244, 408] on input "**" at bounding box center [1244, 400] width 20 height 20
type input "*"
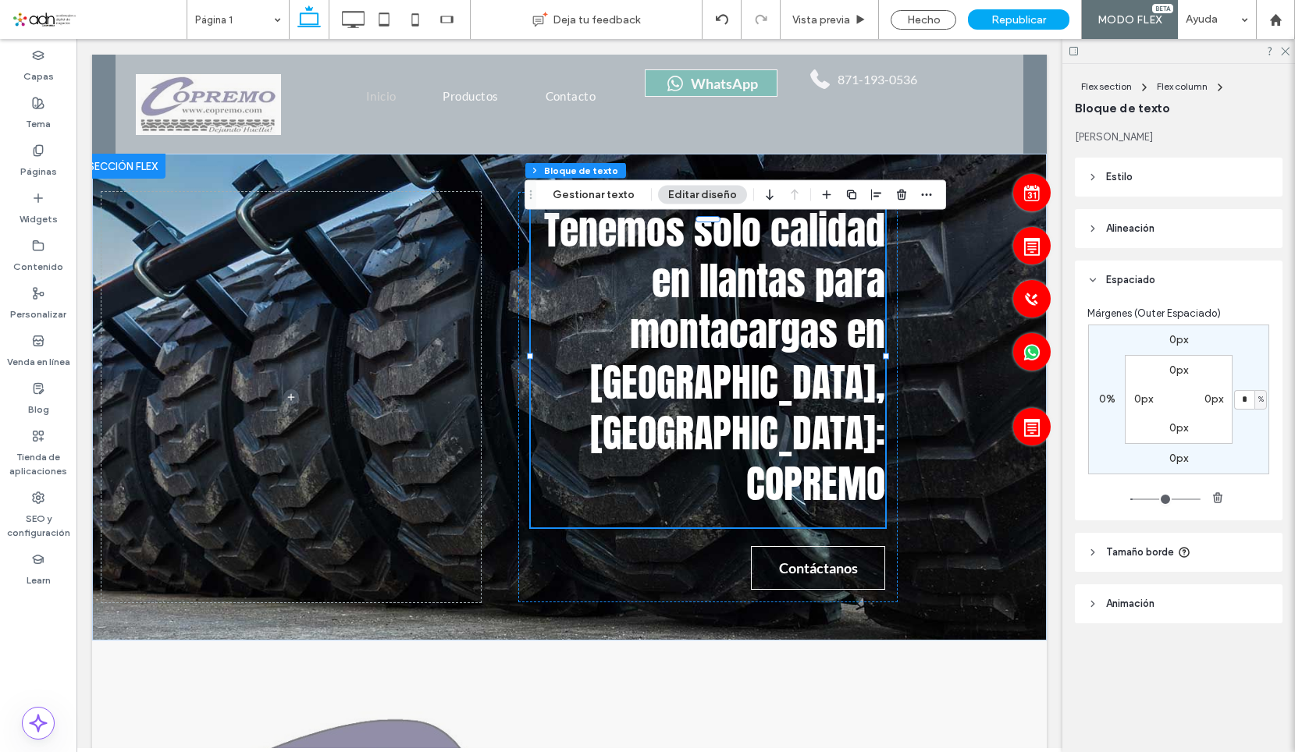
type input "*"
click at [662, 542] on div "Tenemos solo calidad en llantas para montacargas en Torreón, Coahuila: COPREMO …" at bounding box center [707, 397] width 379 height 410
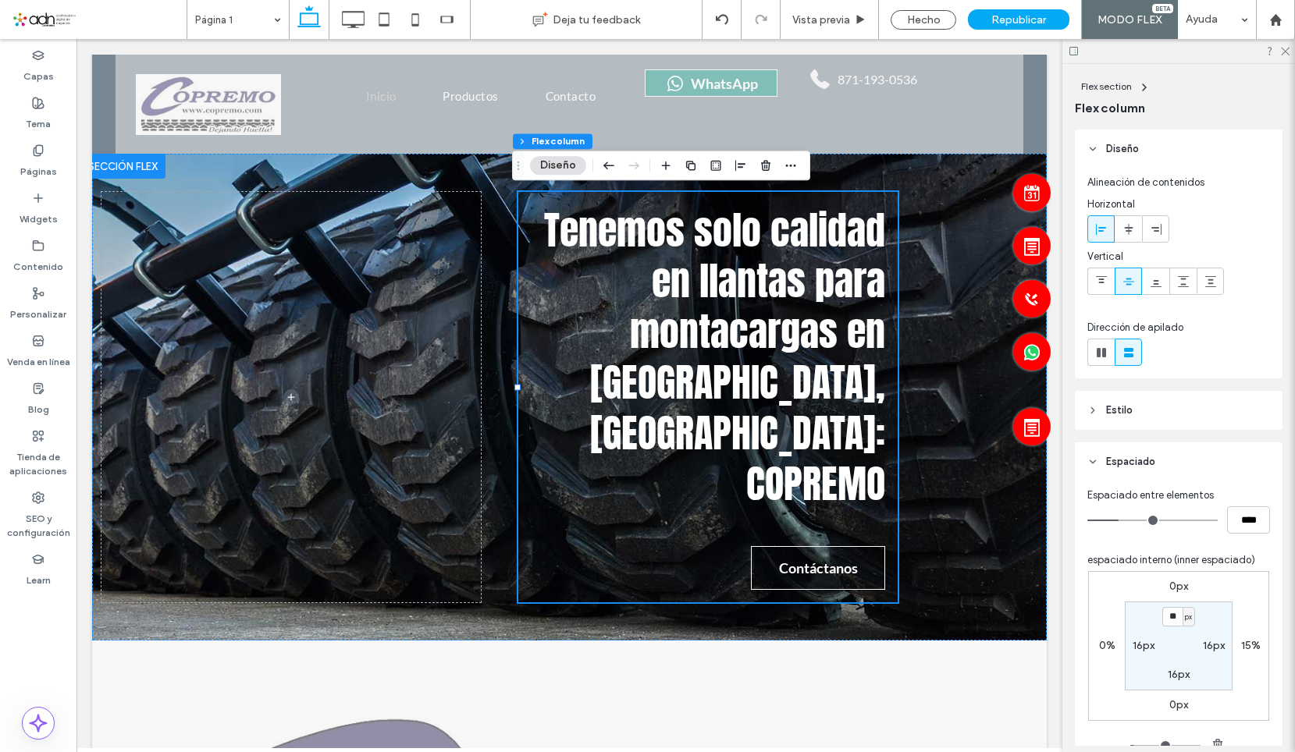
click at [1247, 646] on label "15%" at bounding box center [1251, 645] width 20 height 13
type input "**"
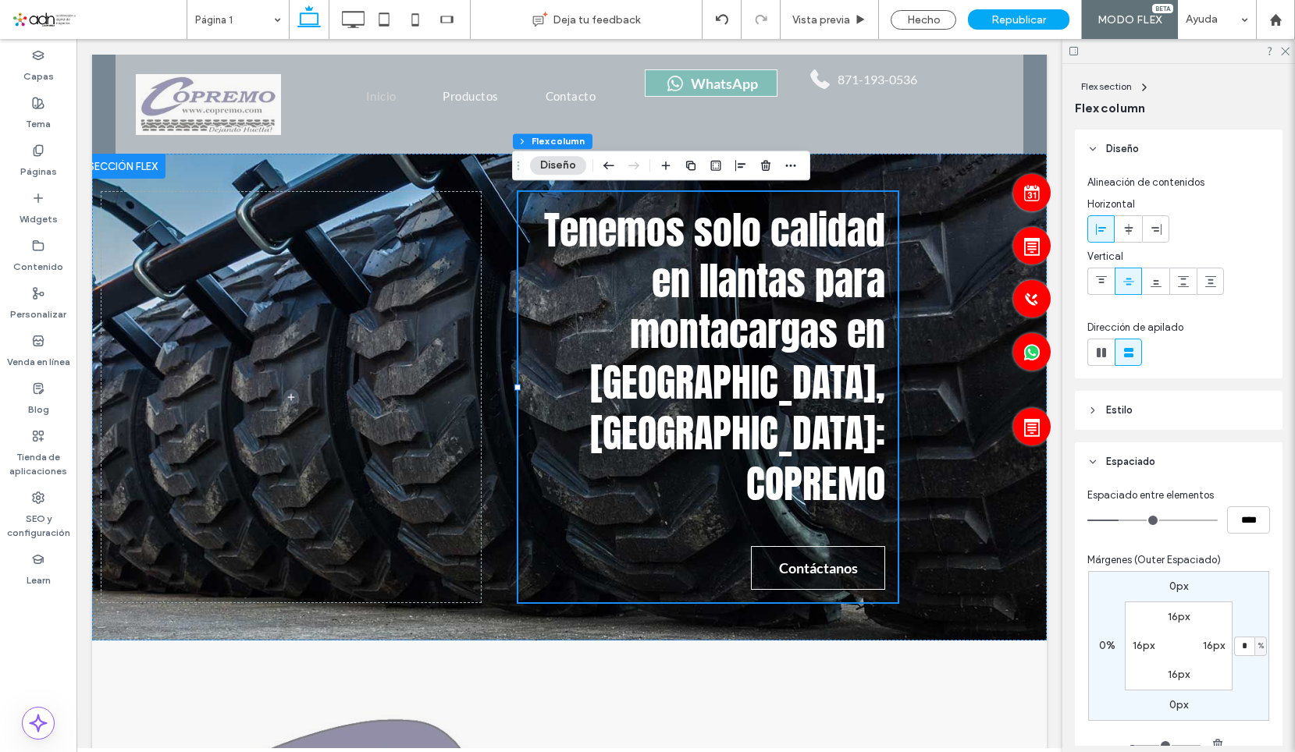
type input "*"
type input "**"
type input "*****"
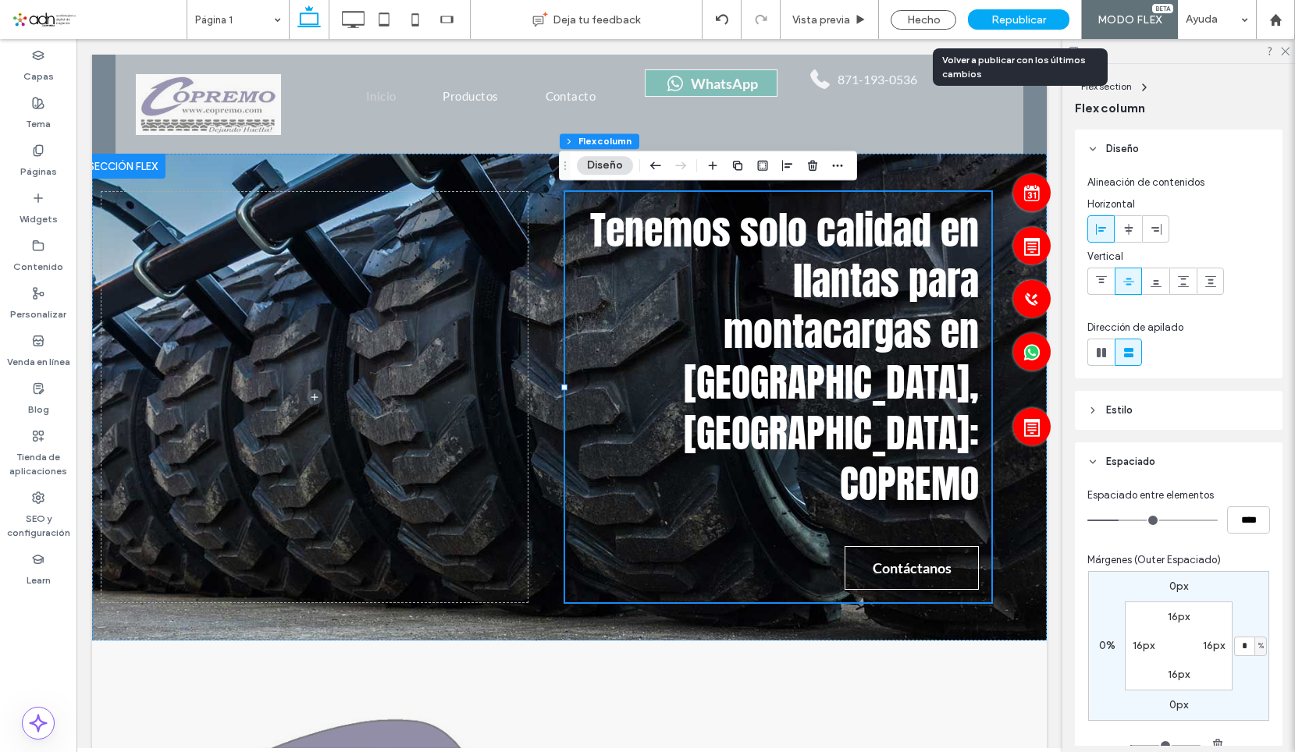
click at [1007, 20] on span "Republicar" at bounding box center [1018, 19] width 55 height 13
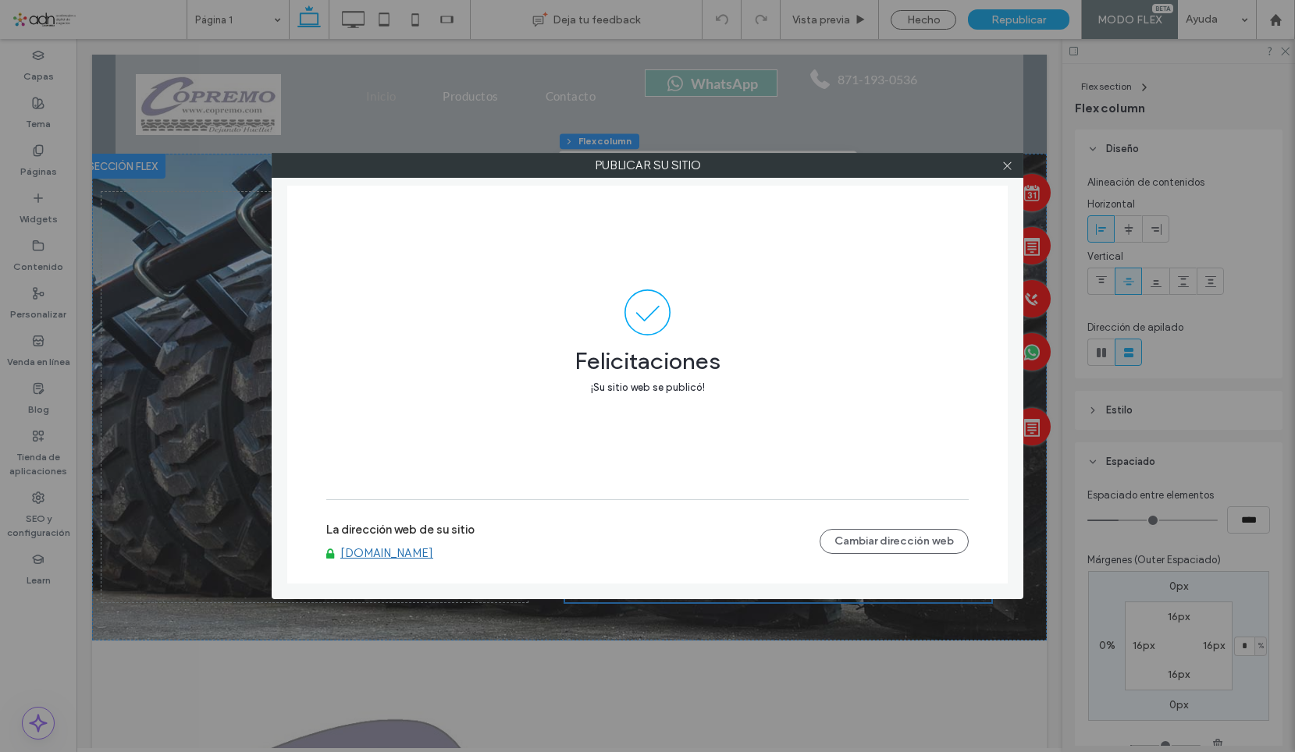
click at [1020, 162] on label "Publicar su sitio" at bounding box center [647, 165] width 750 height 23
click at [1009, 164] on icon at bounding box center [1007, 166] width 12 height 12
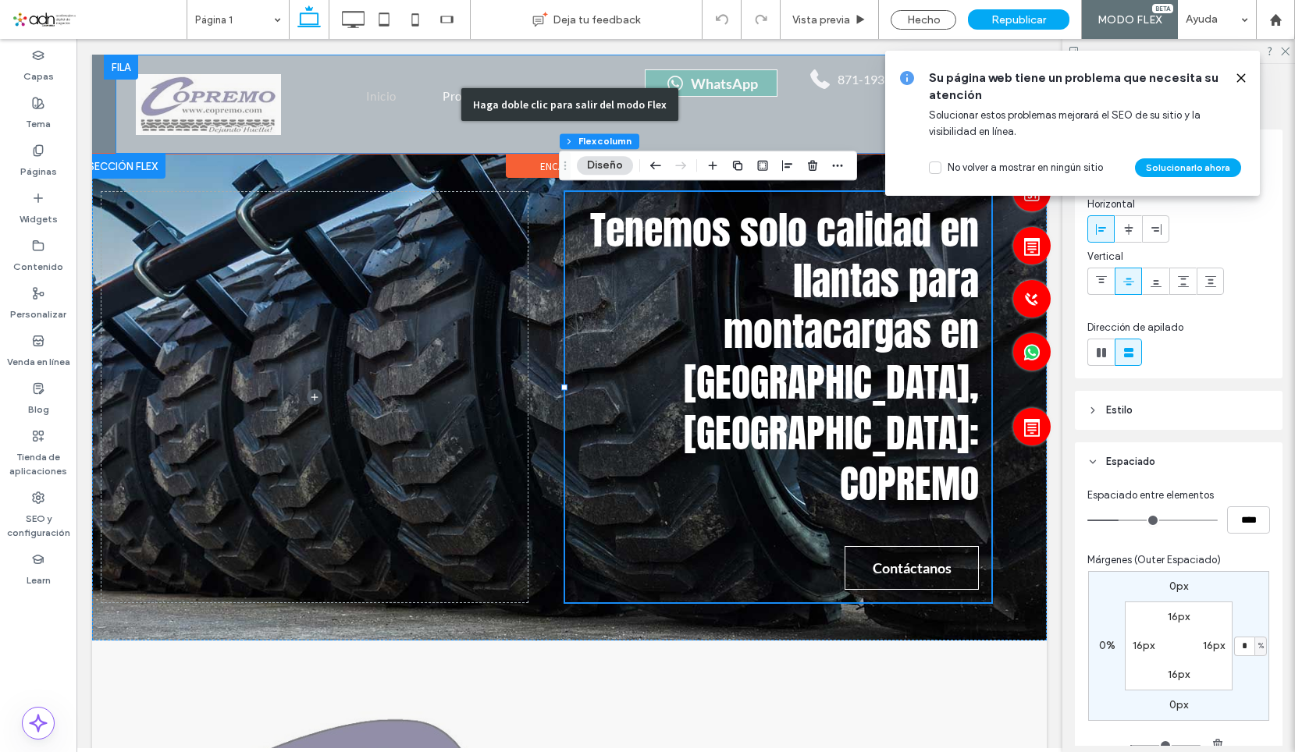
click at [755, 80] on div "Haga doble clic para salir del modo Flex" at bounding box center [570, 104] width 908 height 99
click at [737, 78] on div "Haga doble clic para salir del modo Flex" at bounding box center [570, 104] width 908 height 99
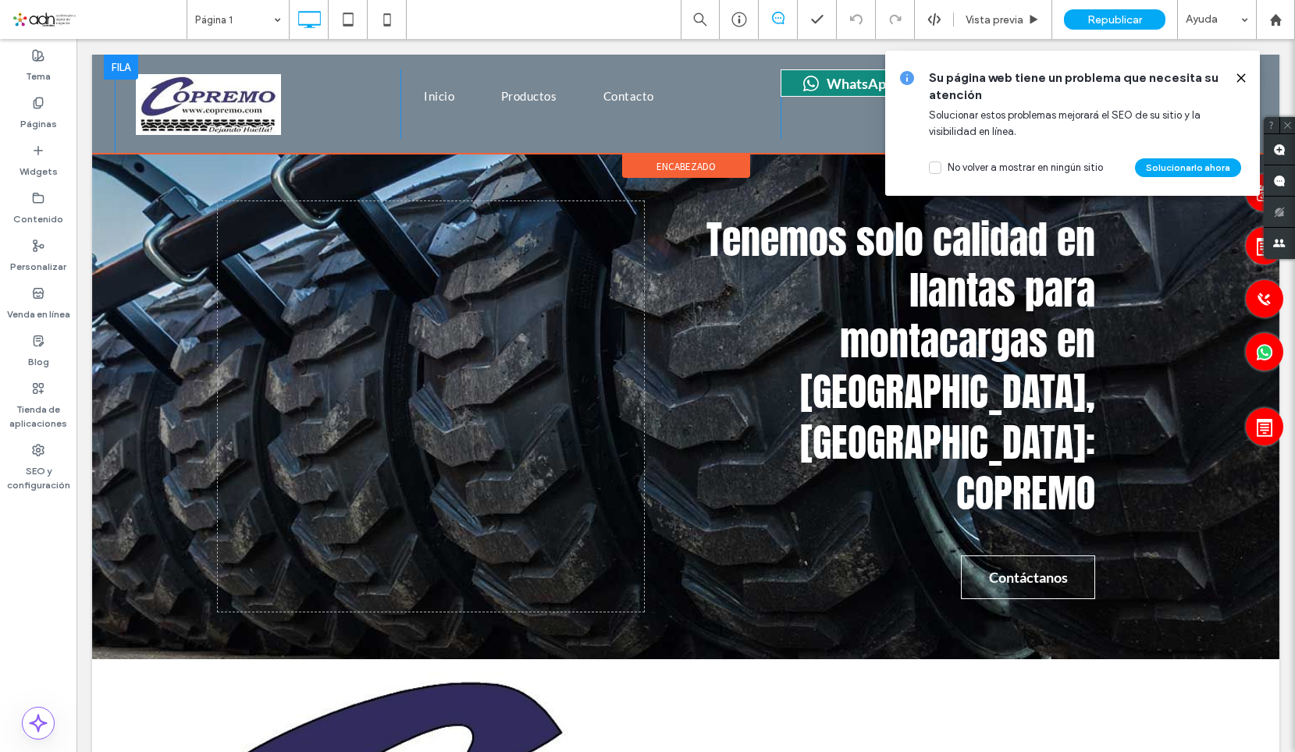
click at [1235, 68] on div "Su página web tiene un problema que necesita su atención Solucionar estos probl…" at bounding box center [1072, 123] width 375 height 145
click at [1236, 76] on icon at bounding box center [1241, 78] width 12 height 12
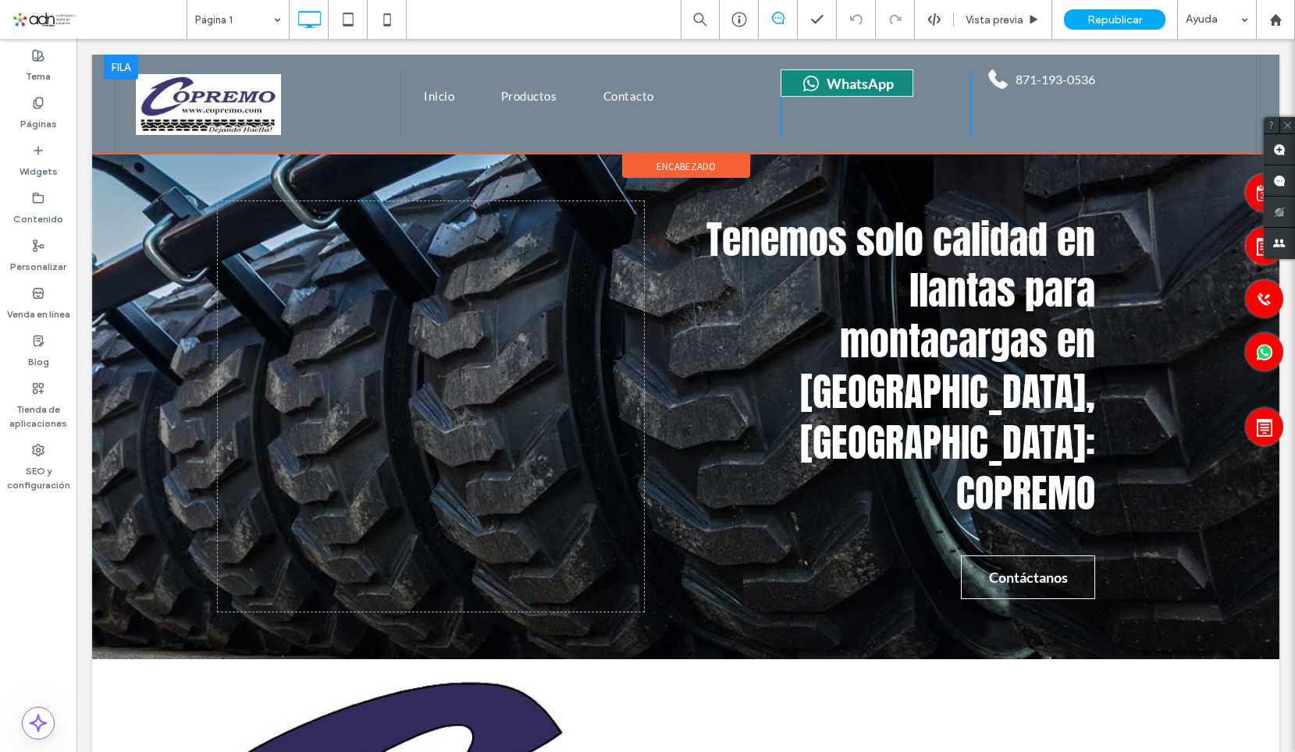
click at [862, 91] on span at bounding box center [846, 82] width 133 height 27
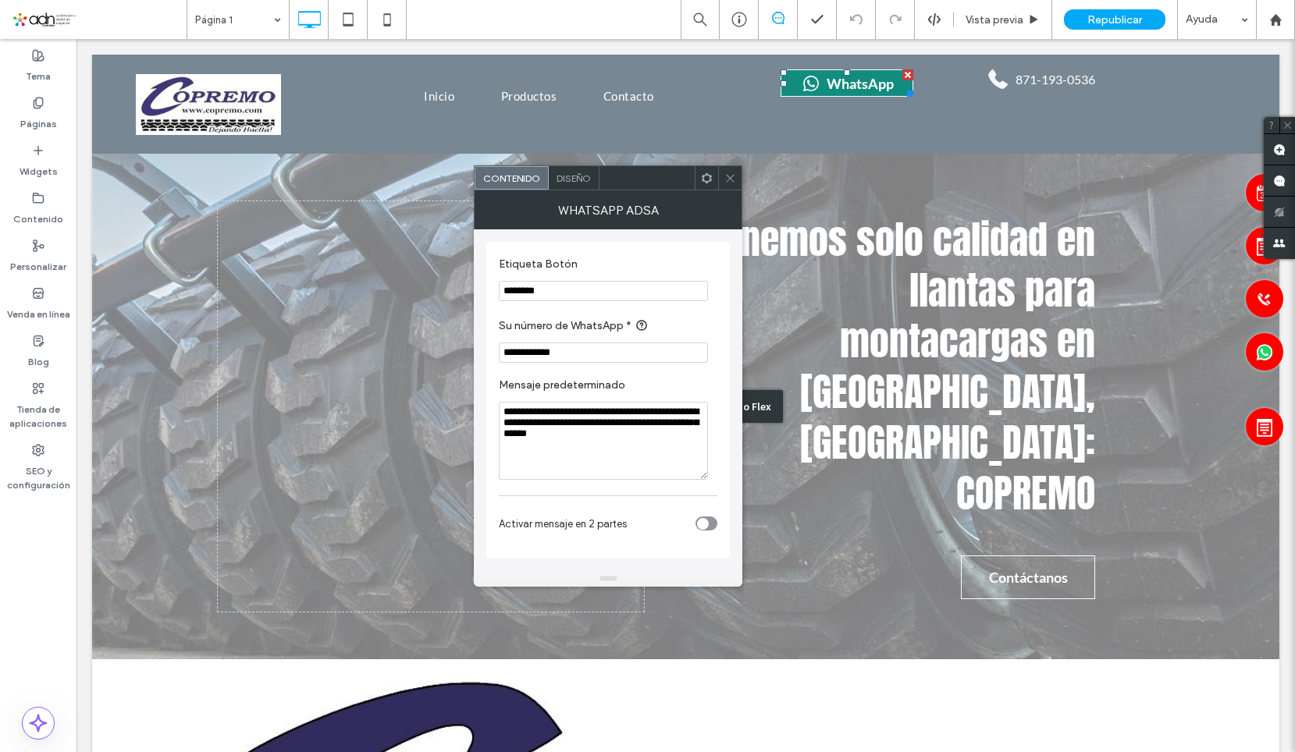
drag, startPoint x: 656, startPoint y: 386, endPoint x: 462, endPoint y: 352, distance: 196.4
paste input "**********"
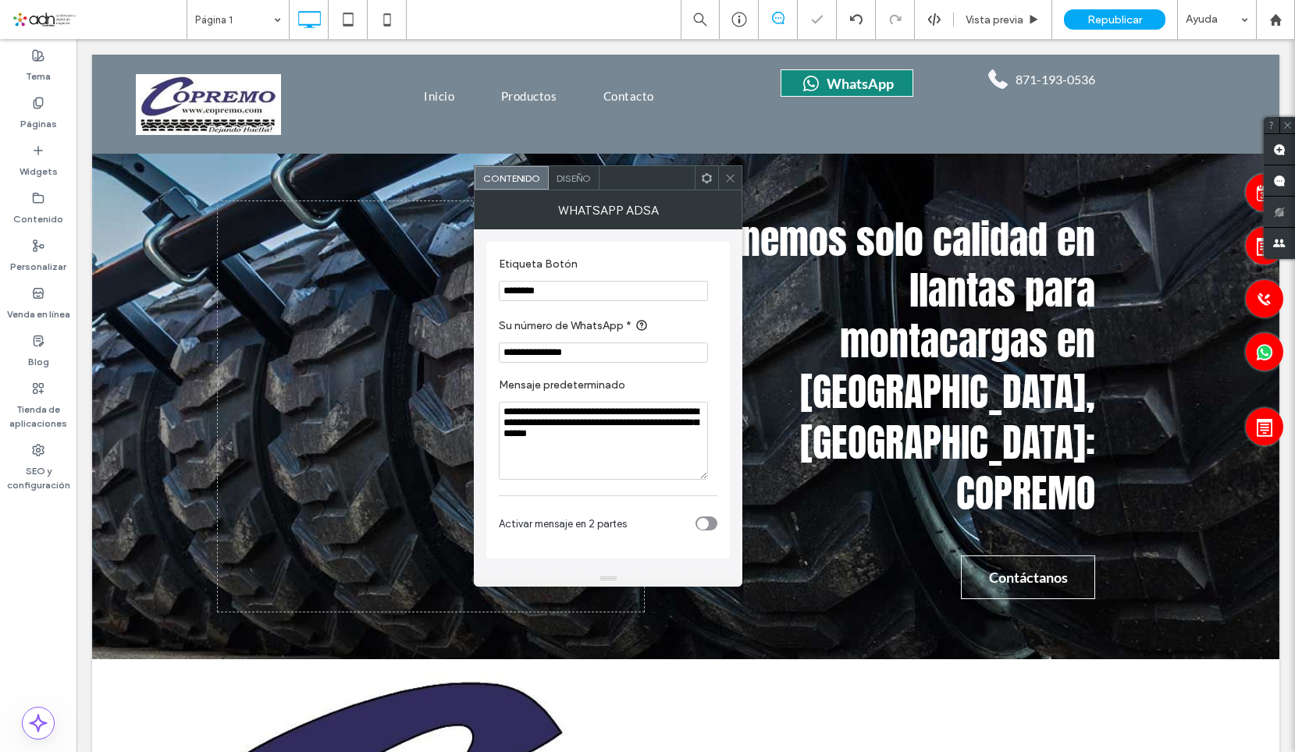
type input "**********"
click at [735, 180] on icon at bounding box center [730, 178] width 12 height 12
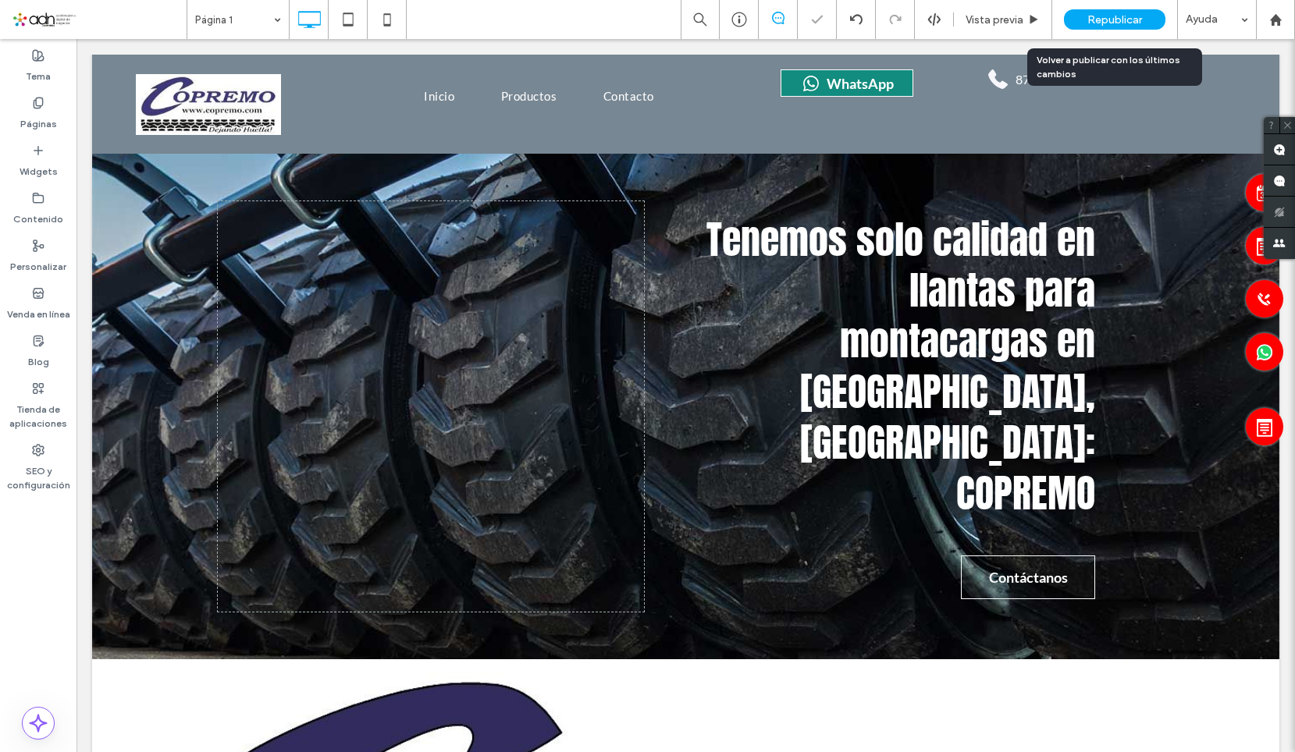
click at [1136, 20] on span "Republicar" at bounding box center [1114, 19] width 55 height 13
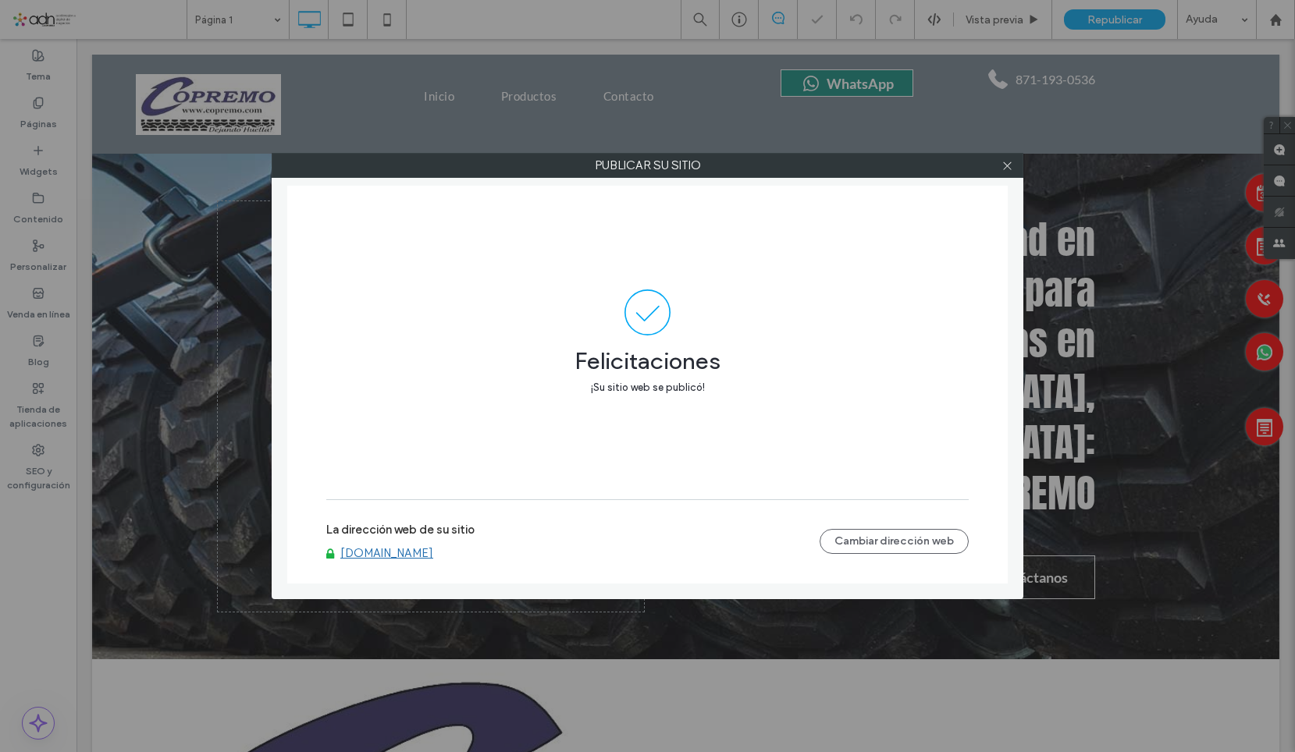
click at [381, 547] on div "La dirección web de su sitio www.copremo.com.mx" at bounding box center [572, 541] width 493 height 37
click at [382, 549] on link "www.copremo.com.mx" at bounding box center [386, 553] width 93 height 14
click at [1011, 176] on span at bounding box center [1007, 165] width 12 height 23
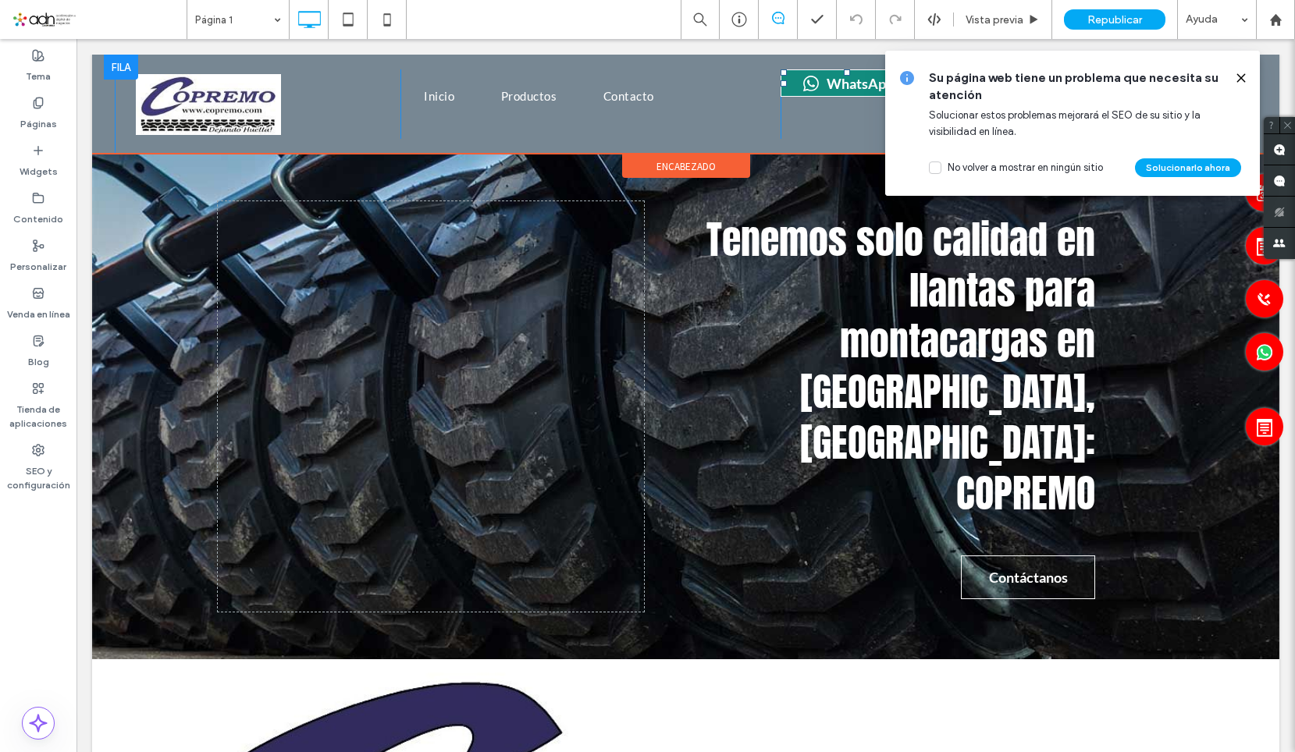
click at [830, 87] on span at bounding box center [846, 82] width 133 height 27
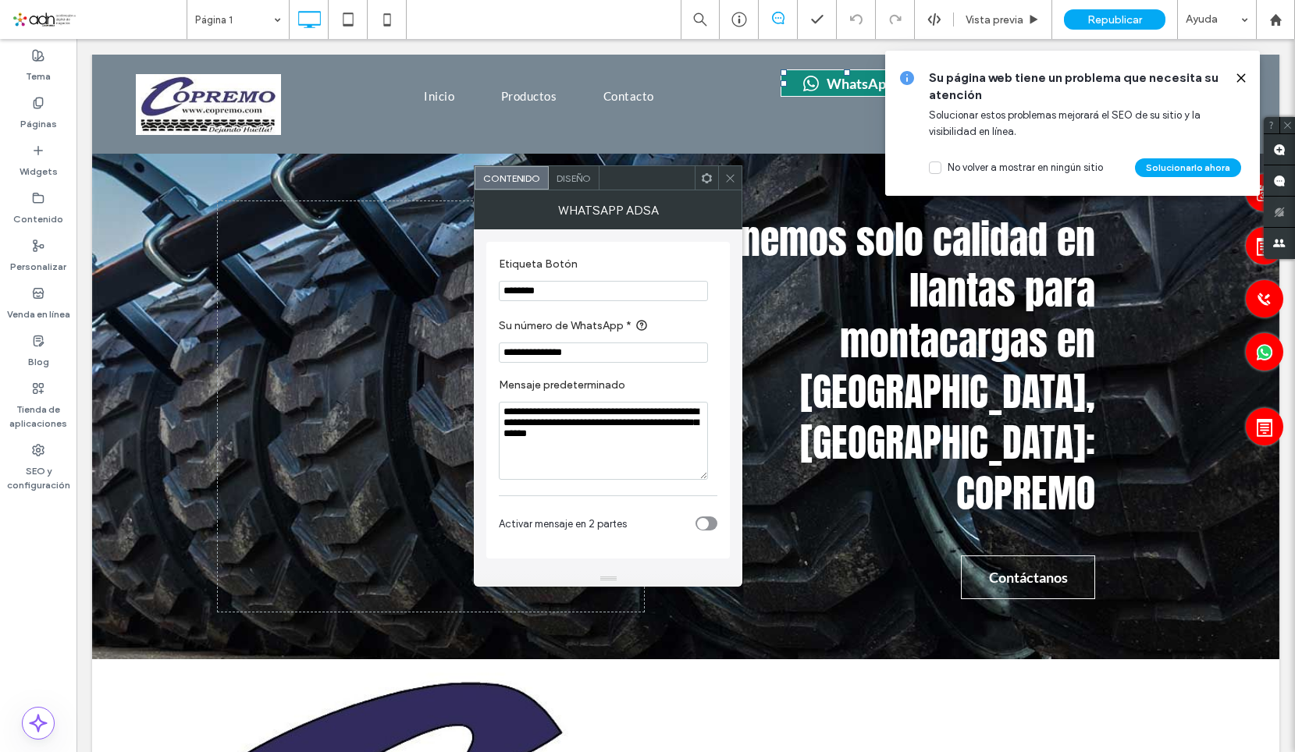
click at [561, 351] on input "**********" at bounding box center [603, 353] width 209 height 20
click at [544, 349] on input "**********" at bounding box center [603, 353] width 209 height 20
type input "**********"
click at [733, 183] on icon at bounding box center [730, 178] width 12 height 12
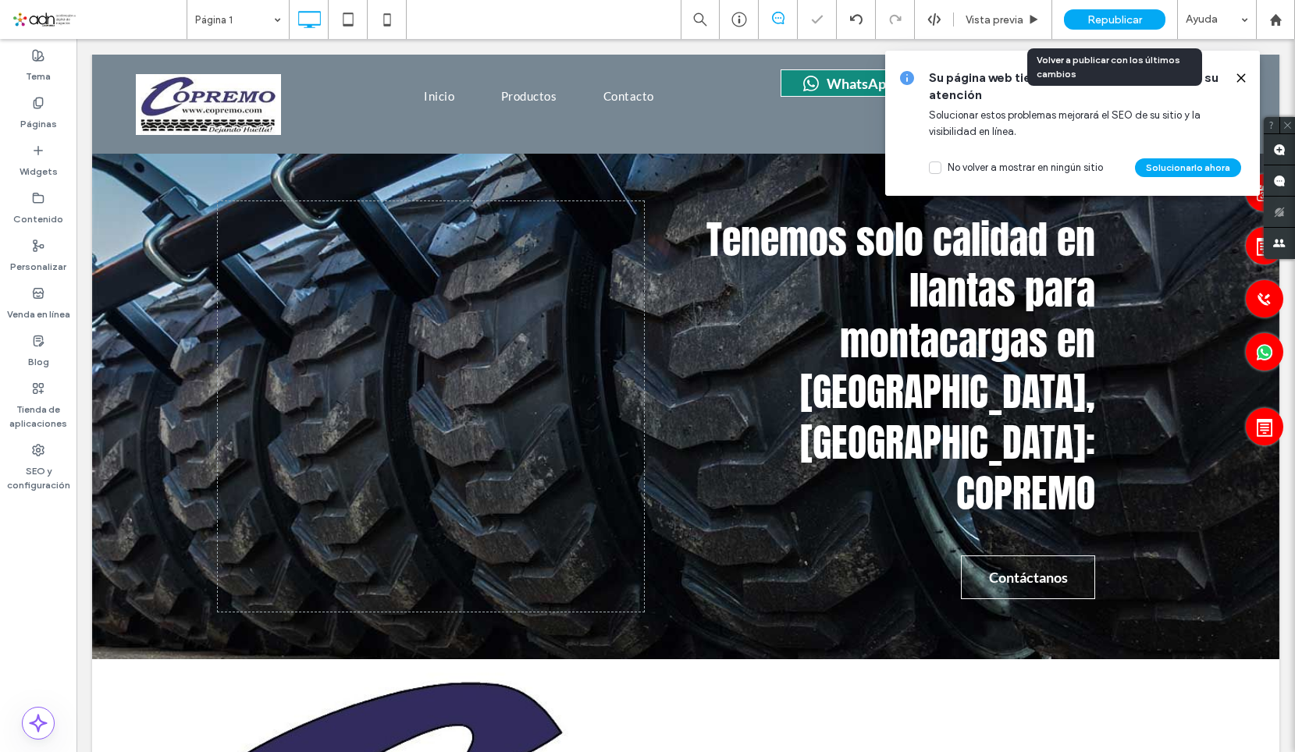
click at [1082, 16] on div "Republicar" at bounding box center [1114, 19] width 101 height 20
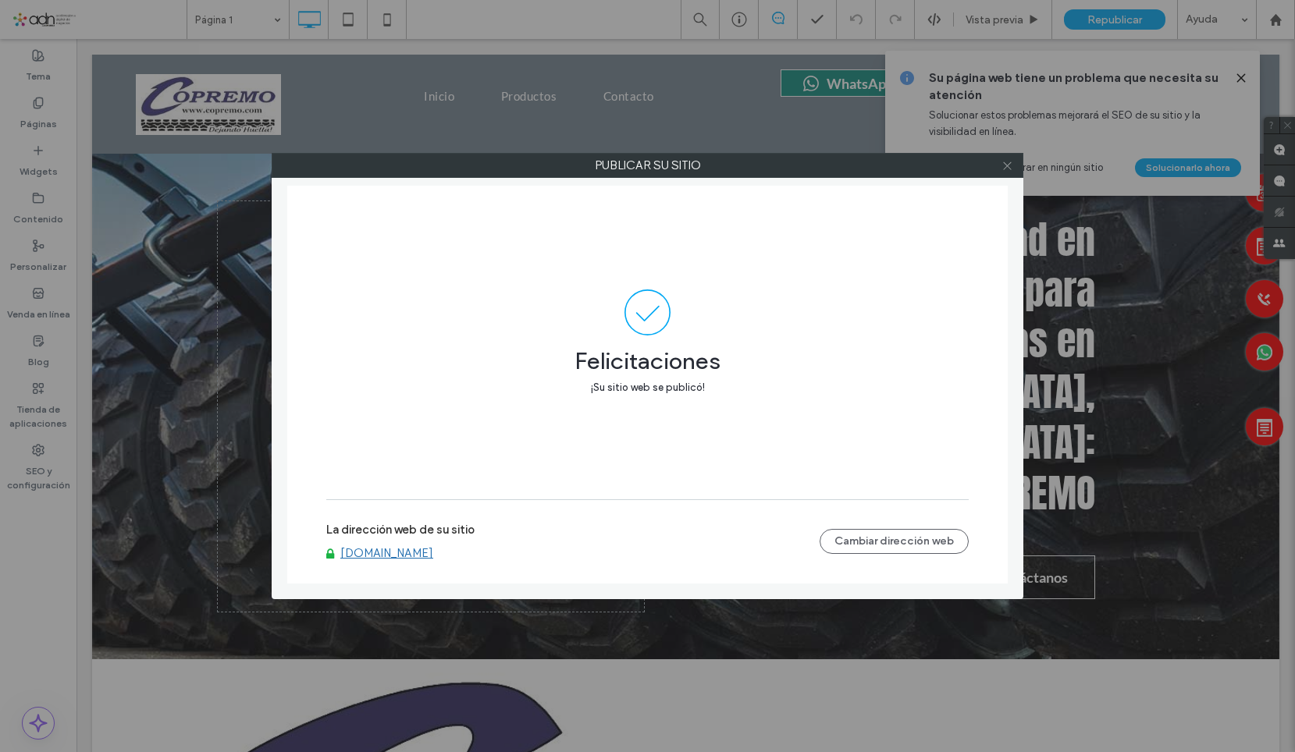
click at [1003, 172] on span at bounding box center [1007, 165] width 12 height 23
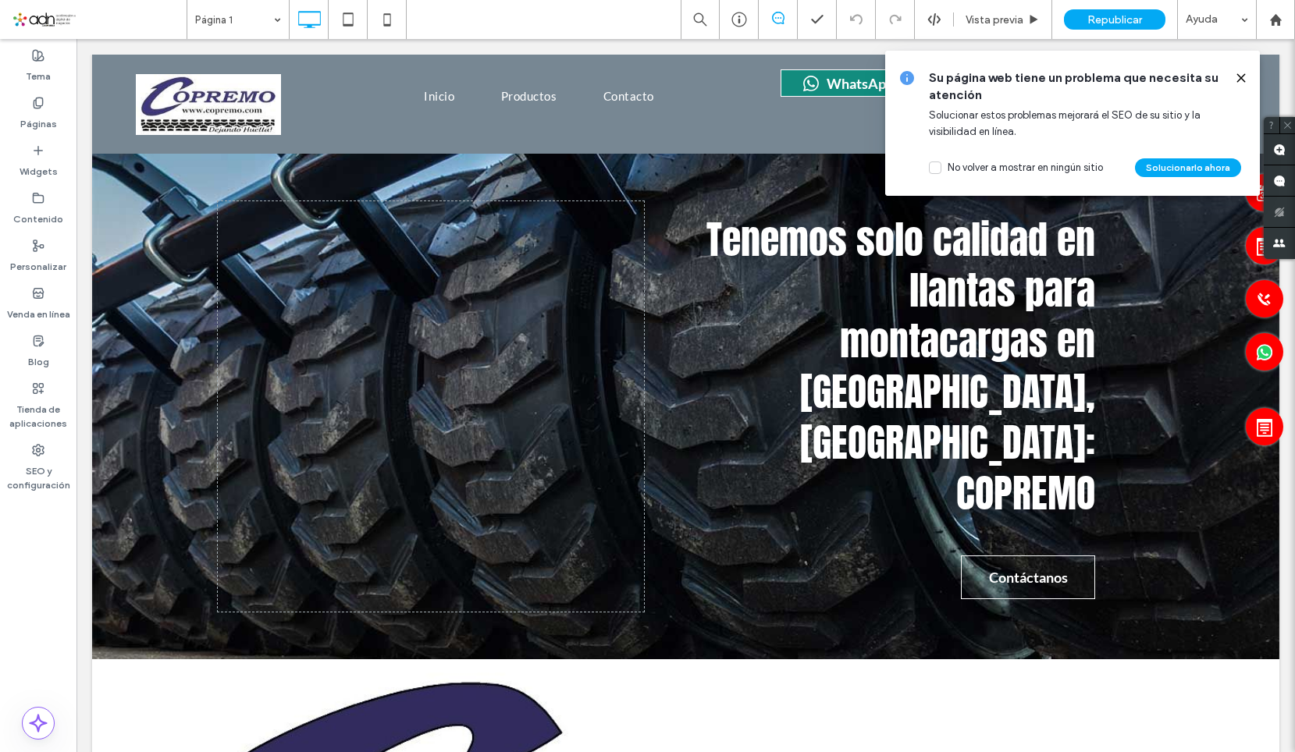
click at [1240, 78] on use at bounding box center [1240, 77] width 7 height 7
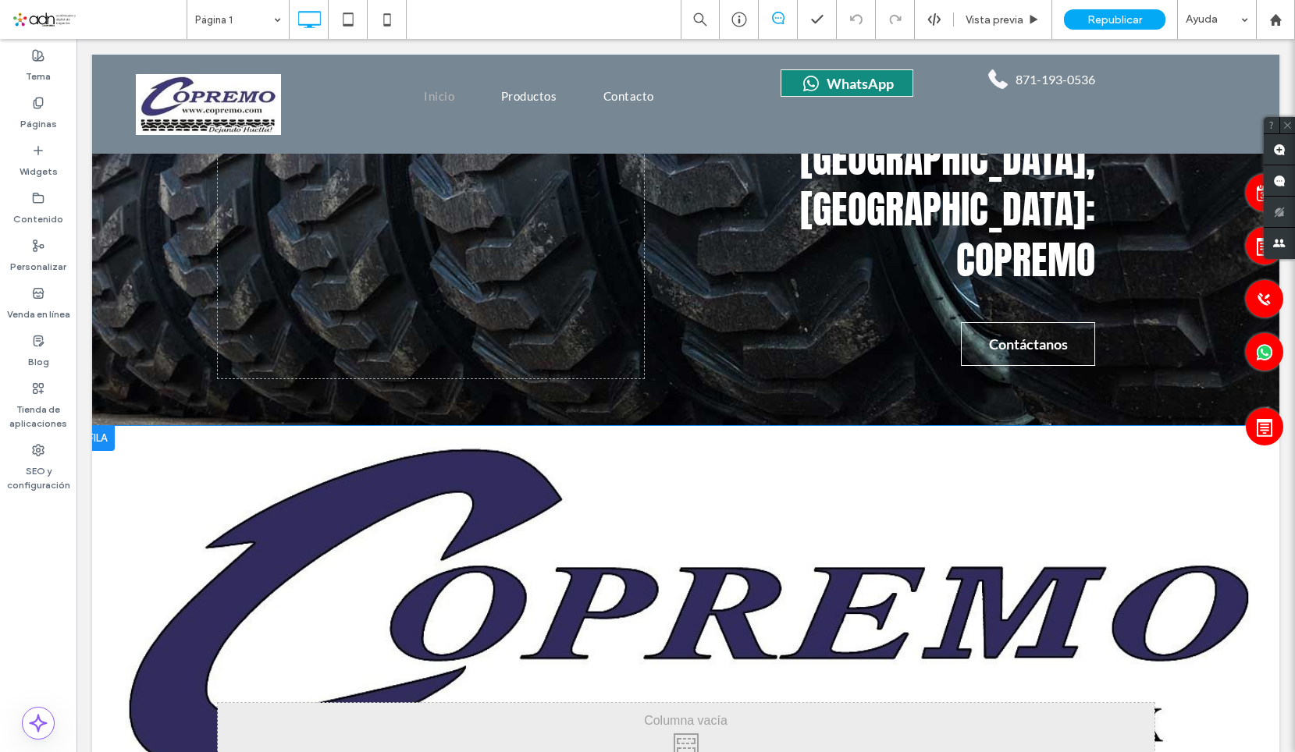
scroll to position [234, 0]
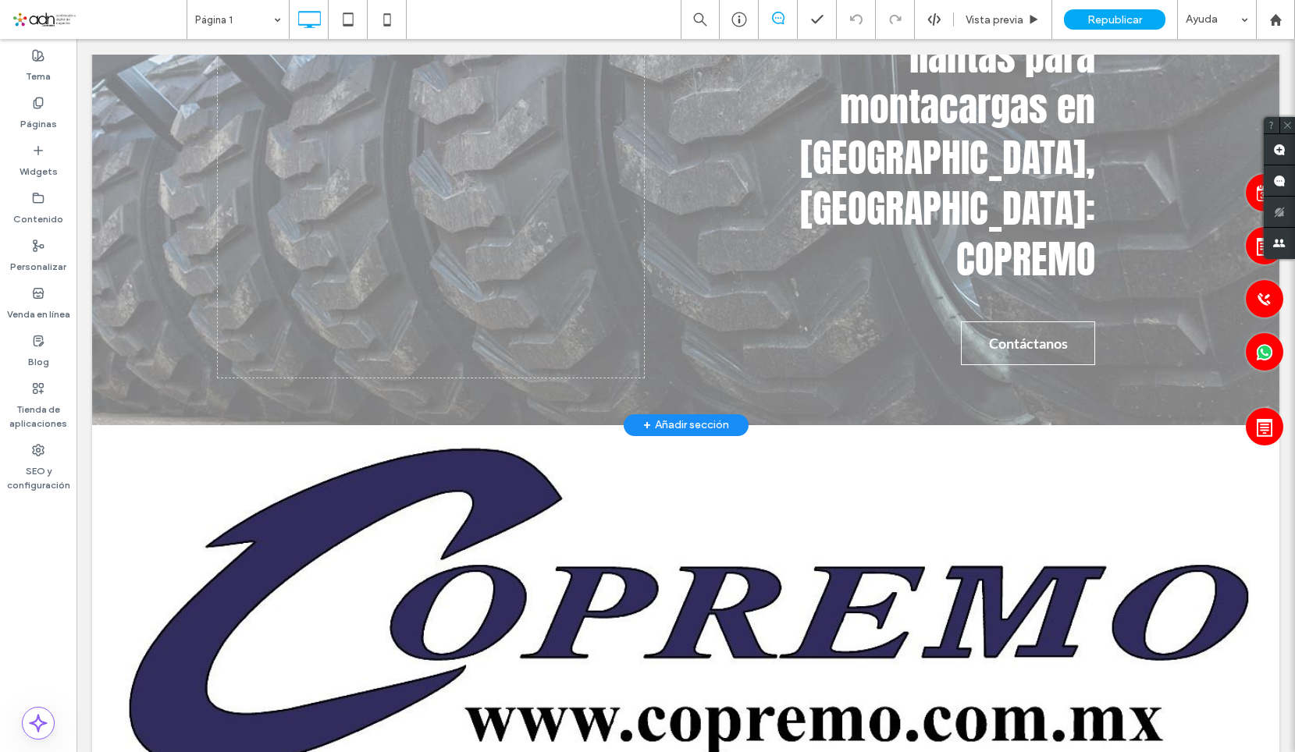
click at [663, 417] on div "+ Añadir sección" at bounding box center [686, 425] width 86 height 17
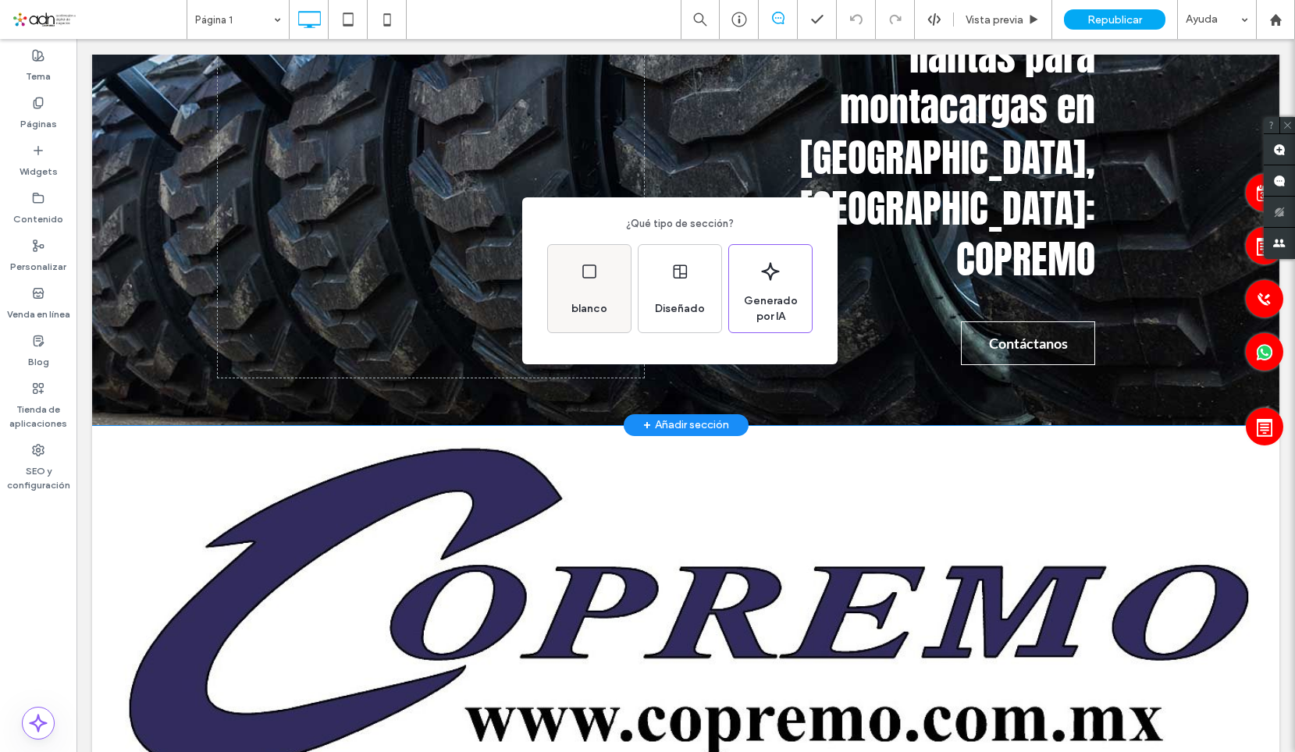
click at [583, 279] on icon at bounding box center [589, 271] width 19 height 19
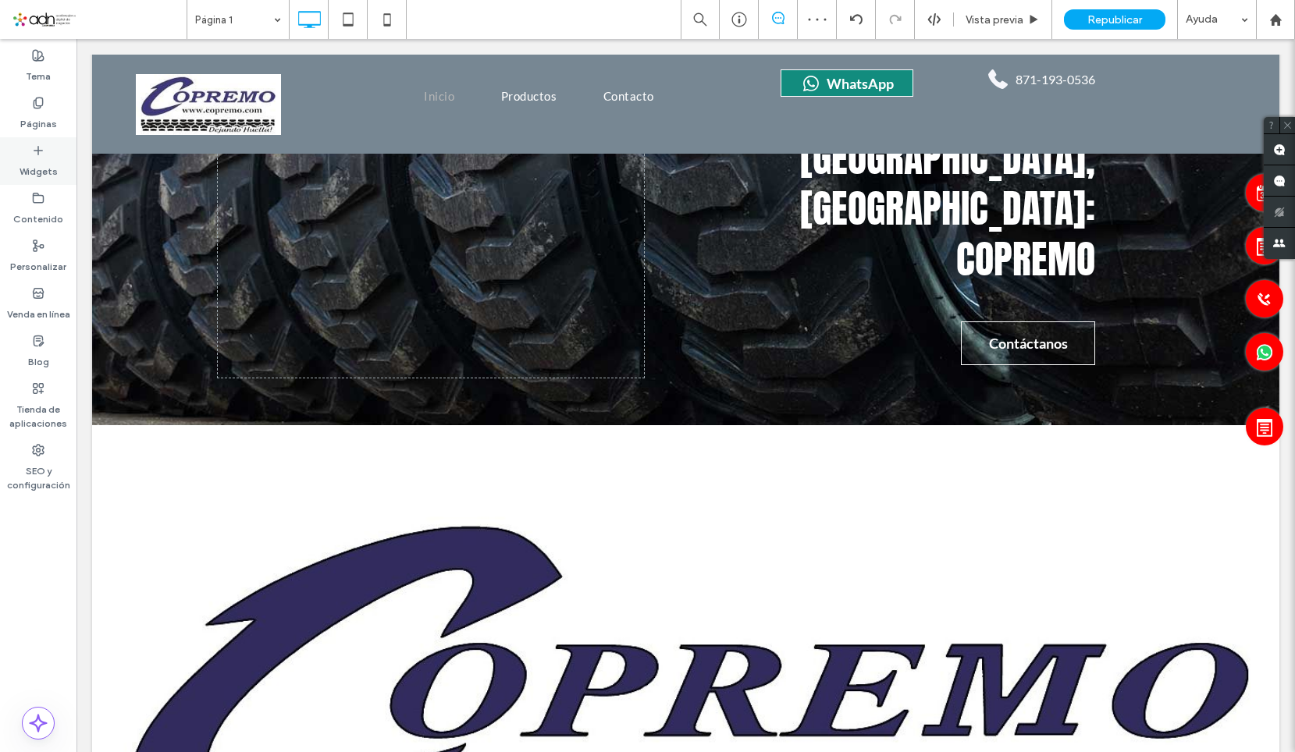
drag, startPoint x: 59, startPoint y: 181, endPoint x: 41, endPoint y: 130, distance: 54.5
click at [59, 181] on div "Widgets" at bounding box center [38, 161] width 76 height 48
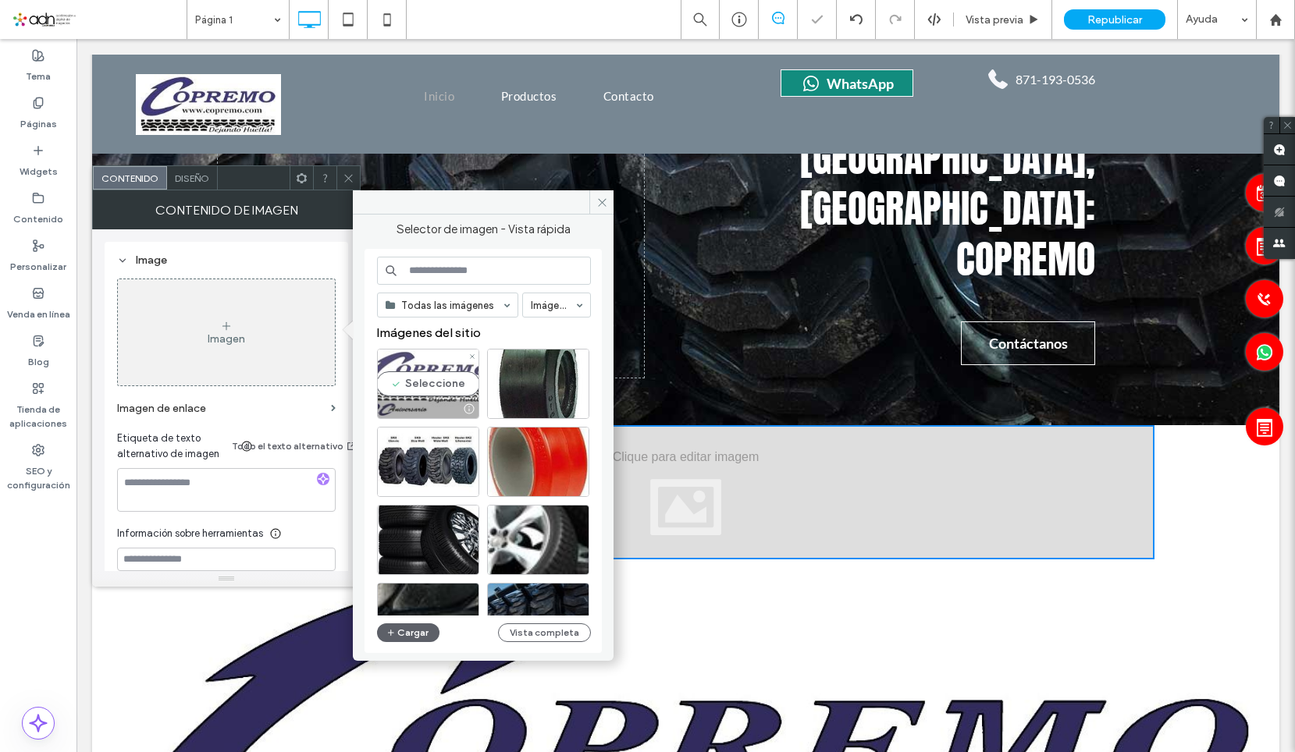
click at [410, 386] on div "Seleccione" at bounding box center [428, 384] width 102 height 70
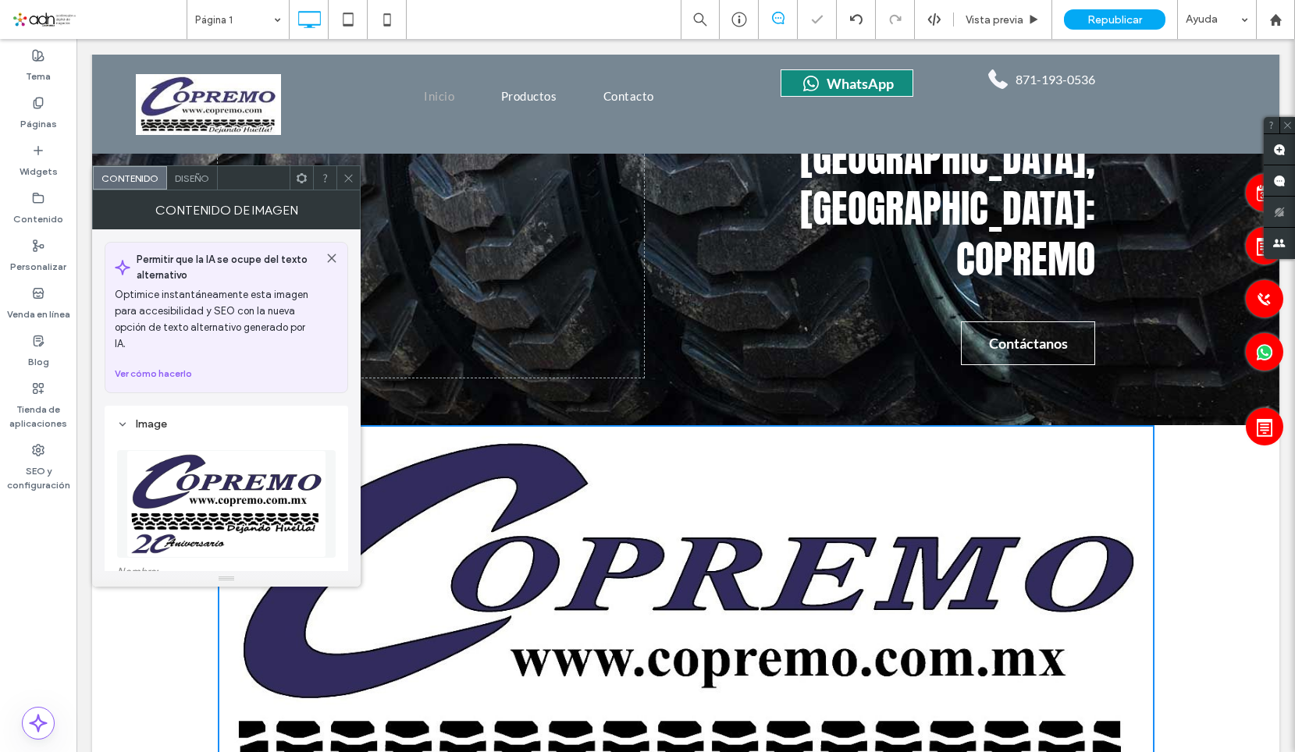
click at [347, 182] on icon at bounding box center [349, 178] width 12 height 12
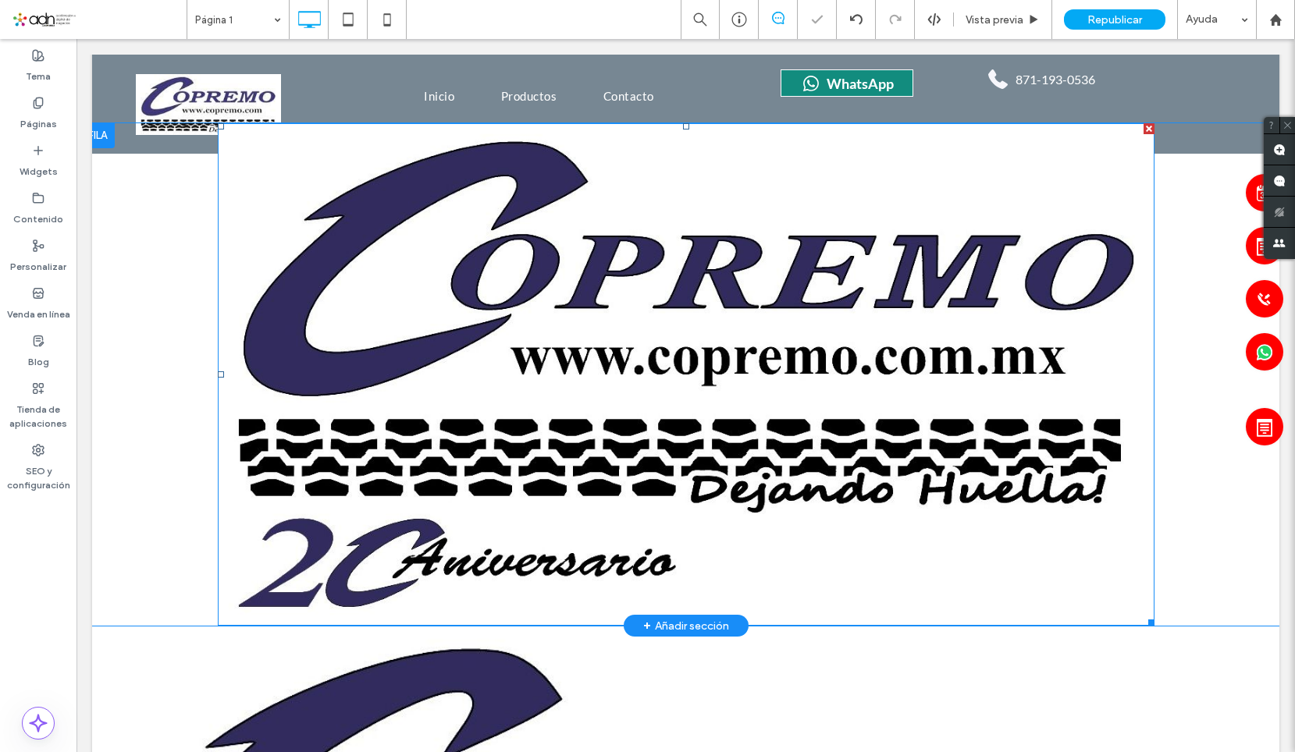
scroll to position [546, 0]
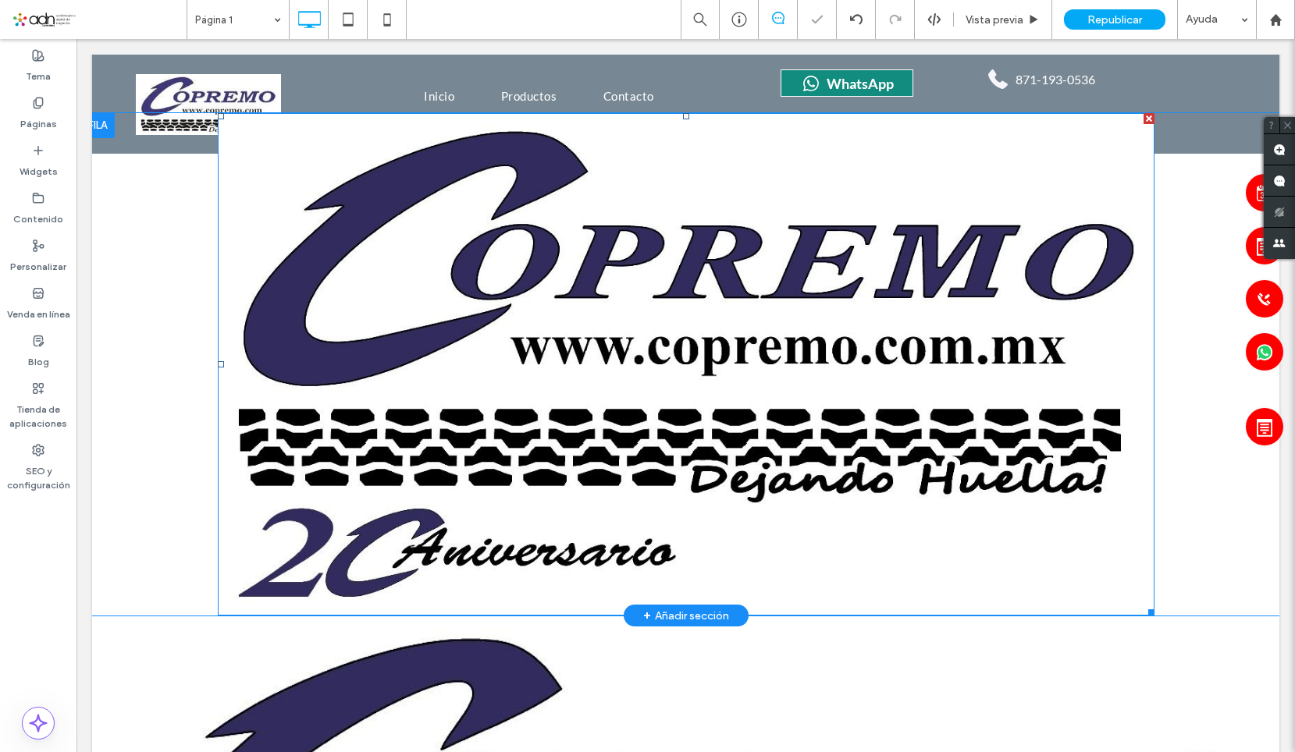
click at [460, 353] on img at bounding box center [686, 364] width 936 height 503
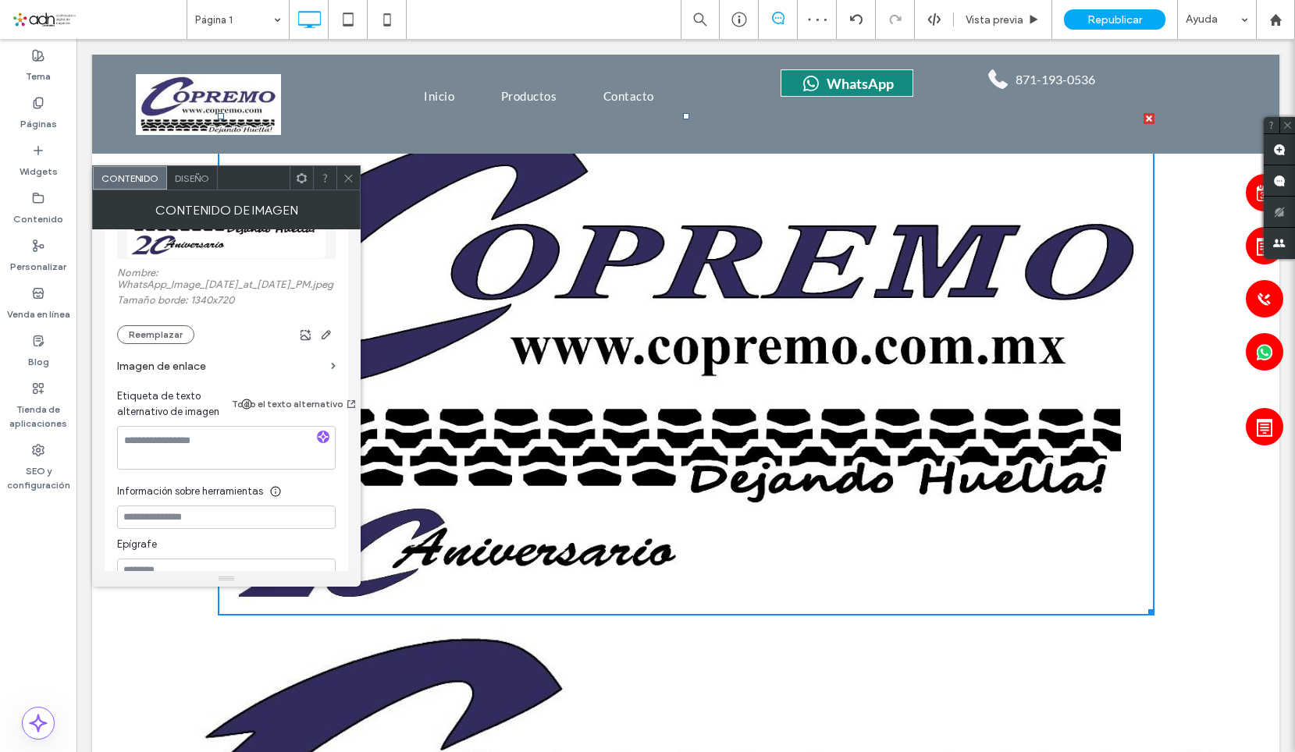
scroll to position [312, 0]
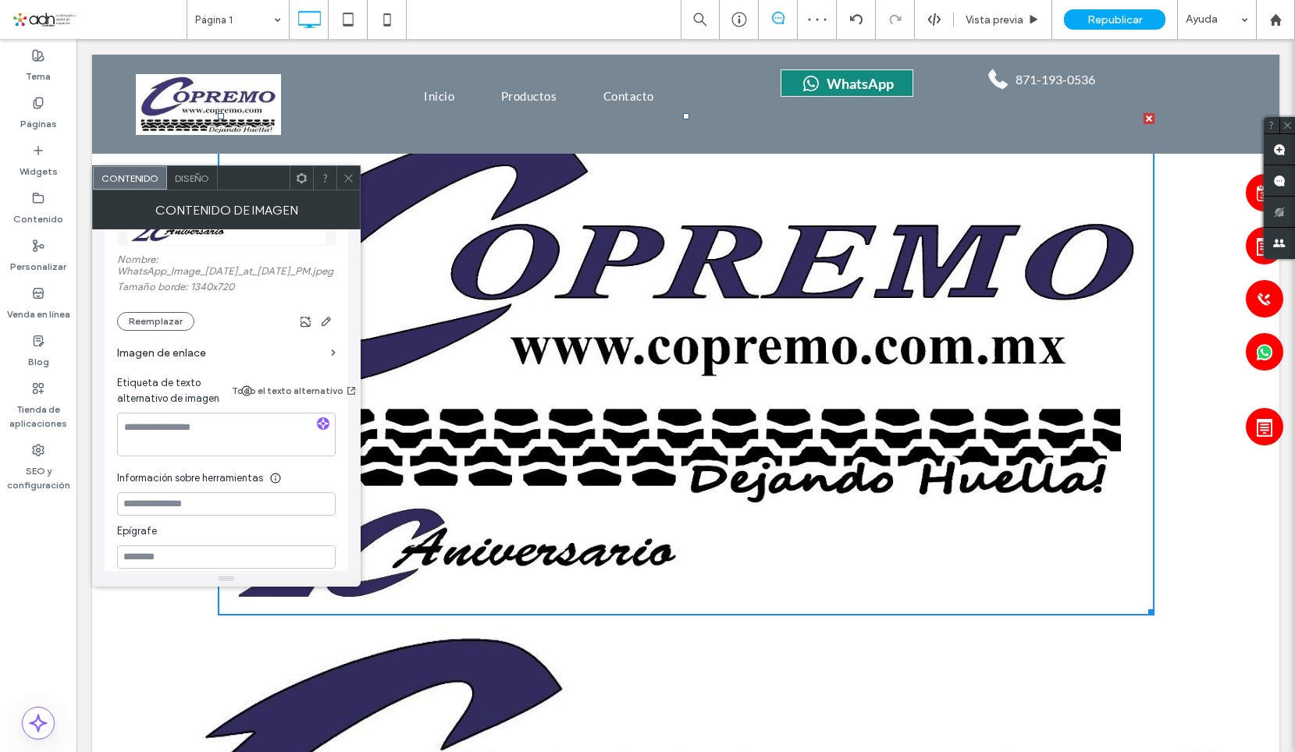
click at [203, 181] on span "Diseño" at bounding box center [192, 178] width 34 height 12
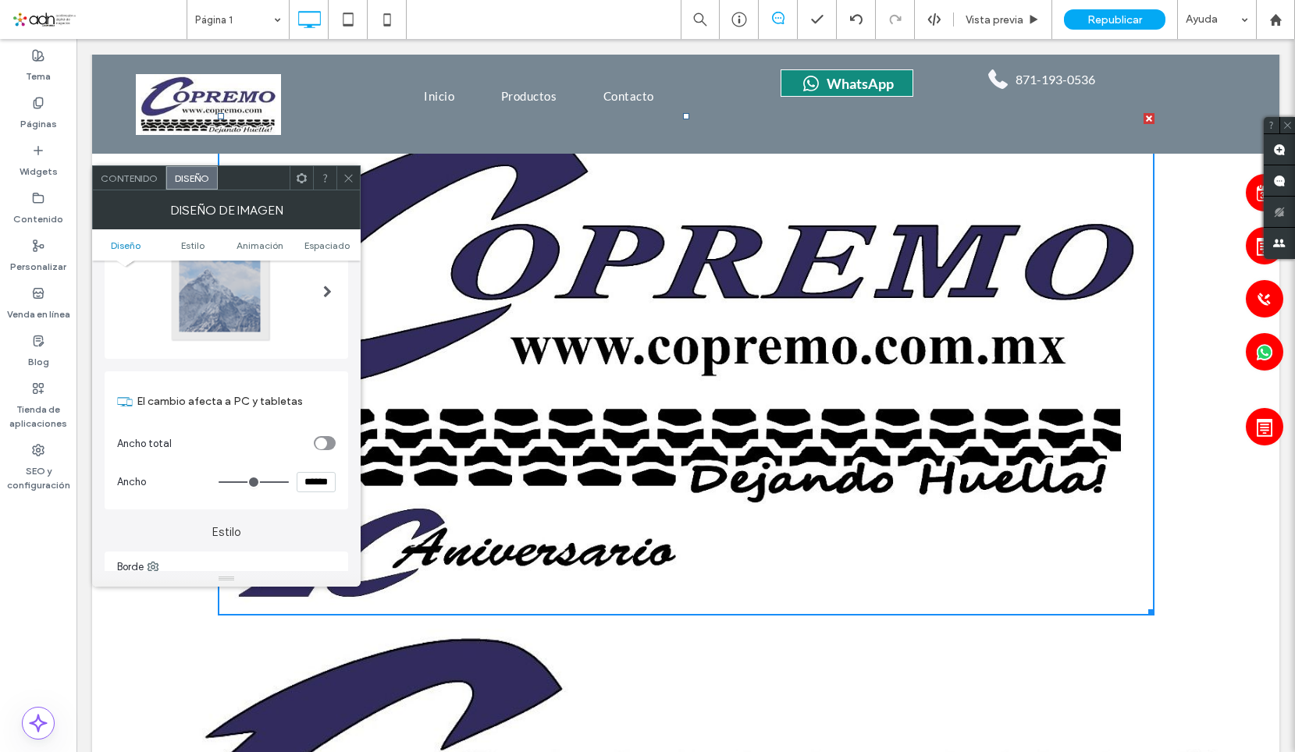
scroll to position [0, 0]
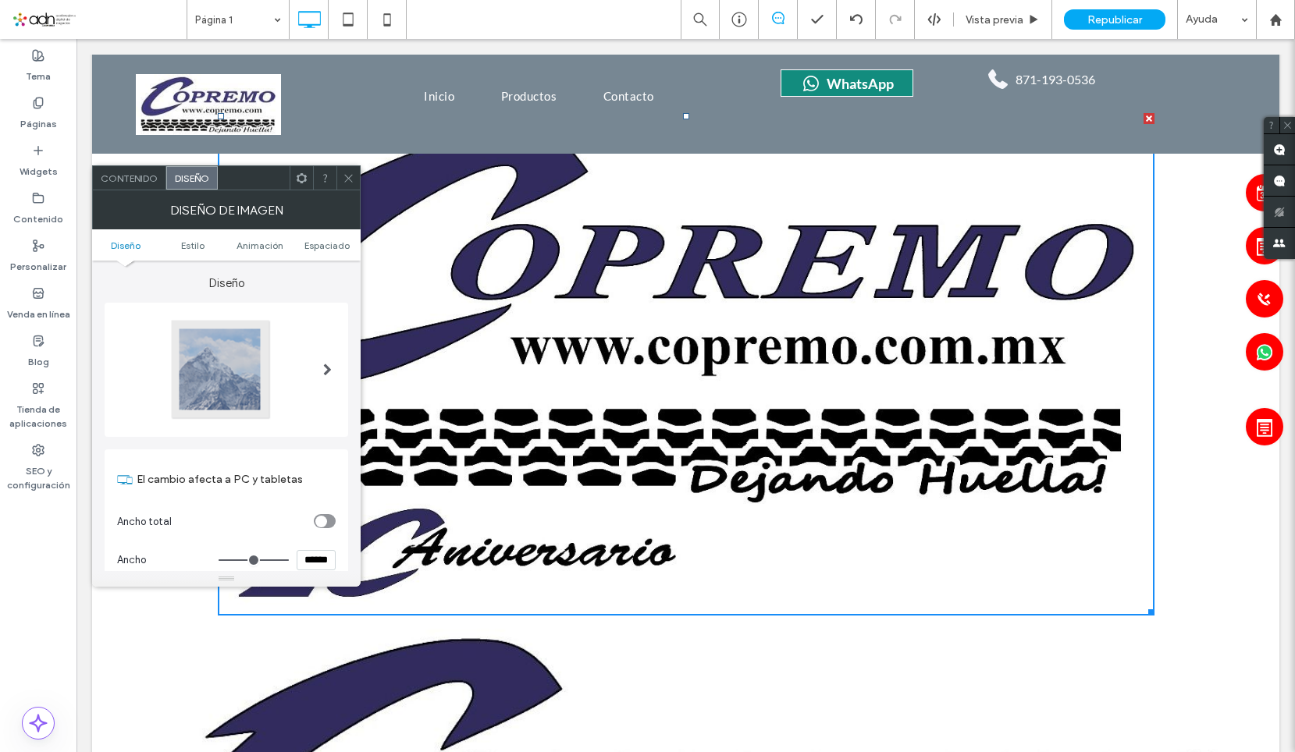
click at [354, 171] on span at bounding box center [349, 177] width 12 height 23
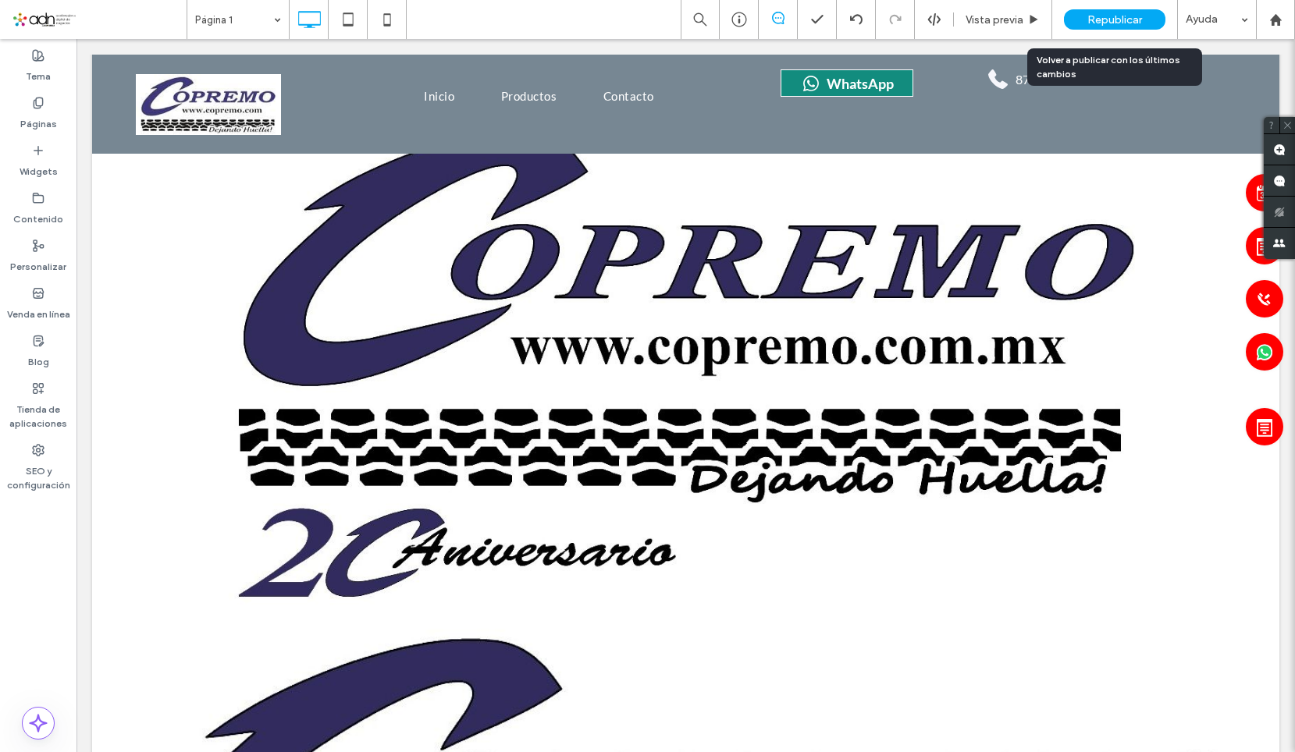
click at [1098, 20] on span "Republicar" at bounding box center [1114, 19] width 55 height 13
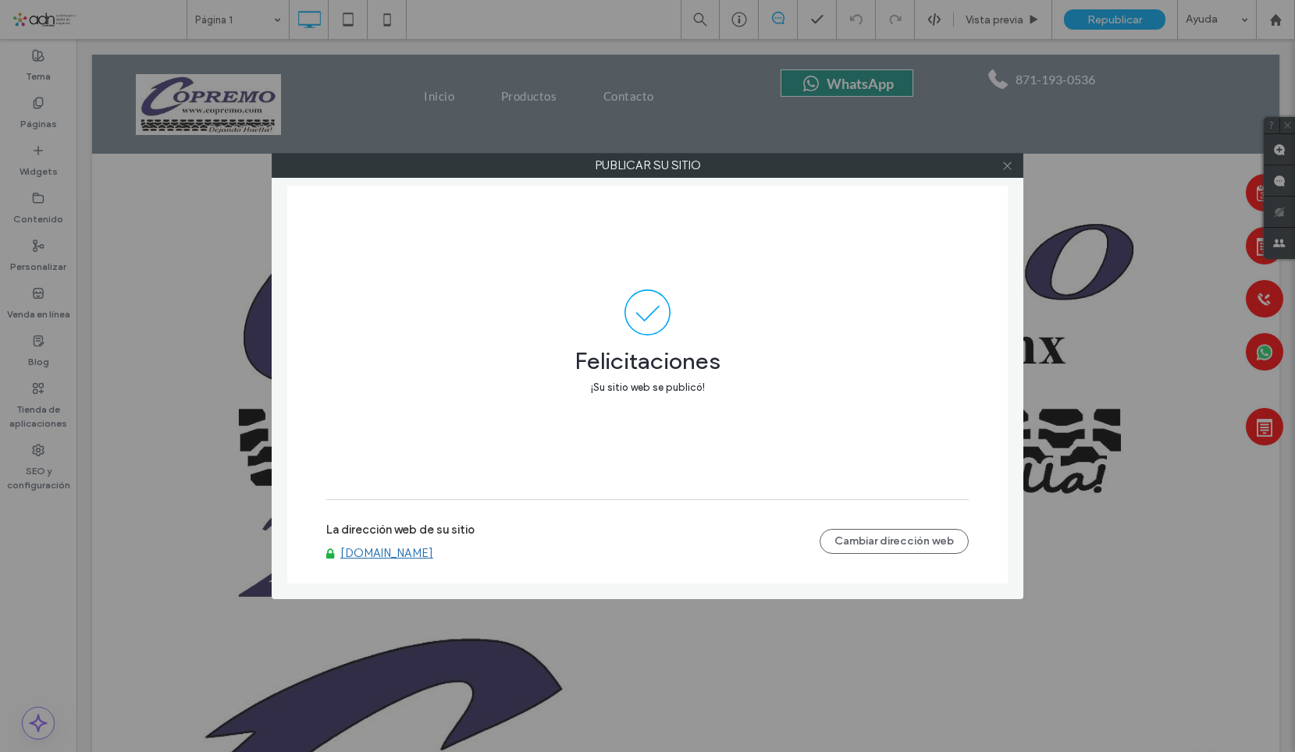
click at [1004, 167] on icon at bounding box center [1007, 166] width 12 height 12
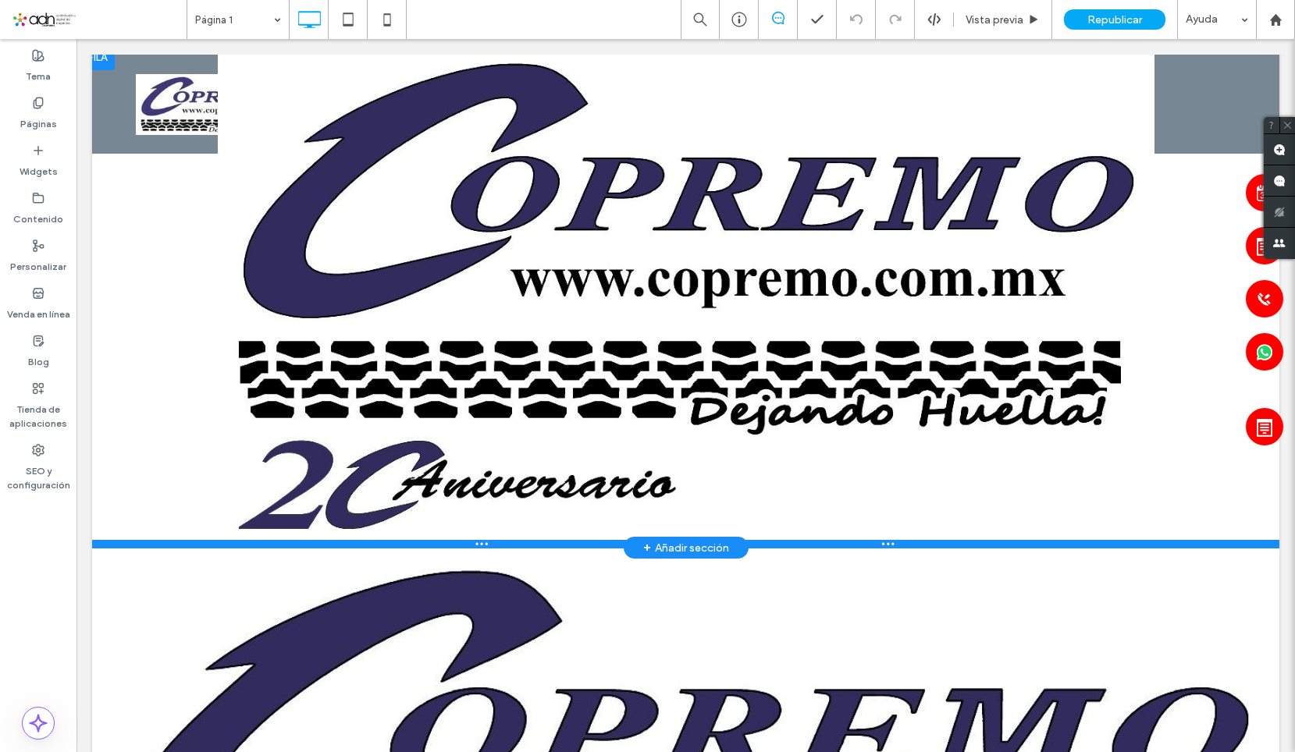
scroll to position [702, 0]
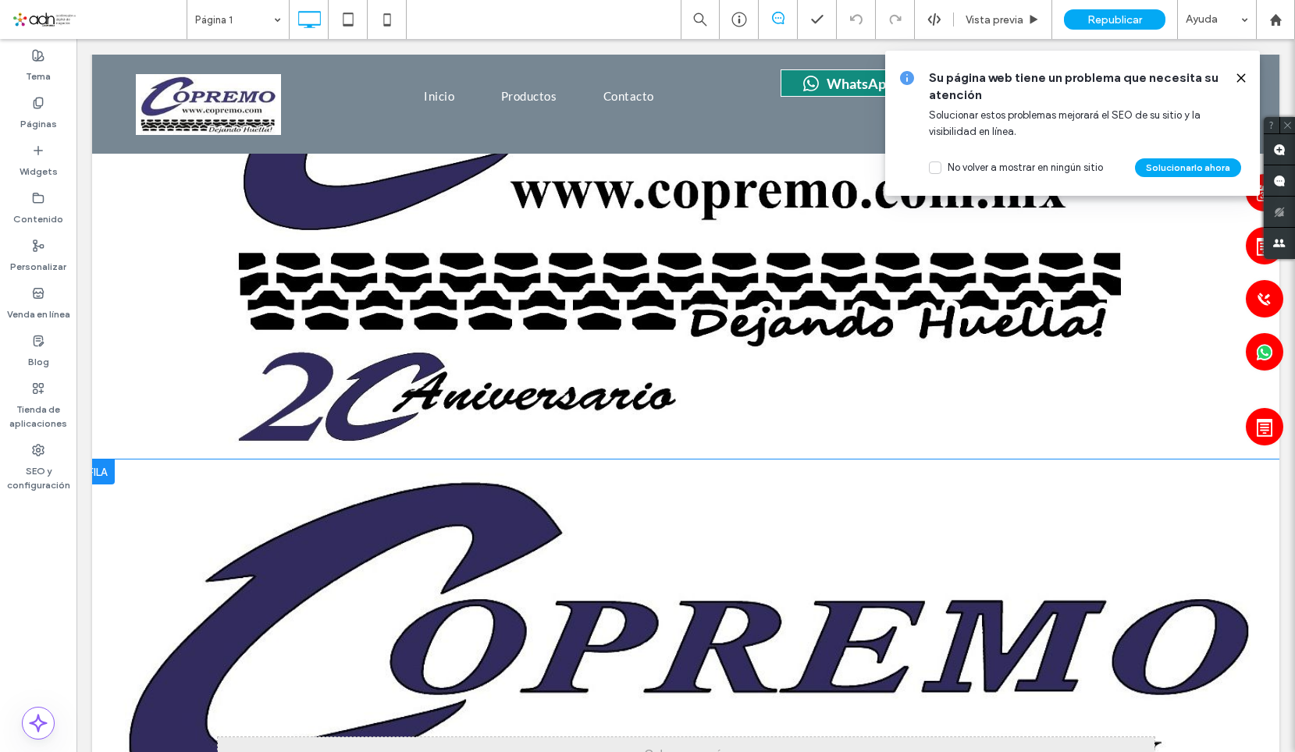
click at [110, 460] on div at bounding box center [97, 472] width 34 height 25
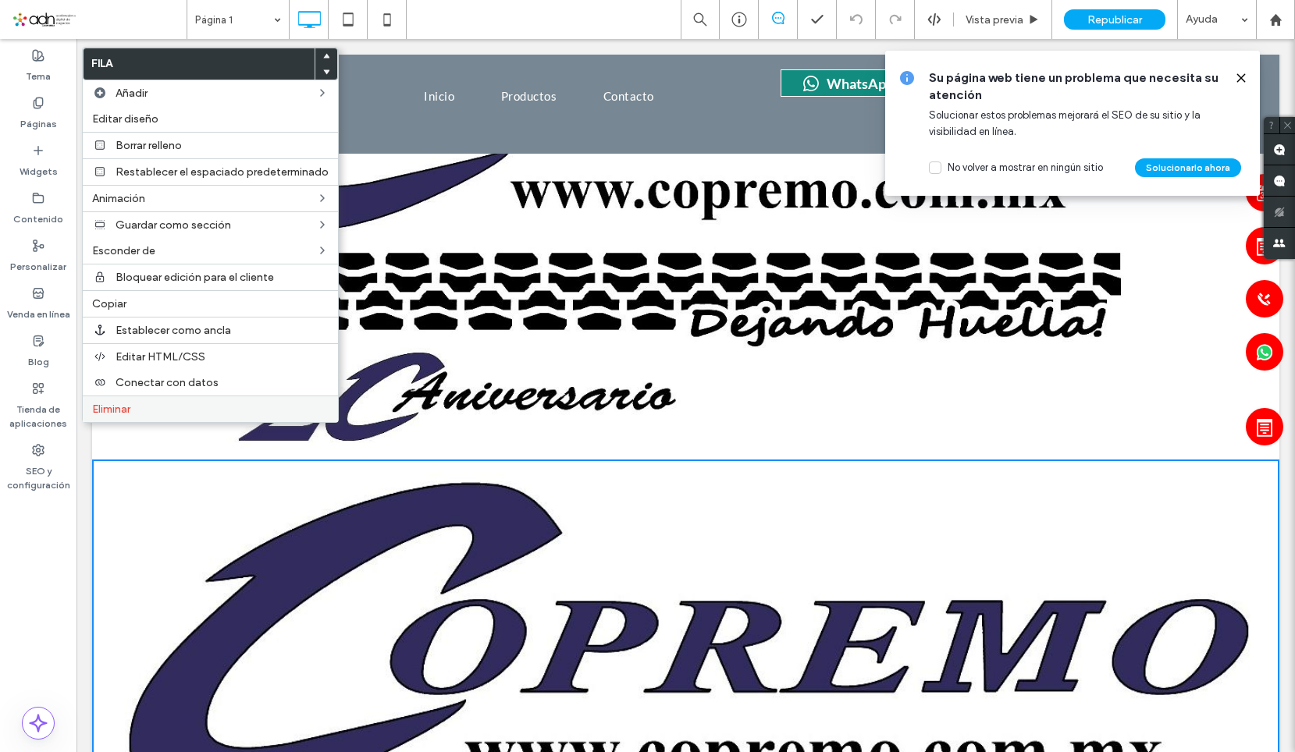
click at [200, 416] on div "Eliminar" at bounding box center [210, 409] width 255 height 27
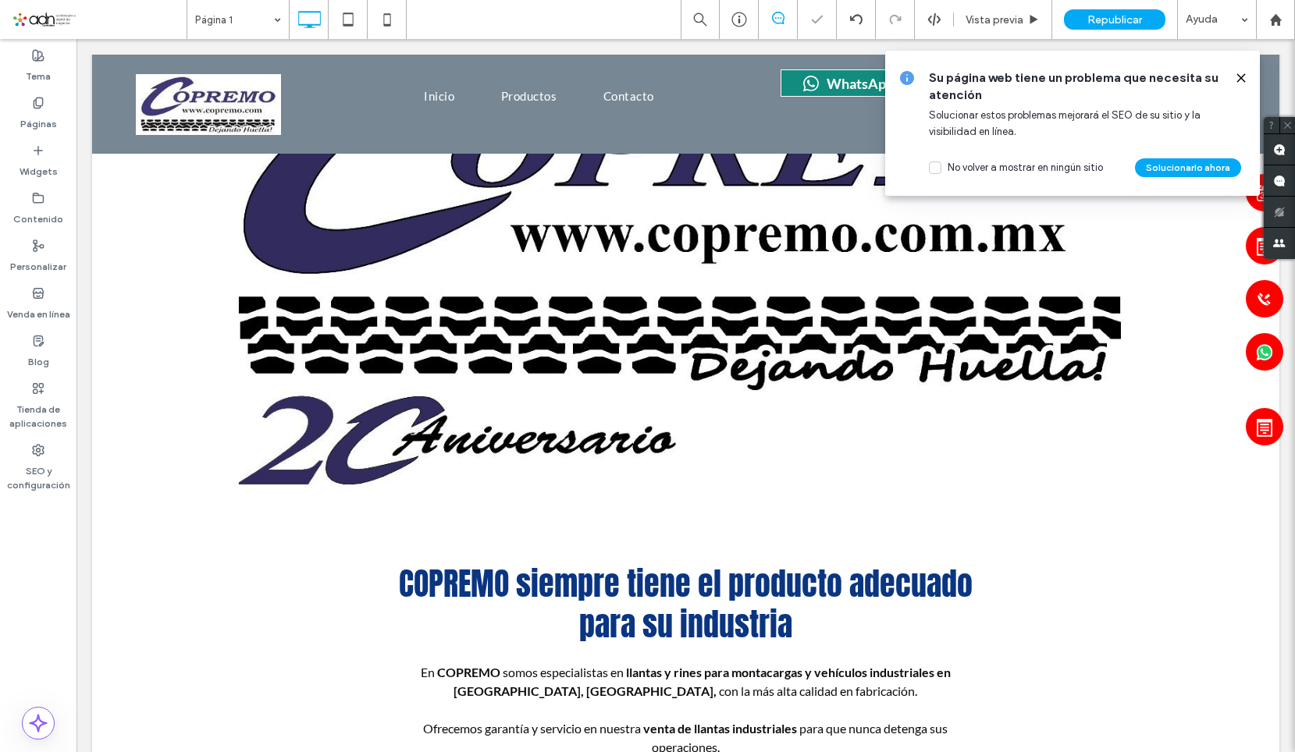
scroll to position [546, 0]
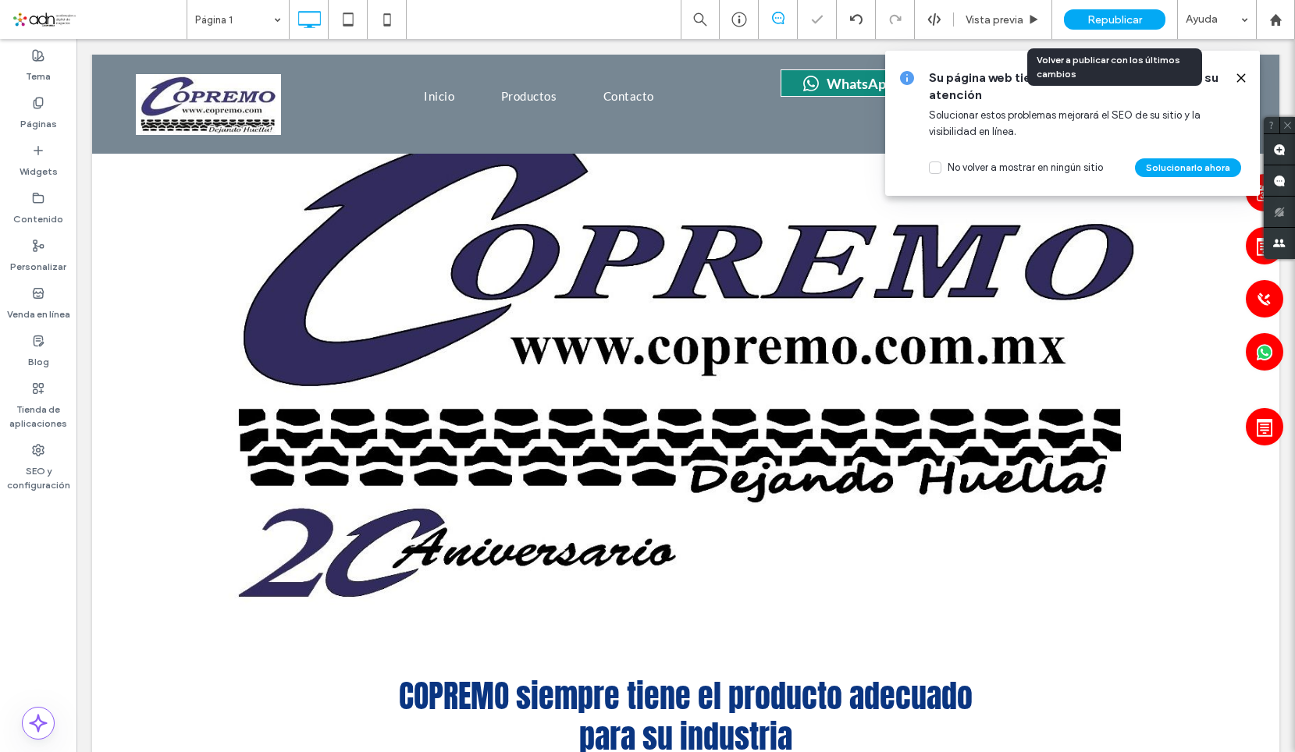
click at [1121, 24] on span "Republicar" at bounding box center [1114, 19] width 55 height 13
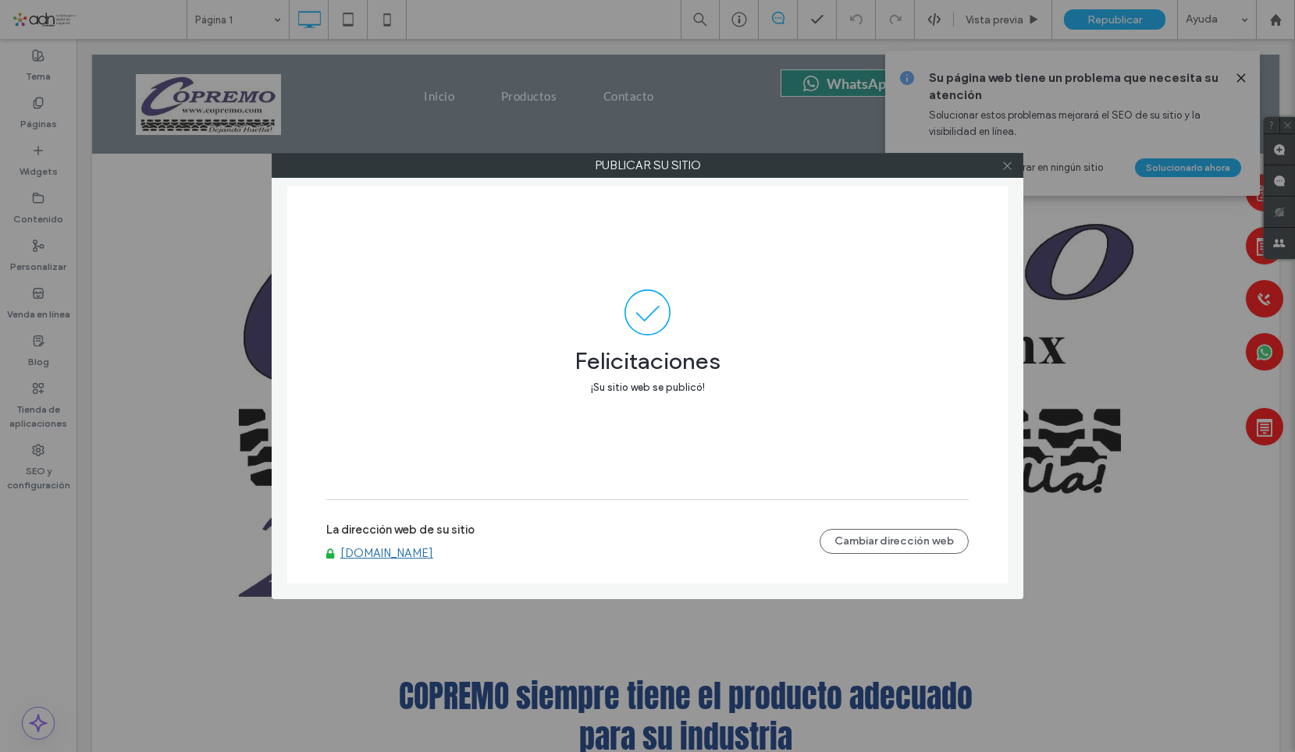
click at [1010, 167] on icon at bounding box center [1007, 166] width 12 height 12
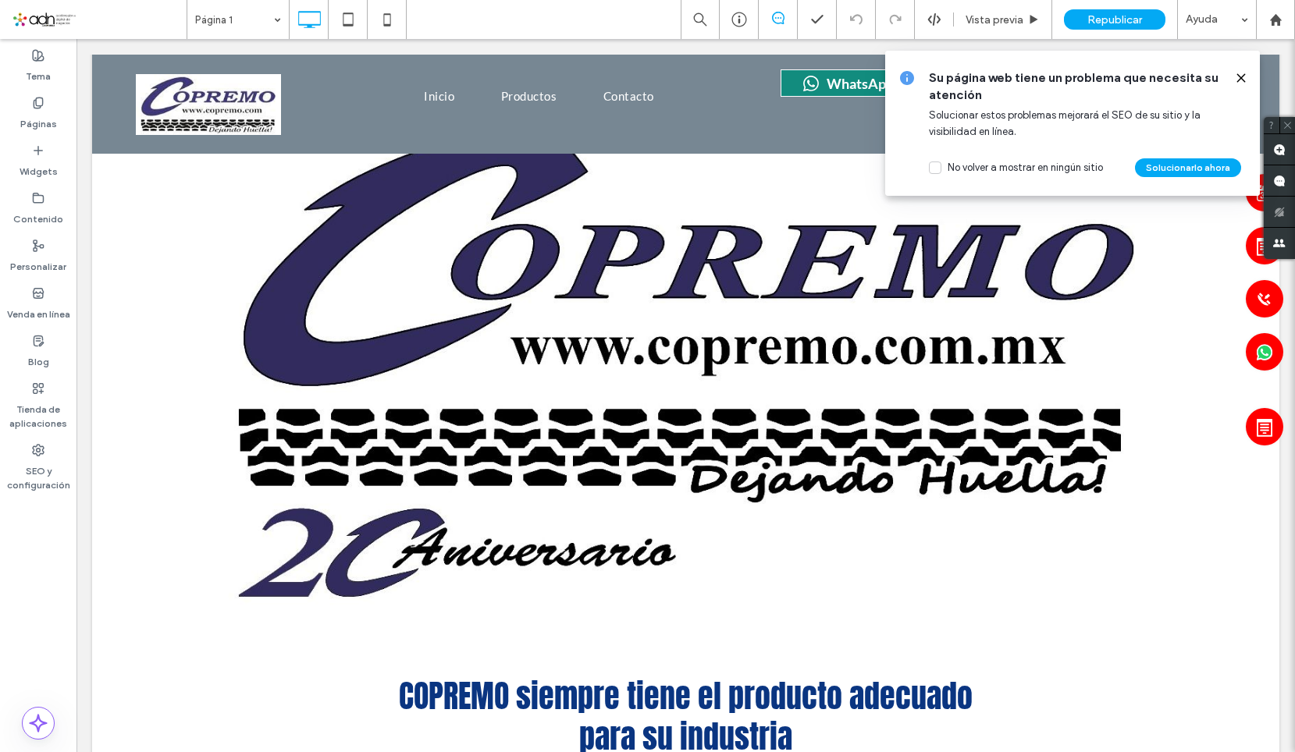
click at [1245, 77] on icon at bounding box center [1241, 78] width 12 height 12
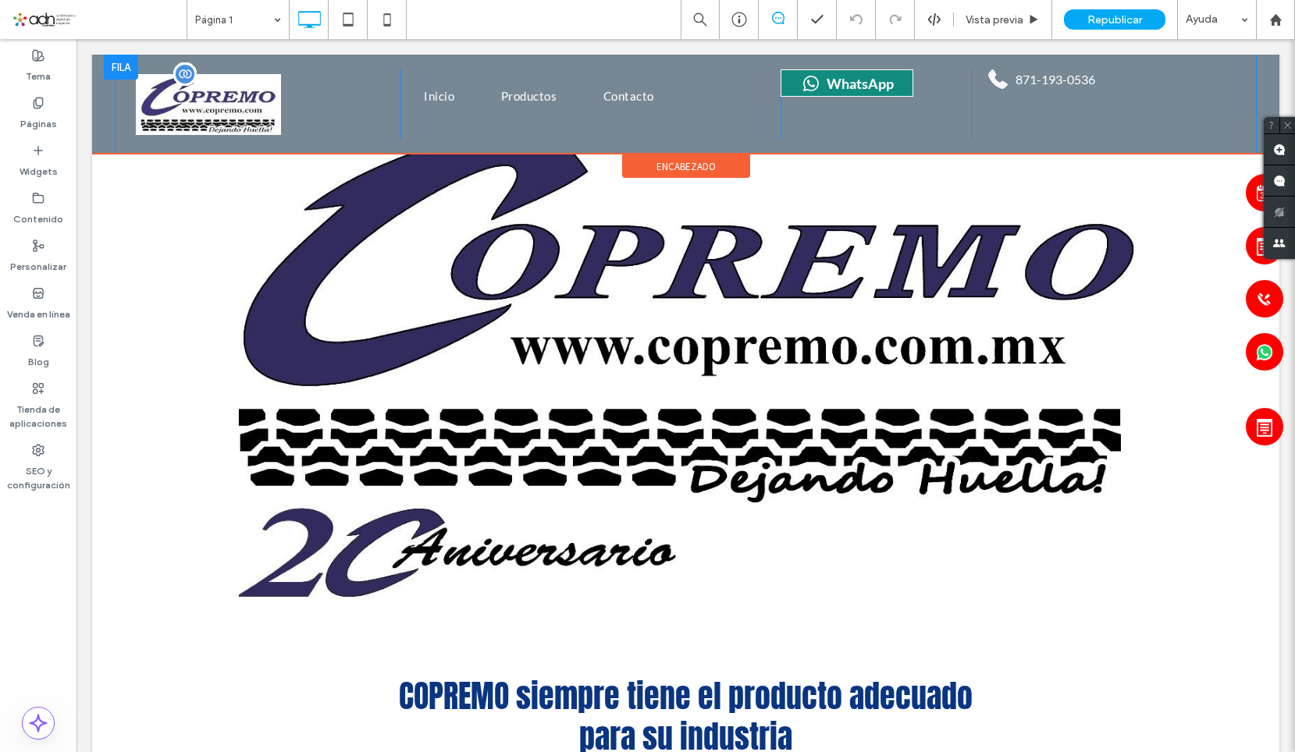
click at [223, 91] on img at bounding box center [208, 104] width 145 height 61
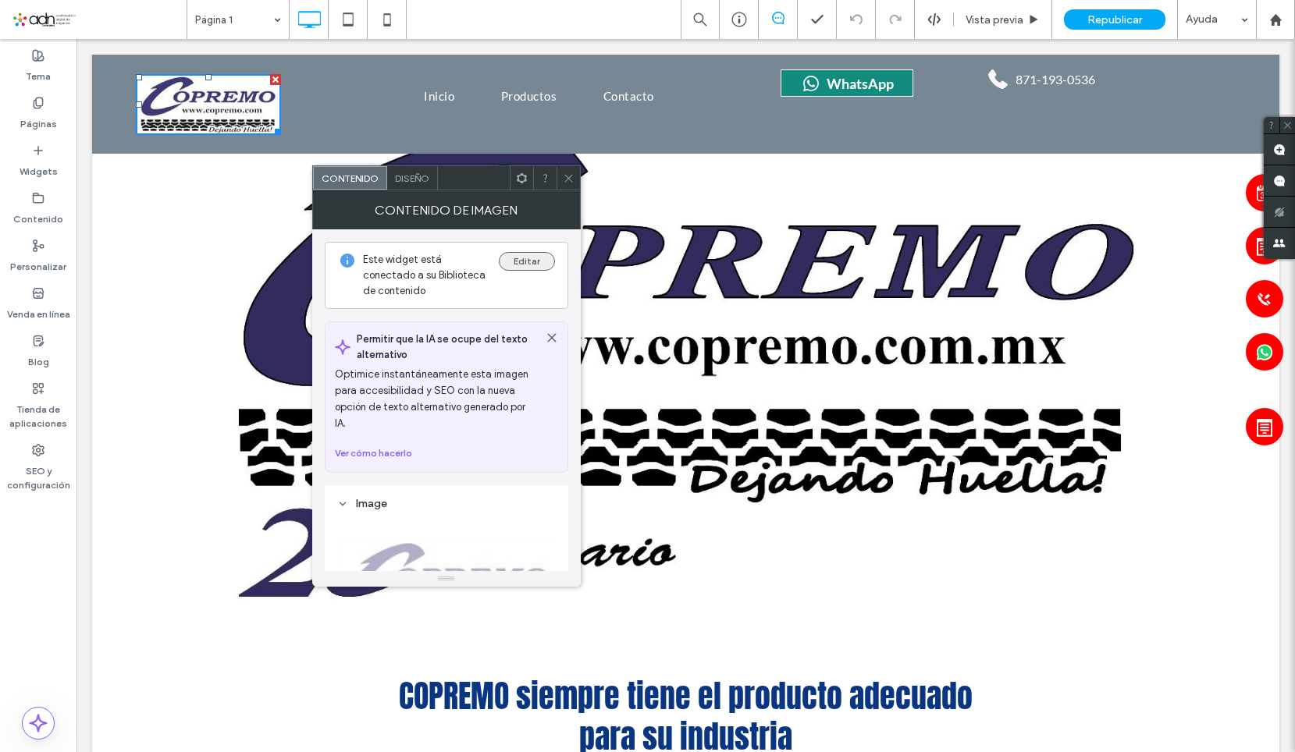
click at [519, 262] on button "Editar" at bounding box center [527, 261] width 56 height 19
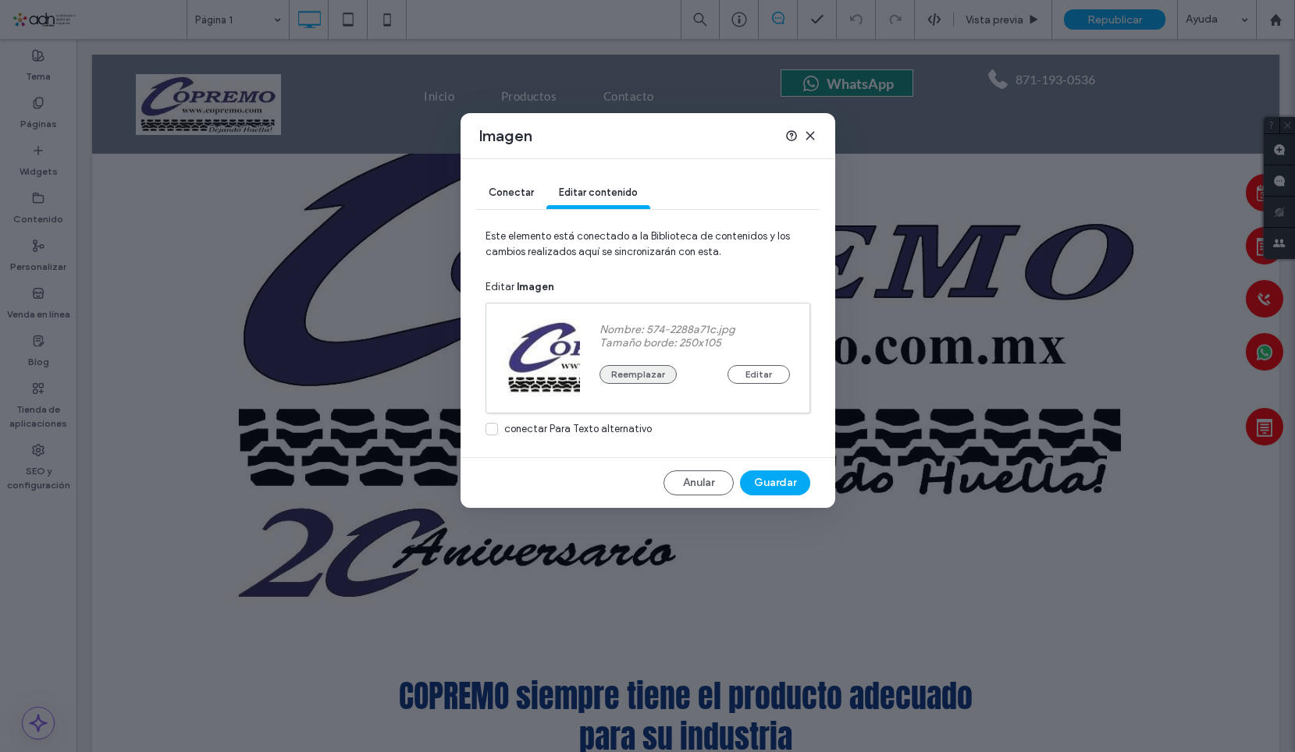
click at [664, 377] on button "Reemplazar" at bounding box center [637, 374] width 77 height 19
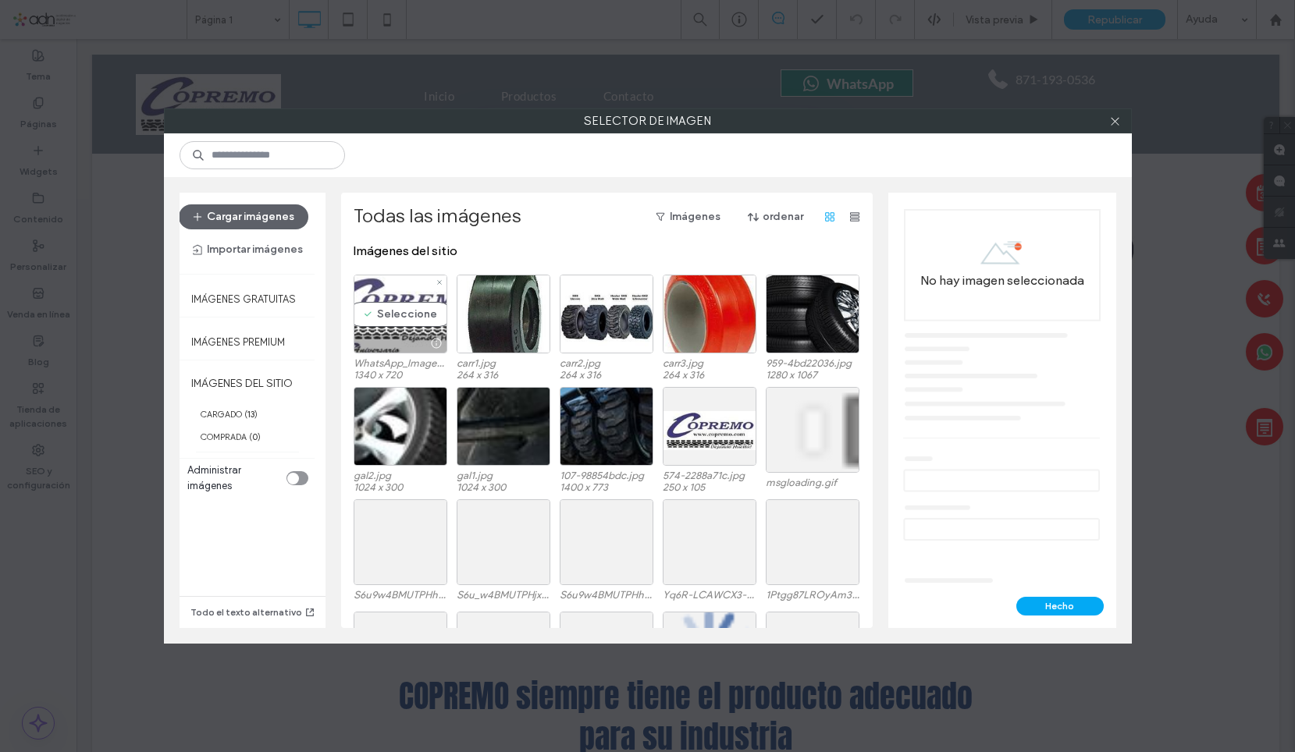
click at [385, 332] on div "Seleccione" at bounding box center [401, 314] width 94 height 79
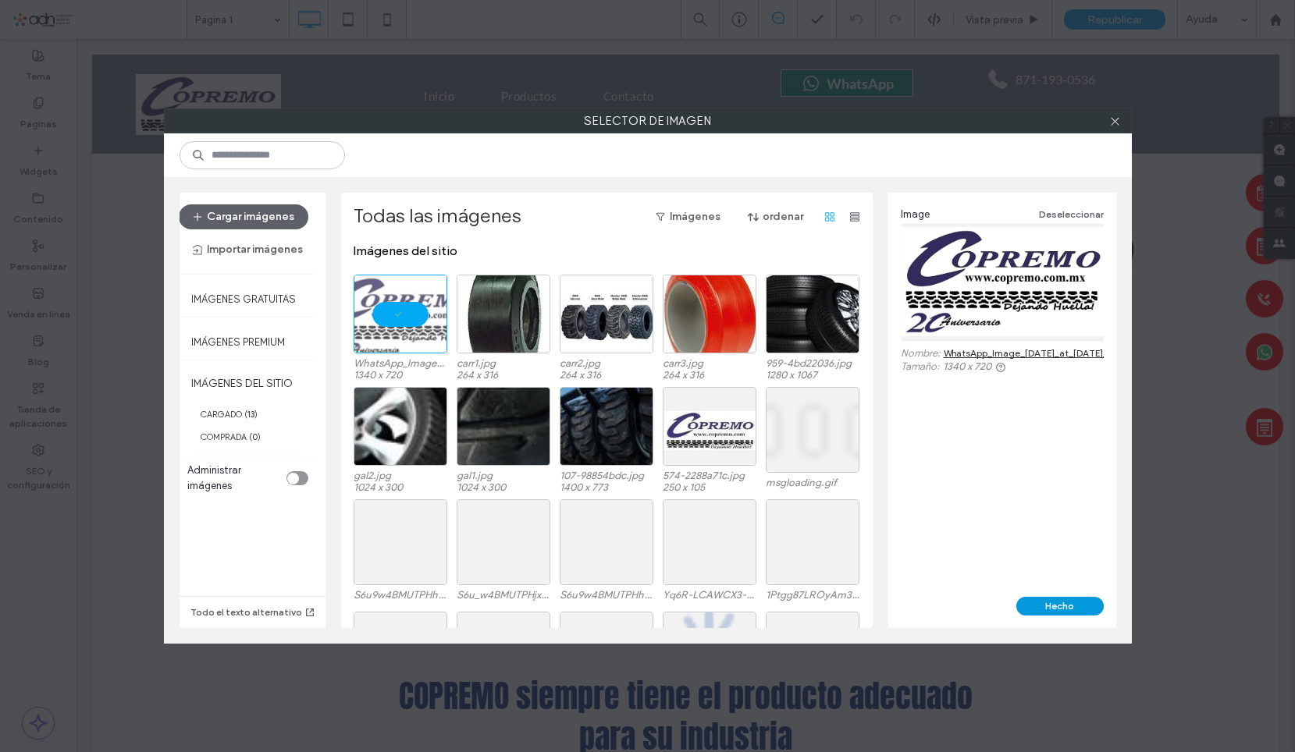
click at [1064, 611] on button "Hecho" at bounding box center [1059, 606] width 87 height 19
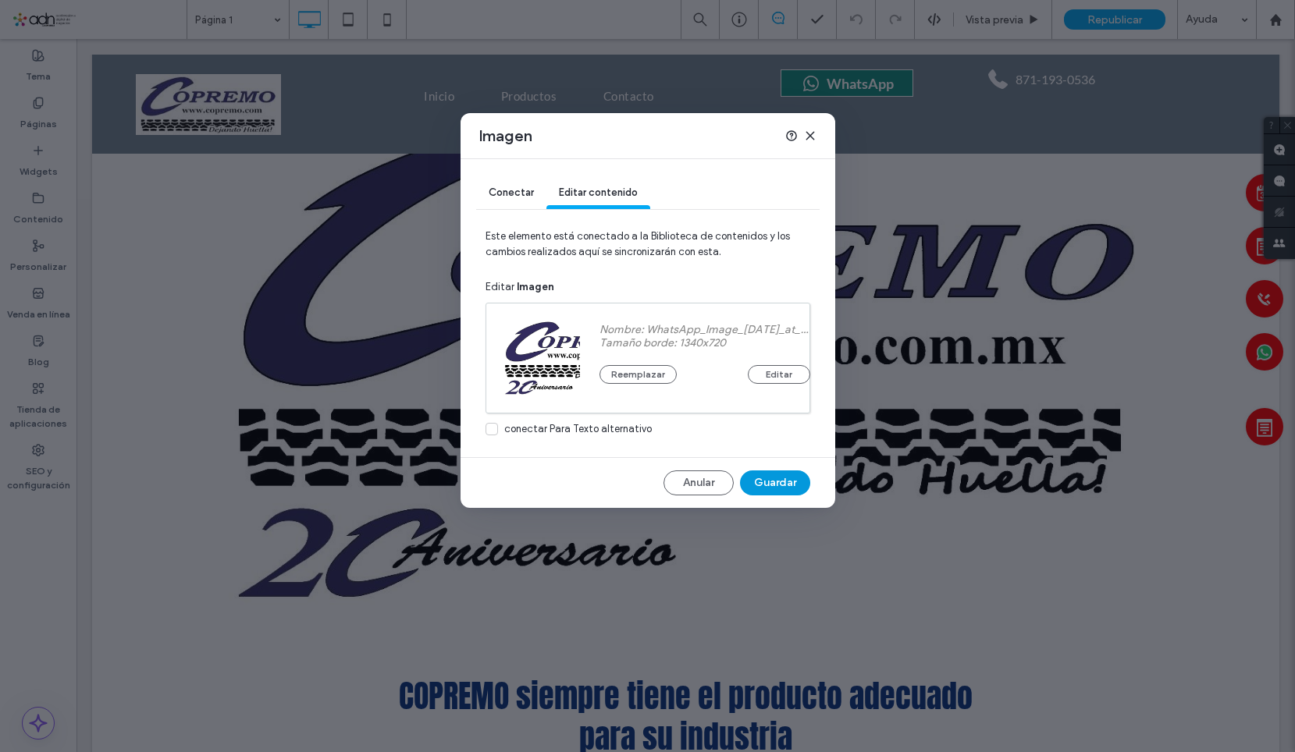
drag, startPoint x: 796, startPoint y: 478, endPoint x: 718, endPoint y: 435, distance: 89.1
click at [796, 478] on button "Guardar" at bounding box center [775, 483] width 70 height 25
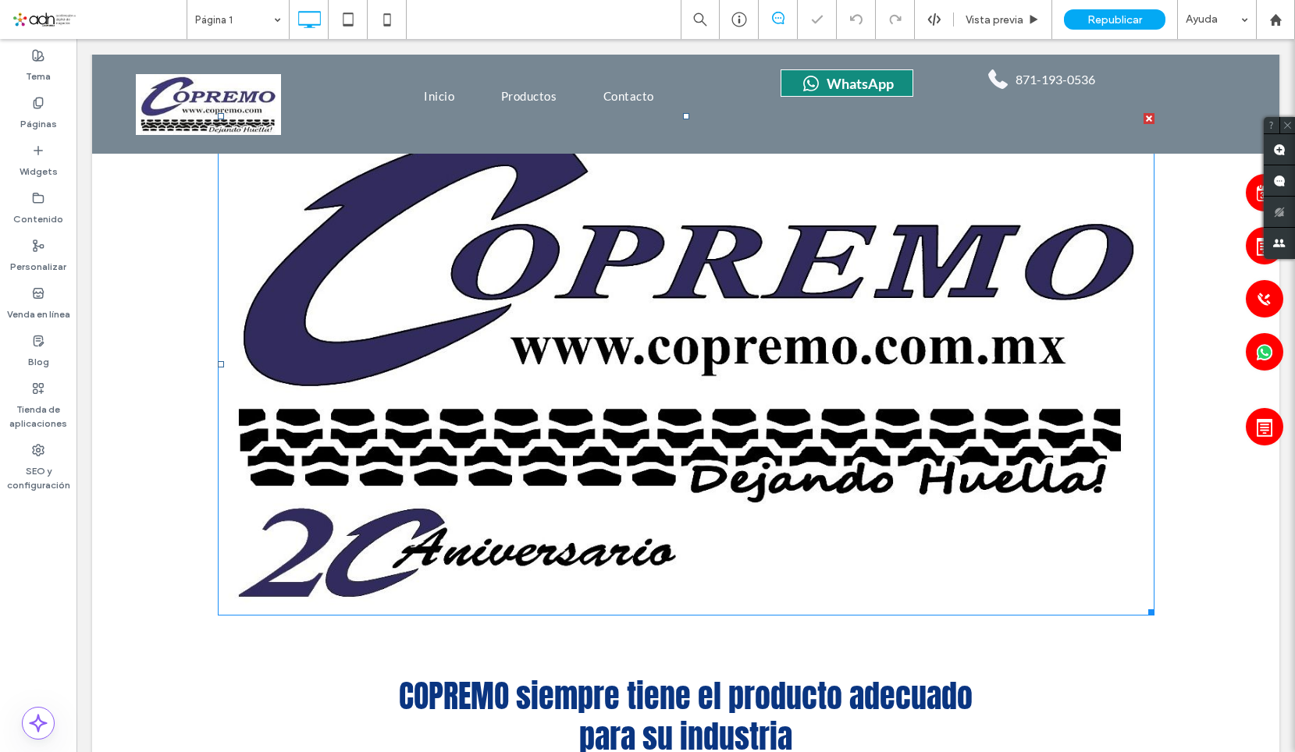
click at [1103, 13] on span "Republicar" at bounding box center [1114, 19] width 55 height 13
